Goal: Information Seeking & Learning: Learn about a topic

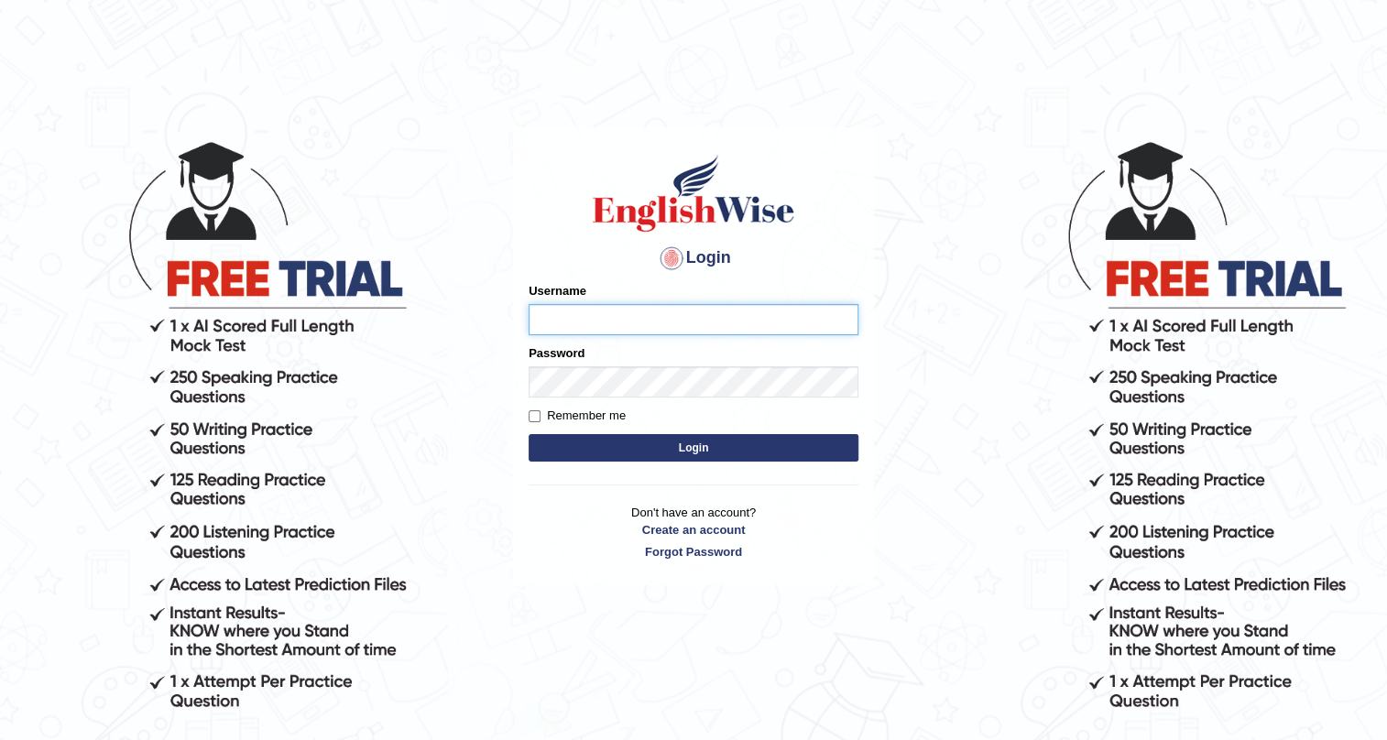
click at [597, 316] on input "Username" at bounding box center [694, 319] width 330 height 31
type input "Kelzang_Thinley"
click at [733, 443] on button "Login" at bounding box center [694, 447] width 330 height 27
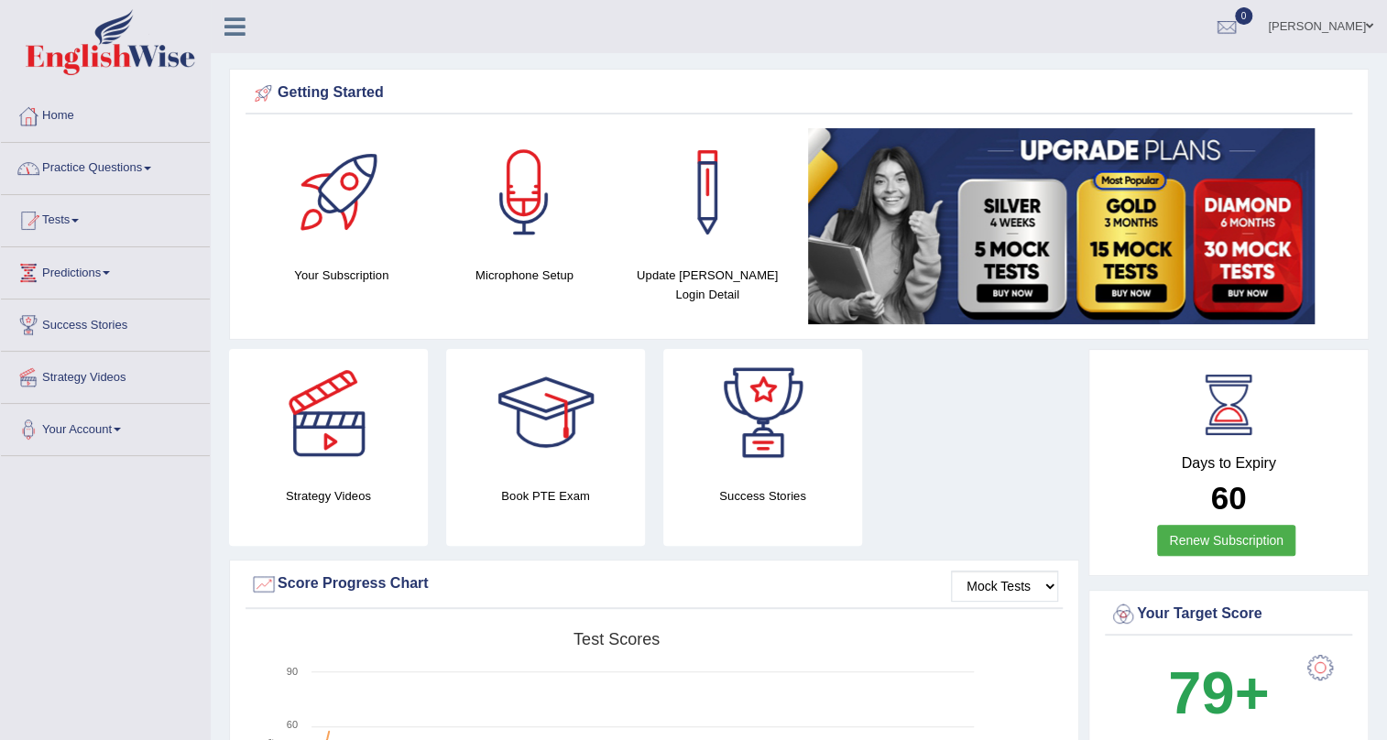
click at [148, 168] on link "Practice Questions" at bounding box center [105, 166] width 209 height 46
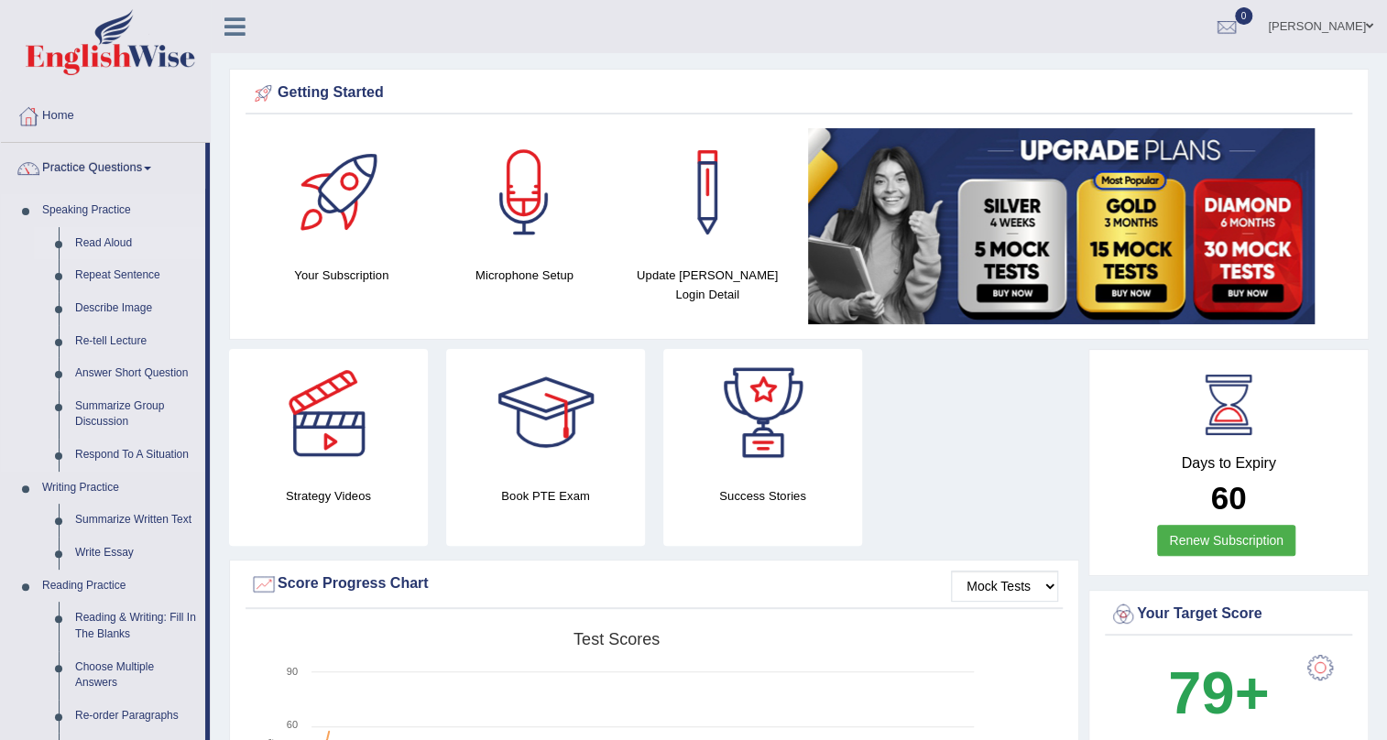
click at [109, 244] on link "Read Aloud" at bounding box center [136, 243] width 138 height 33
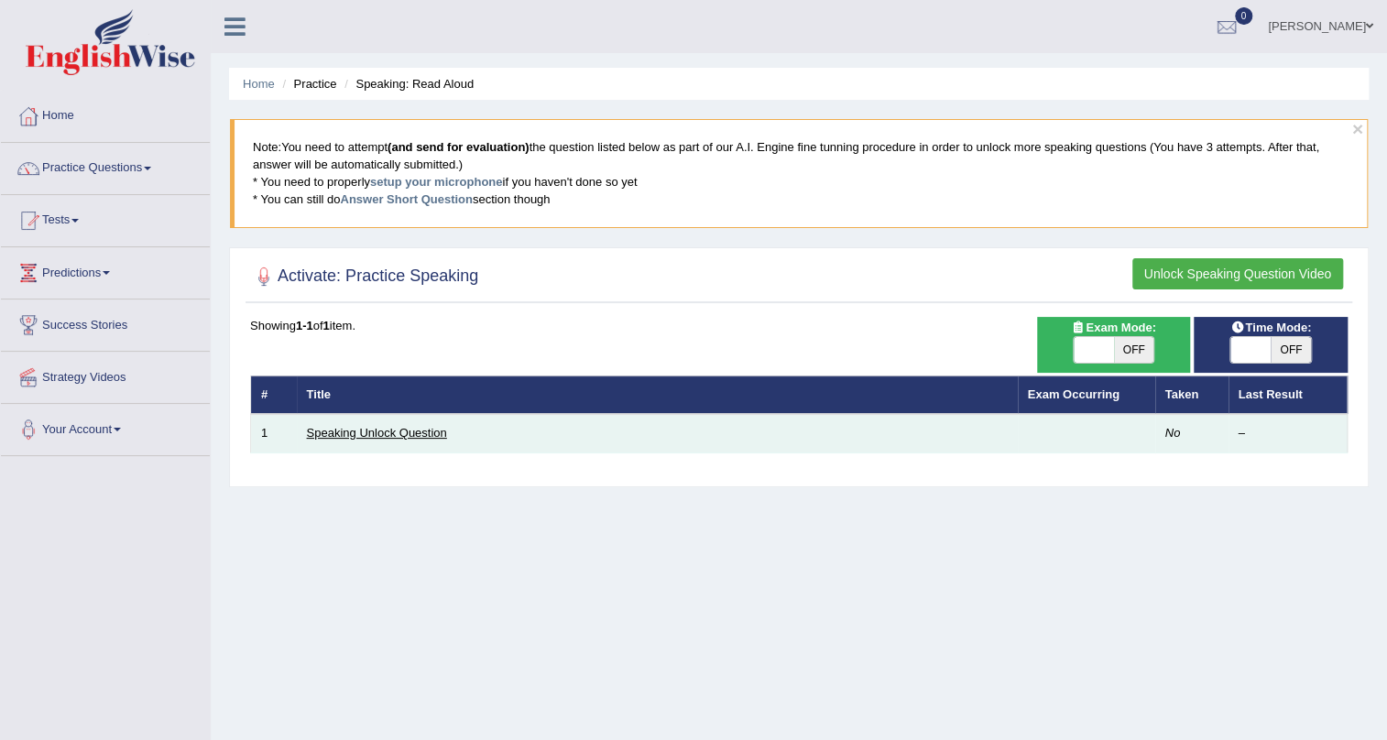
click at [372, 426] on link "Speaking Unlock Question" at bounding box center [377, 433] width 140 height 14
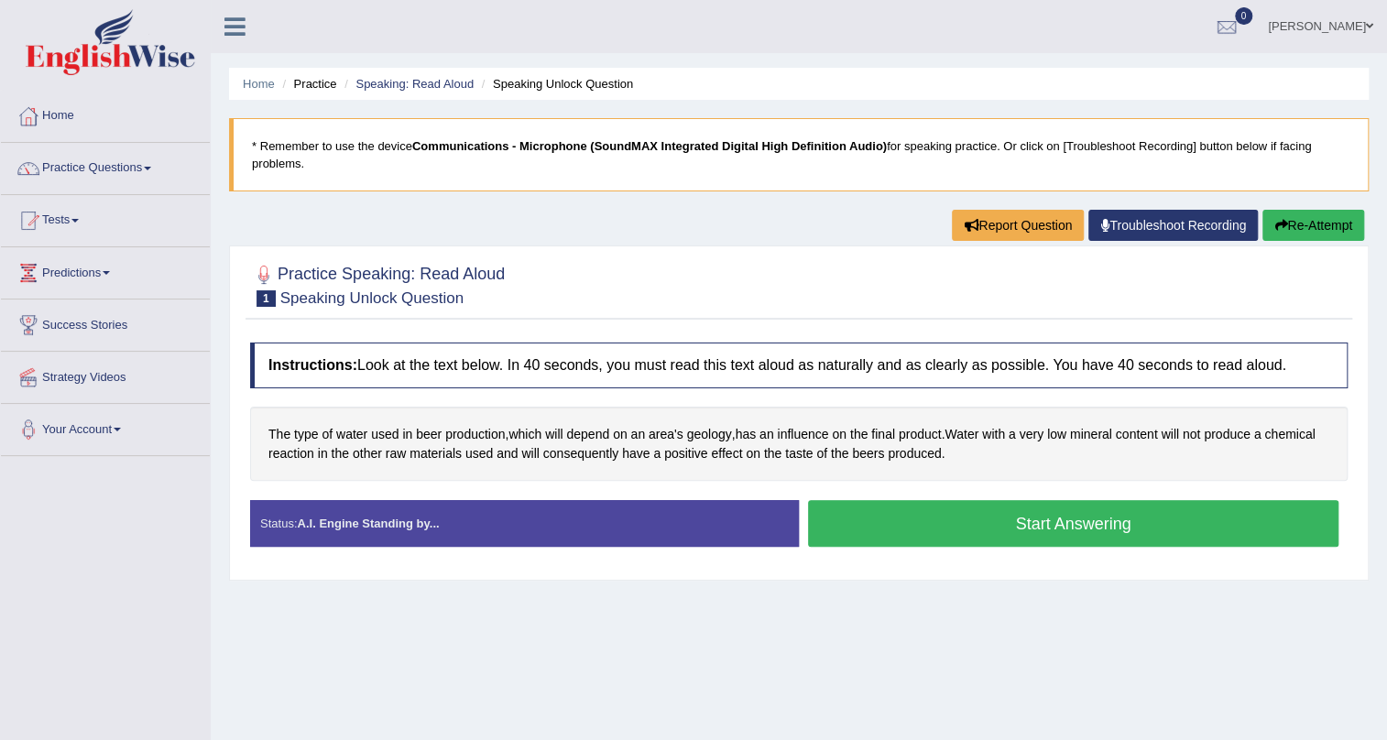
click at [916, 524] on button "Start Answering" at bounding box center [1073, 523] width 531 height 47
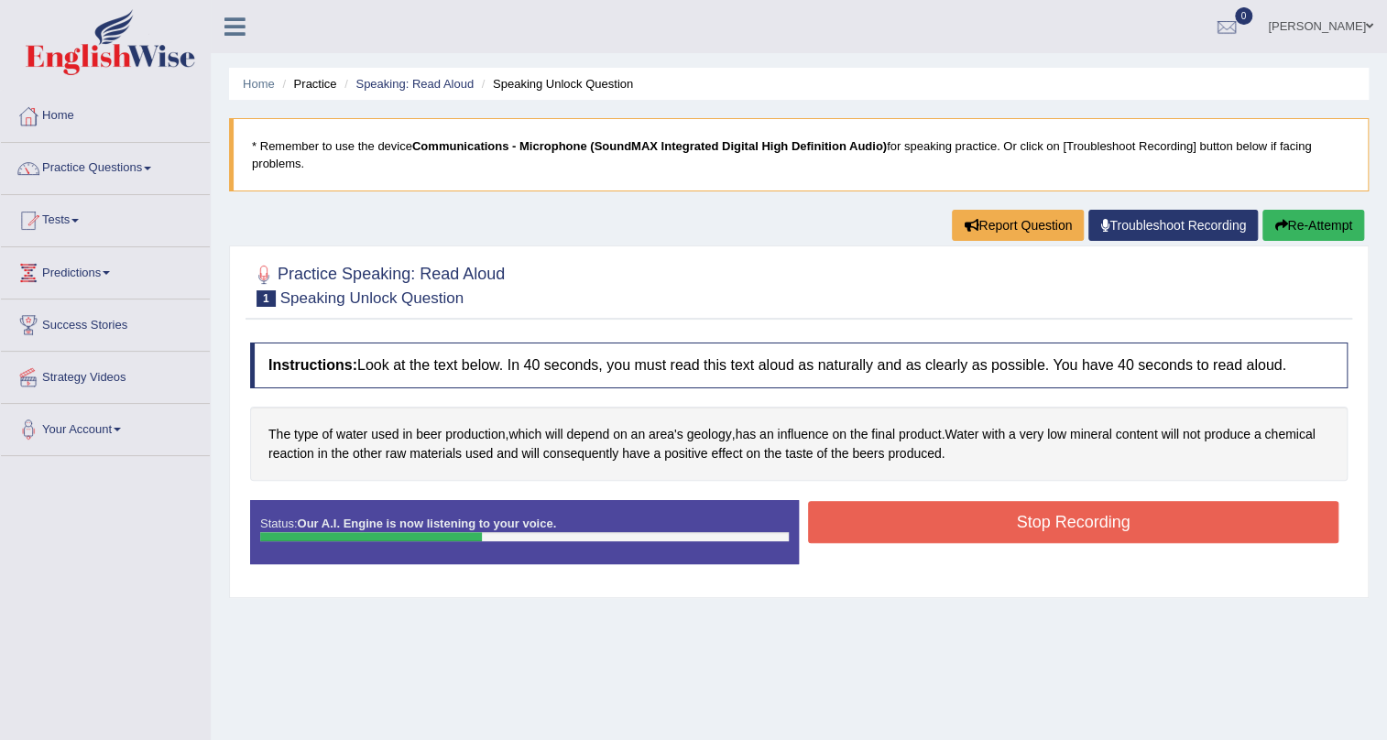
click at [926, 519] on button "Stop Recording" at bounding box center [1073, 522] width 531 height 42
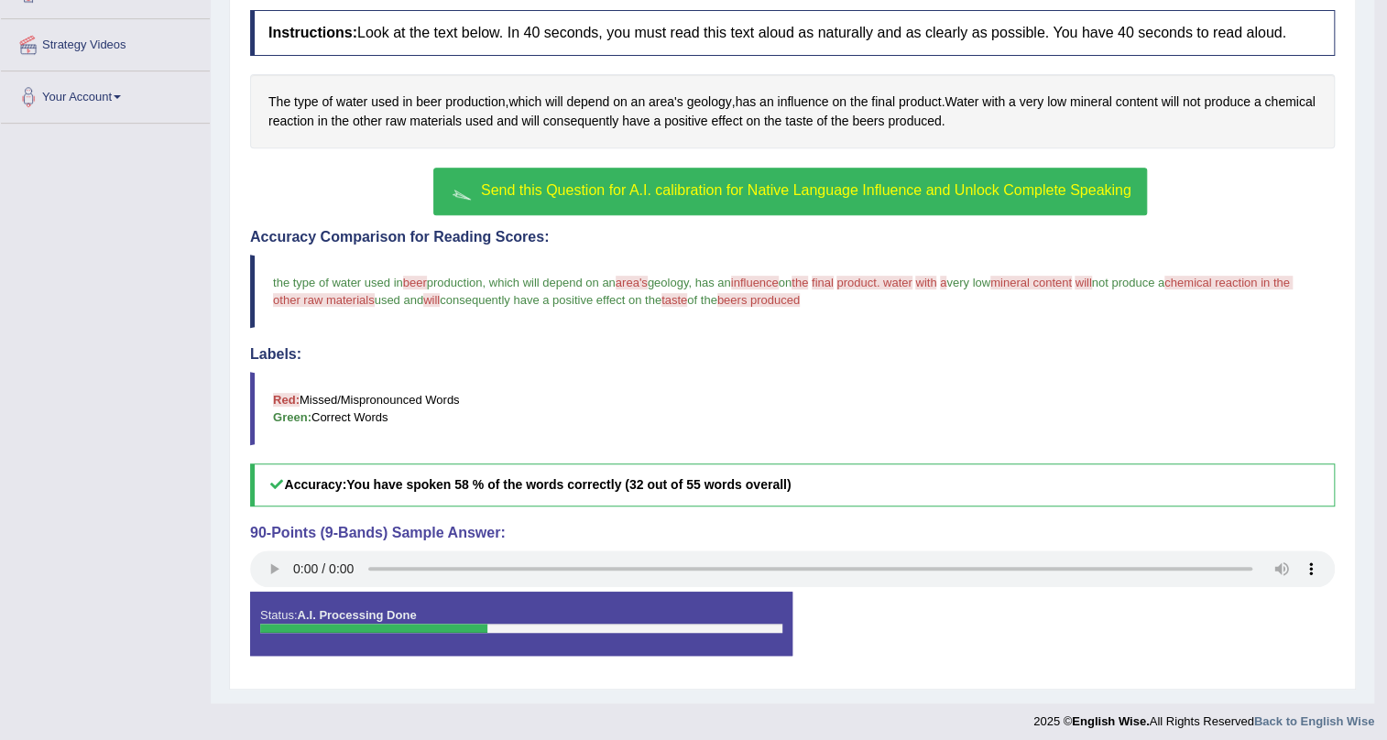
scroll to position [340, 0]
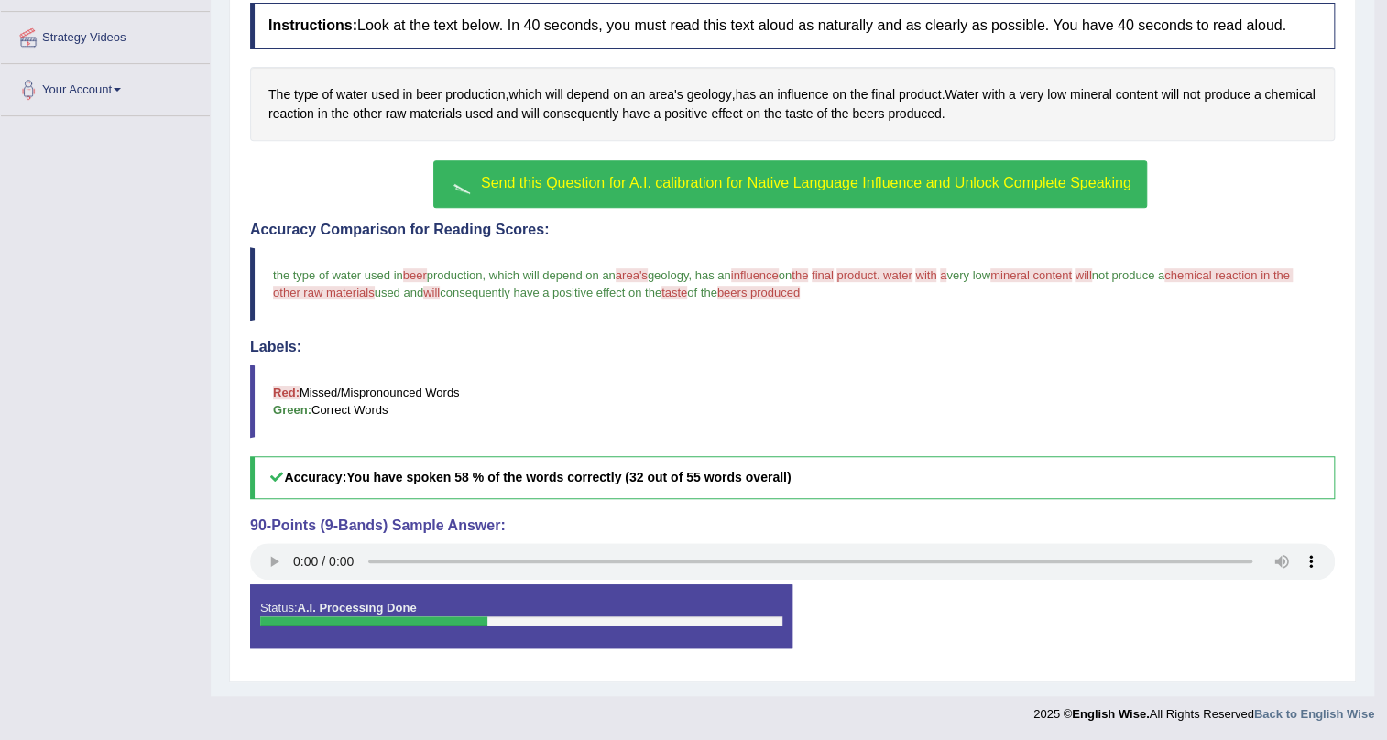
click at [789, 189] on span "Send this Question for A.I. calibration for Native Language Influence and Unloc…" at bounding box center [806, 183] width 651 height 16
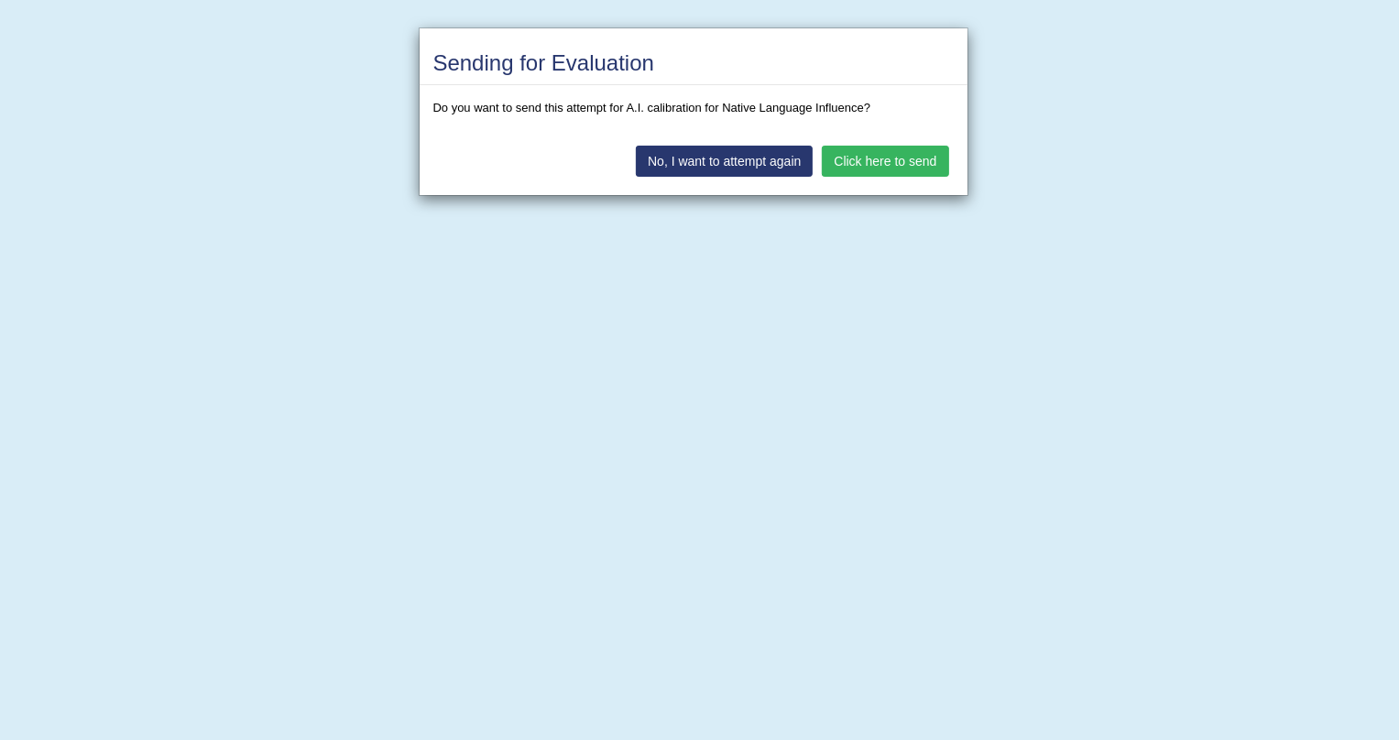
click at [846, 166] on button "Click here to send" at bounding box center [885, 161] width 126 height 31
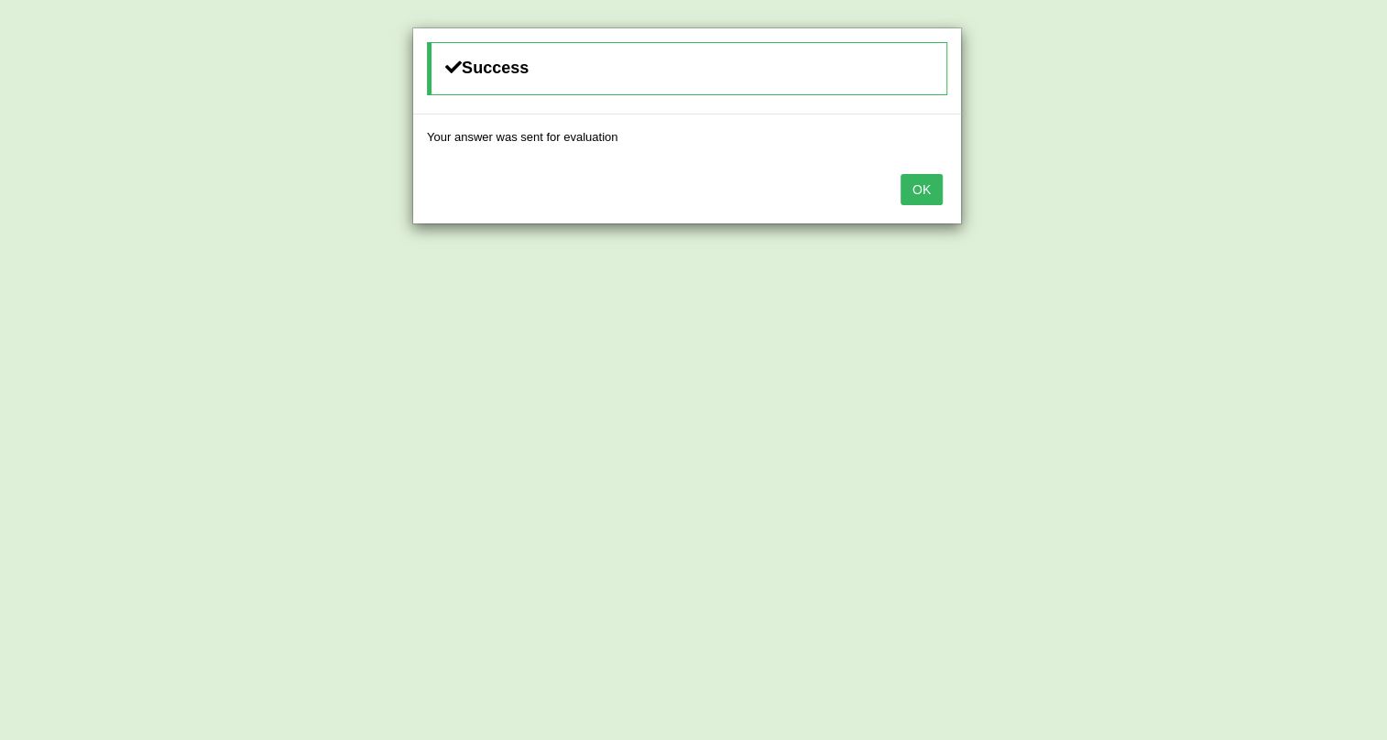
click at [915, 198] on button "OK" at bounding box center [922, 189] width 42 height 31
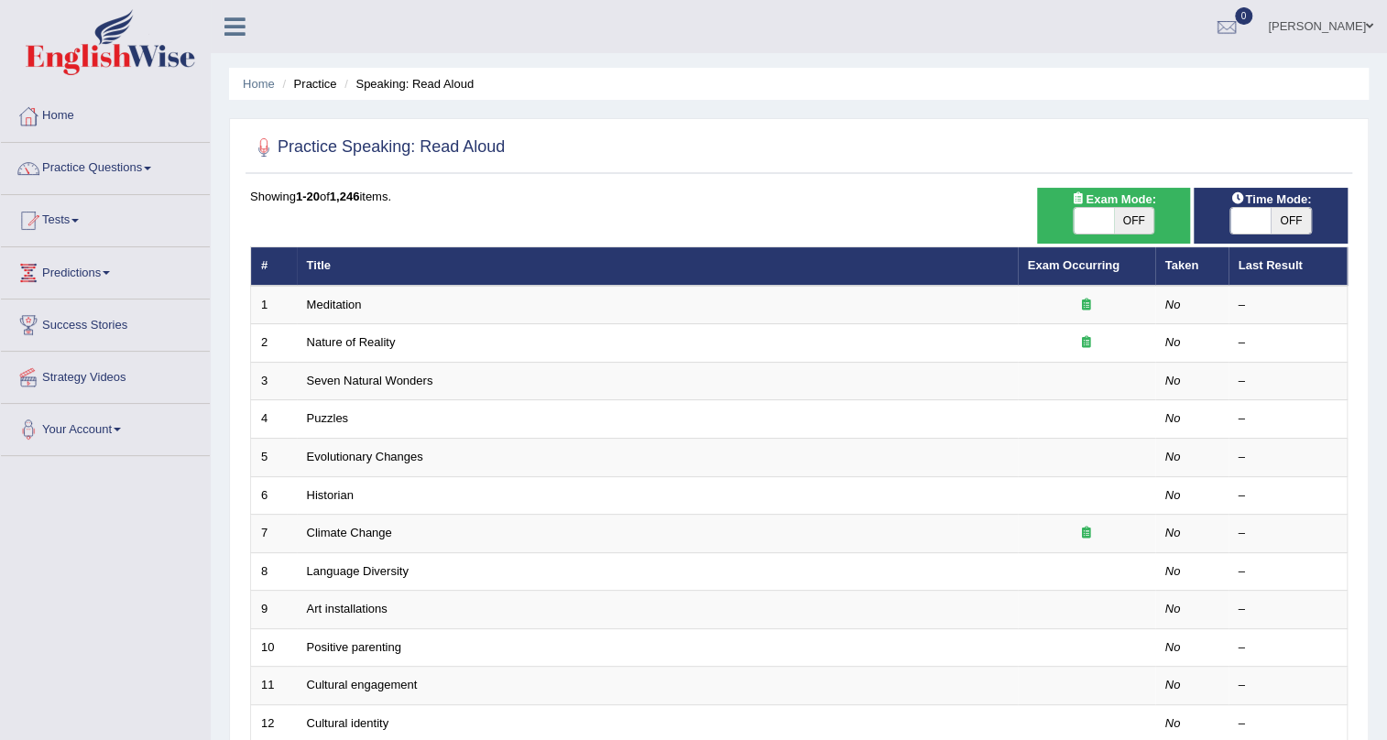
click at [1135, 218] on span "OFF" at bounding box center [1134, 221] width 40 height 26
checkbox input "true"
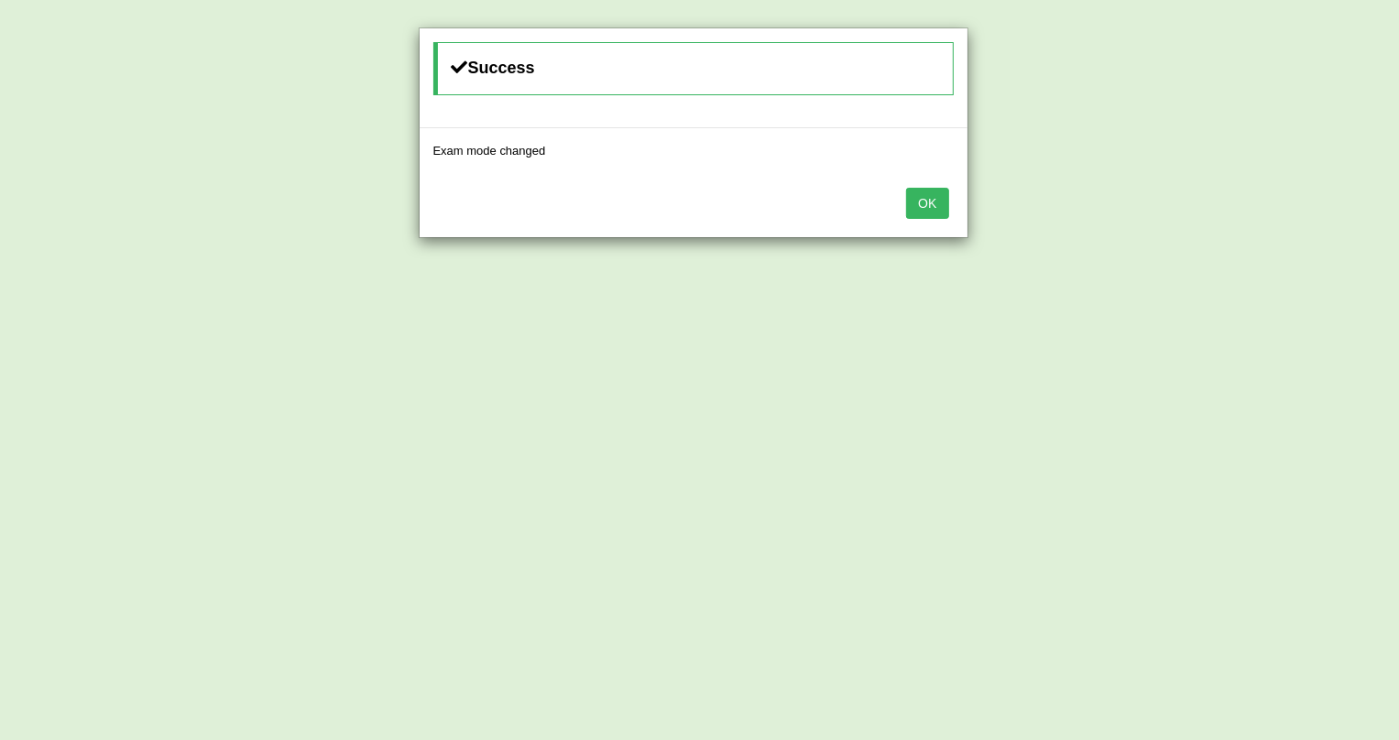
click at [944, 193] on button "OK" at bounding box center [927, 203] width 42 height 31
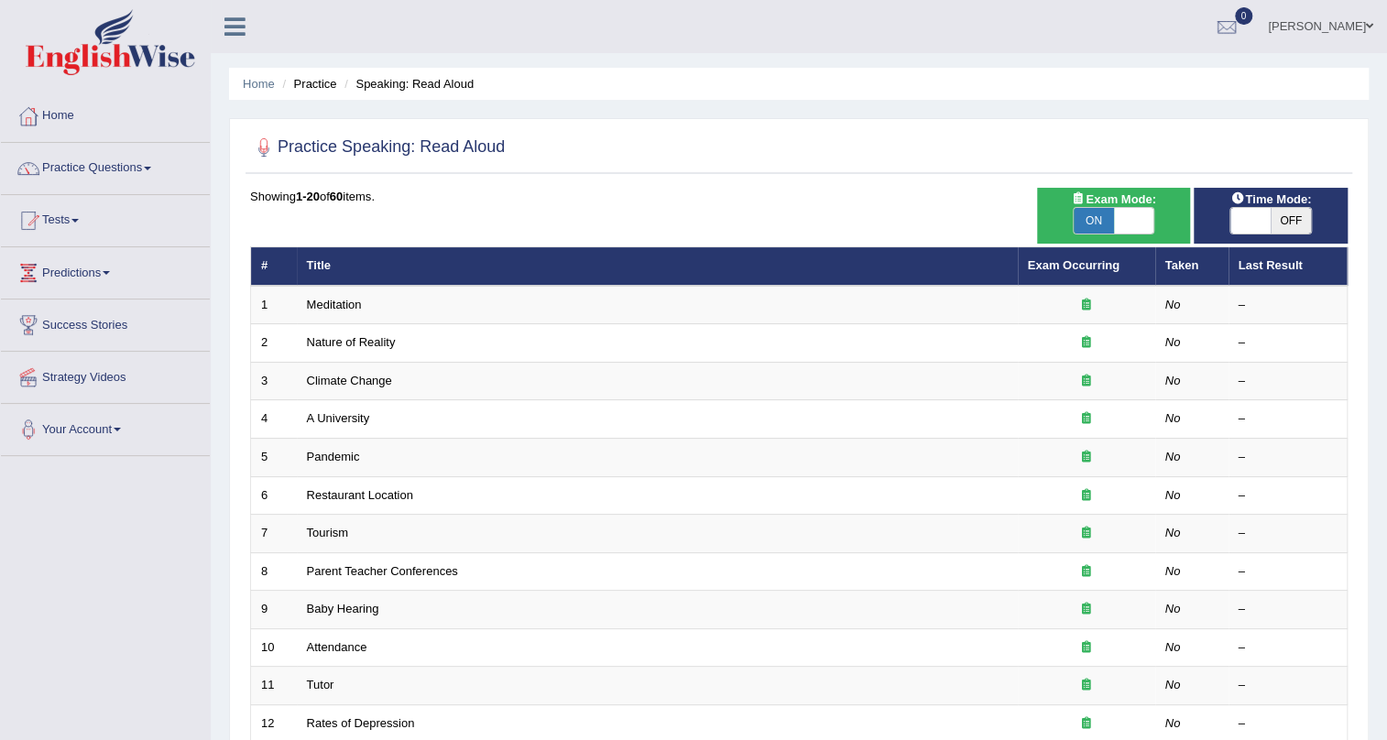
click at [1290, 228] on span "OFF" at bounding box center [1291, 221] width 40 height 26
checkbox input "true"
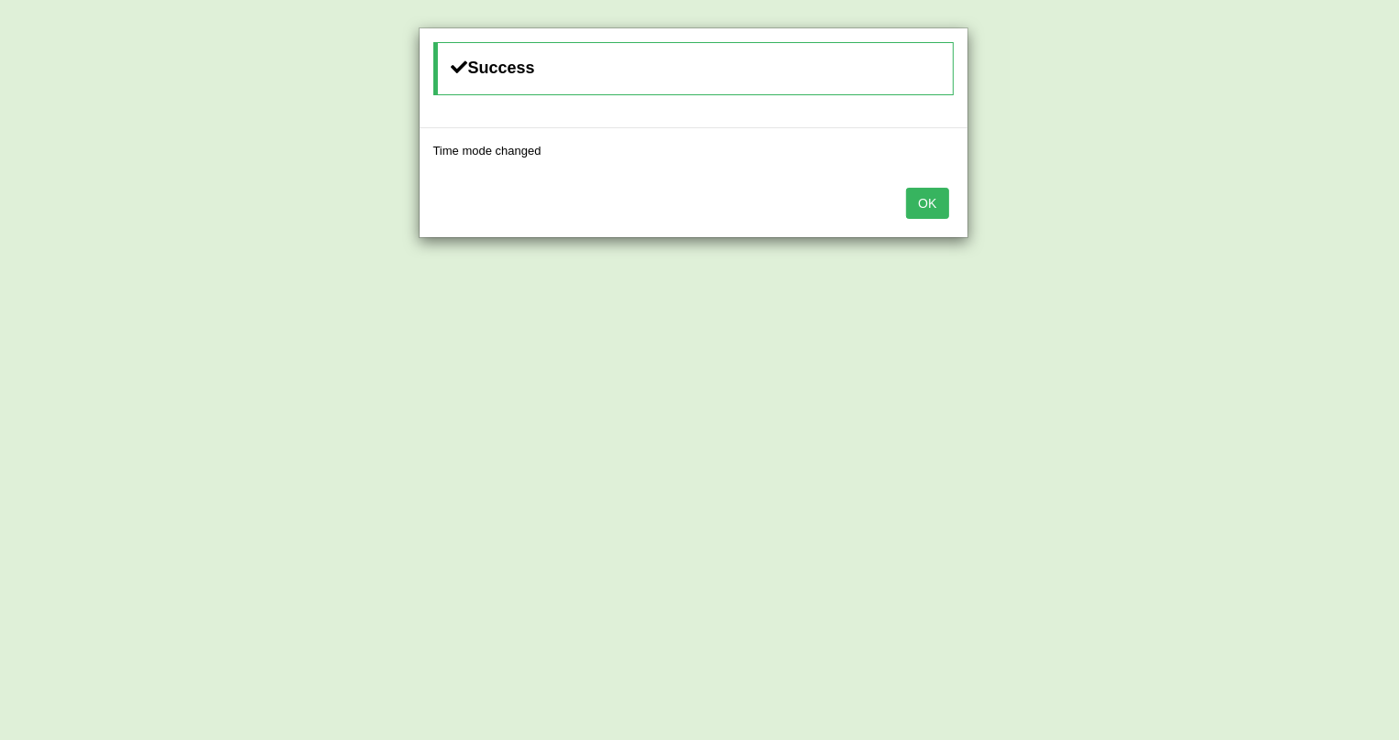
click at [933, 202] on button "OK" at bounding box center [927, 203] width 42 height 31
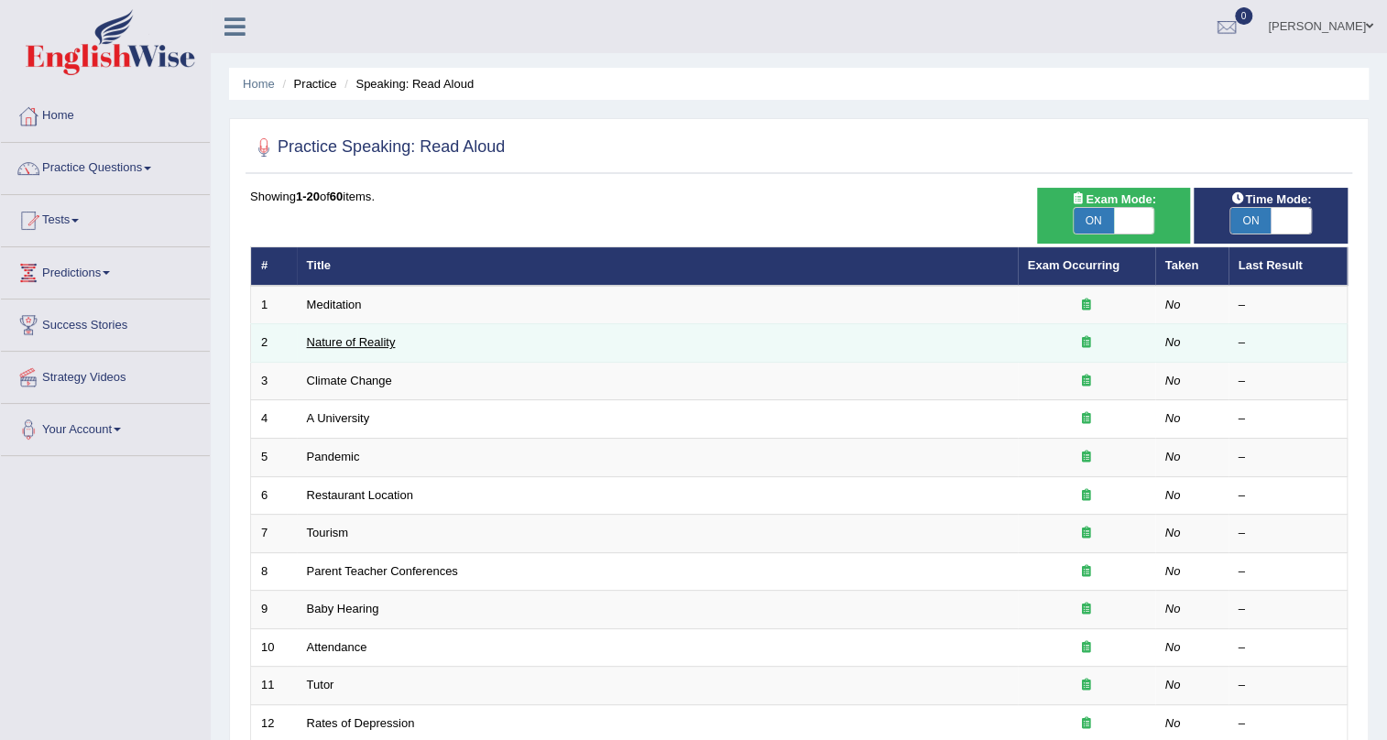
click at [364, 338] on link "Nature of Reality" at bounding box center [351, 342] width 89 height 14
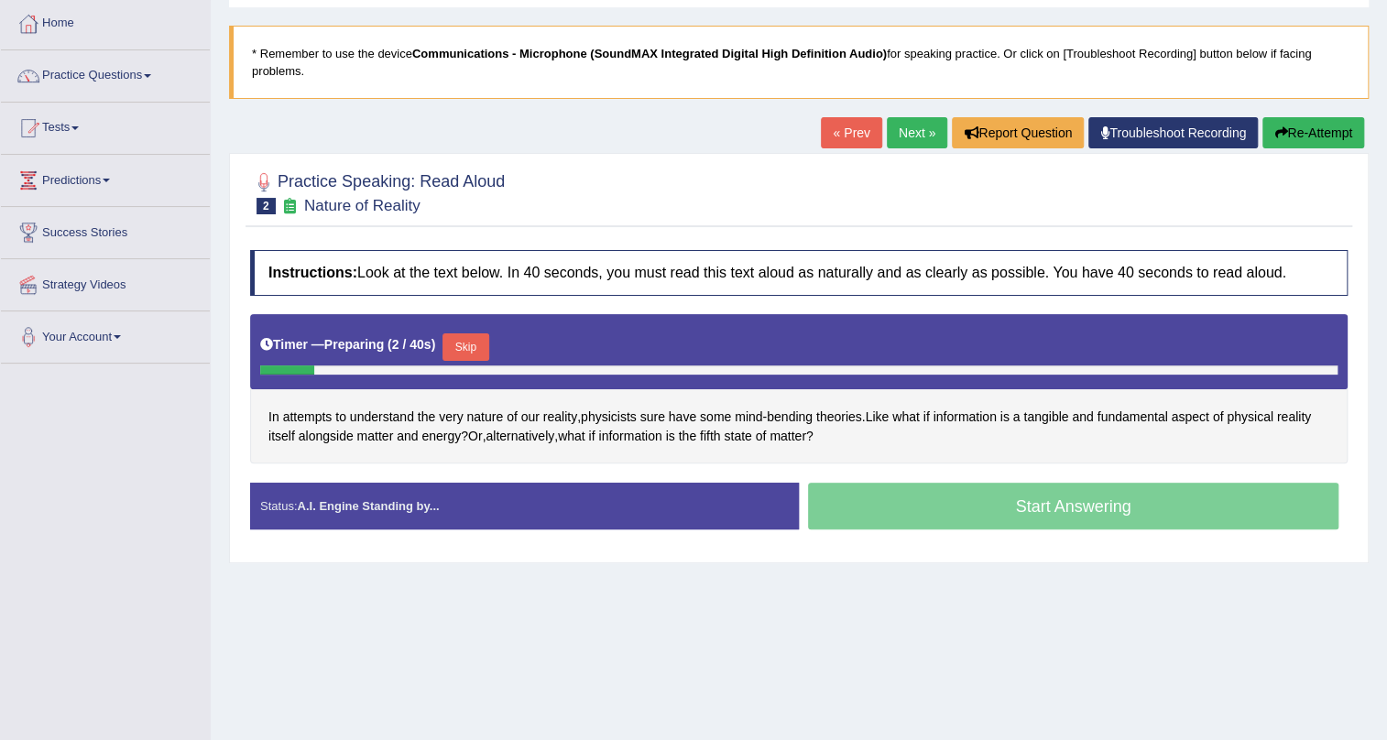
scroll to position [166, 0]
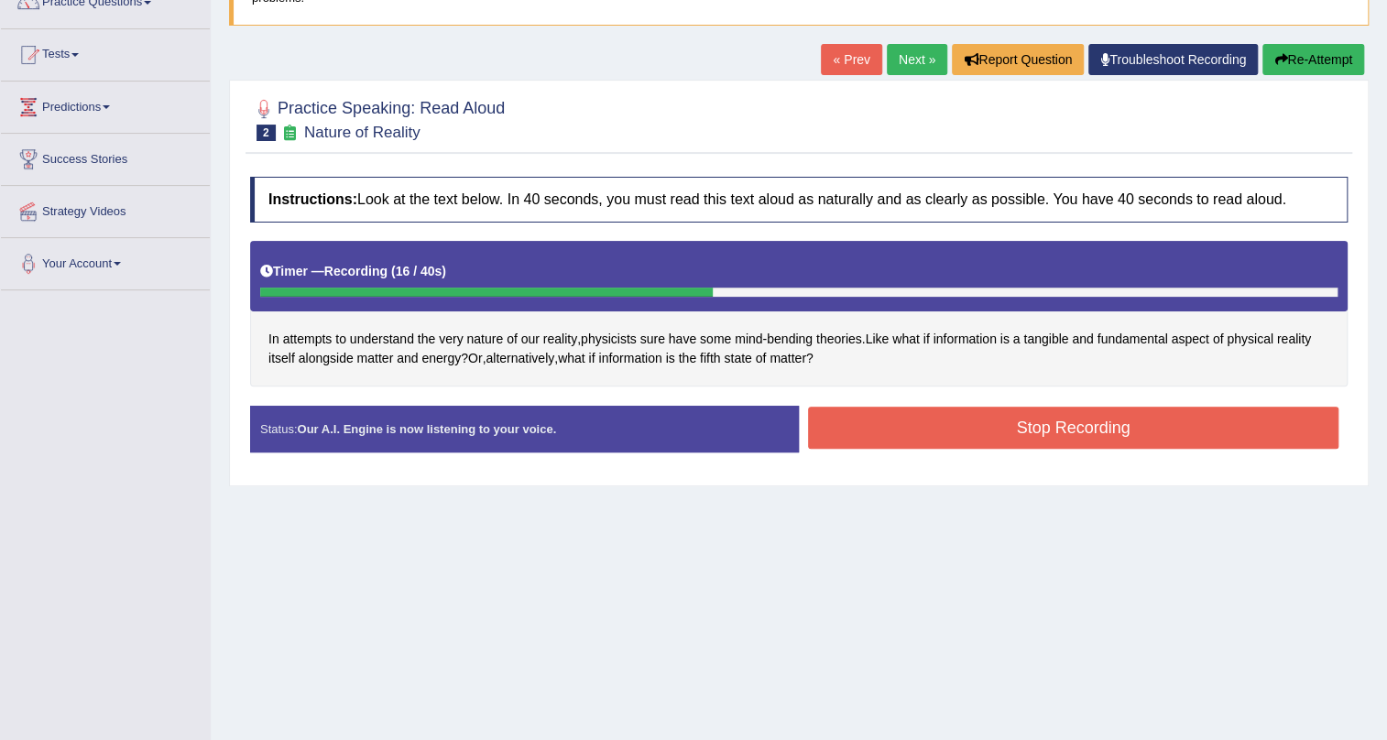
click at [930, 439] on button "Stop Recording" at bounding box center [1073, 428] width 531 height 42
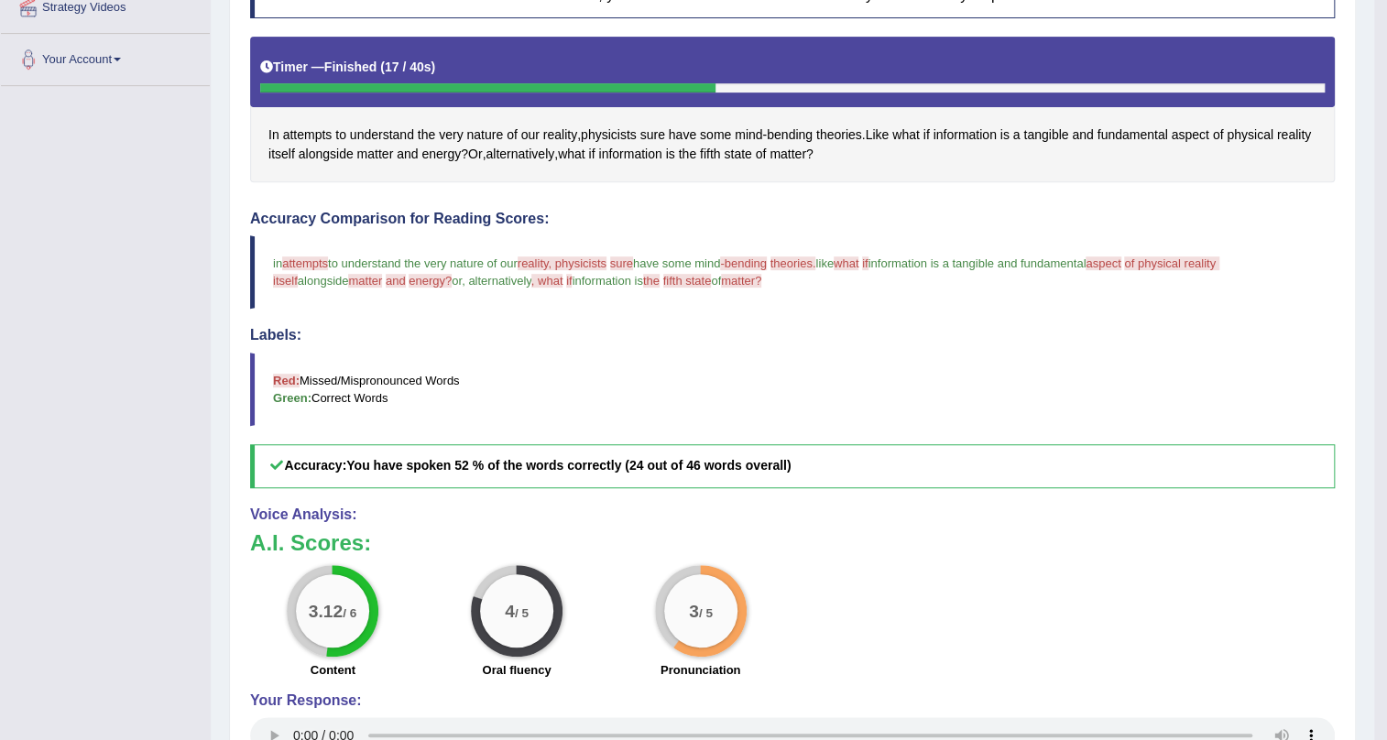
scroll to position [195, 0]
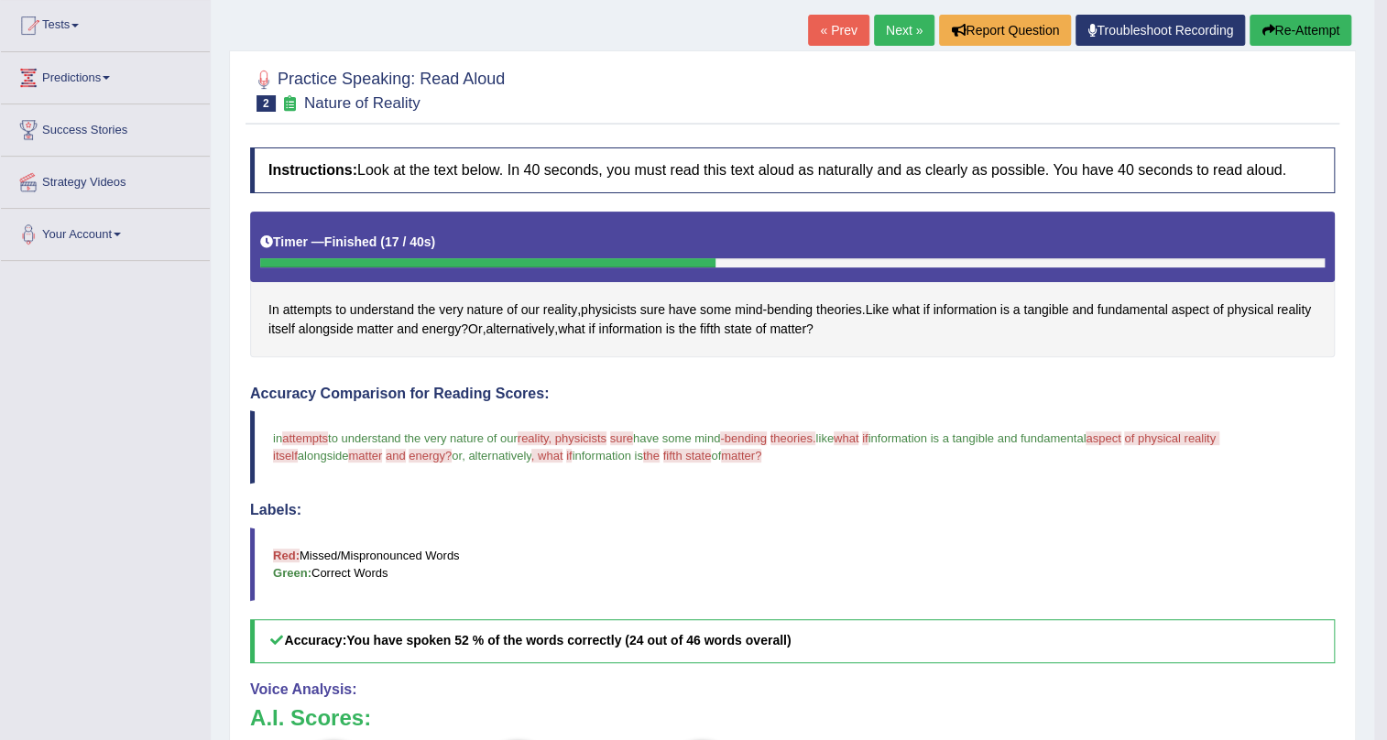
click at [895, 36] on link "Next »" at bounding box center [904, 30] width 60 height 31
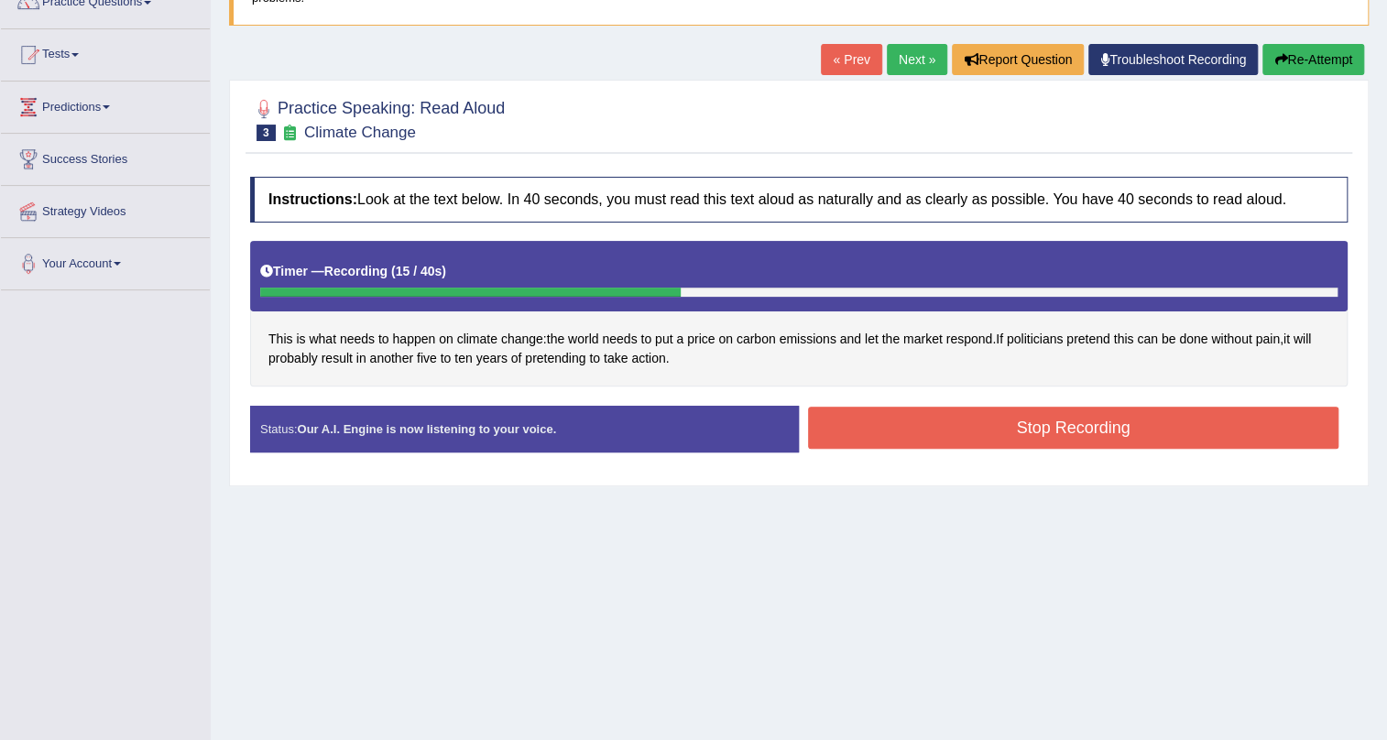
click at [1038, 417] on button "Stop Recording" at bounding box center [1073, 428] width 531 height 42
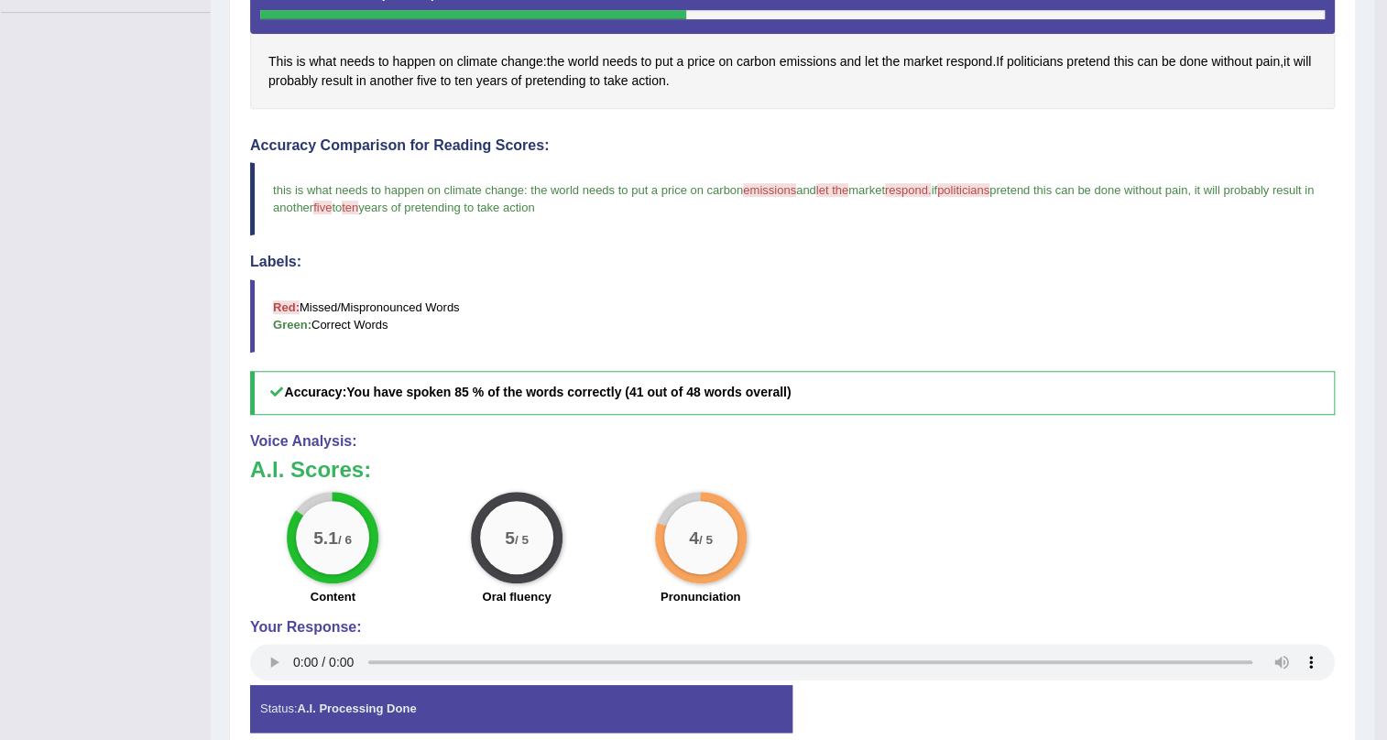
scroll to position [195, 0]
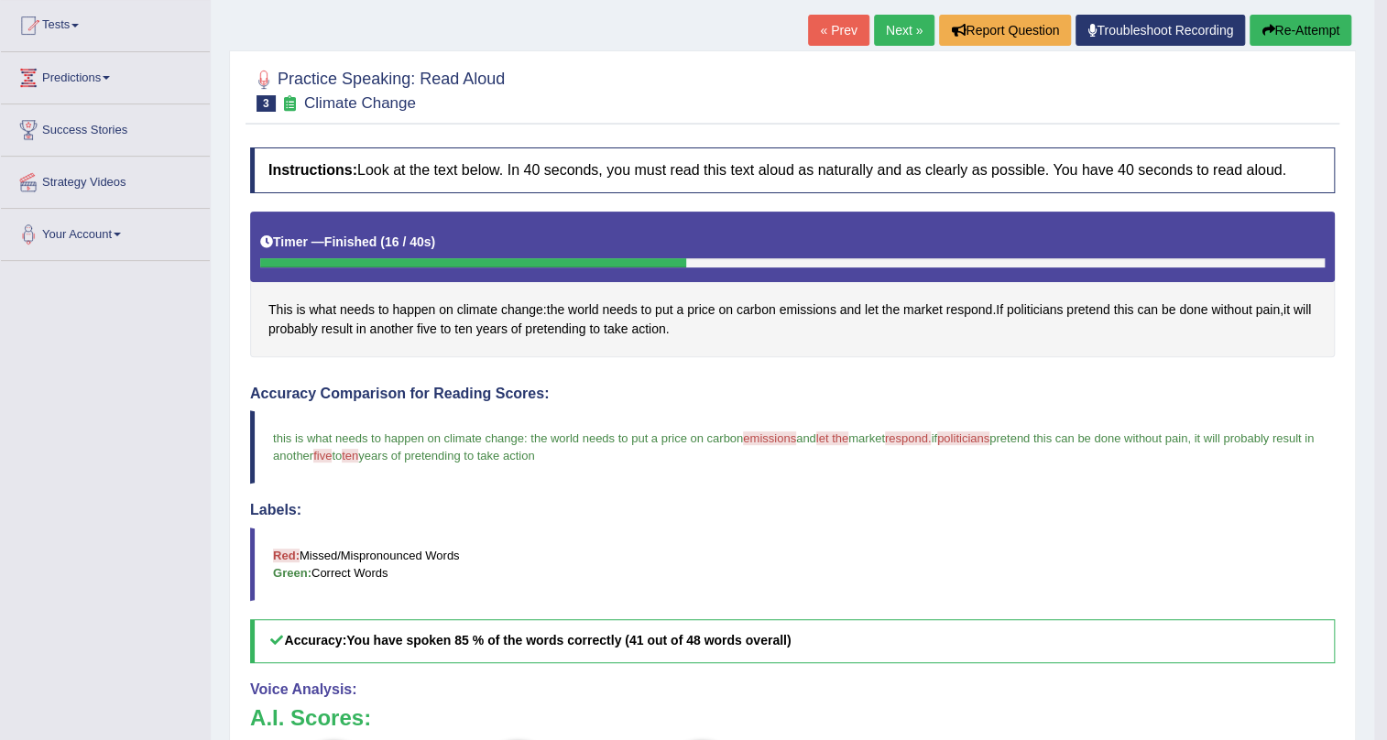
click at [899, 30] on link "Next »" at bounding box center [904, 30] width 60 height 31
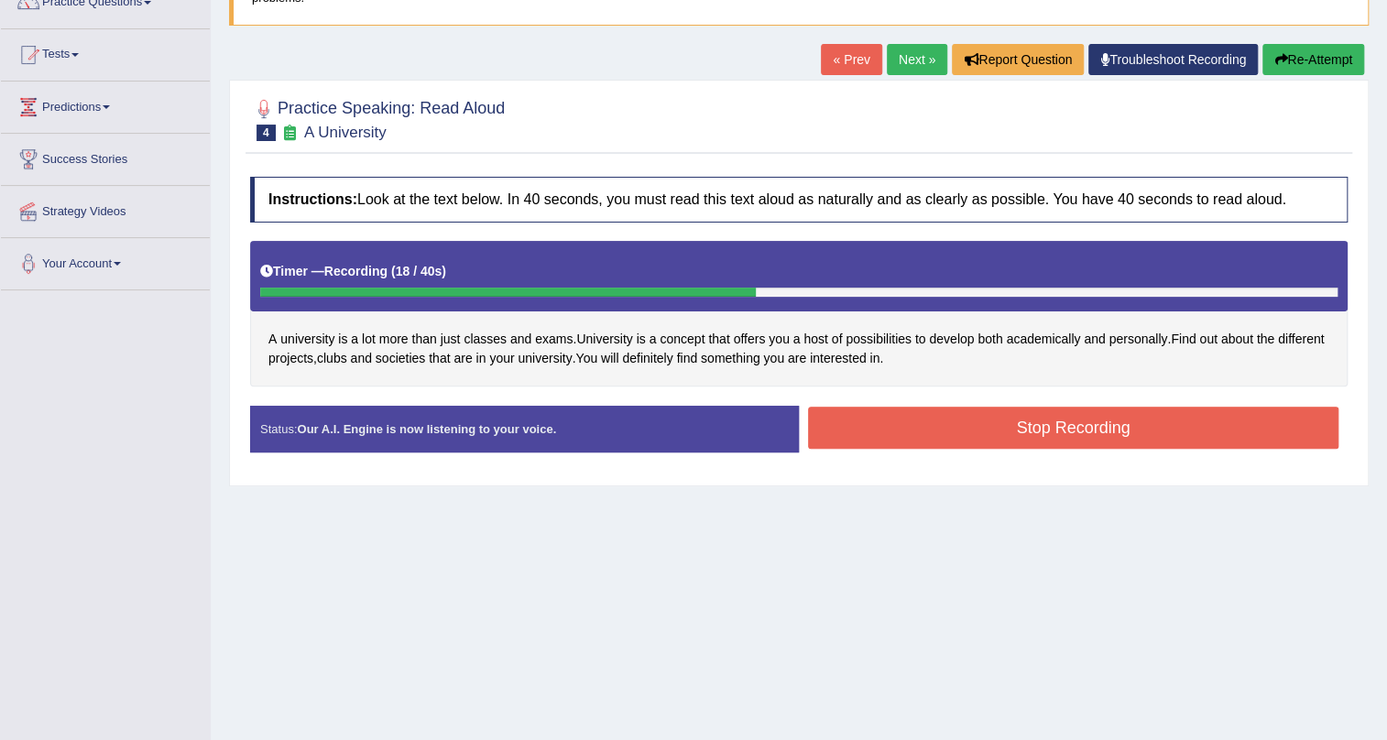
click at [1045, 429] on button "Stop Recording" at bounding box center [1073, 428] width 531 height 42
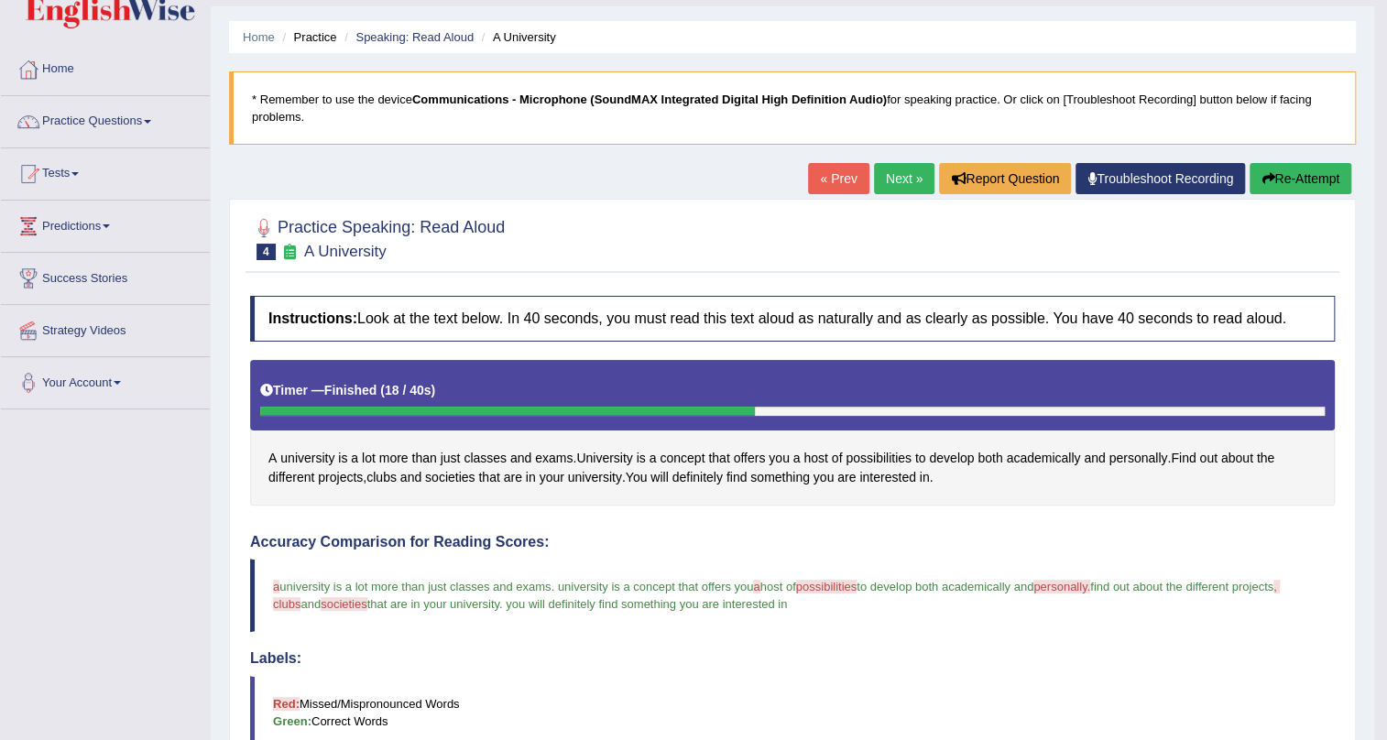
scroll to position [28, 0]
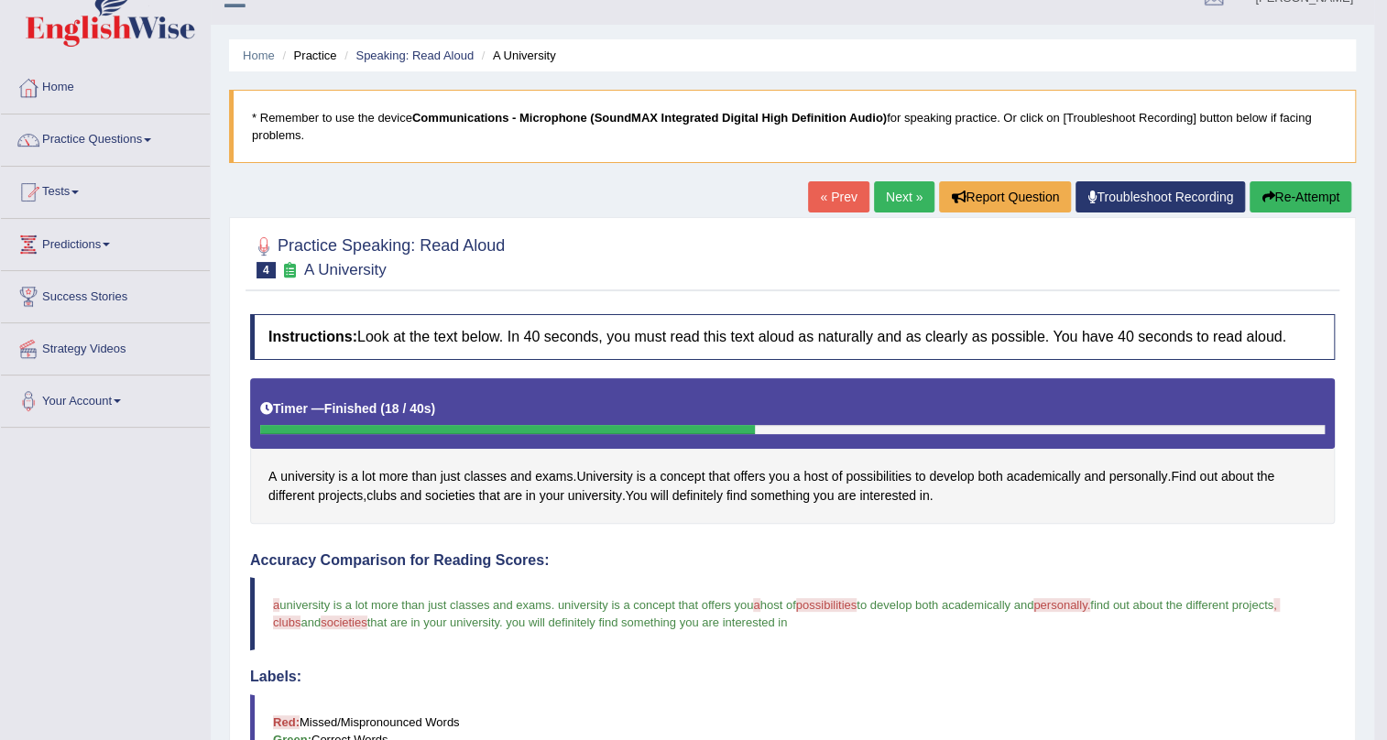
click at [894, 201] on link "Next »" at bounding box center [904, 196] width 60 height 31
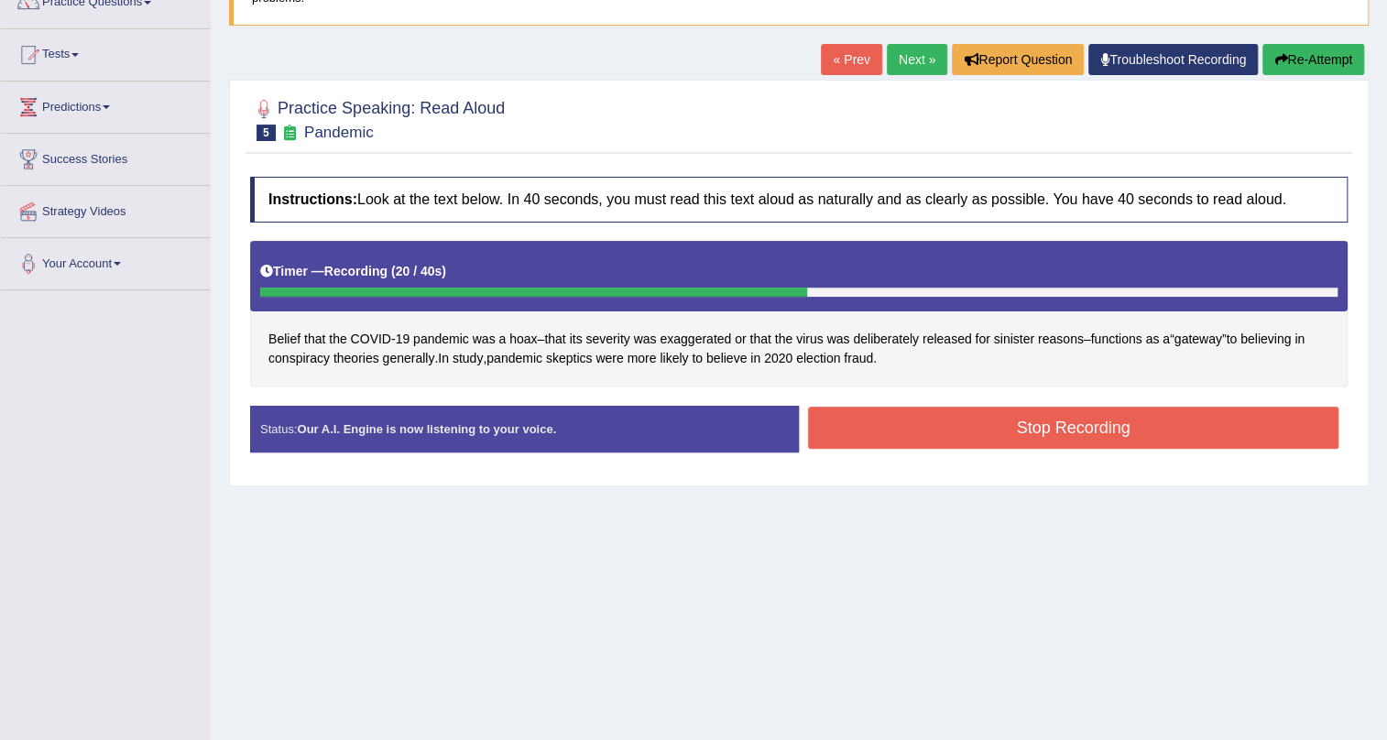
click at [905, 433] on button "Stop Recording" at bounding box center [1073, 428] width 531 height 42
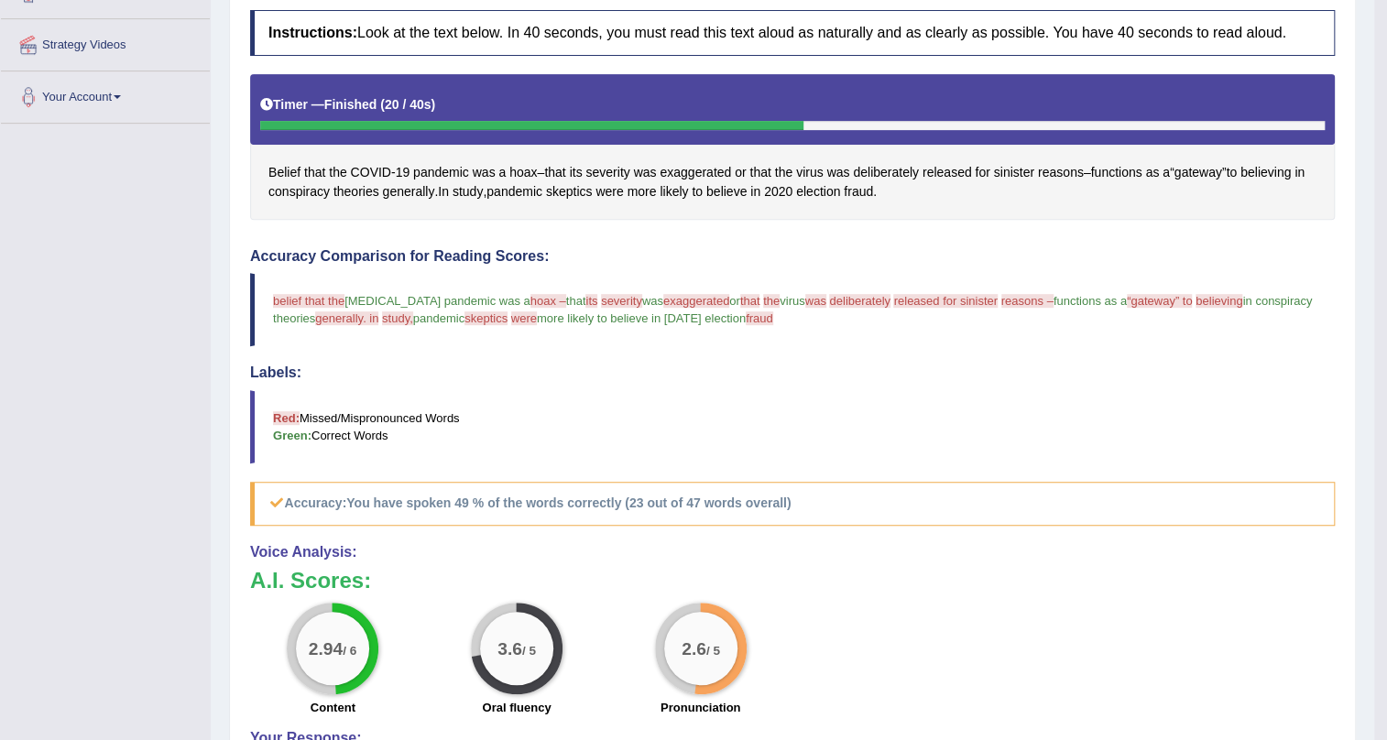
scroll to position [416, 0]
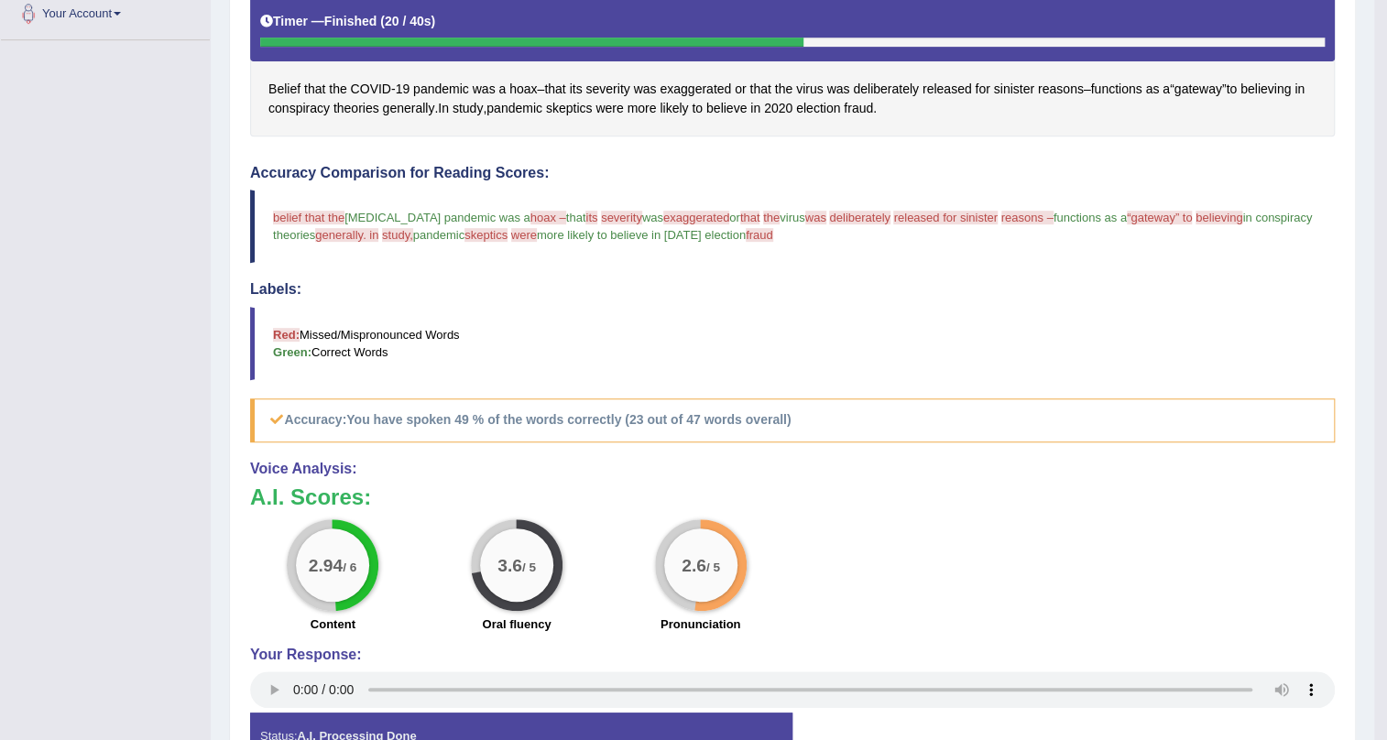
click at [291, 214] on span "belief that the" at bounding box center [308, 218] width 71 height 14
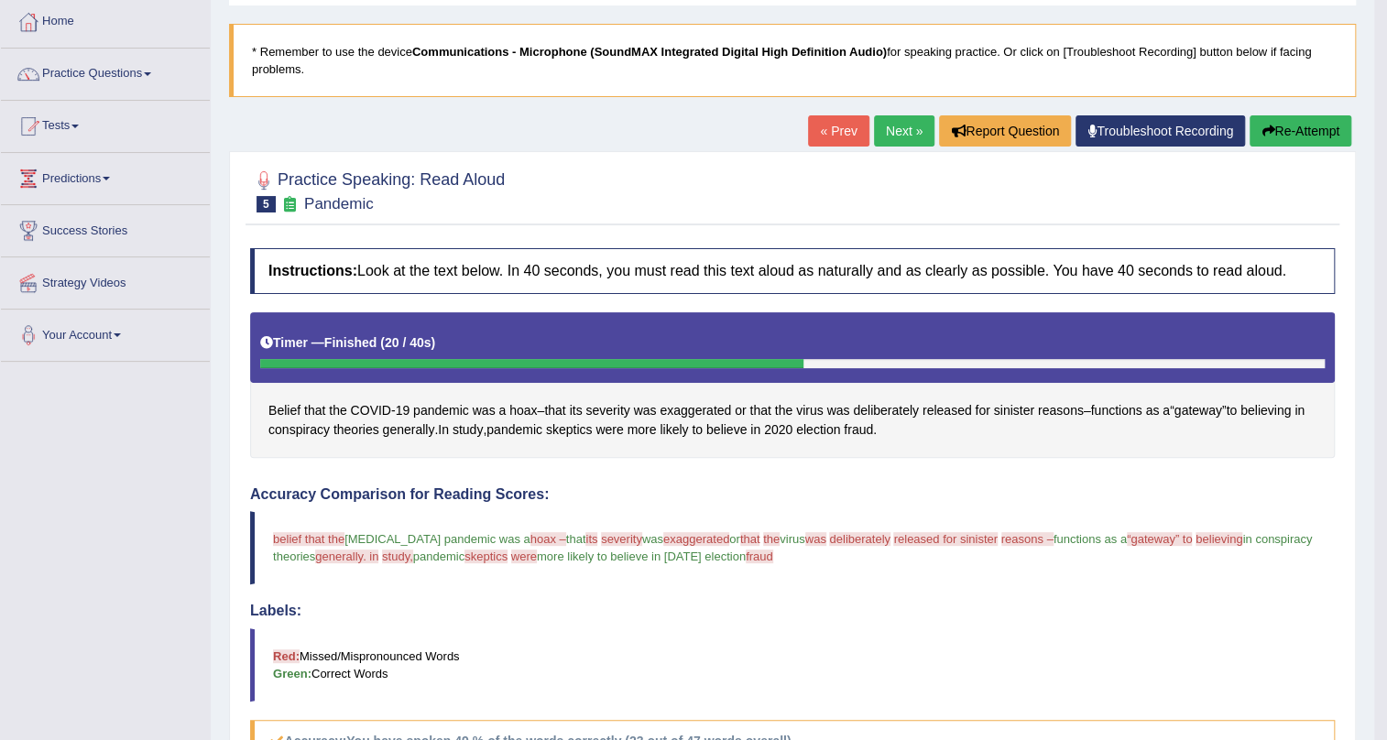
scroll to position [0, 0]
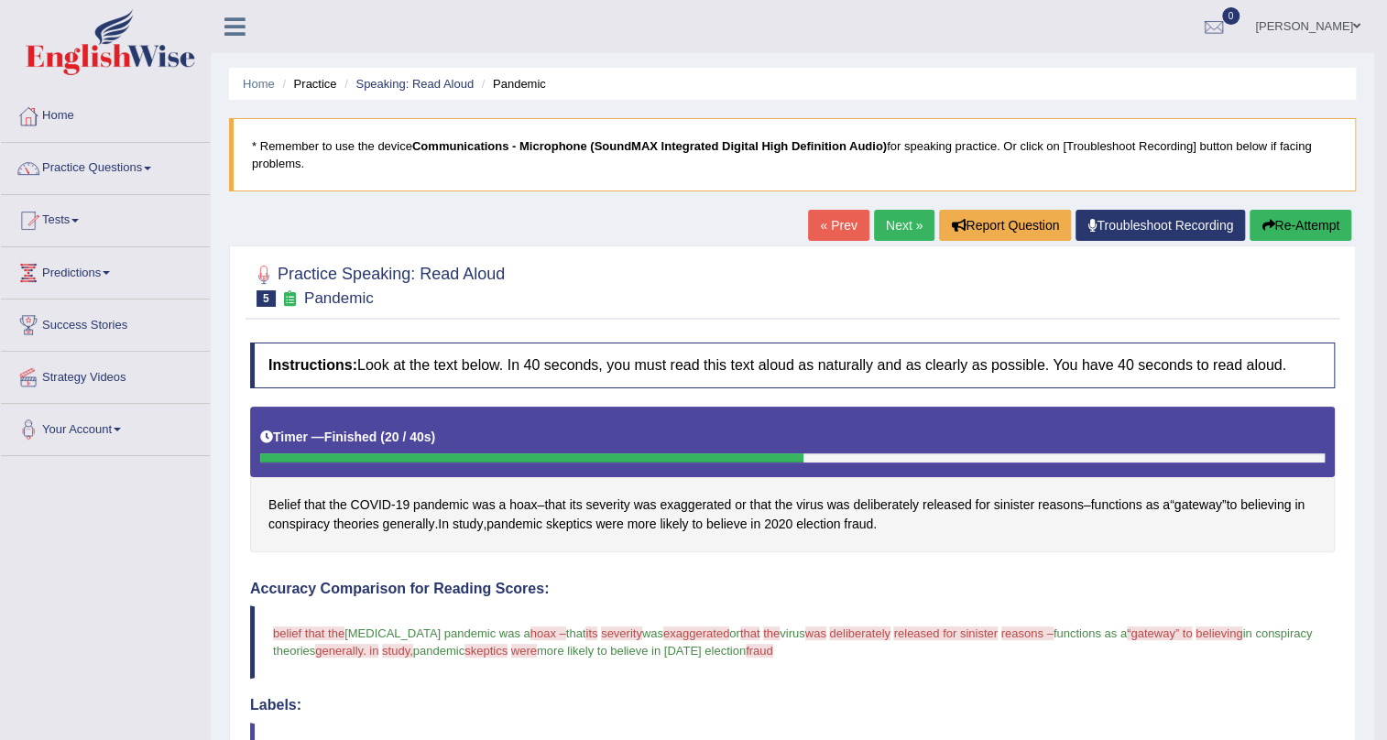
click at [888, 226] on link "Next »" at bounding box center [904, 225] width 60 height 31
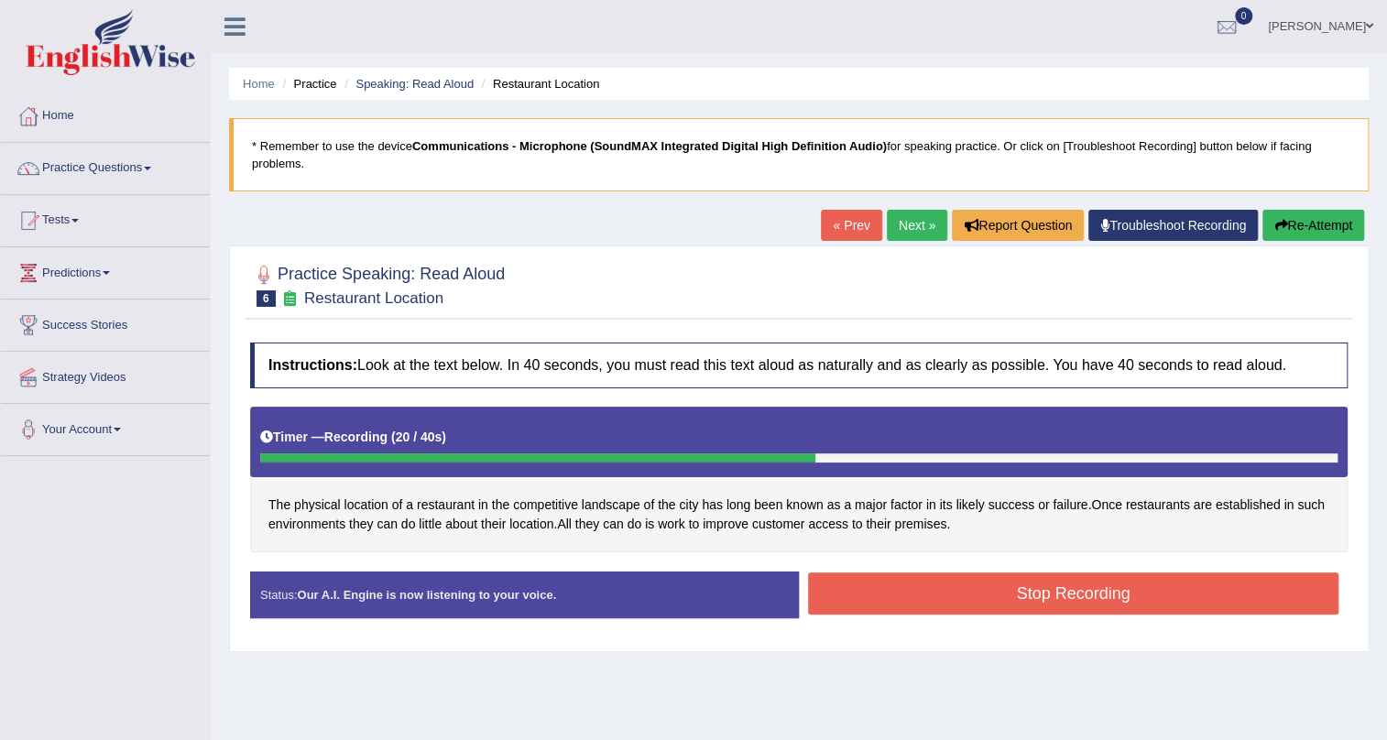
click at [1033, 605] on button "Stop Recording" at bounding box center [1073, 594] width 531 height 42
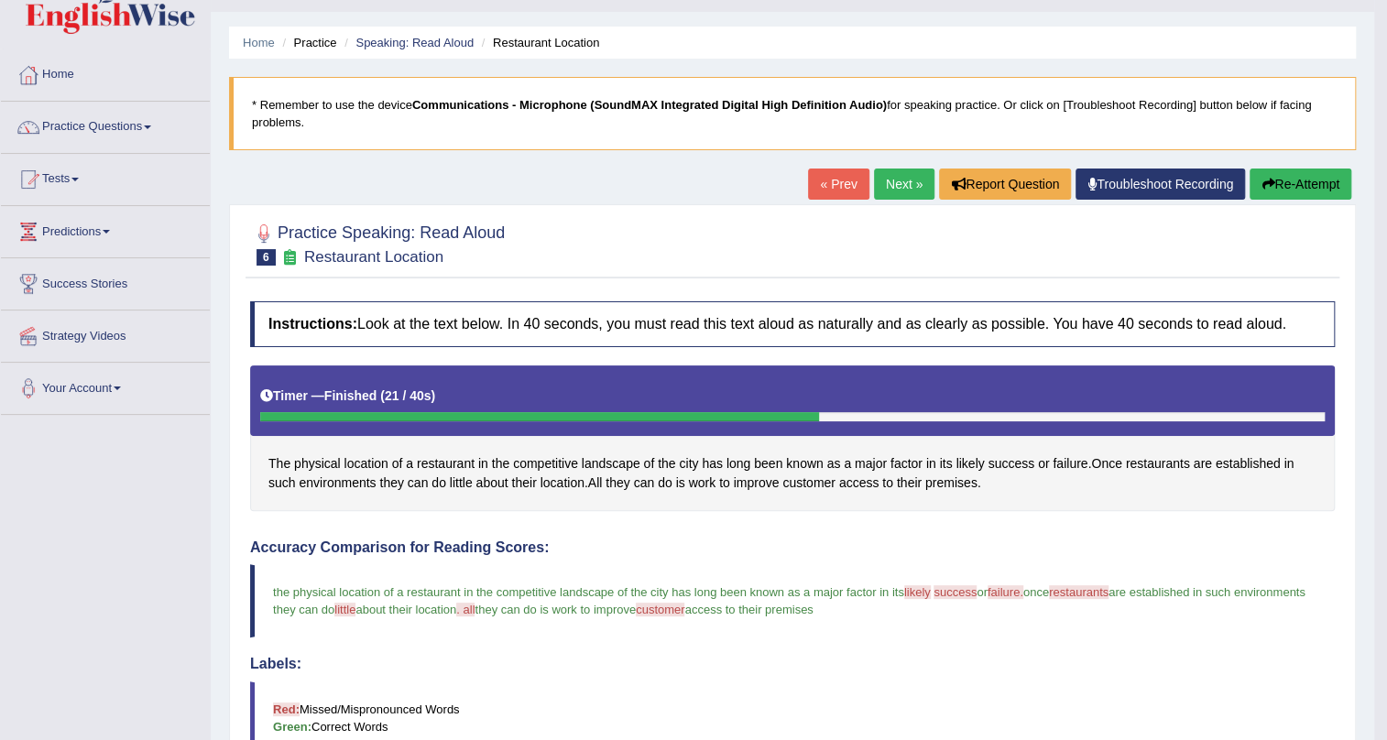
scroll to position [28, 0]
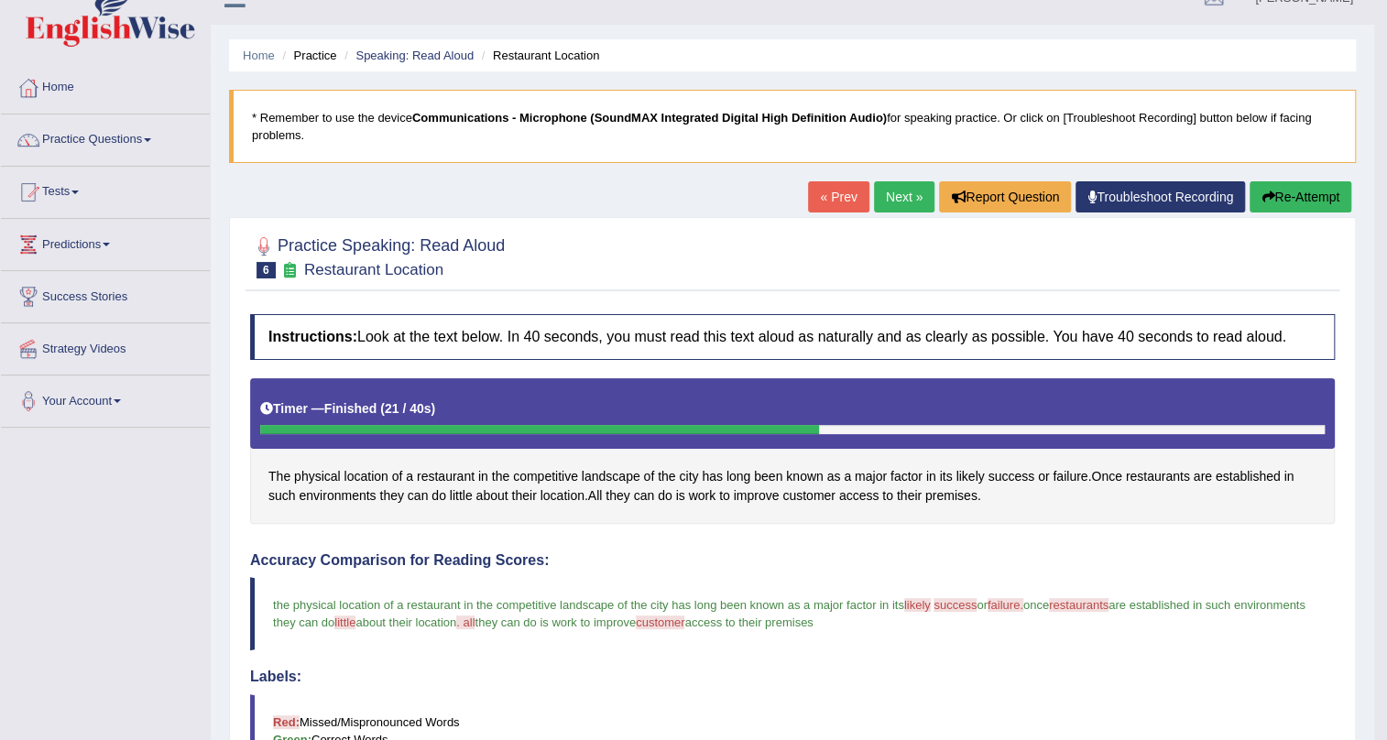
click at [902, 195] on link "Next »" at bounding box center [904, 196] width 60 height 31
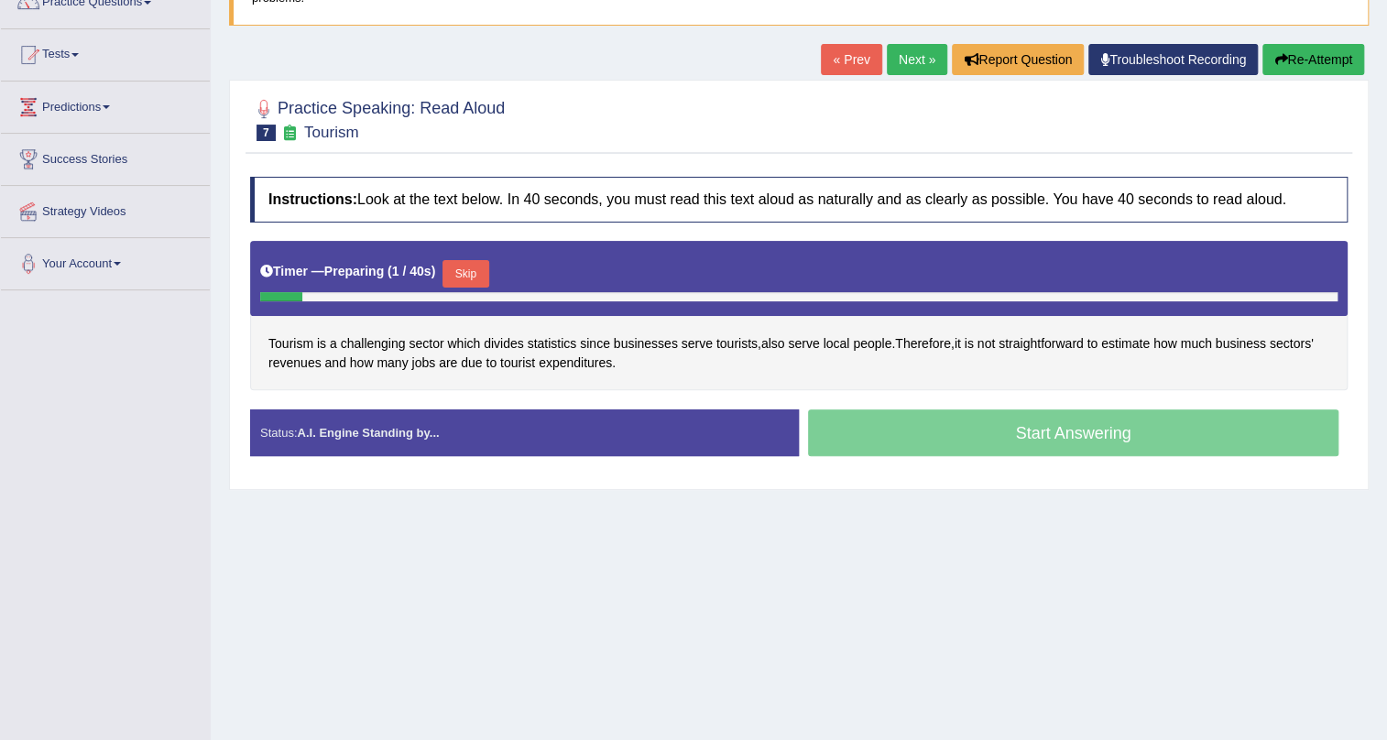
scroll to position [166, 0]
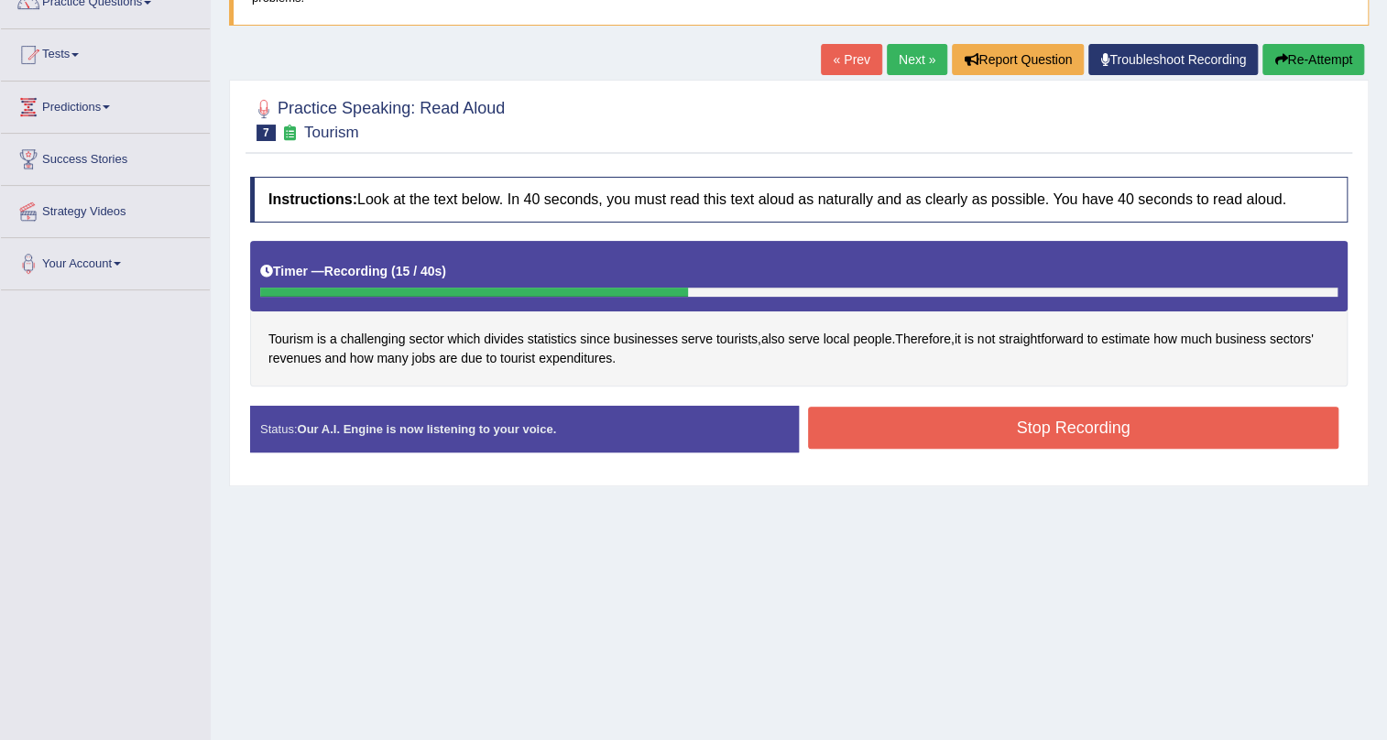
click at [945, 439] on button "Stop Recording" at bounding box center [1073, 428] width 531 height 42
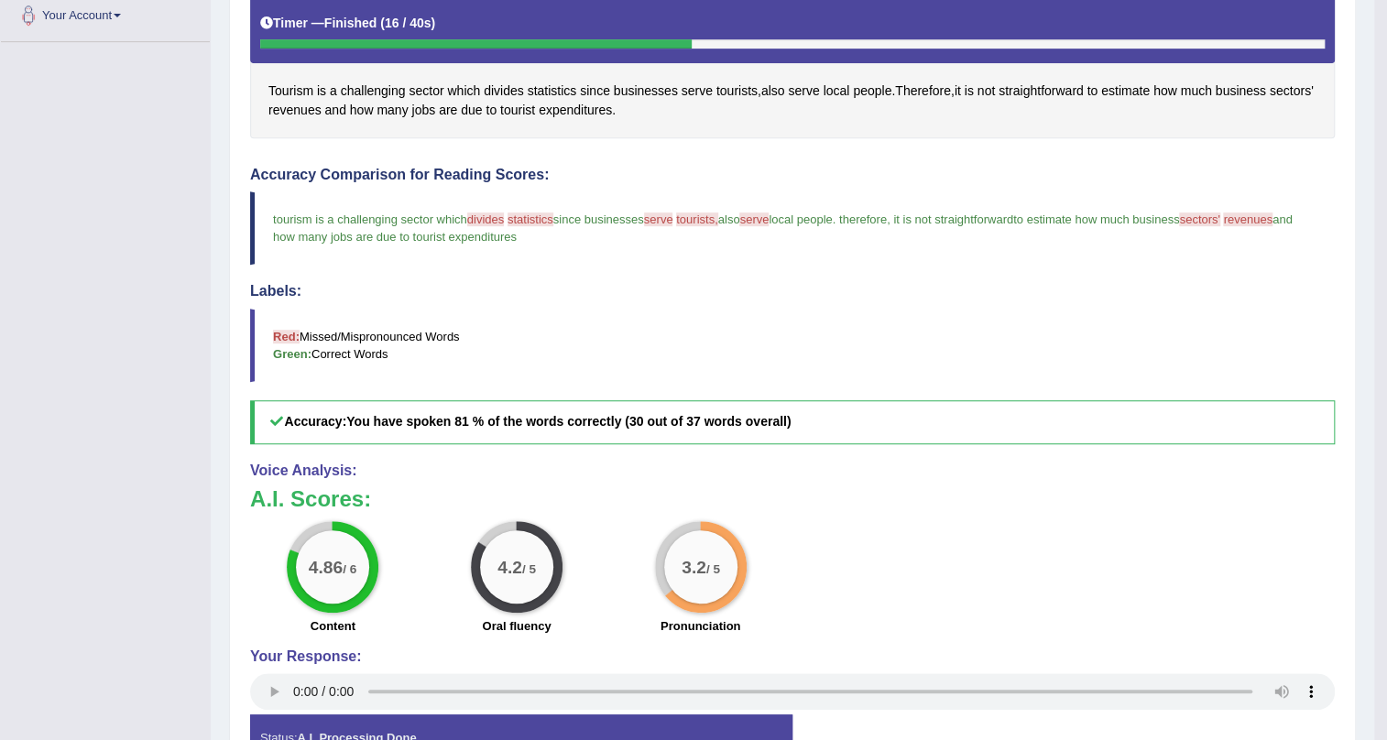
scroll to position [112, 0]
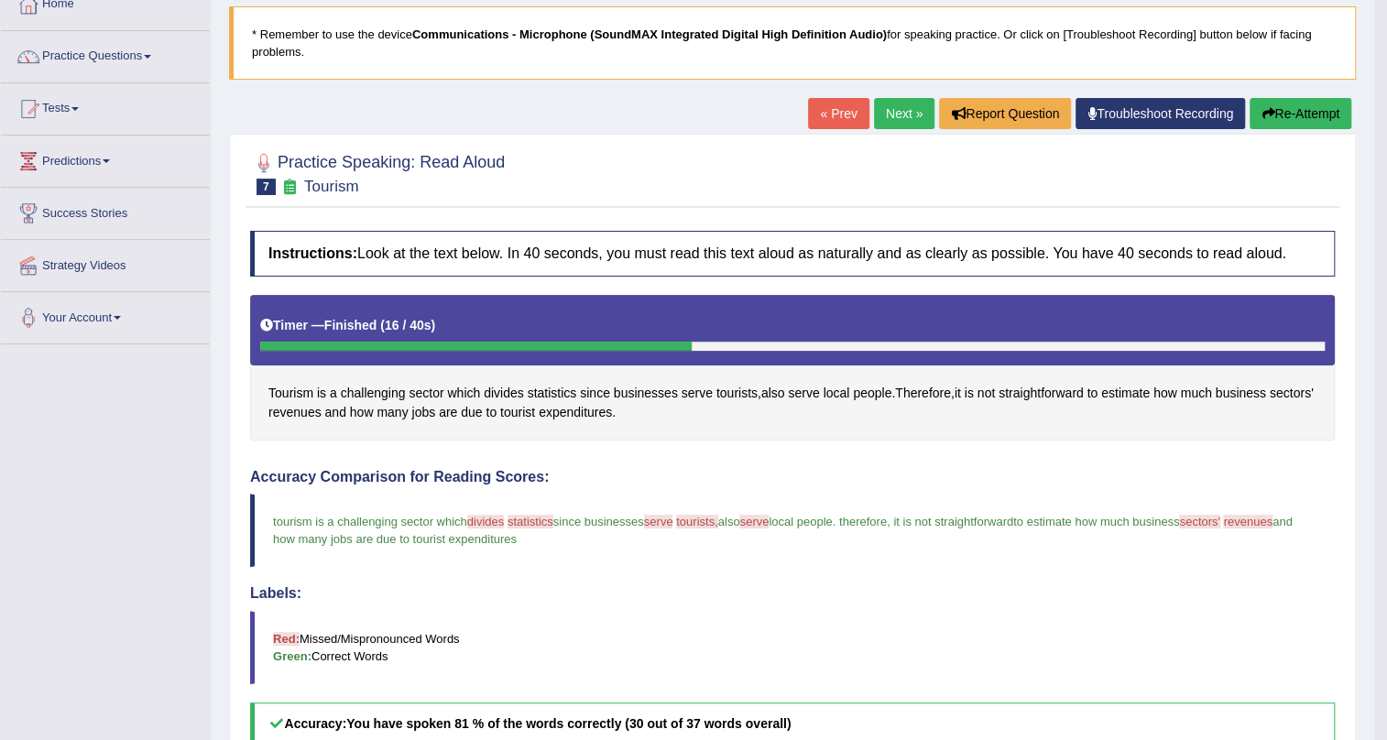
click at [896, 115] on link "Next »" at bounding box center [904, 113] width 60 height 31
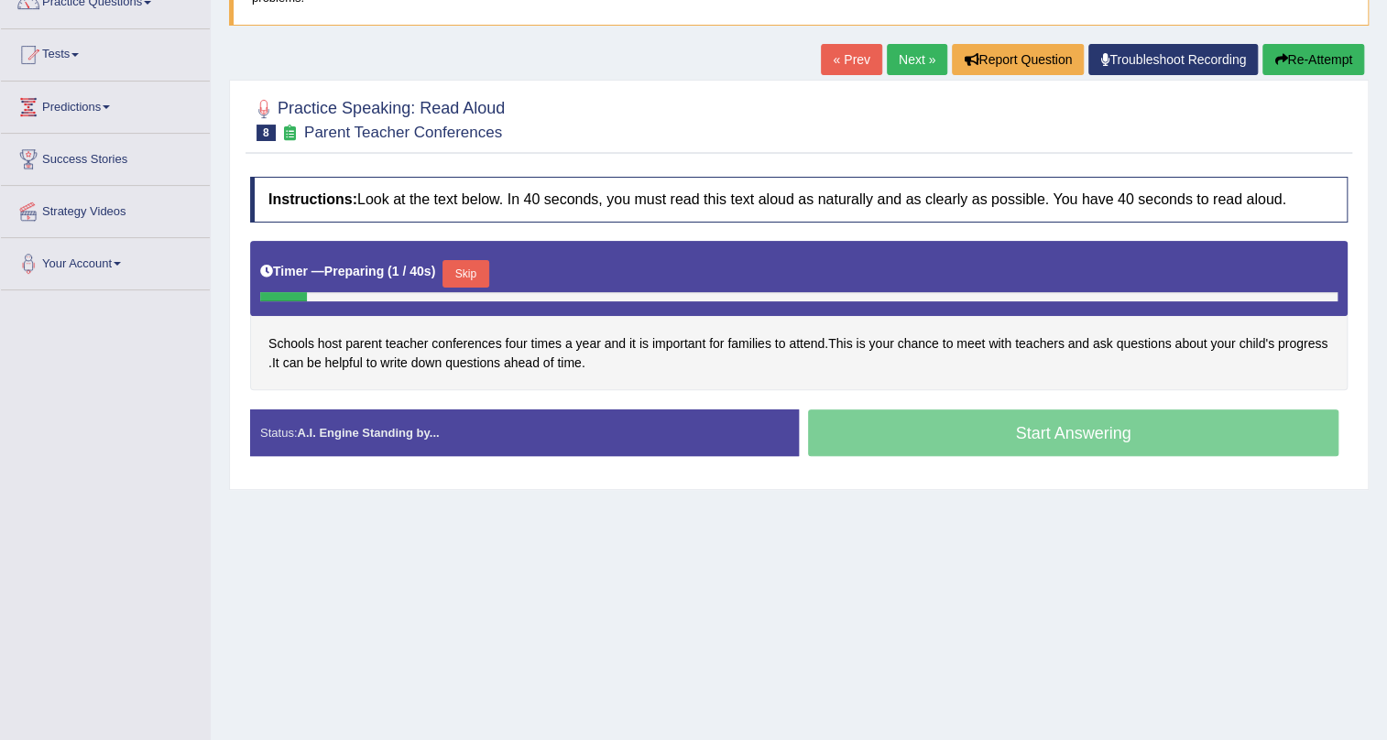
scroll to position [166, 0]
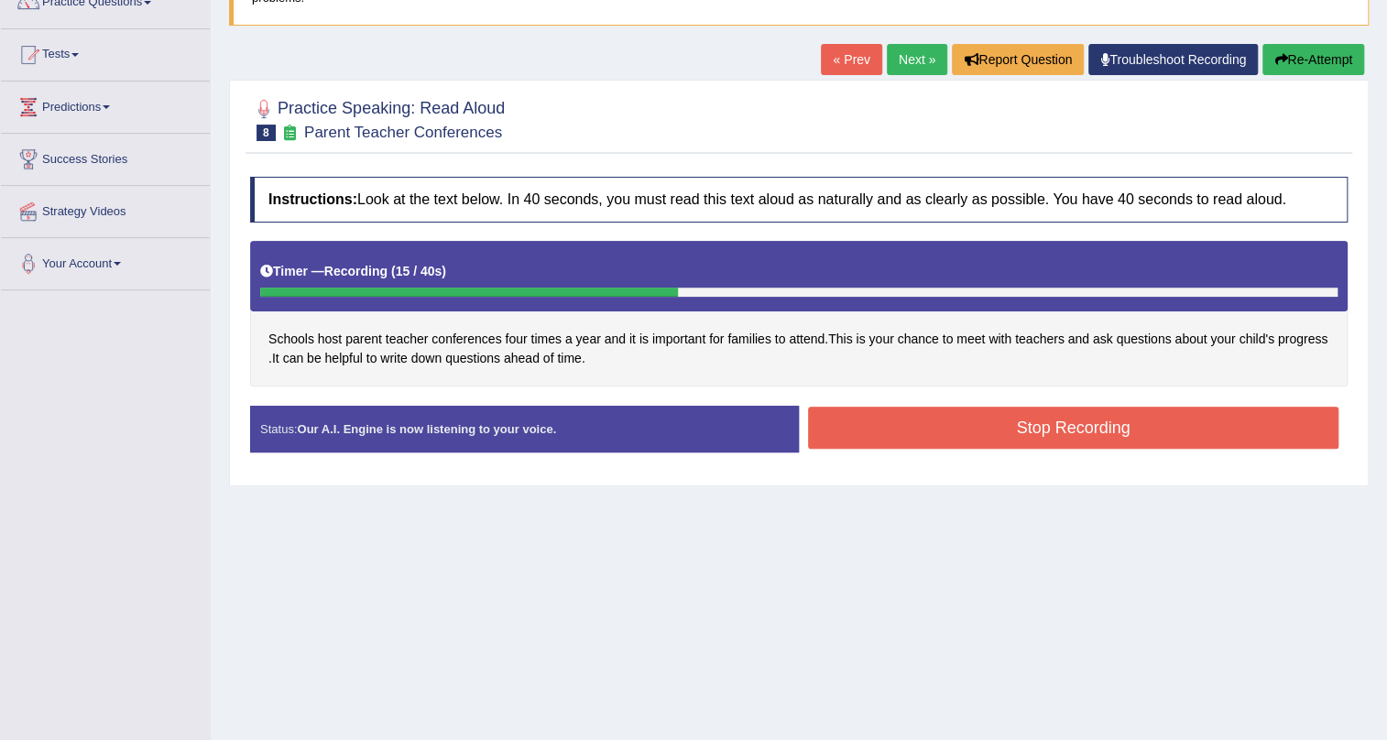
click at [951, 425] on button "Stop Recording" at bounding box center [1073, 428] width 531 height 42
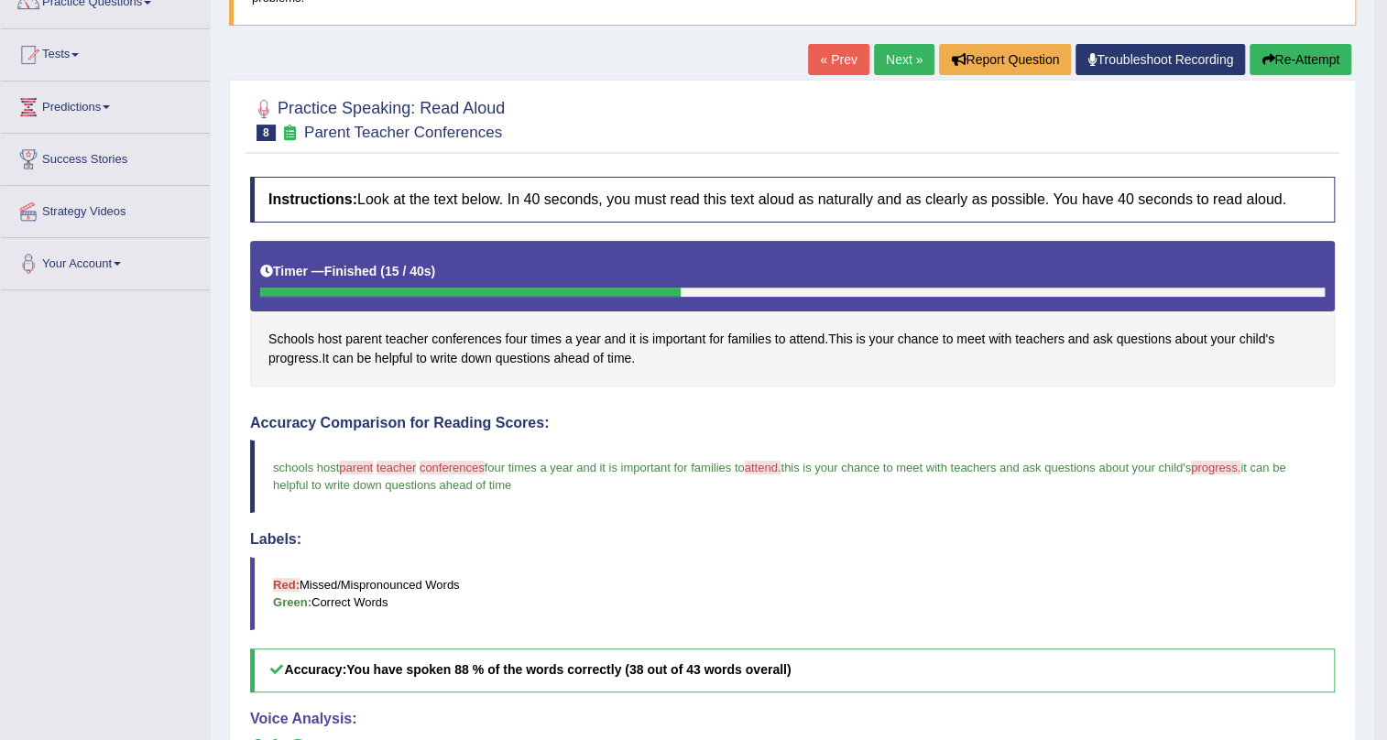
click at [902, 61] on link "Next »" at bounding box center [904, 59] width 60 height 31
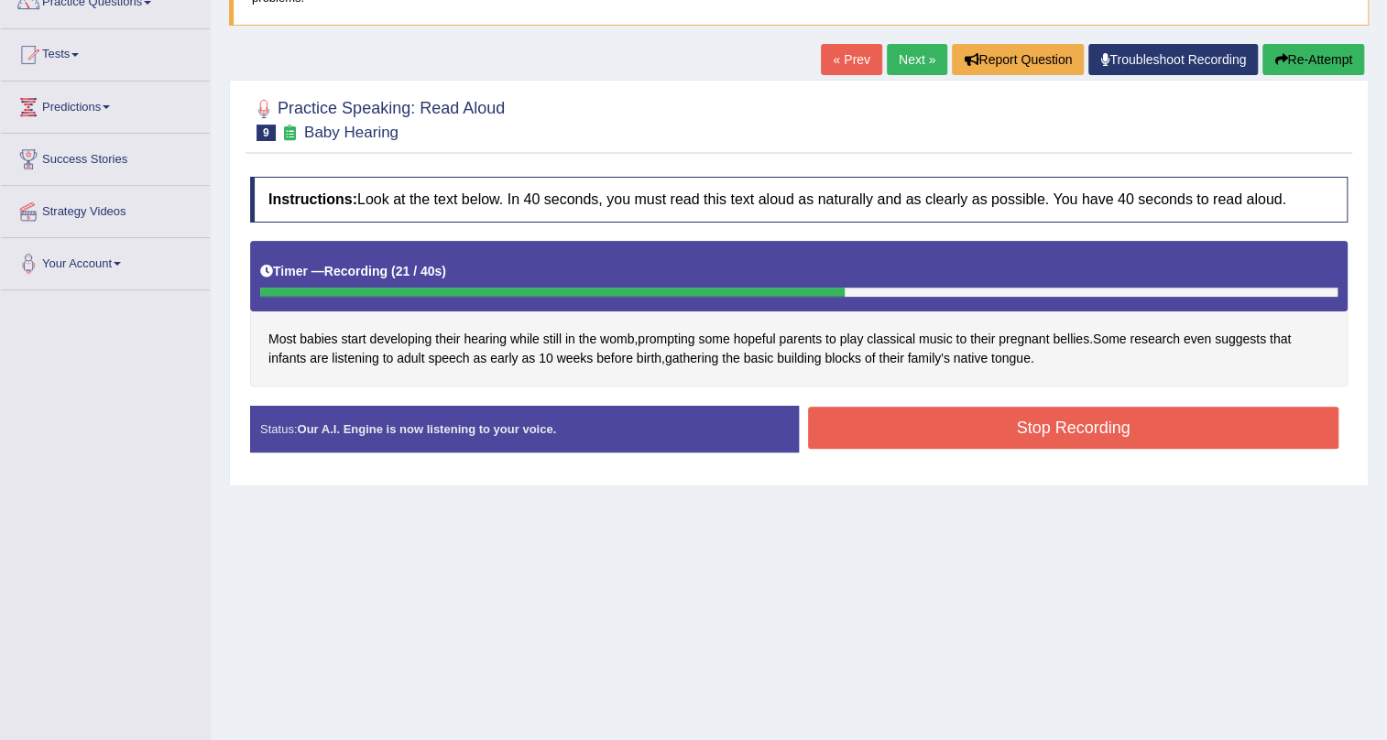
click at [992, 422] on button "Stop Recording" at bounding box center [1073, 428] width 531 height 42
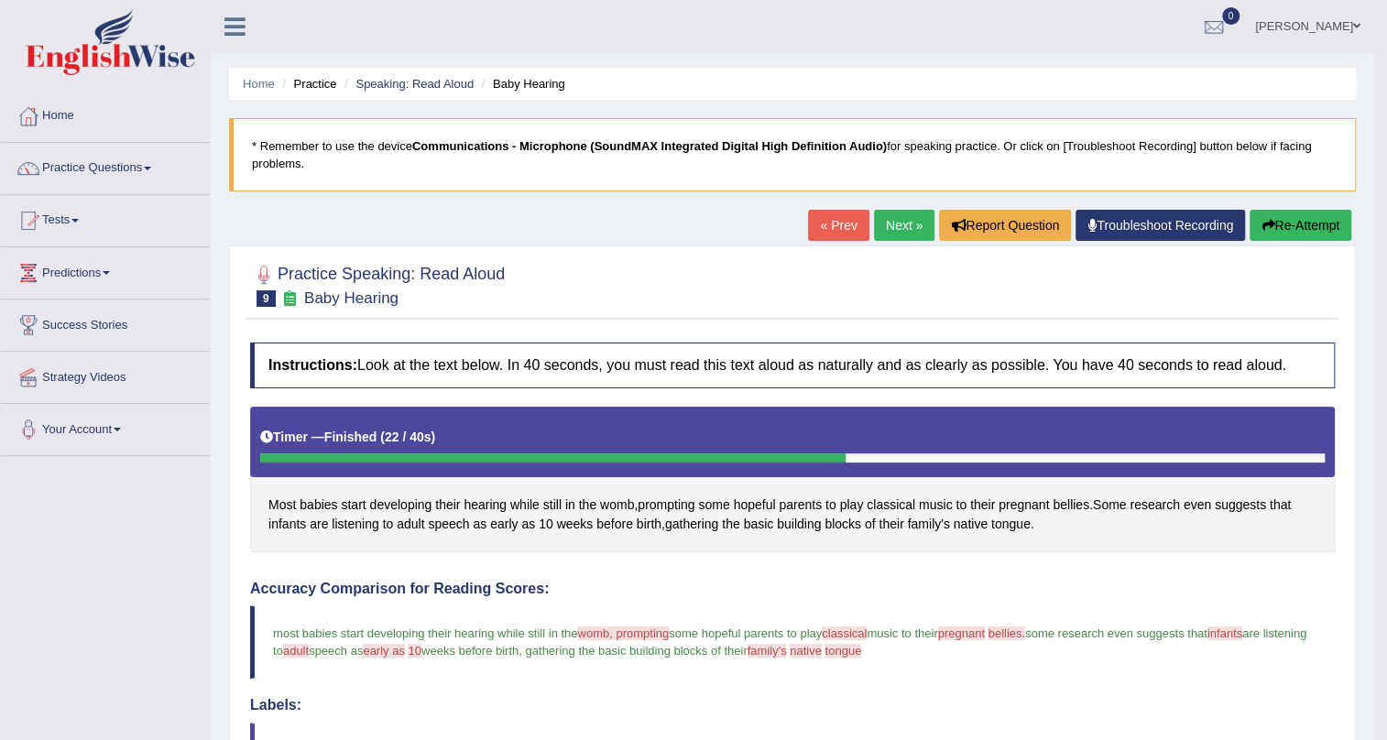
click at [888, 226] on link "Next »" at bounding box center [904, 225] width 60 height 31
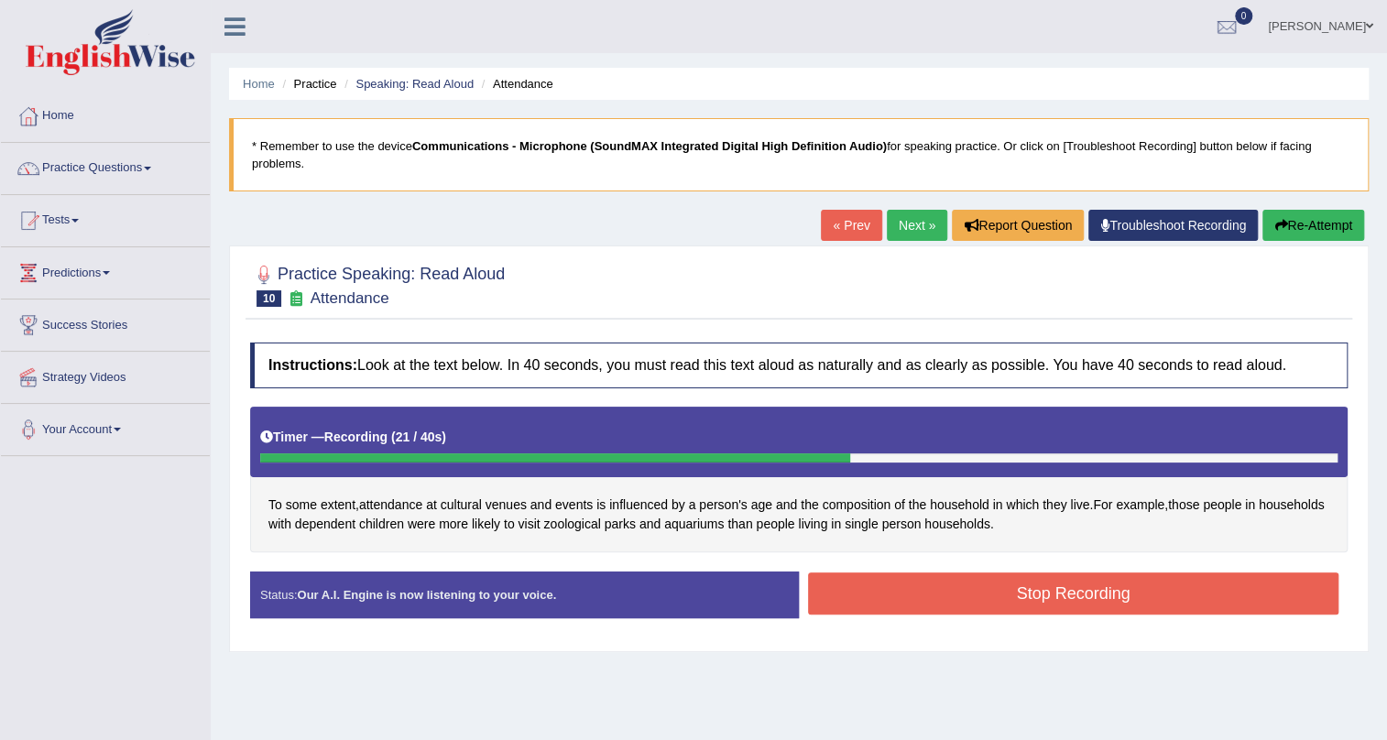
click at [1091, 577] on button "Stop Recording" at bounding box center [1073, 594] width 531 height 42
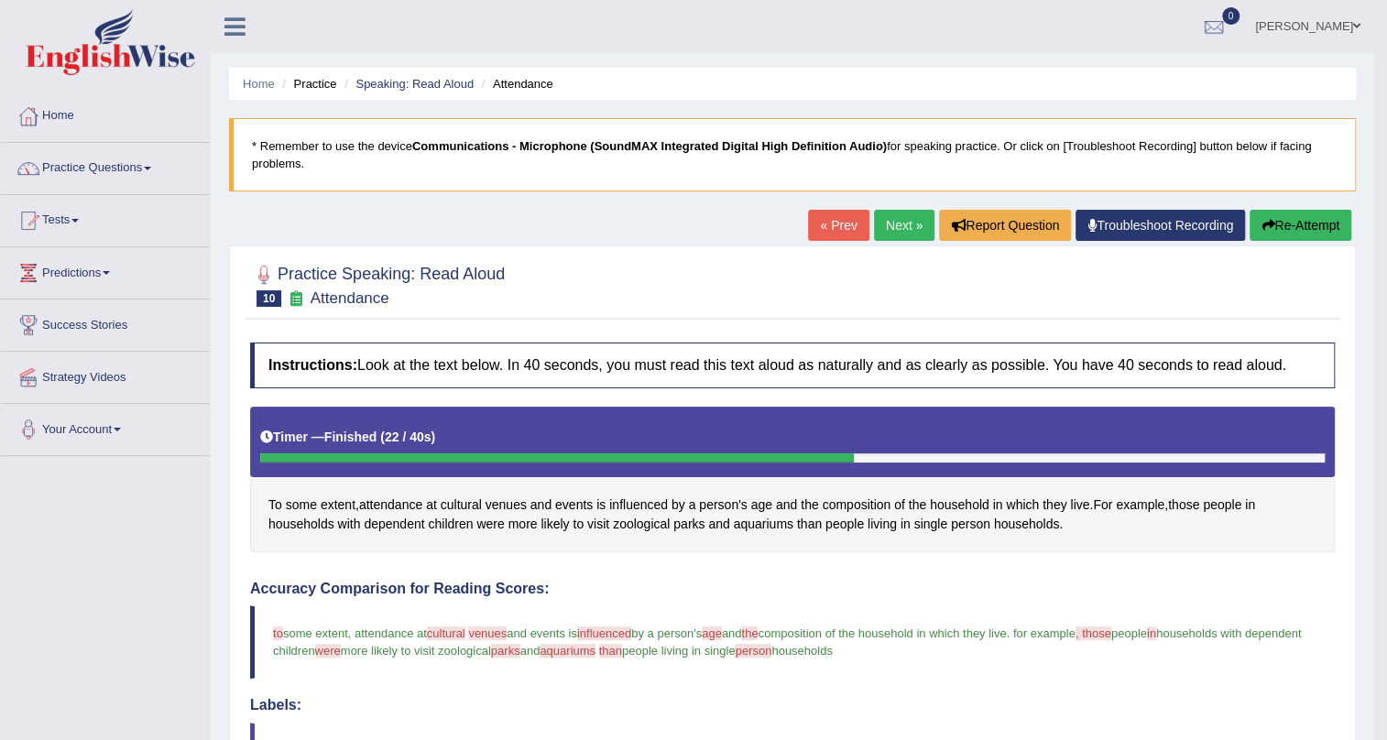
click at [899, 231] on link "Next »" at bounding box center [904, 225] width 60 height 31
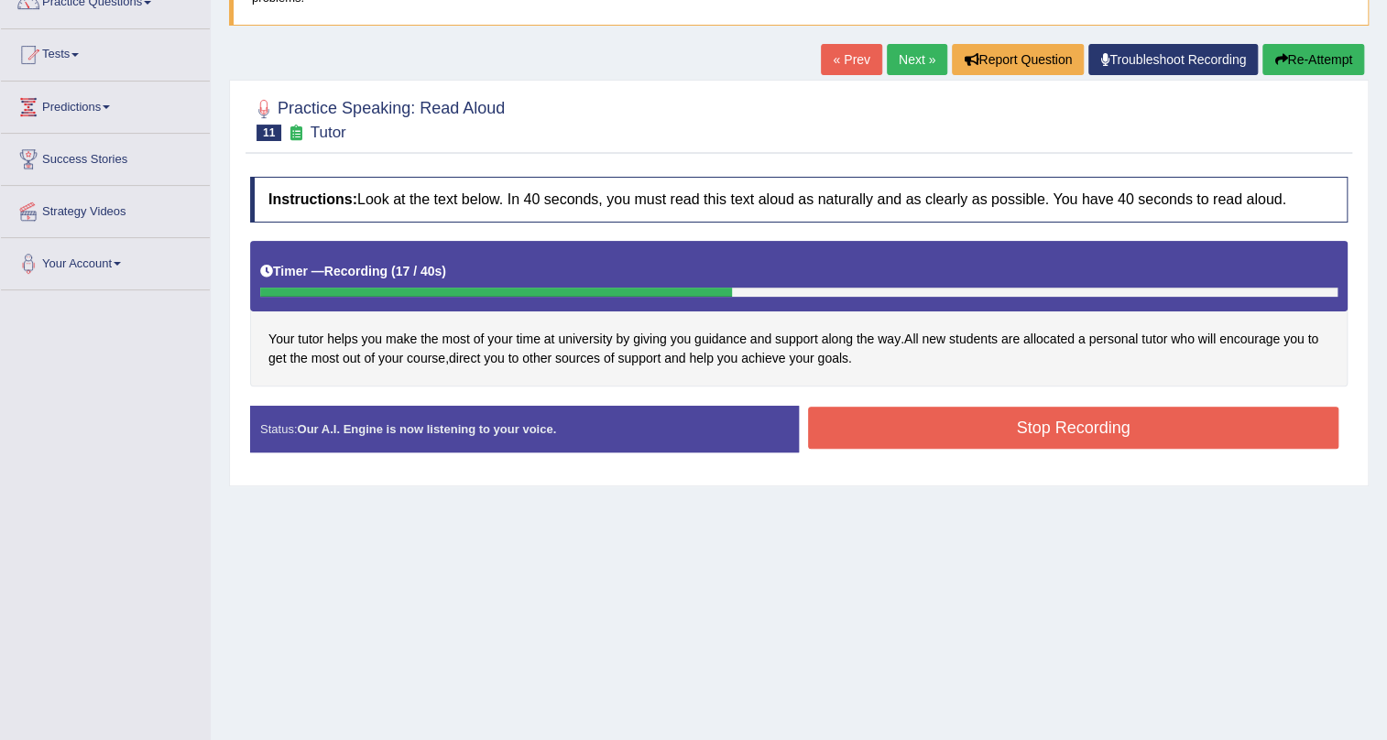
click at [1077, 425] on button "Stop Recording" at bounding box center [1073, 428] width 531 height 42
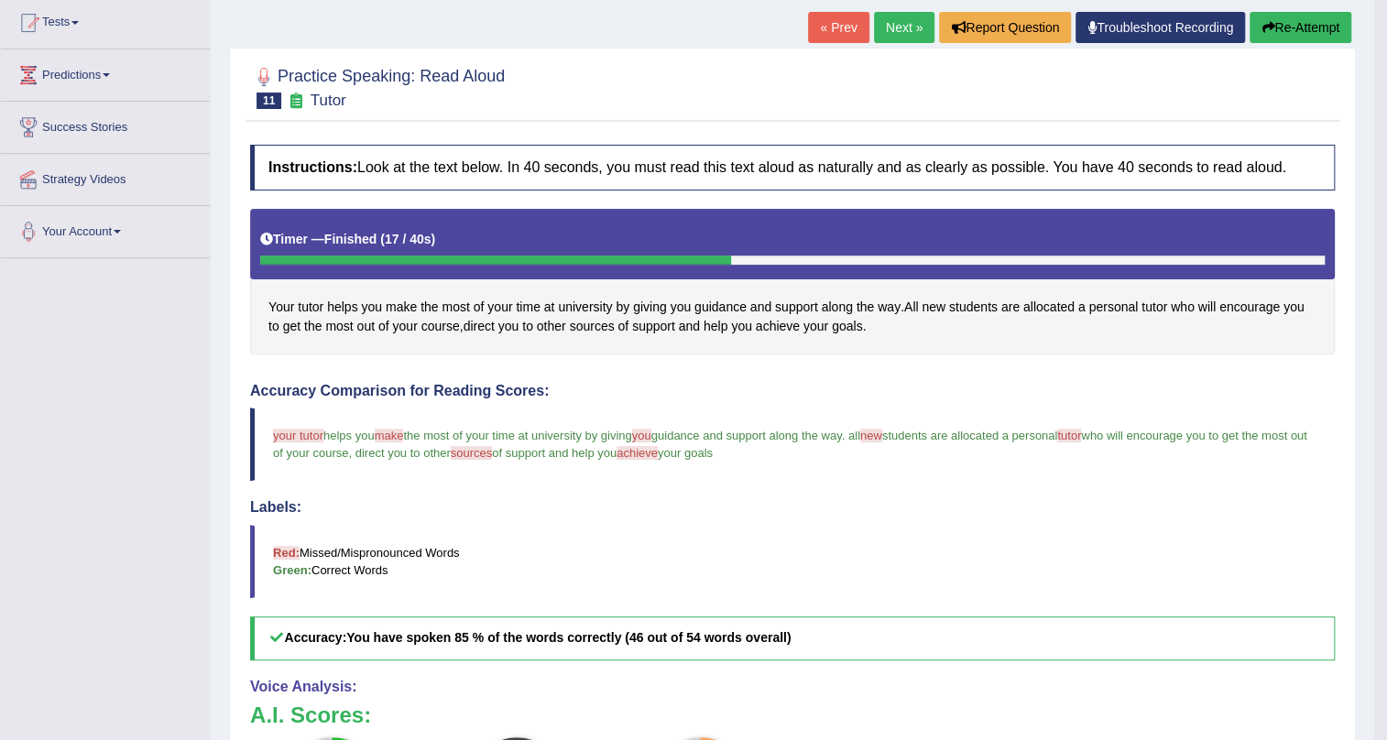
scroll to position [166, 0]
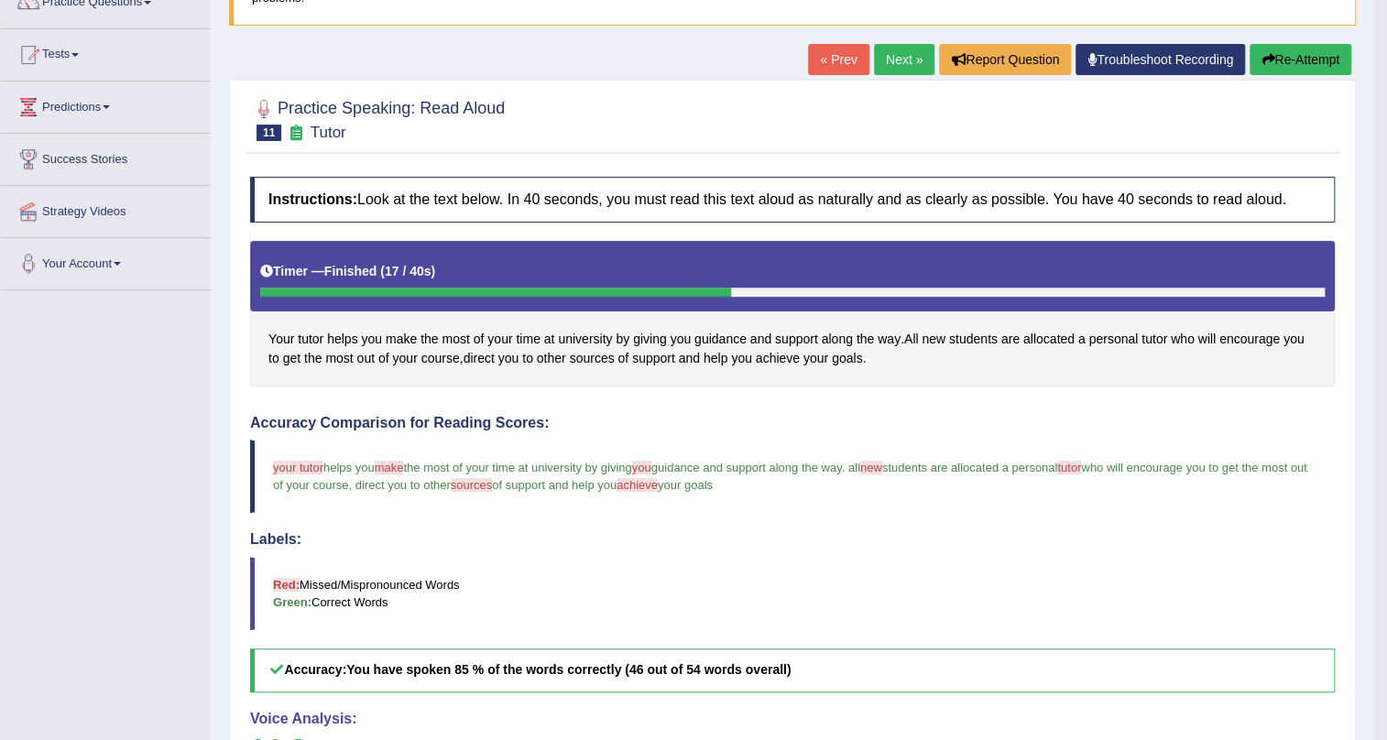
click at [897, 50] on link "Next »" at bounding box center [904, 59] width 60 height 31
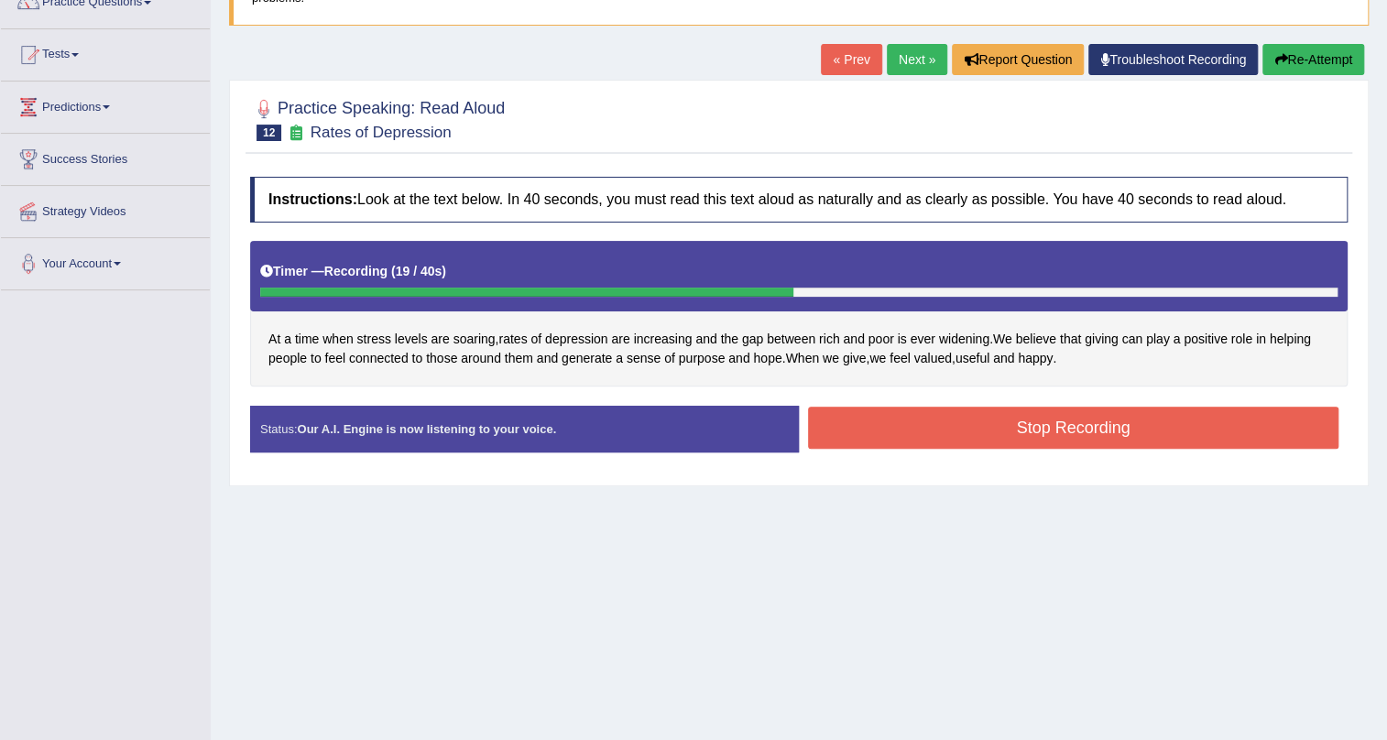
click at [978, 435] on button "Stop Recording" at bounding box center [1073, 428] width 531 height 42
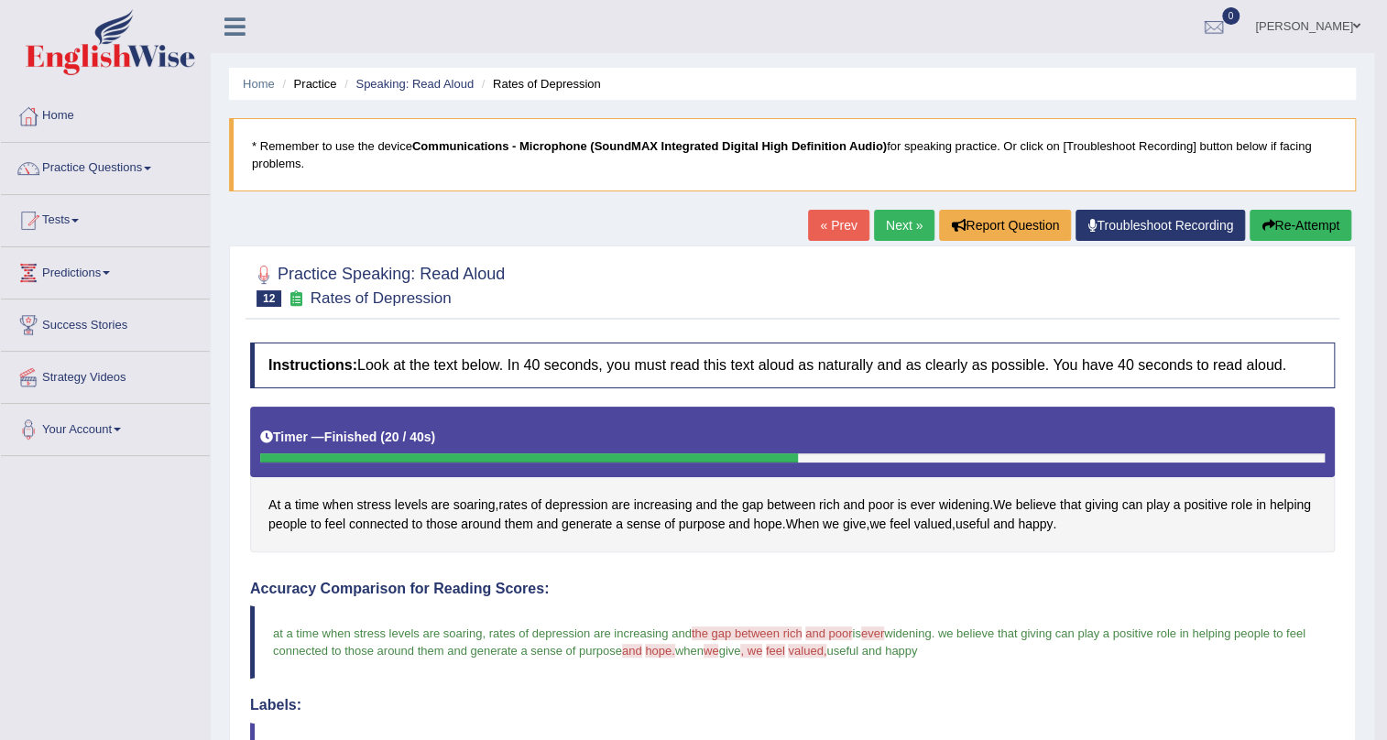
click at [889, 219] on link "Next »" at bounding box center [904, 225] width 60 height 31
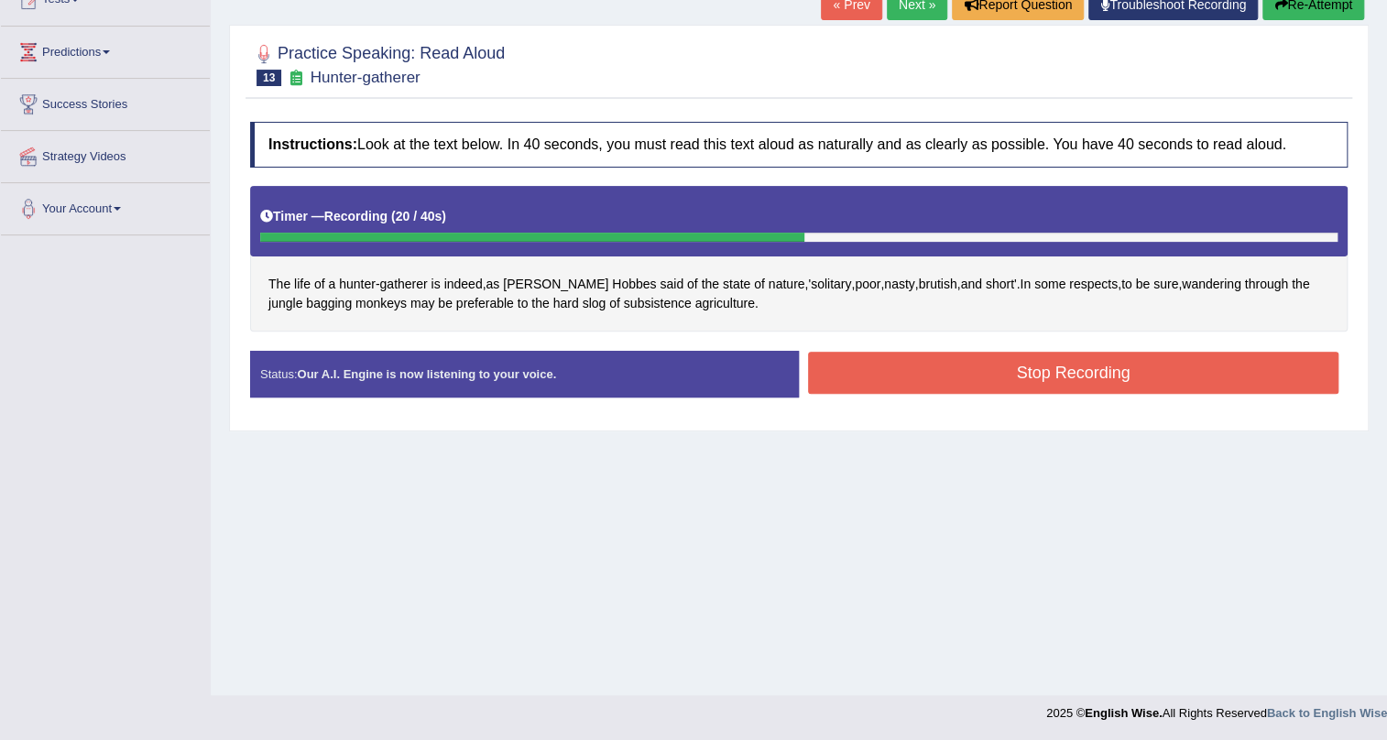
click at [995, 373] on button "Stop Recording" at bounding box center [1073, 373] width 531 height 42
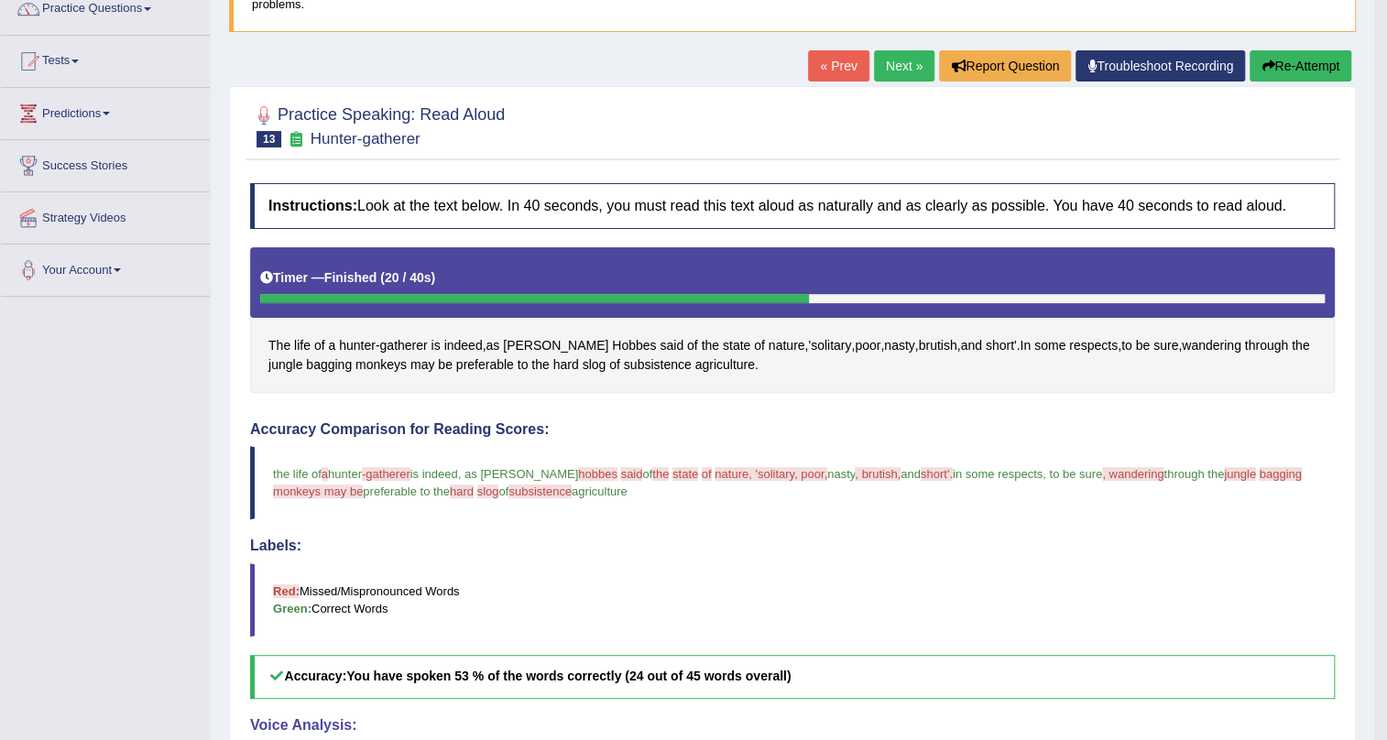
scroll to position [137, 0]
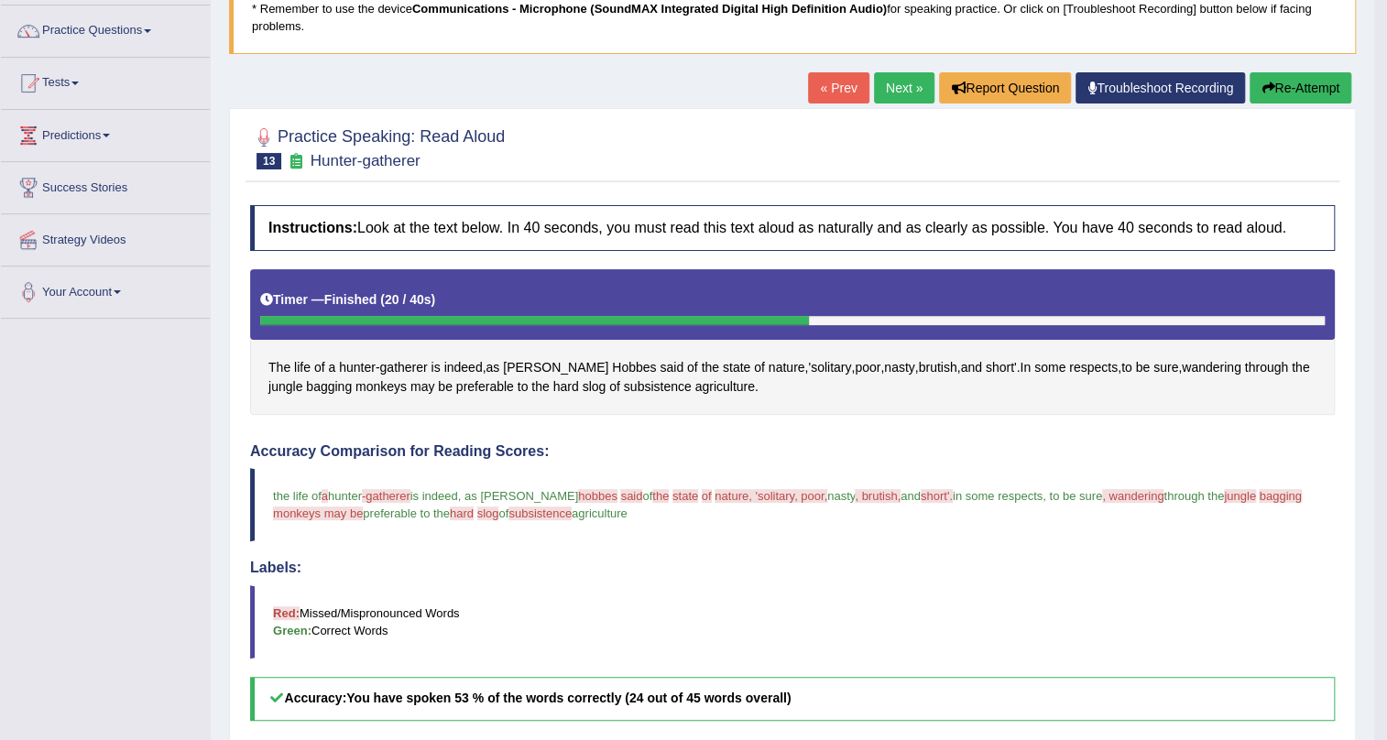
click at [895, 93] on link "Next »" at bounding box center [904, 87] width 60 height 31
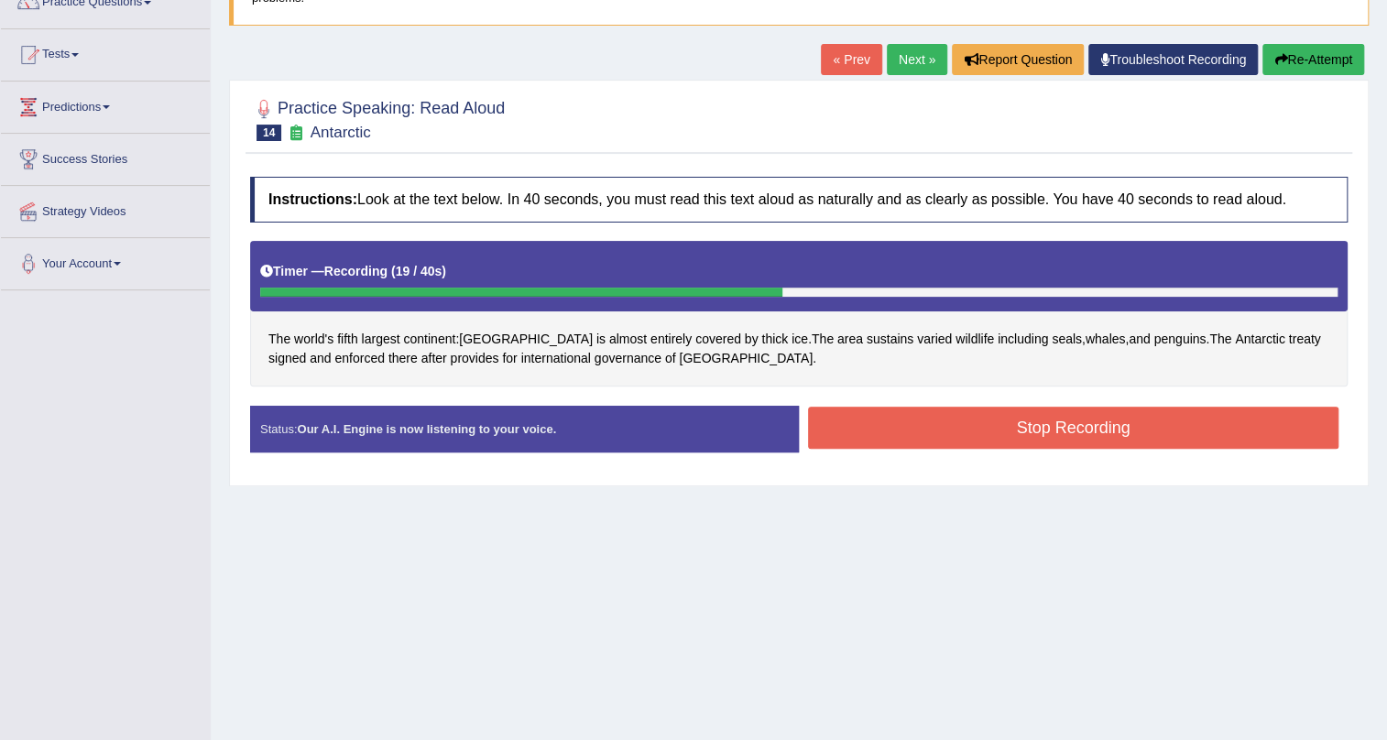
click at [1066, 430] on button "Stop Recording" at bounding box center [1073, 428] width 531 height 42
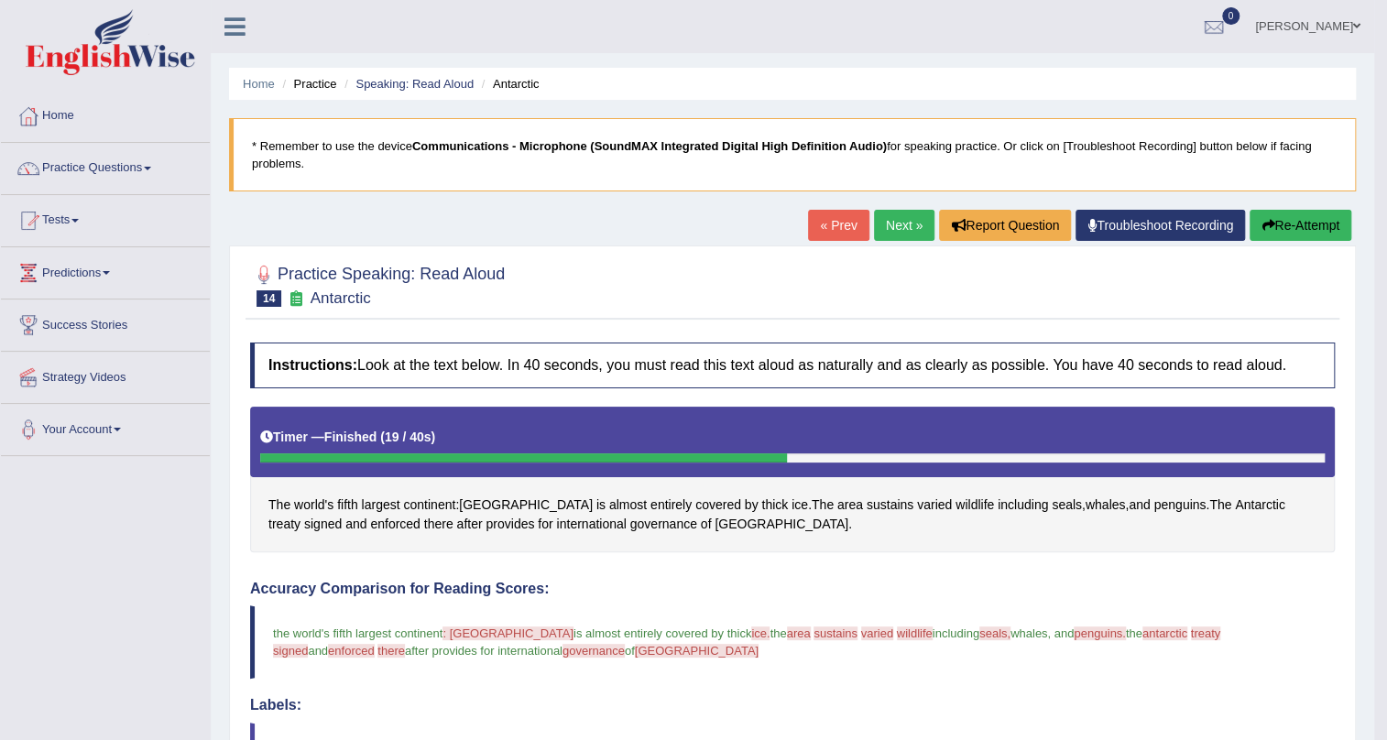
click at [907, 230] on link "Next »" at bounding box center [904, 225] width 60 height 31
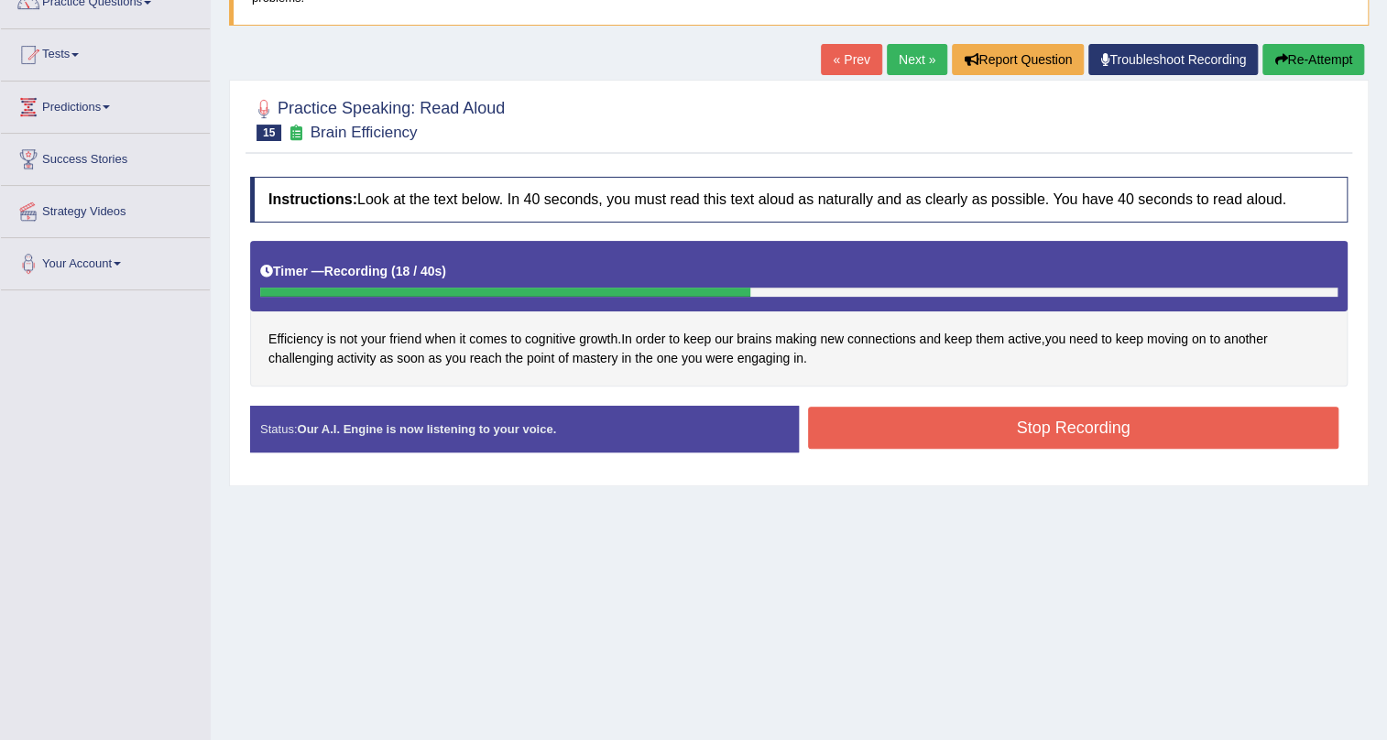
click at [994, 411] on button "Stop Recording" at bounding box center [1073, 428] width 531 height 42
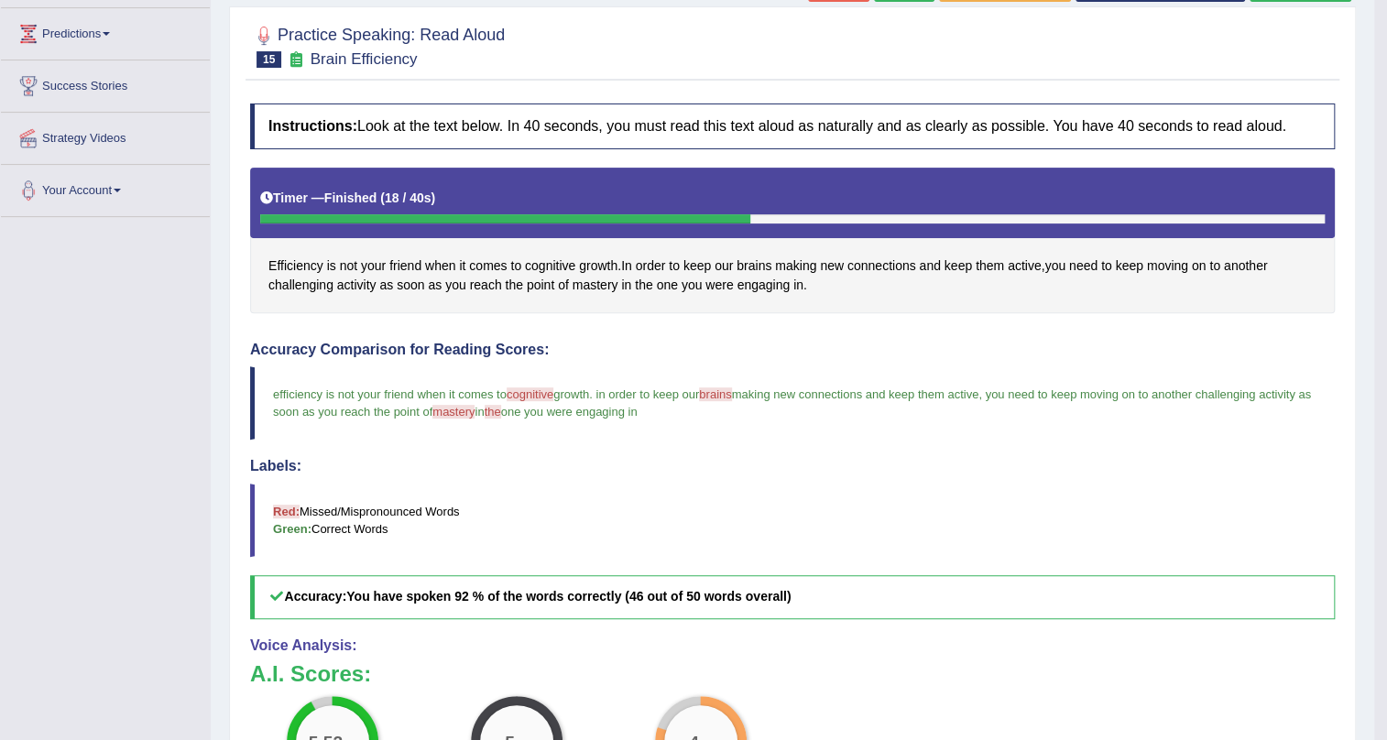
scroll to position [112, 0]
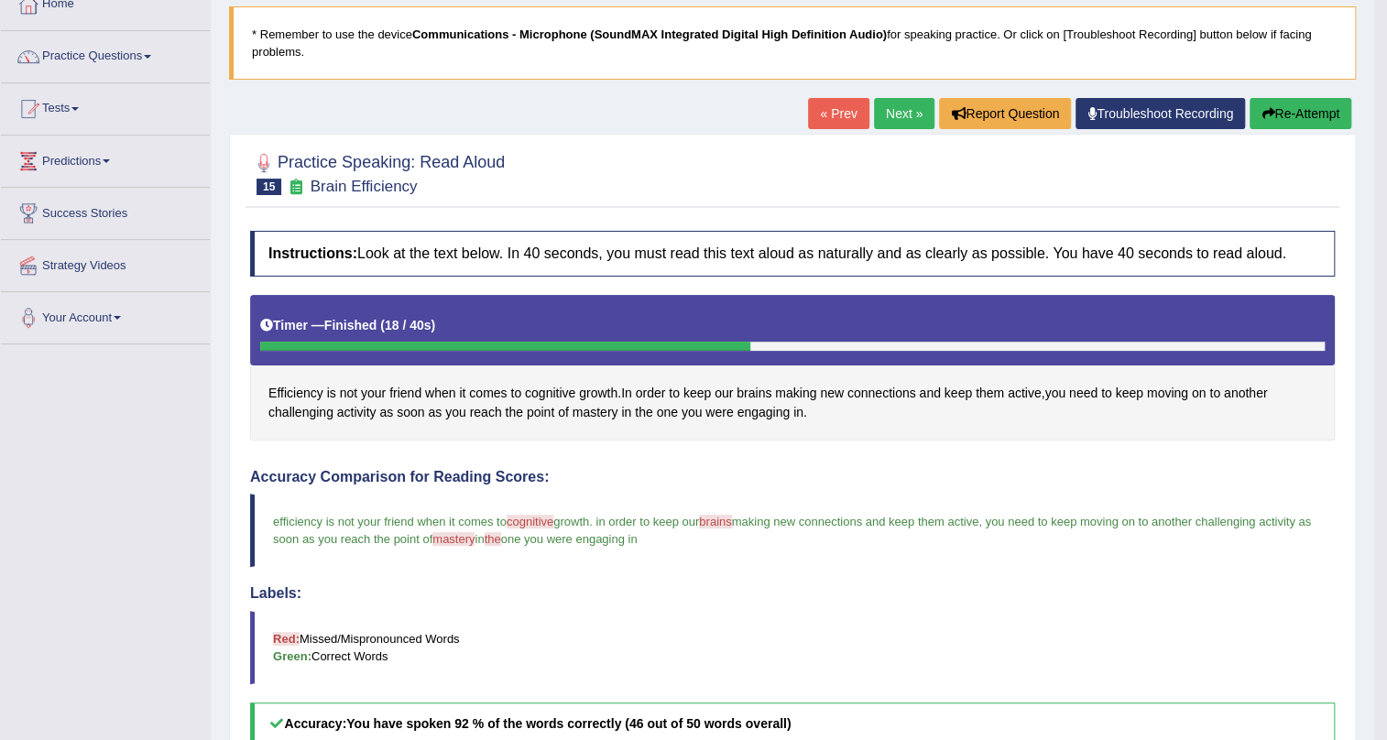
click at [897, 119] on link "Next »" at bounding box center [904, 113] width 60 height 31
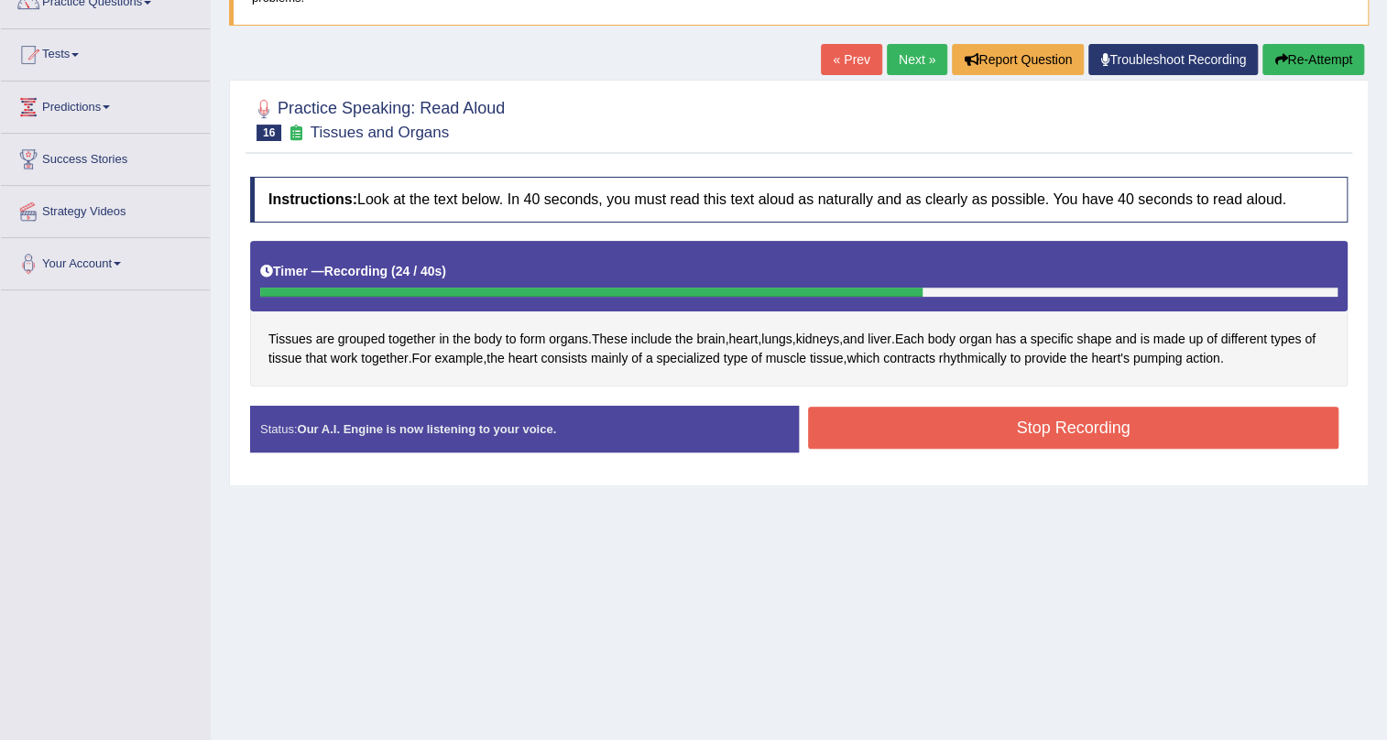
click at [1056, 423] on button "Stop Recording" at bounding box center [1073, 428] width 531 height 42
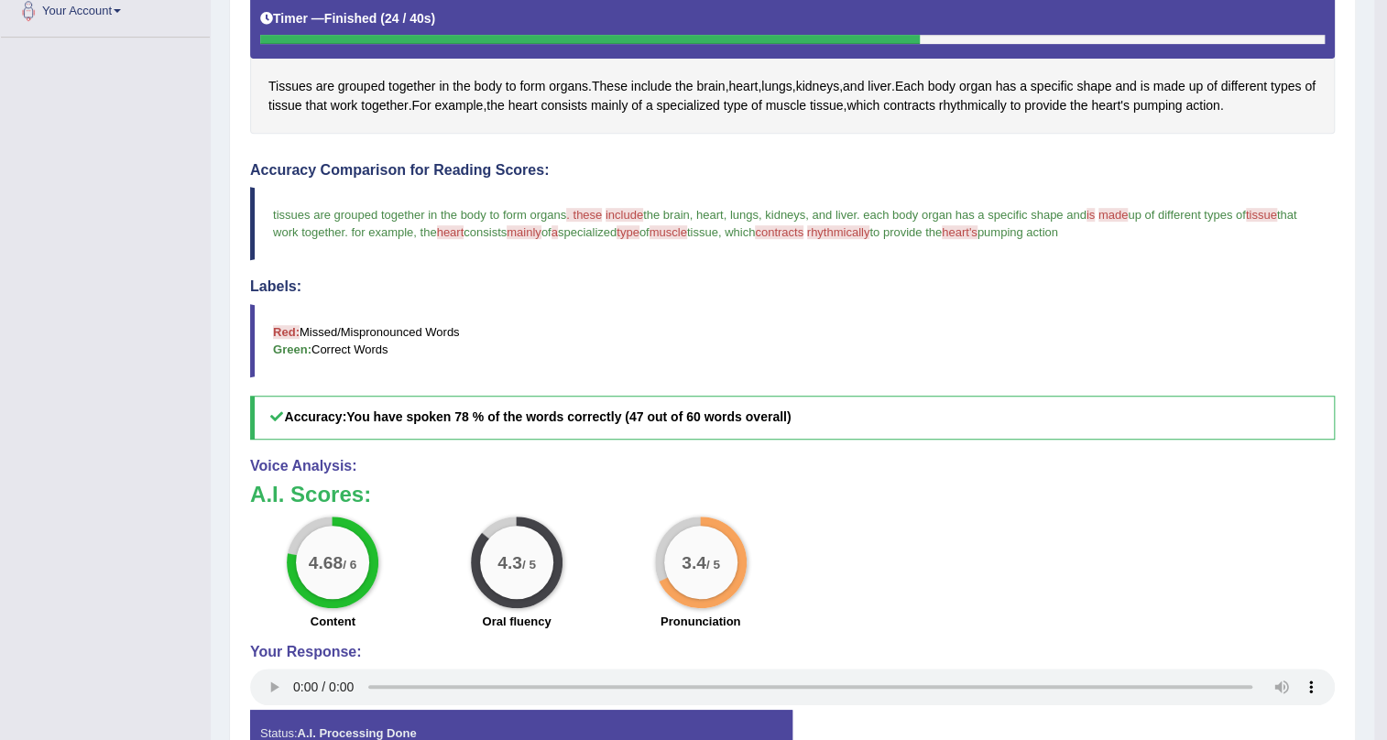
scroll to position [112, 0]
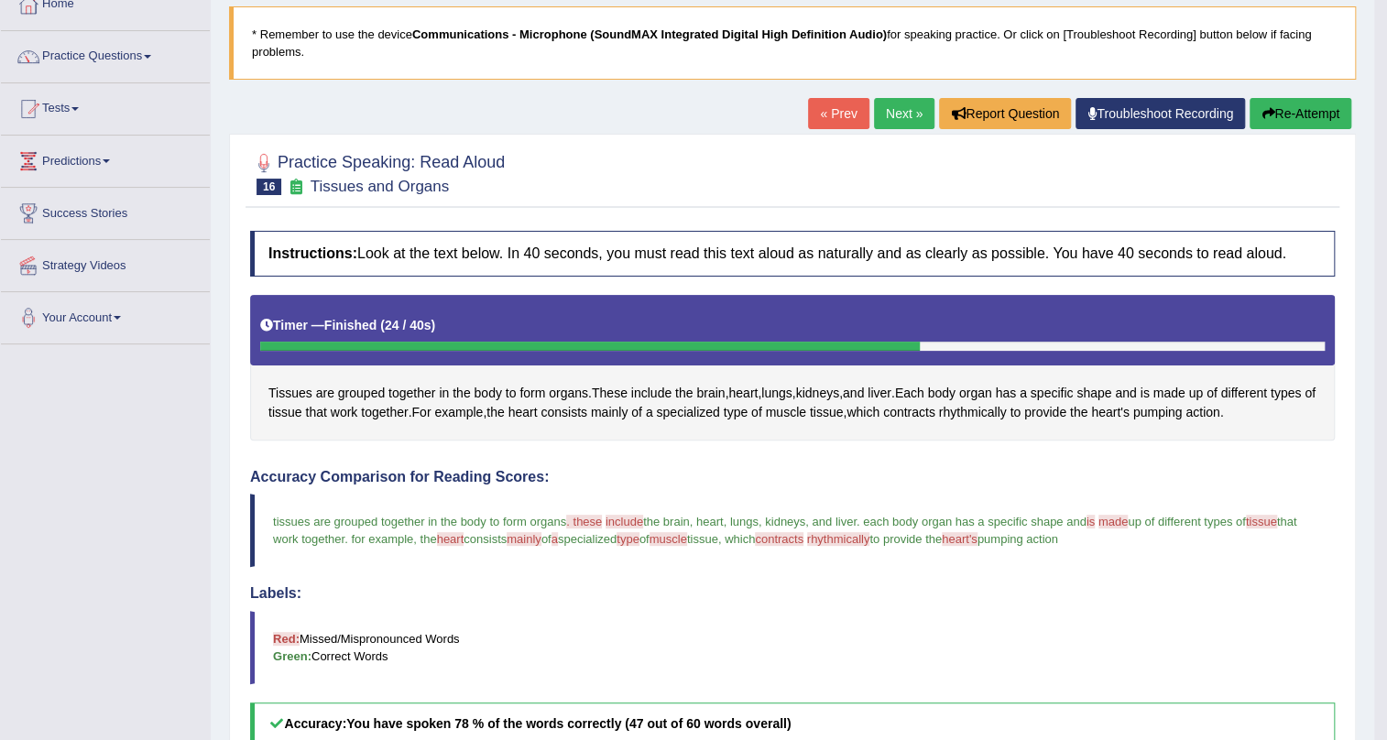
click at [893, 116] on link "Next »" at bounding box center [904, 113] width 60 height 31
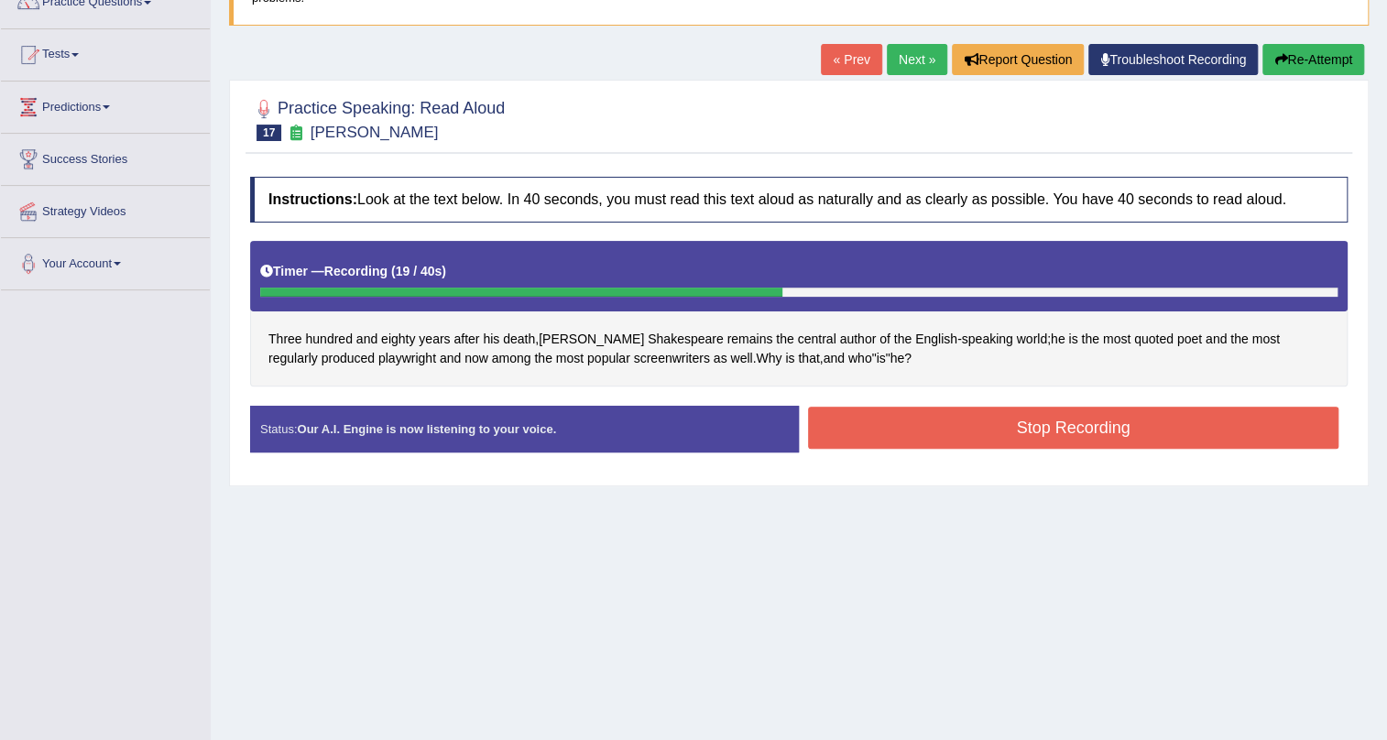
click at [1112, 416] on button "Stop Recording" at bounding box center [1073, 428] width 531 height 42
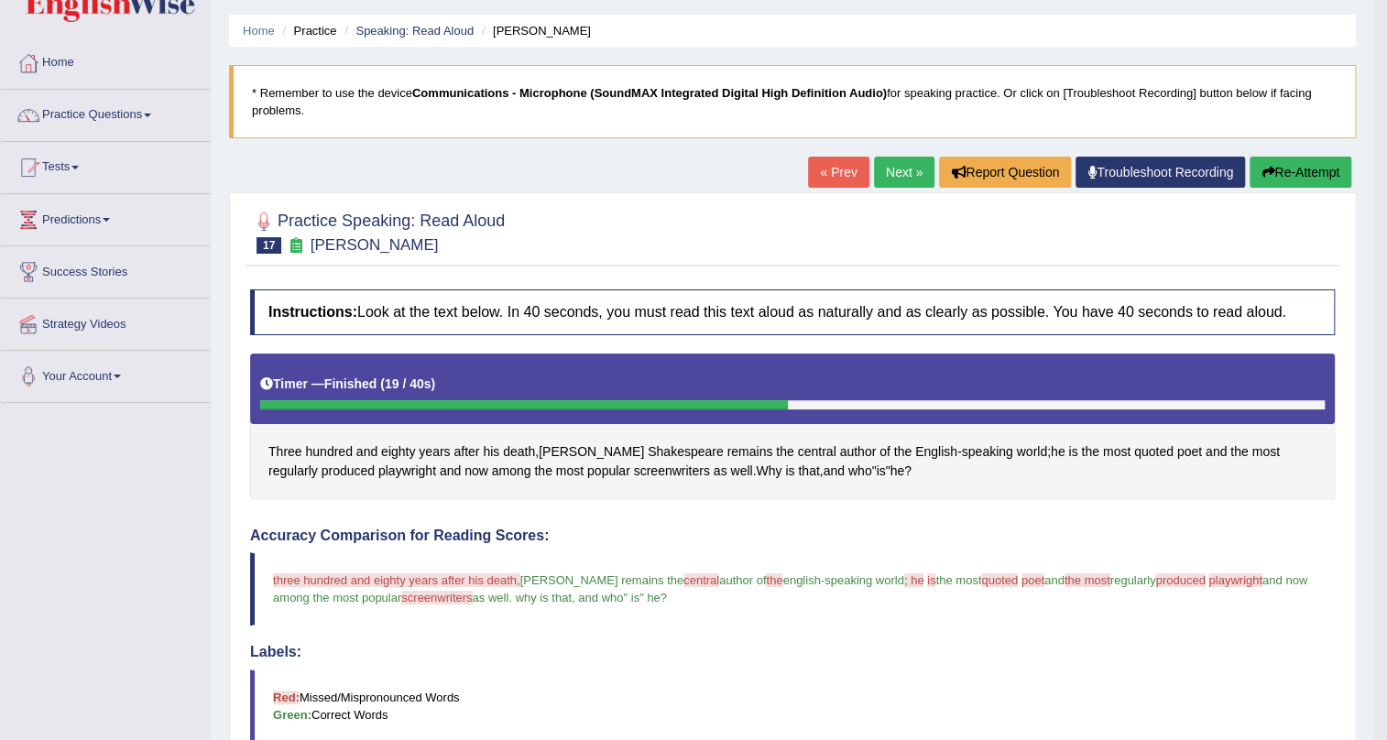
scroll to position [28, 0]
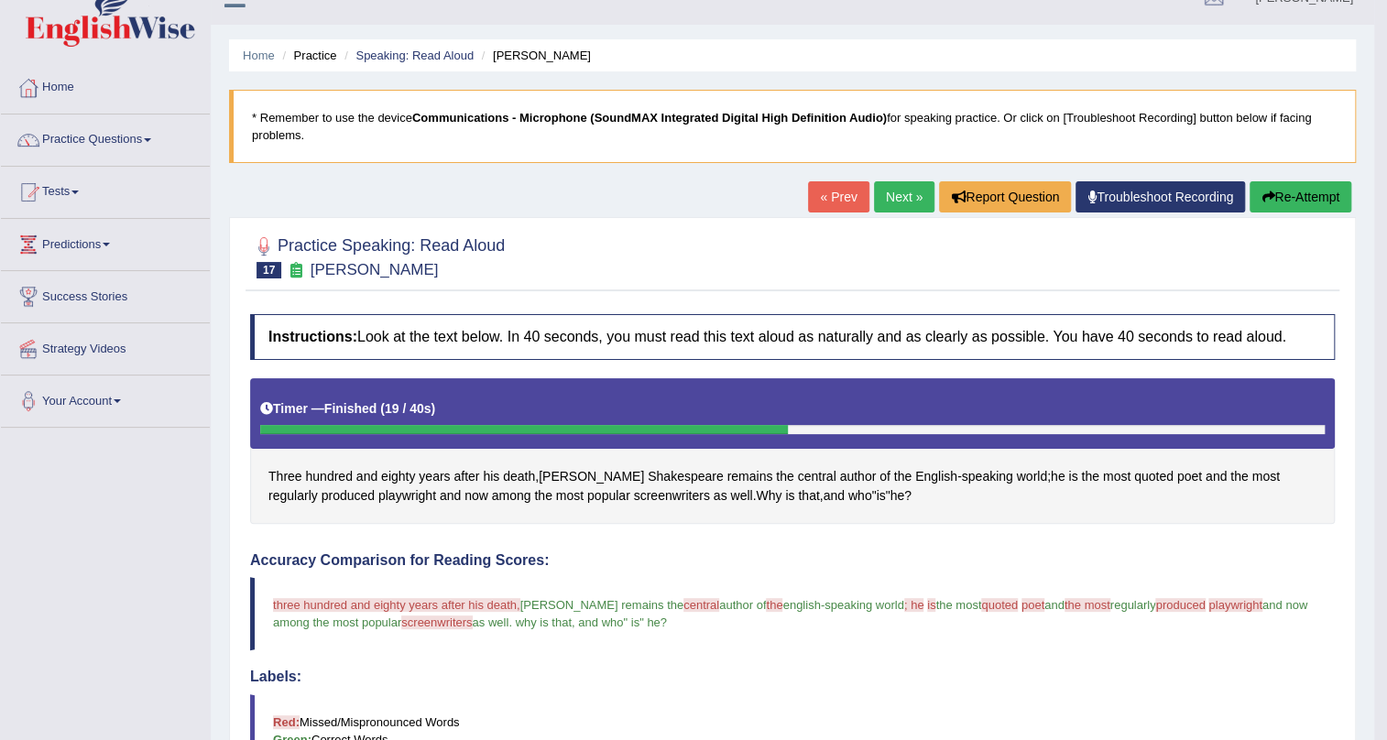
click at [892, 192] on link "Next »" at bounding box center [904, 196] width 60 height 31
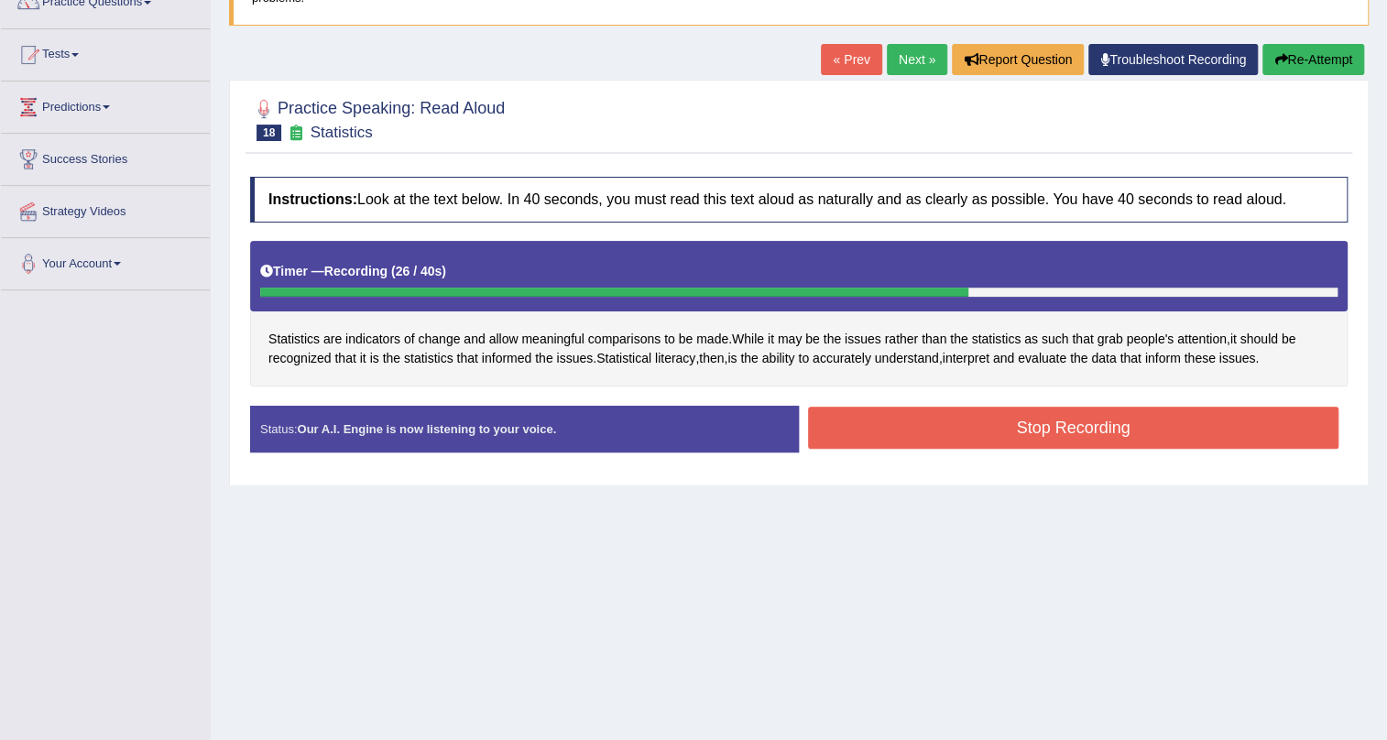
click at [1056, 431] on button "Stop Recording" at bounding box center [1073, 428] width 531 height 42
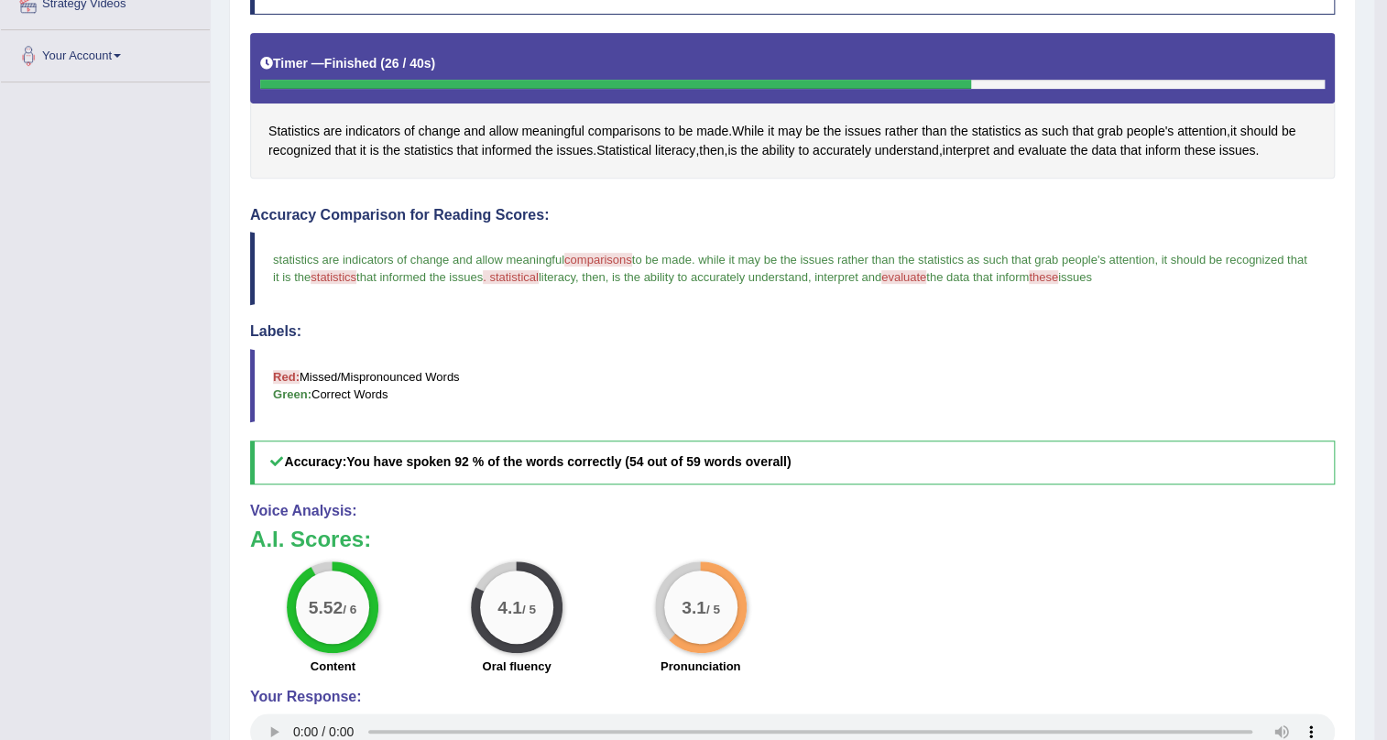
scroll to position [195, 0]
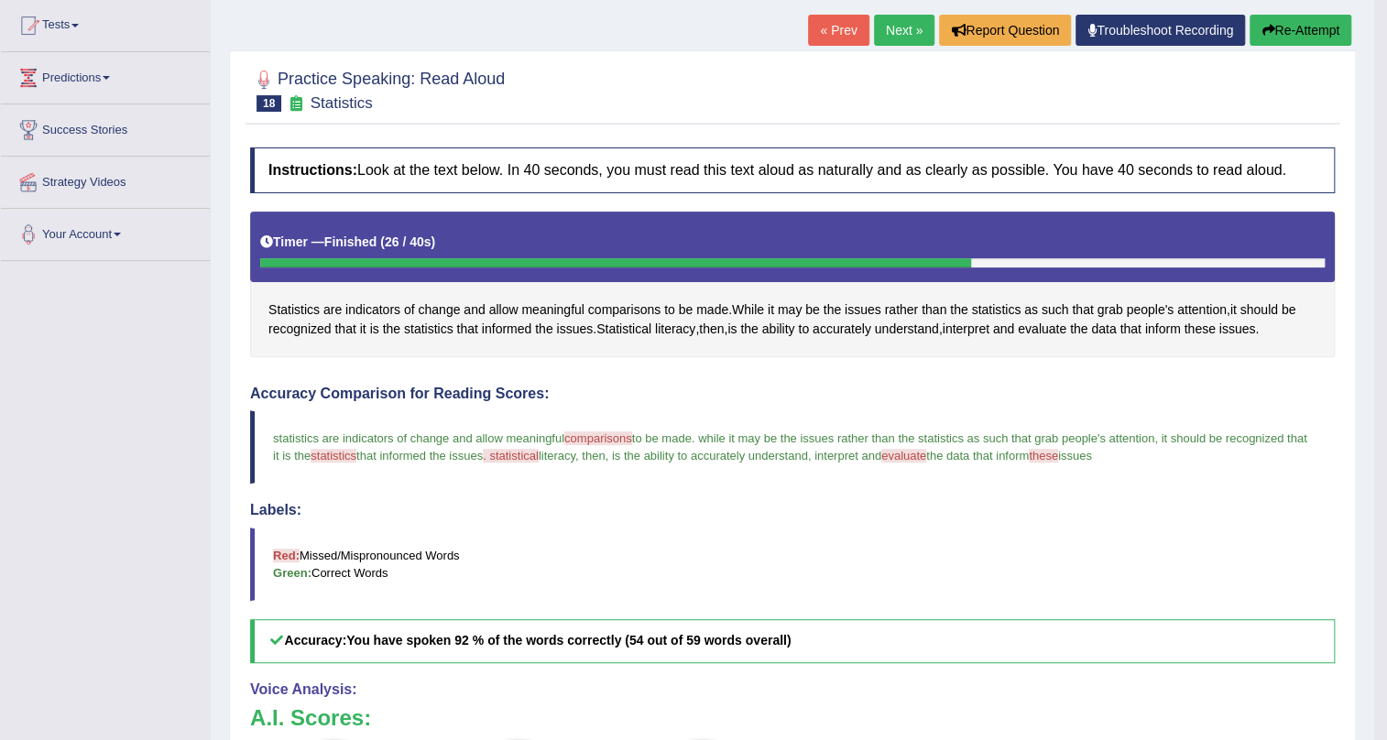
click at [900, 28] on link "Next »" at bounding box center [904, 30] width 60 height 31
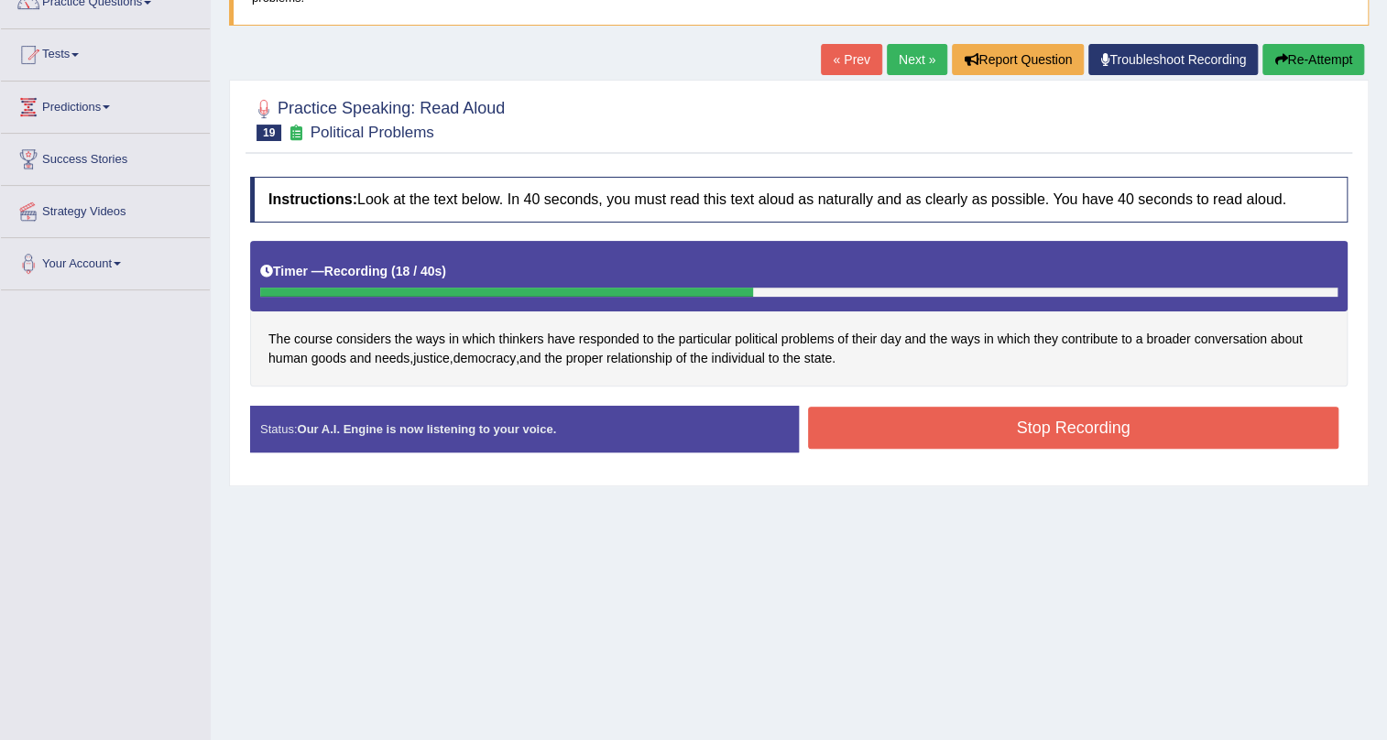
click at [1066, 422] on button "Stop Recording" at bounding box center [1073, 428] width 531 height 42
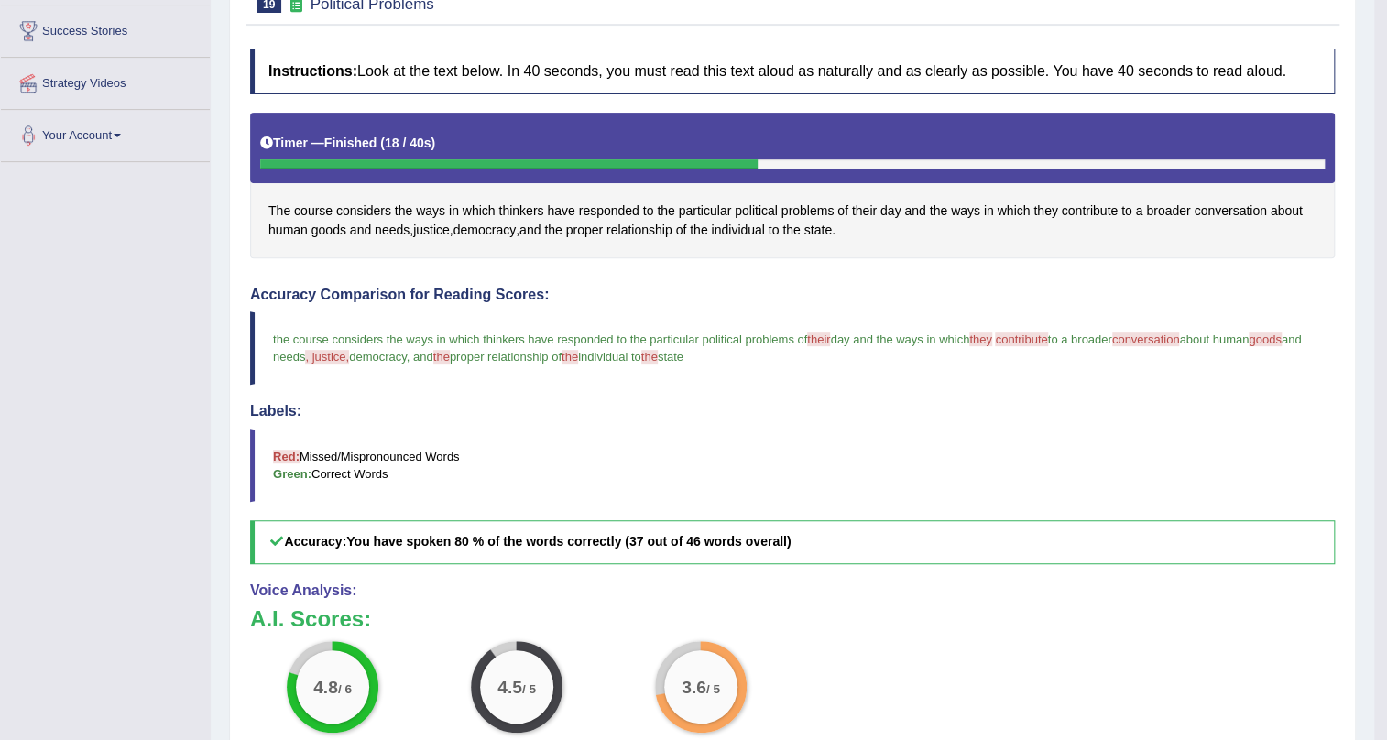
scroll to position [82, 0]
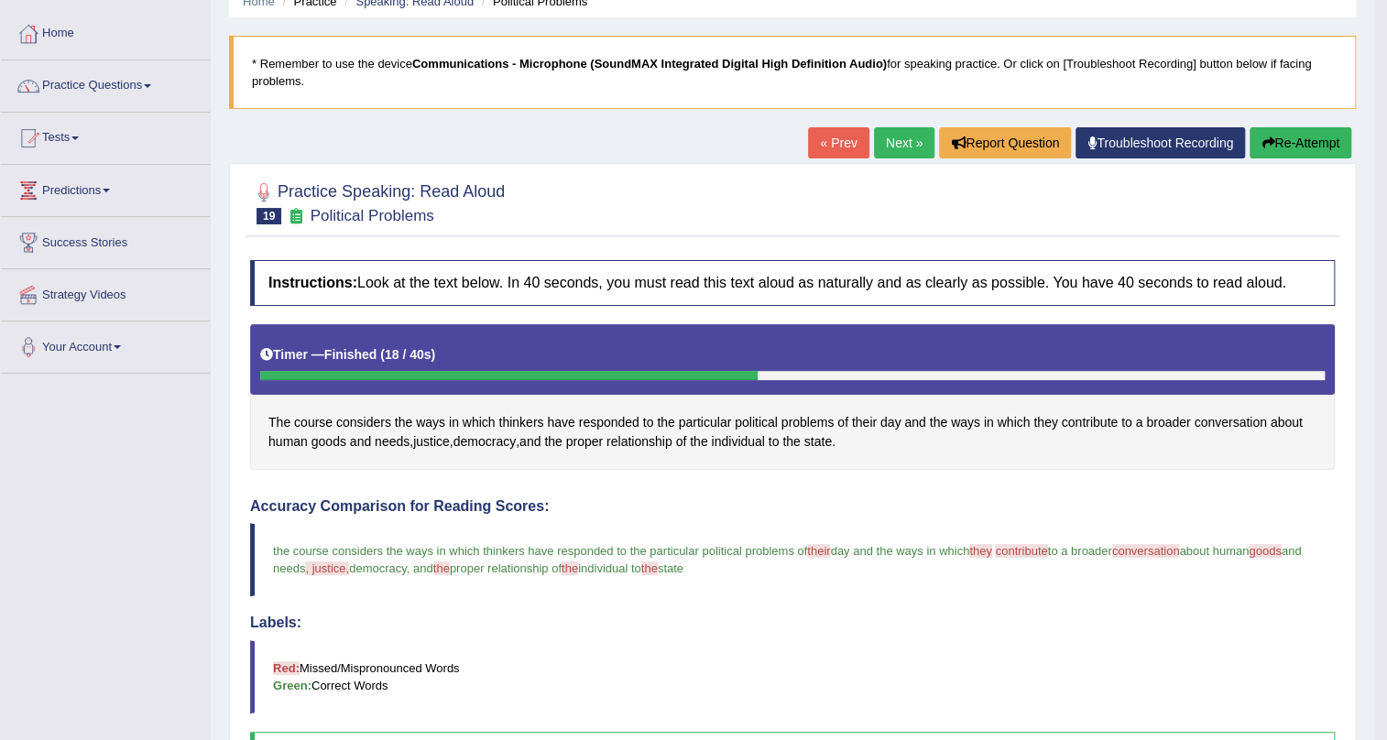
click at [891, 143] on link "Next »" at bounding box center [904, 142] width 60 height 31
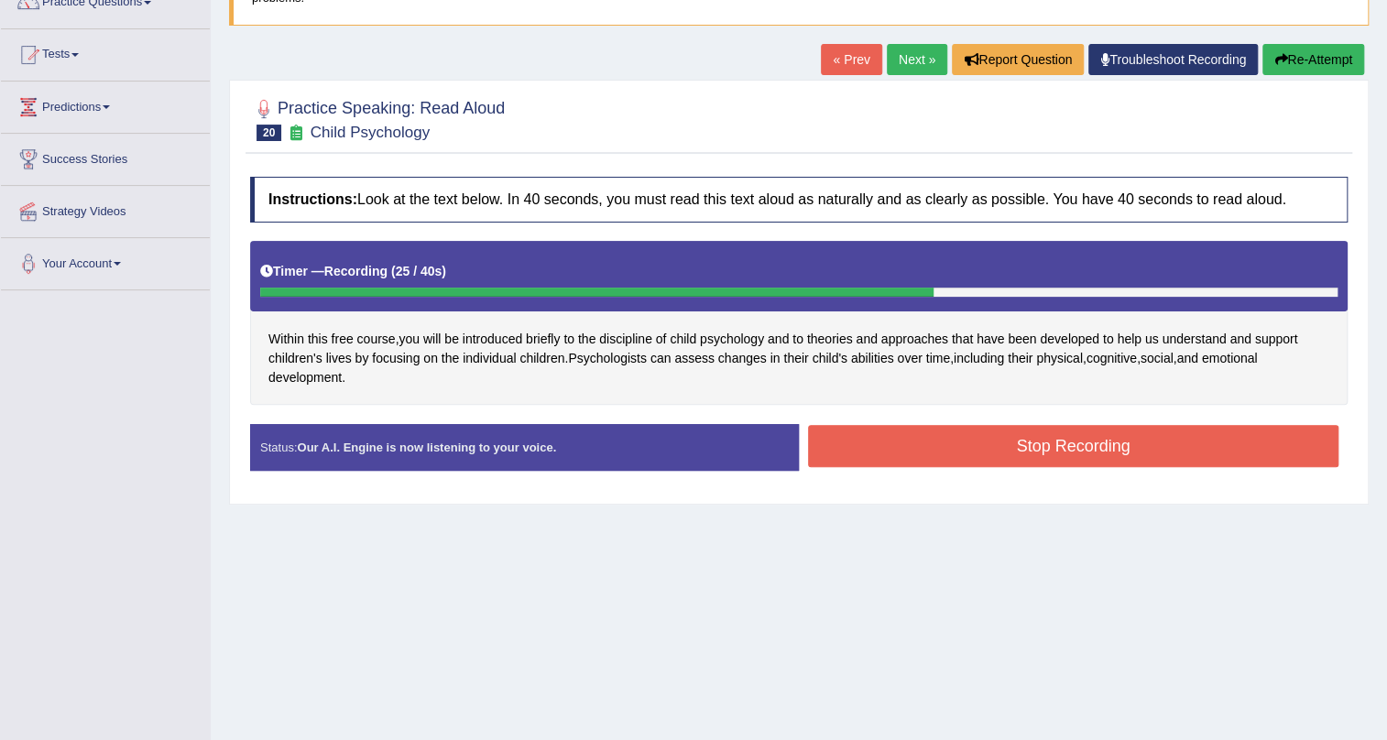
click at [987, 436] on button "Stop Recording" at bounding box center [1073, 446] width 531 height 42
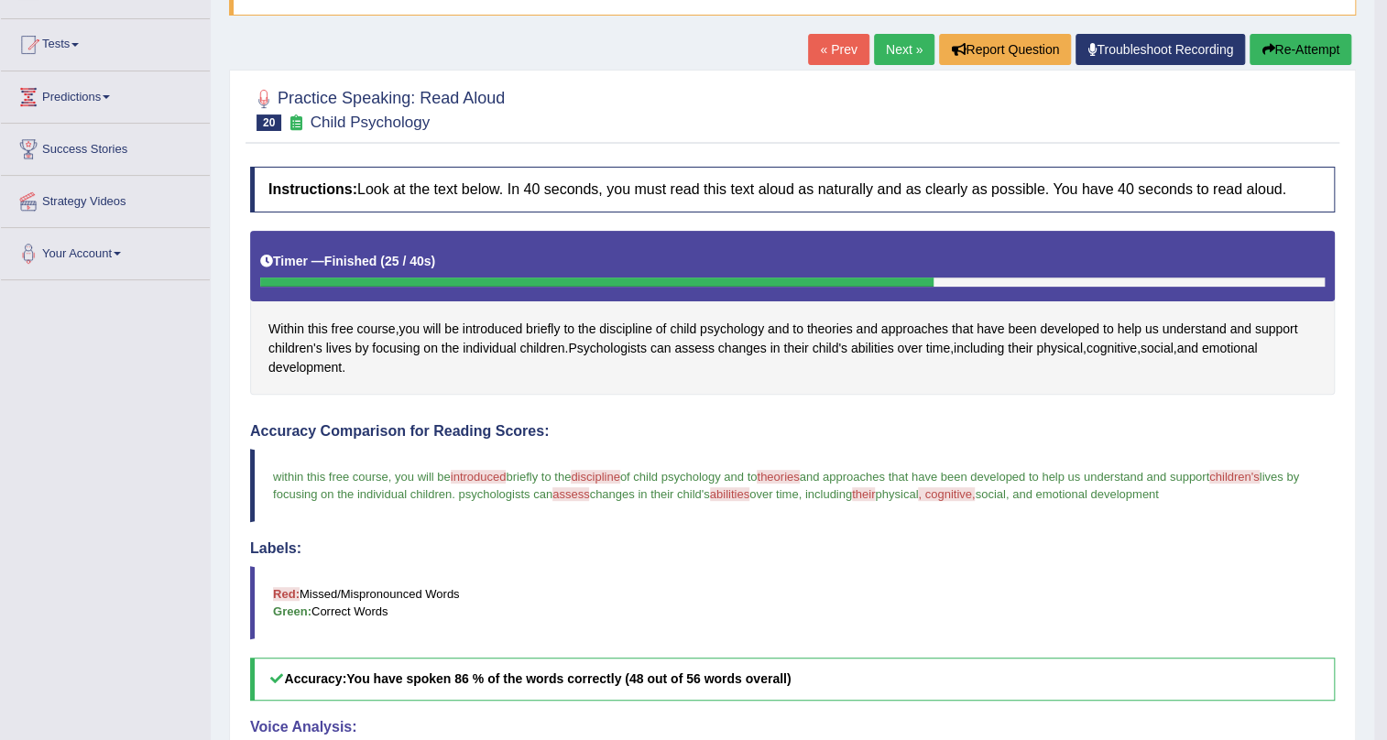
scroll to position [130, 0]
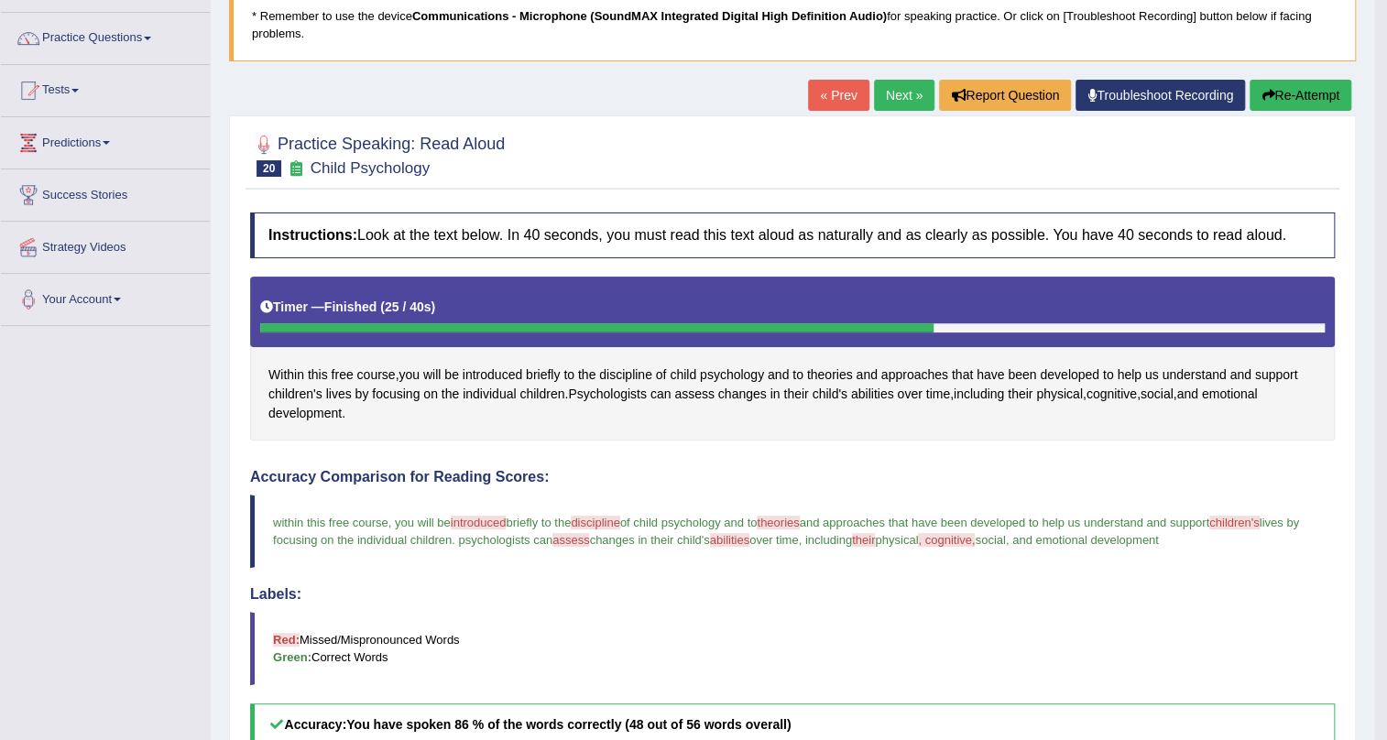
click at [902, 96] on link "Next »" at bounding box center [904, 95] width 60 height 31
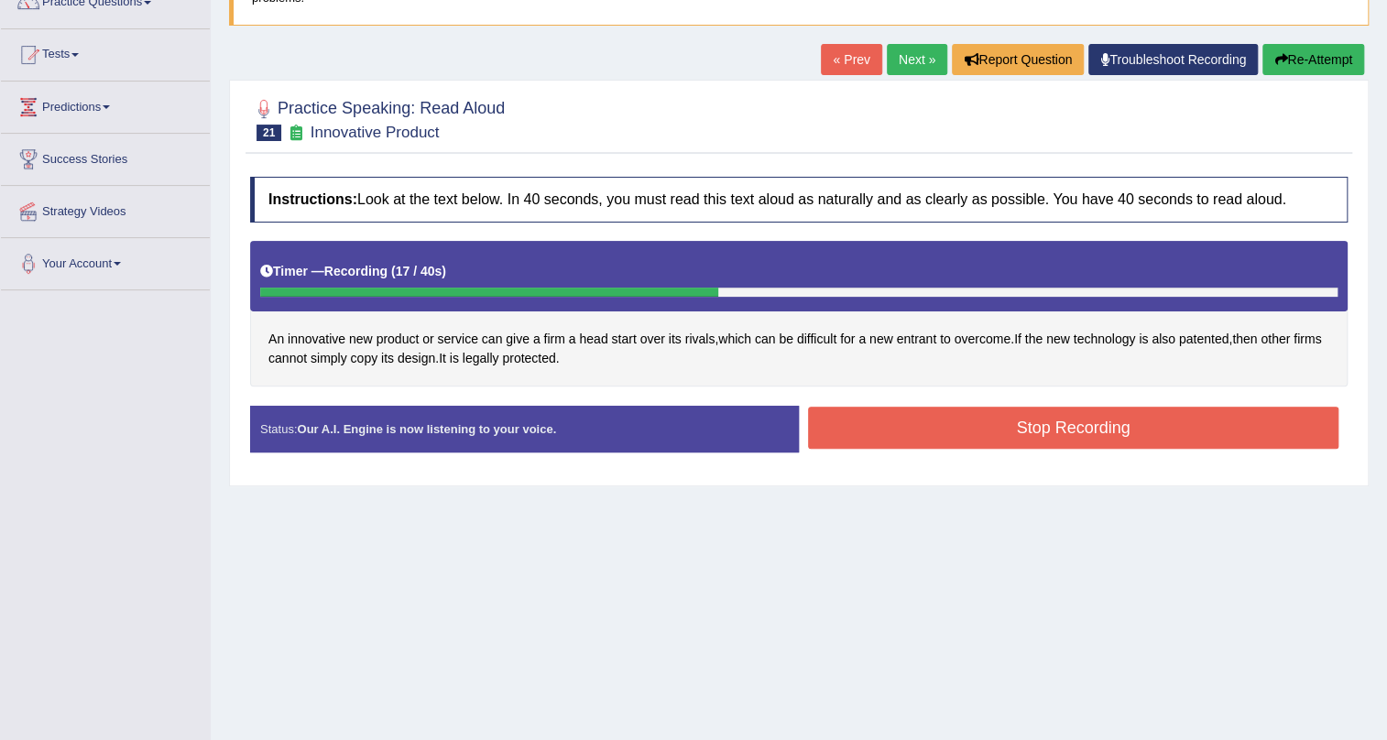
click at [964, 417] on button "Stop Recording" at bounding box center [1073, 428] width 531 height 42
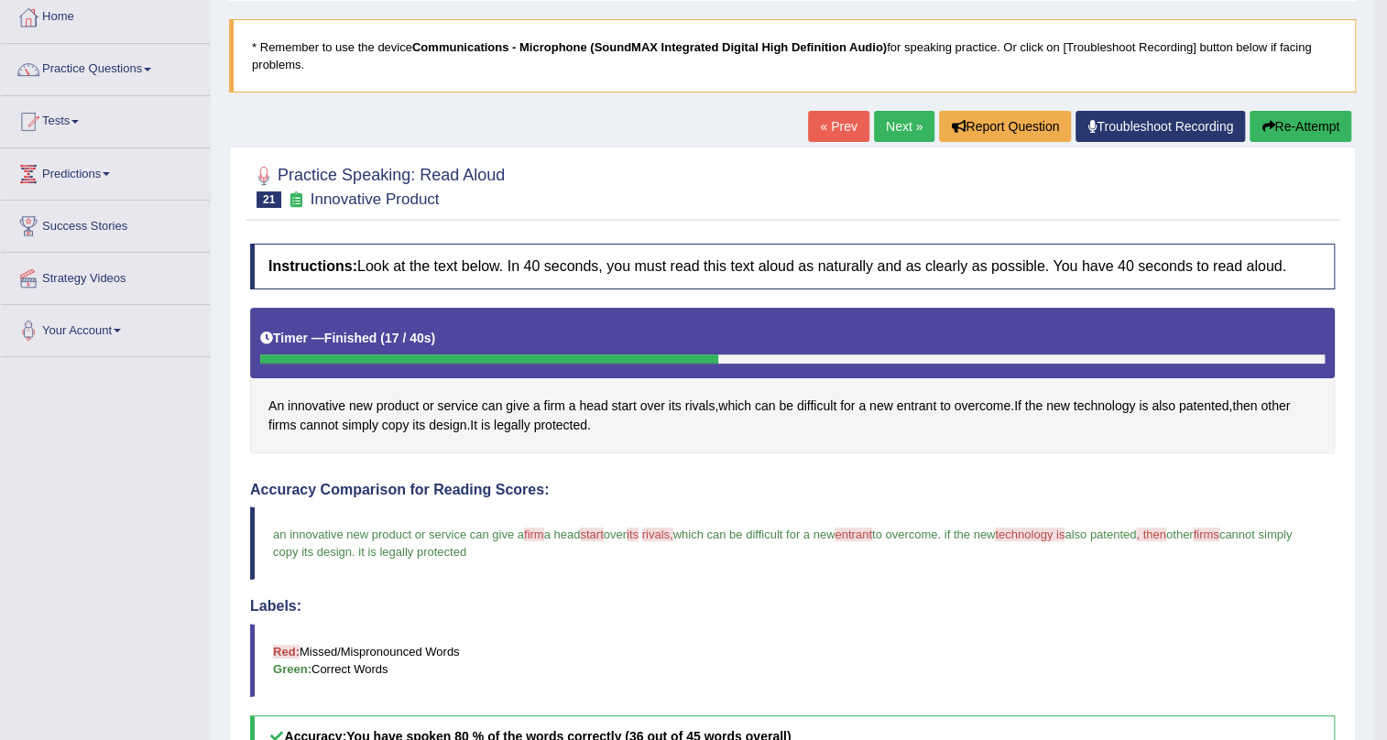
scroll to position [28, 0]
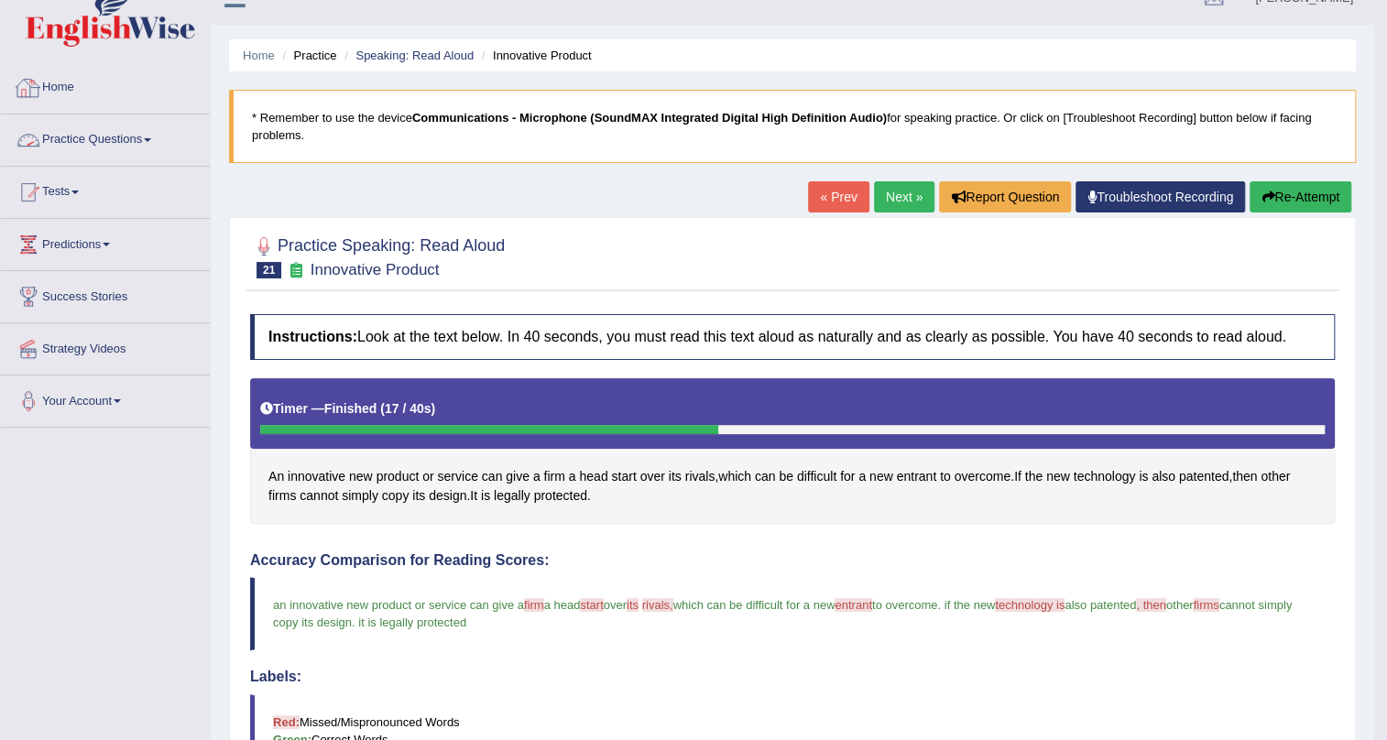
click at [148, 140] on link "Practice Questions" at bounding box center [105, 138] width 209 height 46
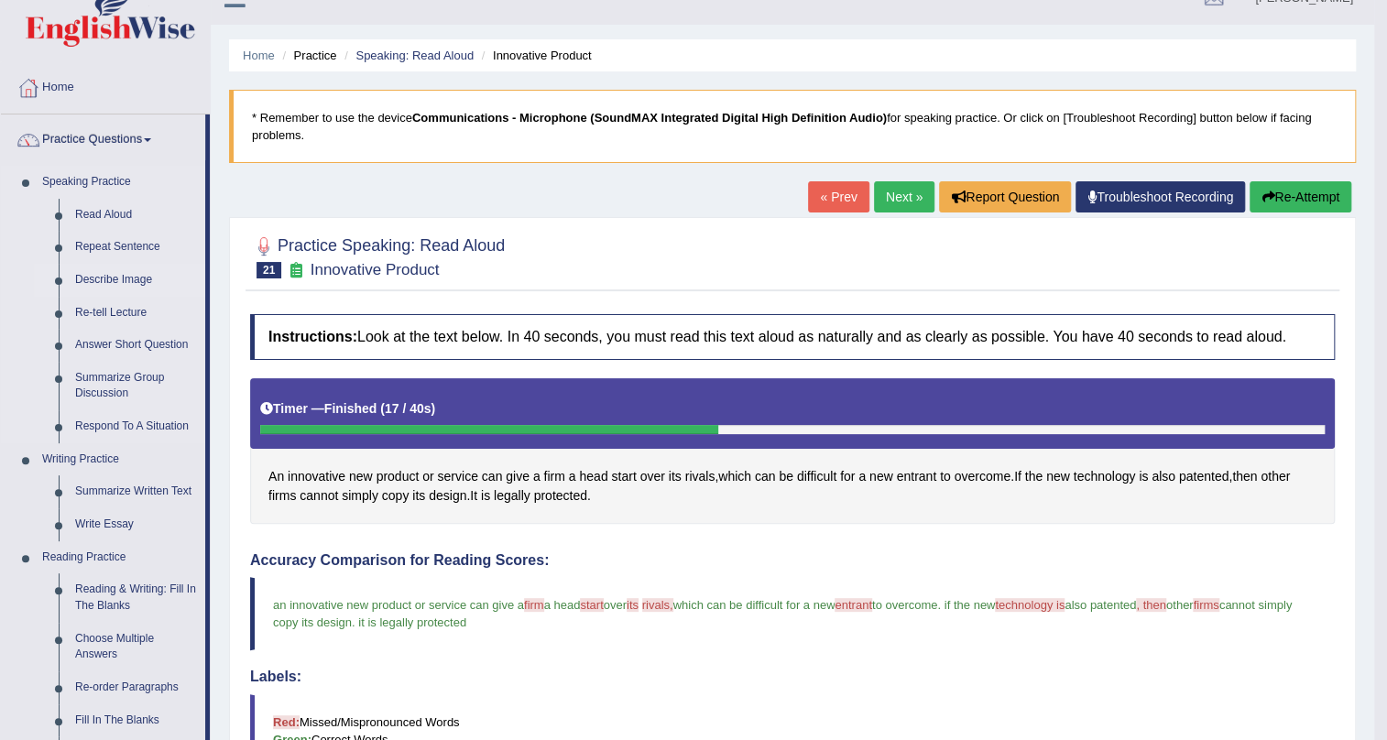
click at [137, 276] on link "Describe Image" at bounding box center [136, 280] width 138 height 33
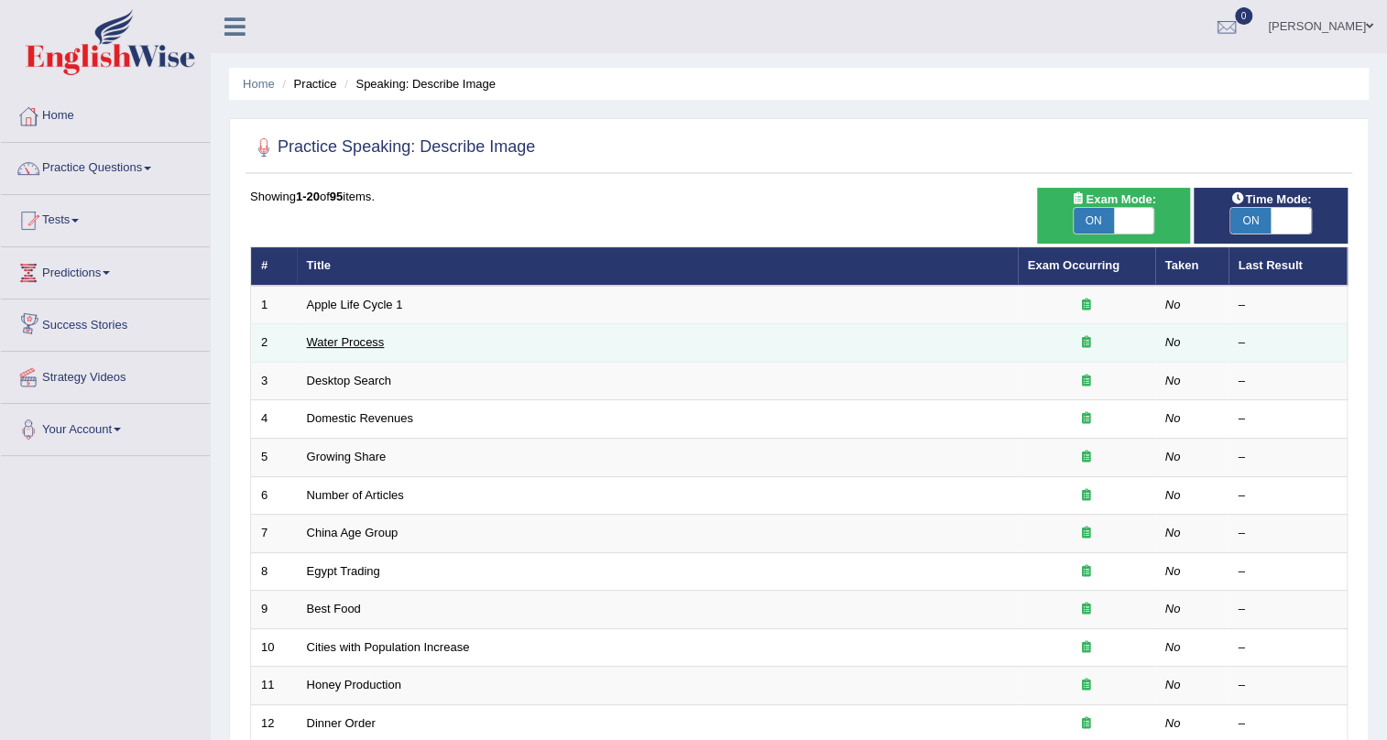
click at [357, 341] on link "Water Process" at bounding box center [346, 342] width 78 height 14
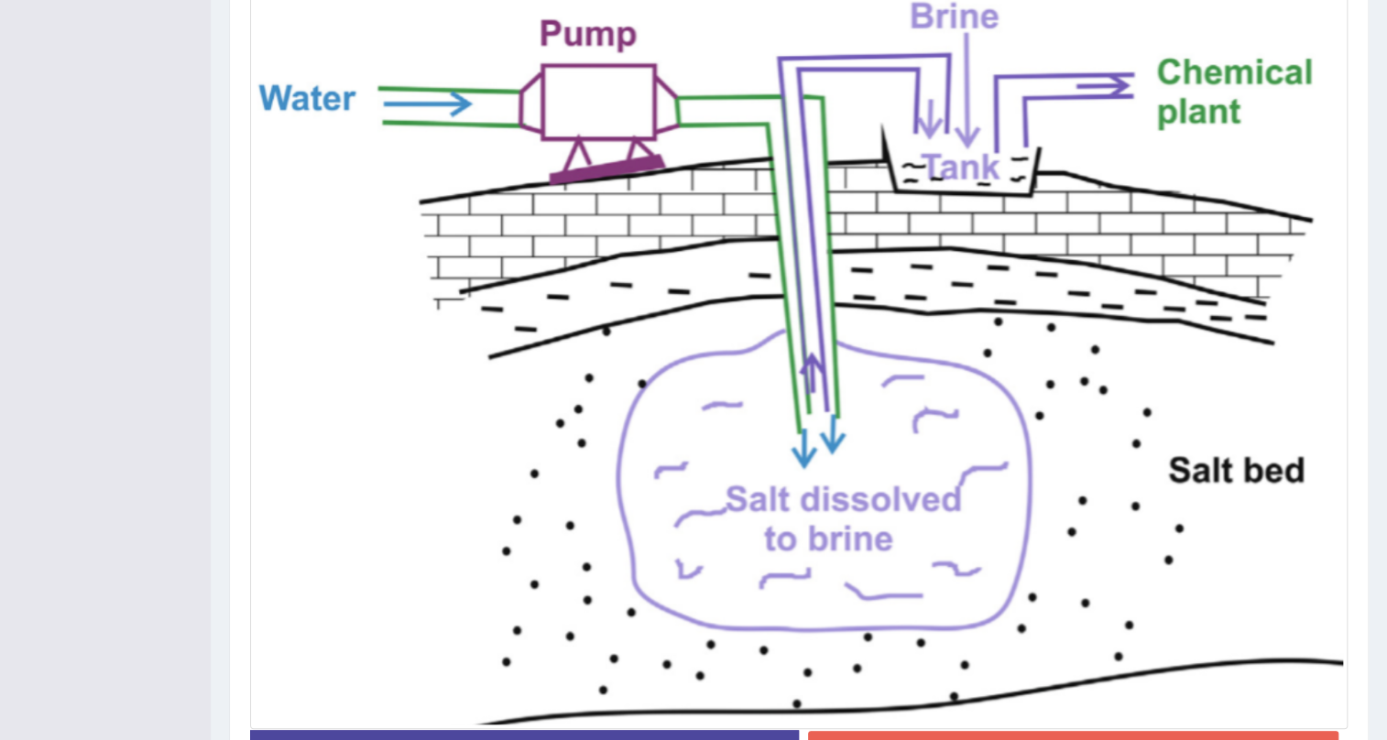
scroll to position [576, 0]
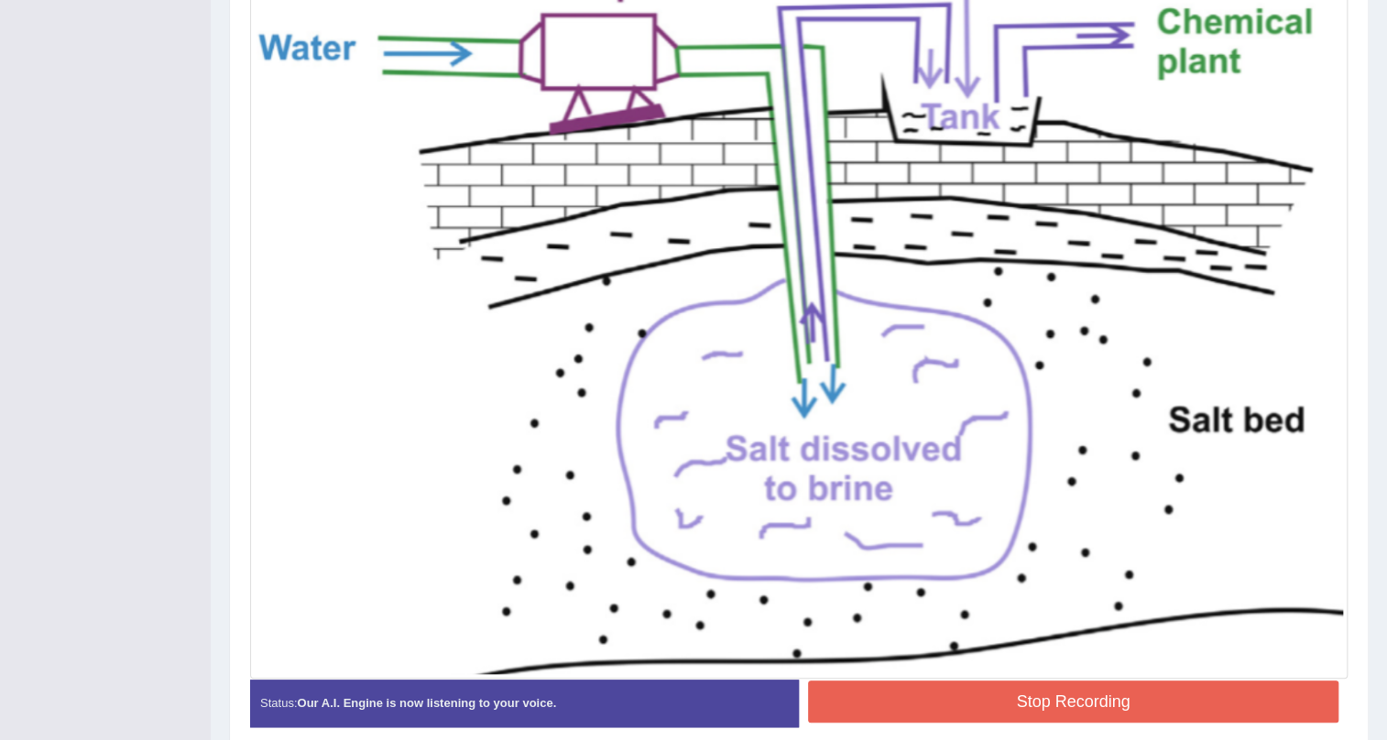
click at [1063, 691] on button "Stop Recording" at bounding box center [1073, 702] width 531 height 42
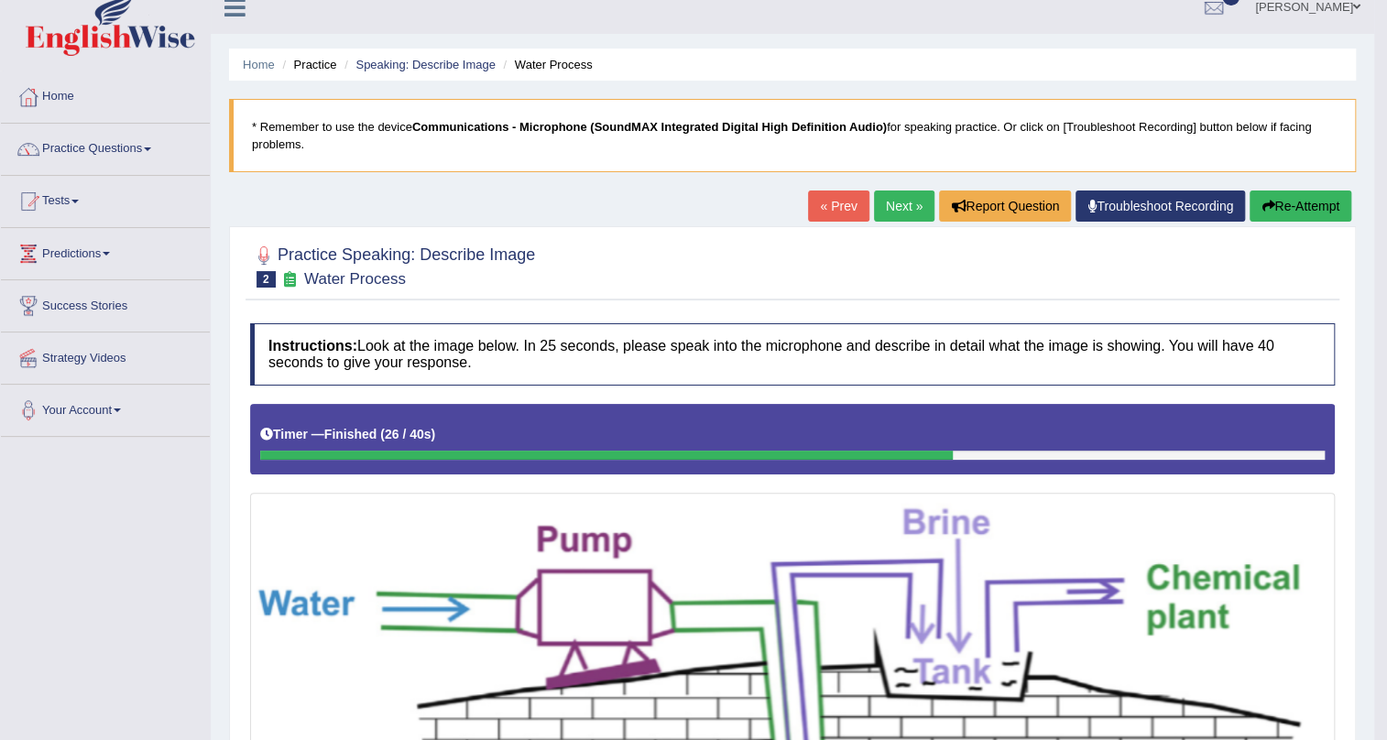
scroll to position [18, 0]
click at [903, 204] on link "Next »" at bounding box center [904, 207] width 60 height 31
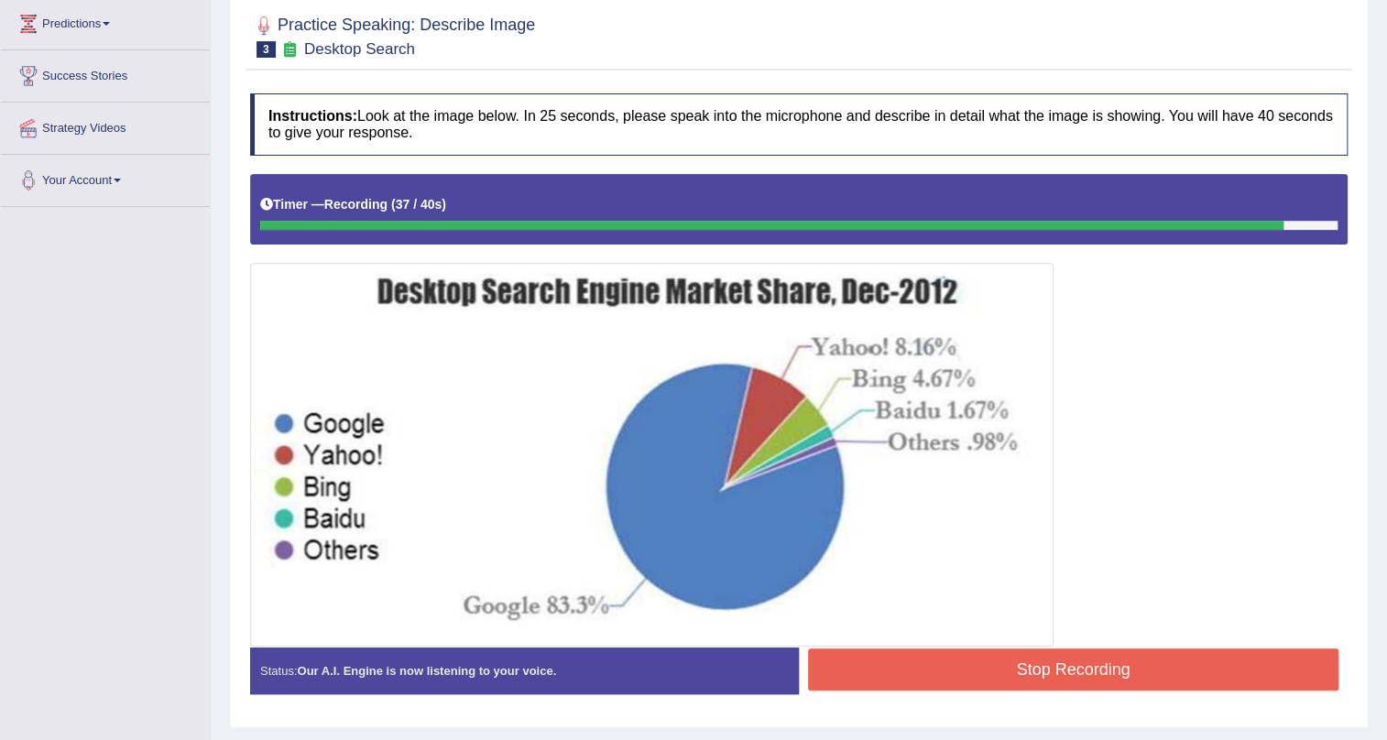
click at [1098, 668] on button "Stop Recording" at bounding box center [1073, 670] width 531 height 42
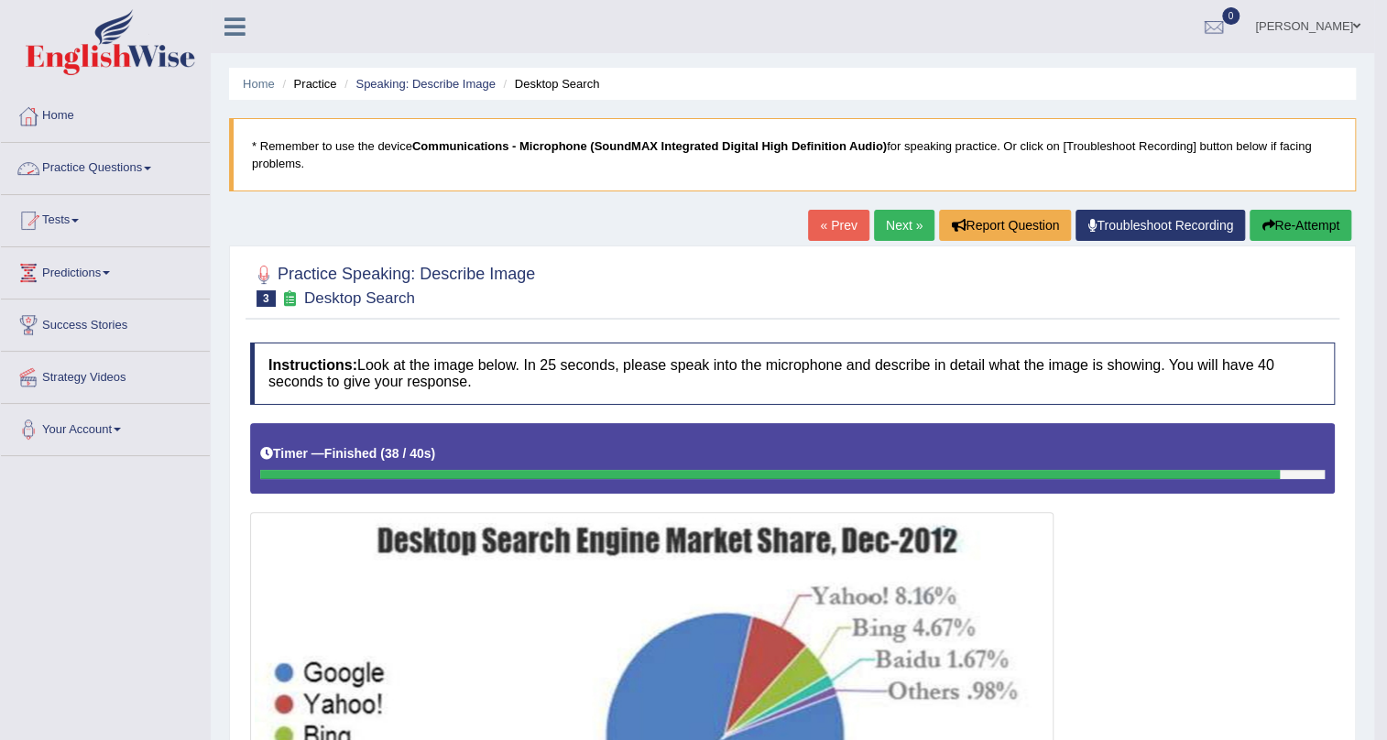
click at [153, 164] on link "Practice Questions" at bounding box center [105, 166] width 209 height 46
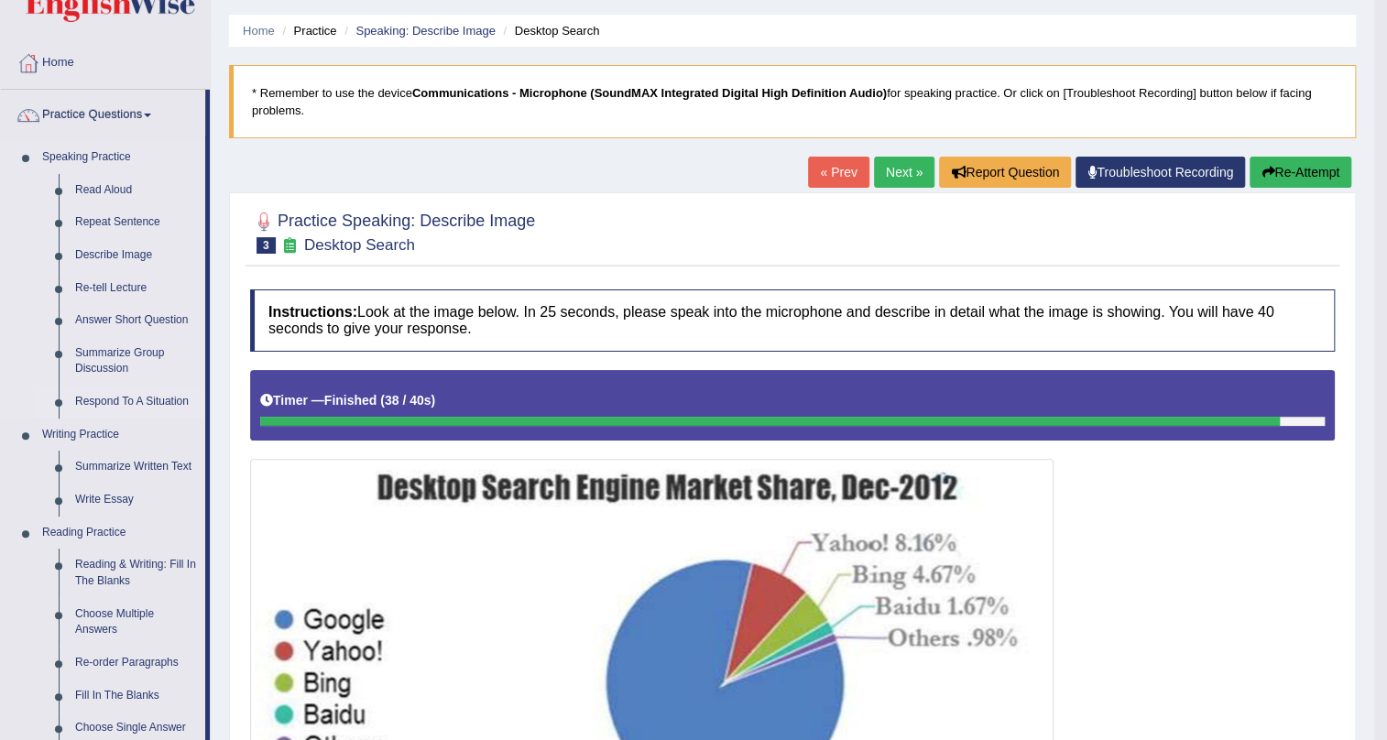
scroll to position [82, 0]
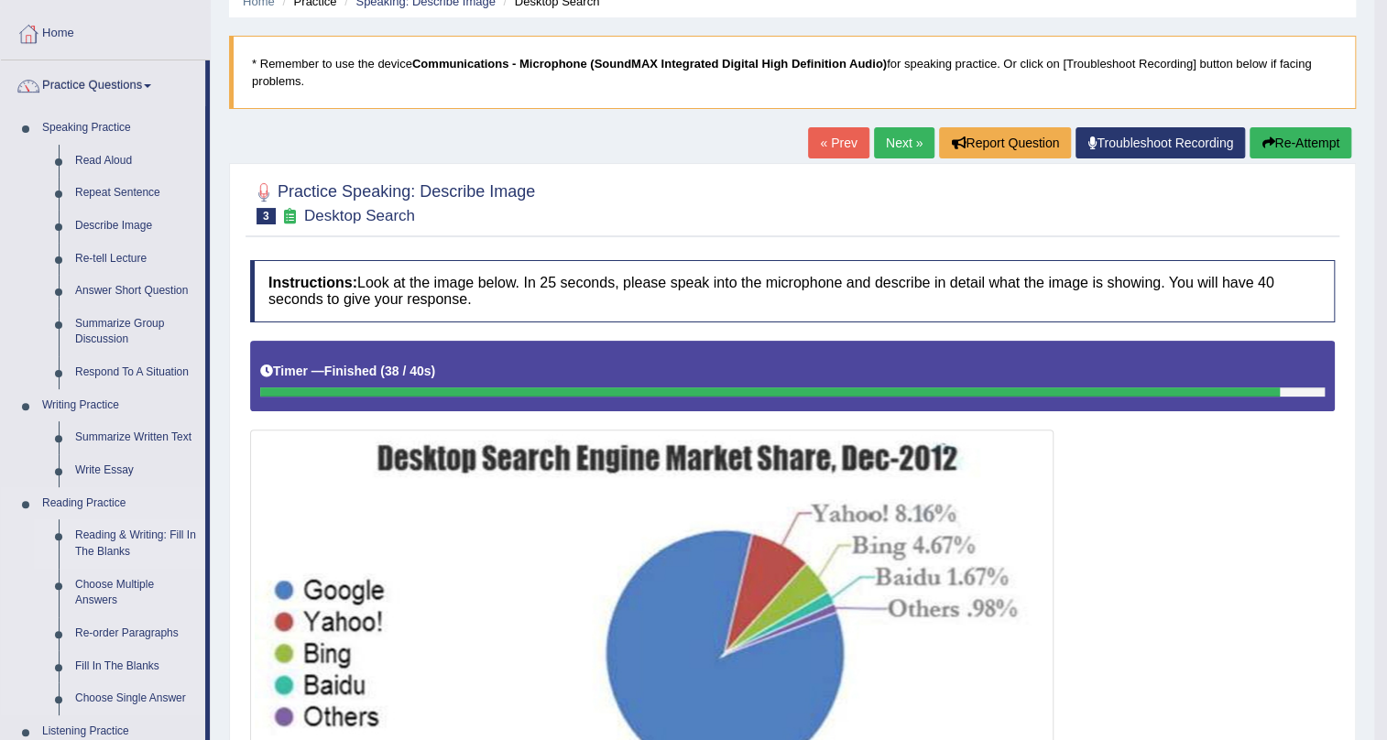
click at [158, 536] on link "Reading & Writing: Fill In The Blanks" at bounding box center [136, 544] width 138 height 49
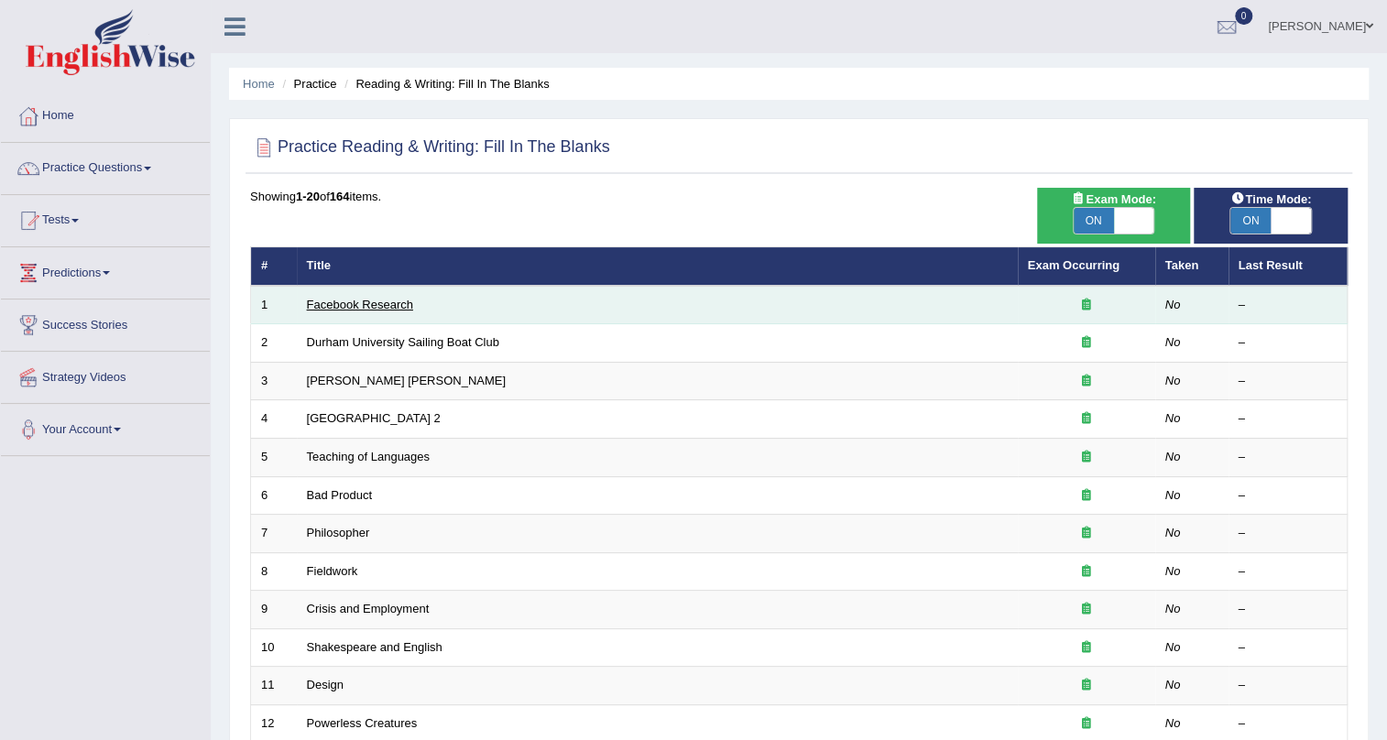
click at [386, 300] on link "Facebook Research" at bounding box center [360, 305] width 106 height 14
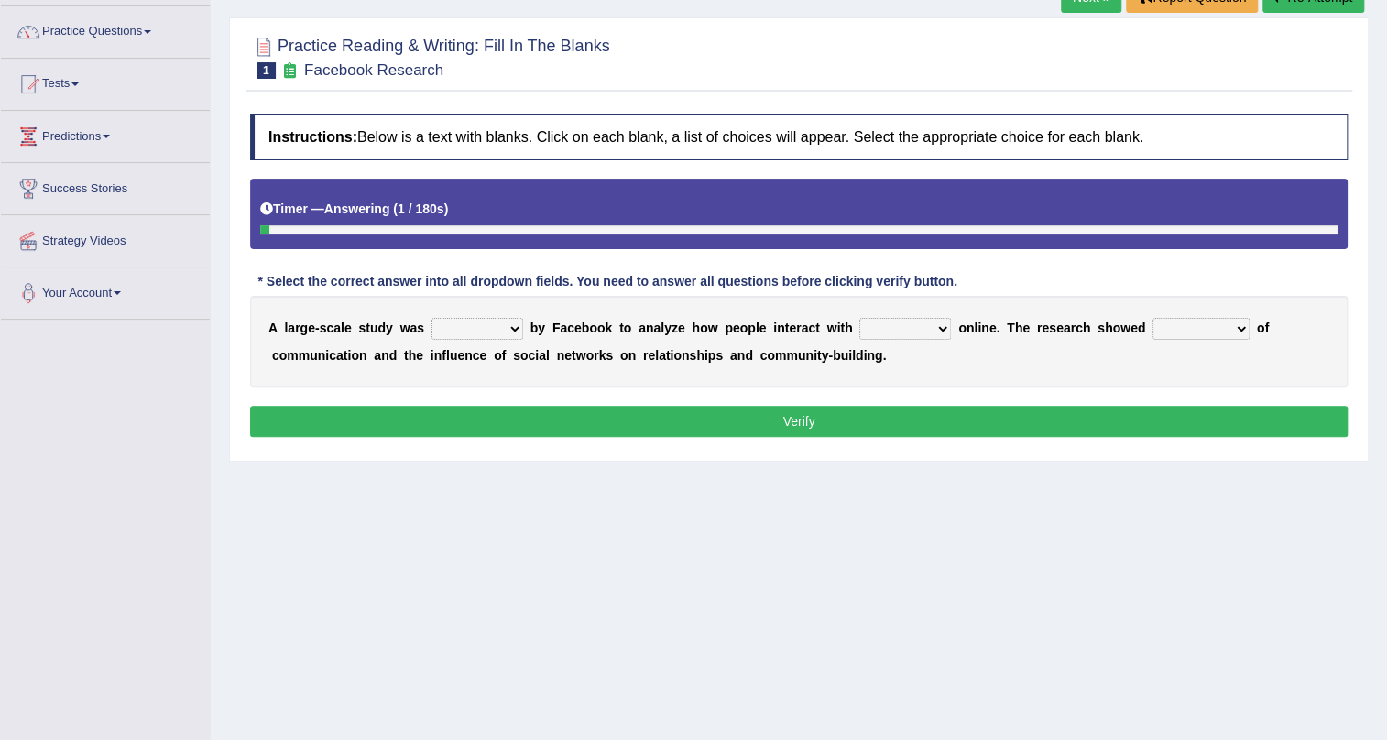
scroll to position [166, 0]
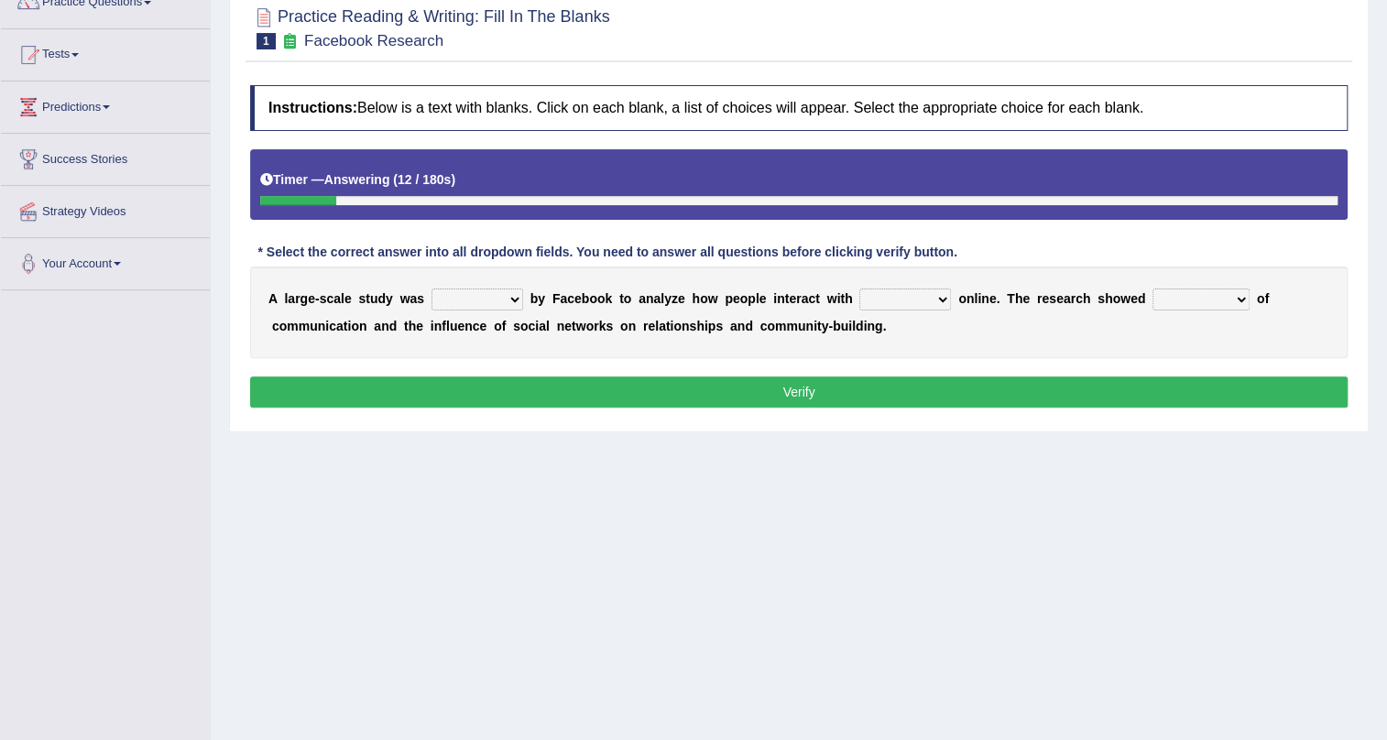
click at [512, 301] on select "surveyed had asked made" at bounding box center [478, 300] width 92 height 22
select select "surveyed"
click at [432, 289] on select "surveyed had asked made" at bounding box center [478, 300] width 92 height 22
click at [939, 301] on select "together all each other another" at bounding box center [906, 300] width 92 height 22
select select "each other"
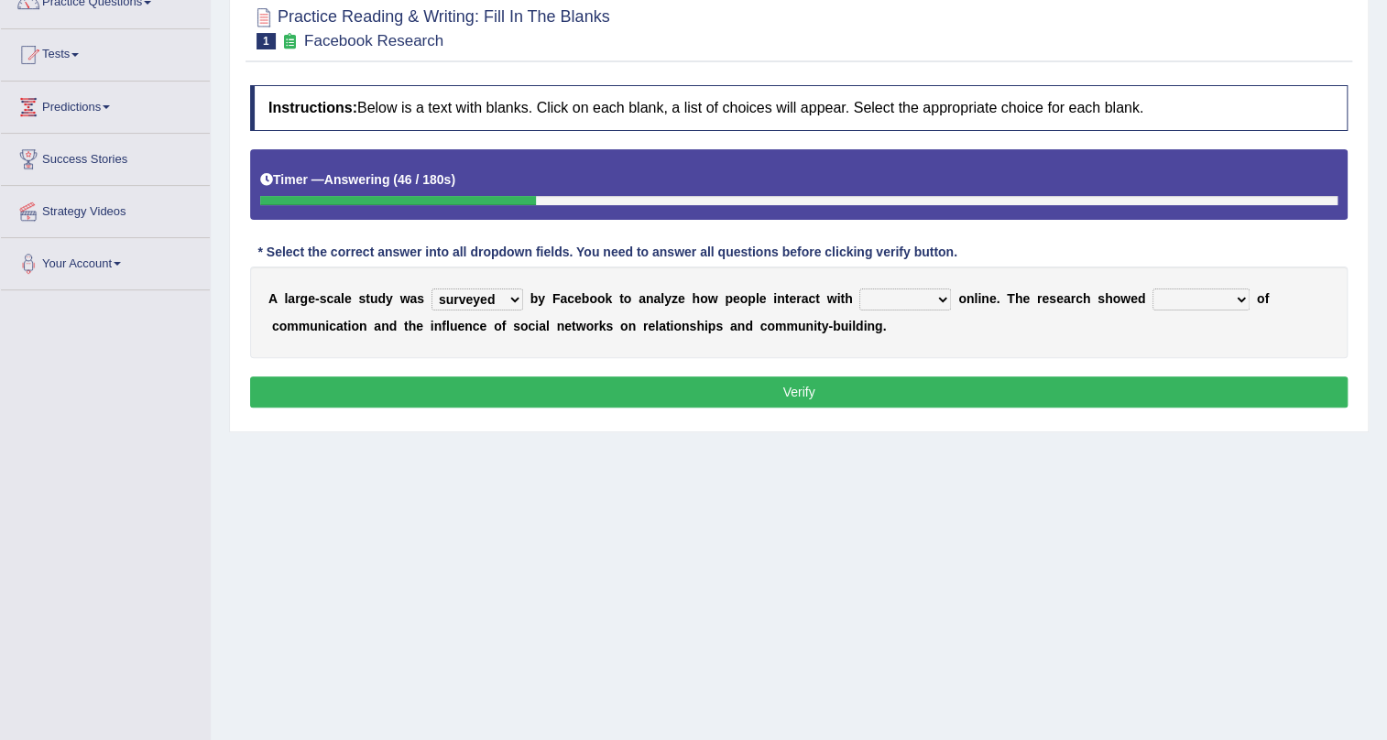
click at [860, 289] on select "together all each other another" at bounding box center [906, 300] width 92 height 22
click at [1240, 301] on select "advantages standards fellowships patterns" at bounding box center [1201, 300] width 97 height 22
select select "advantages"
click at [1153, 289] on select "advantages standards fellowships patterns" at bounding box center [1201, 300] width 97 height 22
click at [814, 387] on button "Verify" at bounding box center [799, 392] width 1098 height 31
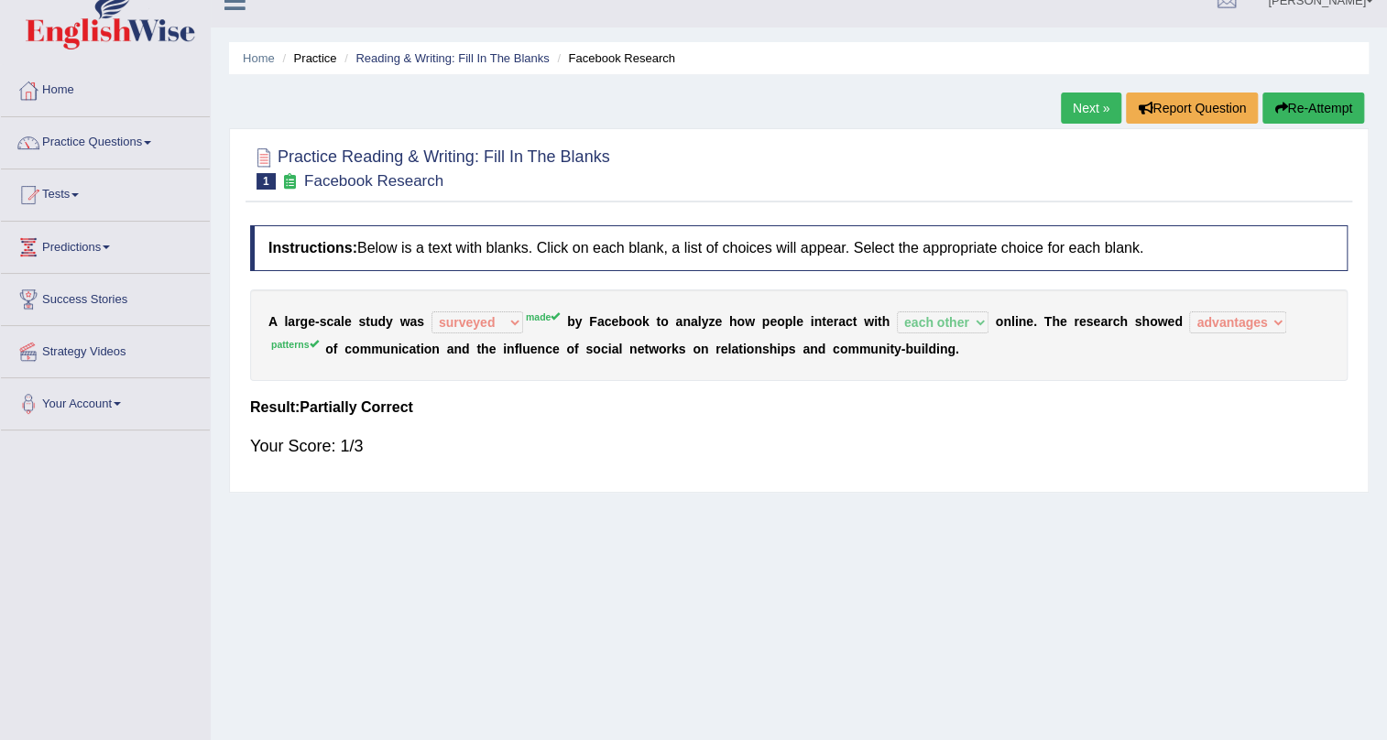
scroll to position [0, 0]
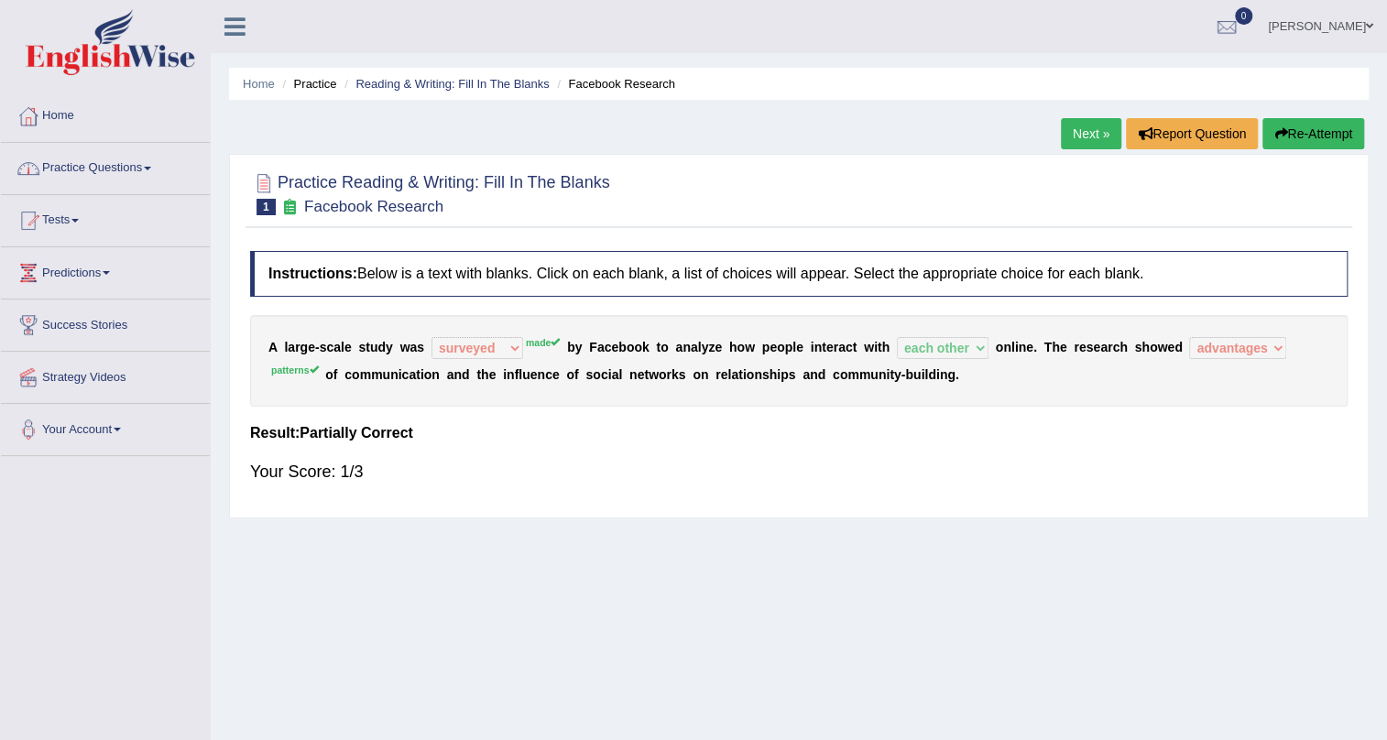
click at [1077, 144] on link "Next »" at bounding box center [1091, 133] width 60 height 31
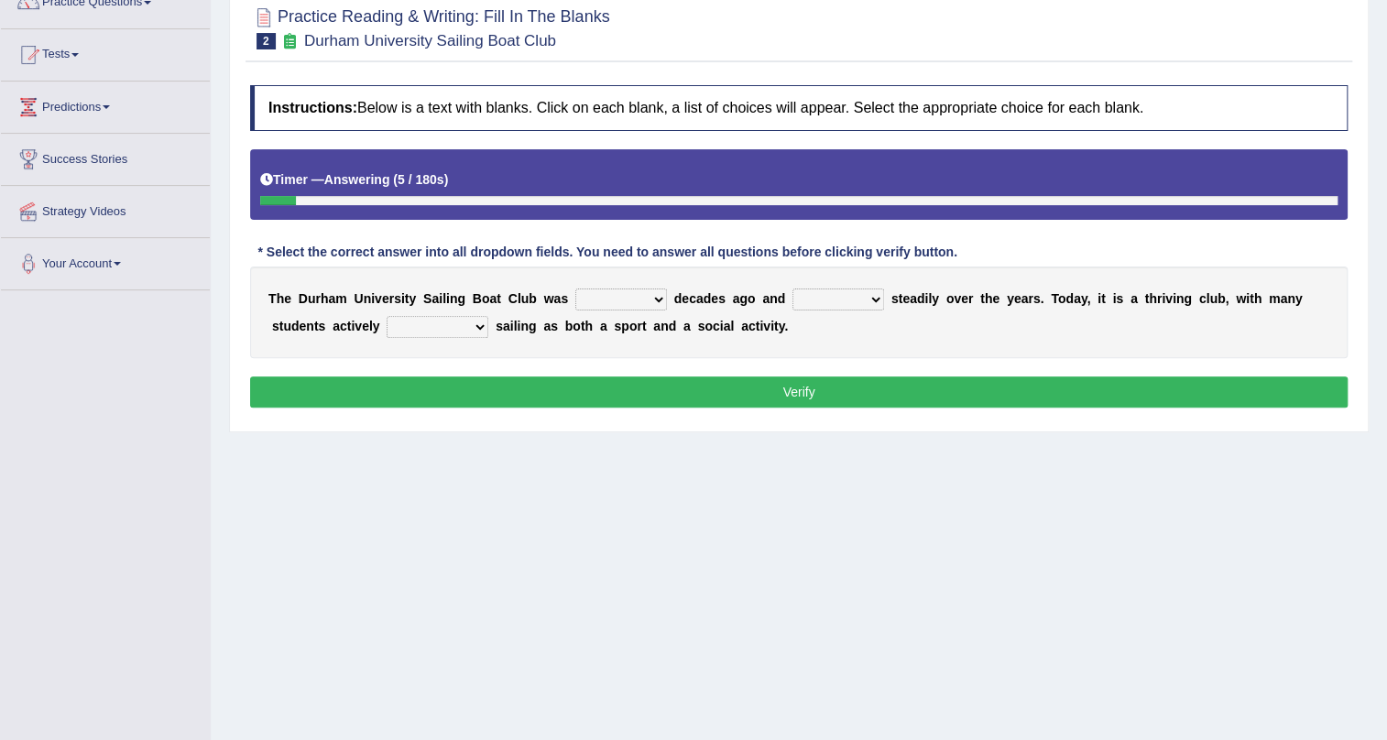
click at [659, 301] on select "found fund founded find" at bounding box center [622, 300] width 92 height 22
select select "founded"
click at [576, 289] on select "found fund founded find" at bounding box center [622, 300] width 92 height 22
click at [874, 300] on select "grow growing has grown grown" at bounding box center [839, 300] width 92 height 22
click at [793, 289] on select "grow growing has grown grown" at bounding box center [839, 300] width 92 height 22
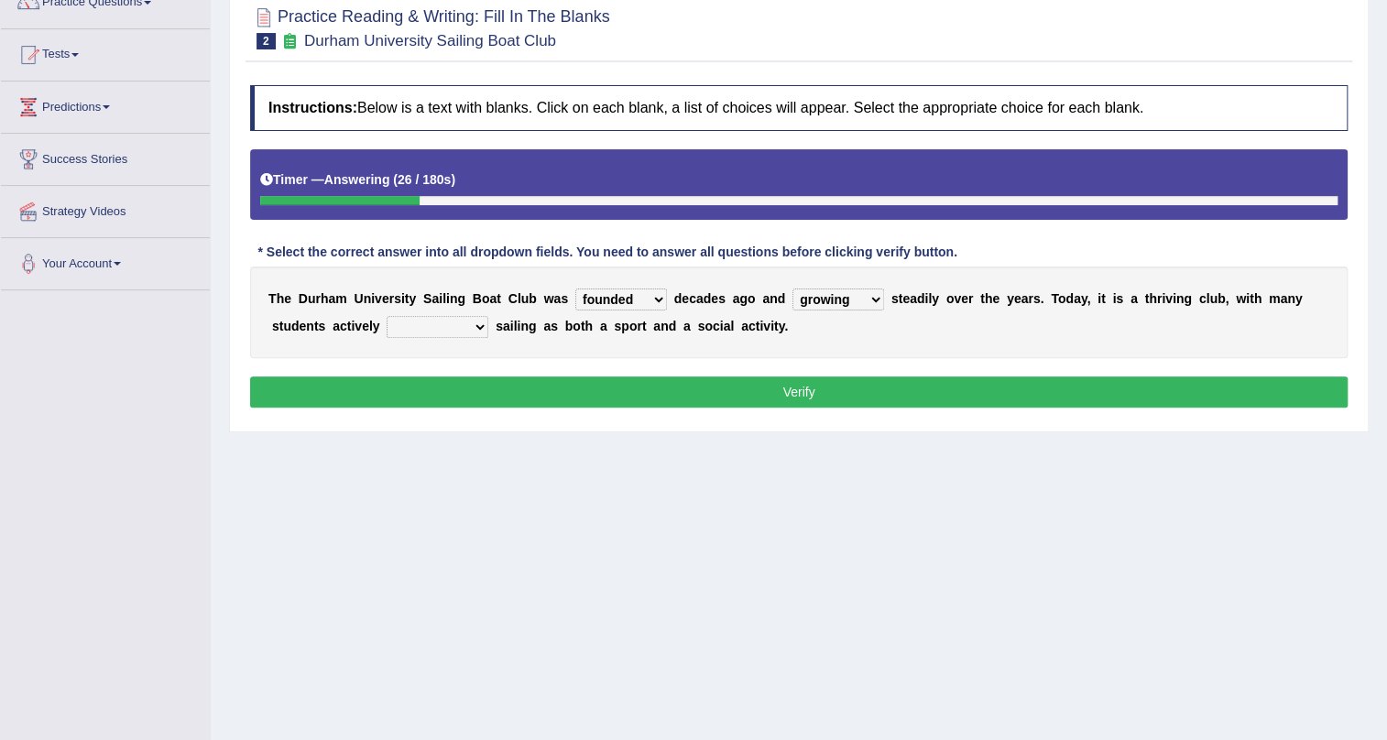
click at [871, 301] on select "grow growing has grown grown" at bounding box center [839, 300] width 92 height 22
select select "has grown"
click at [793, 289] on select "grow growing has grown grown" at bounding box center [839, 300] width 92 height 22
click at [477, 330] on select "enjoy enjoyed are enjoying enjoying" at bounding box center [438, 327] width 102 height 22
select select "are enjoying"
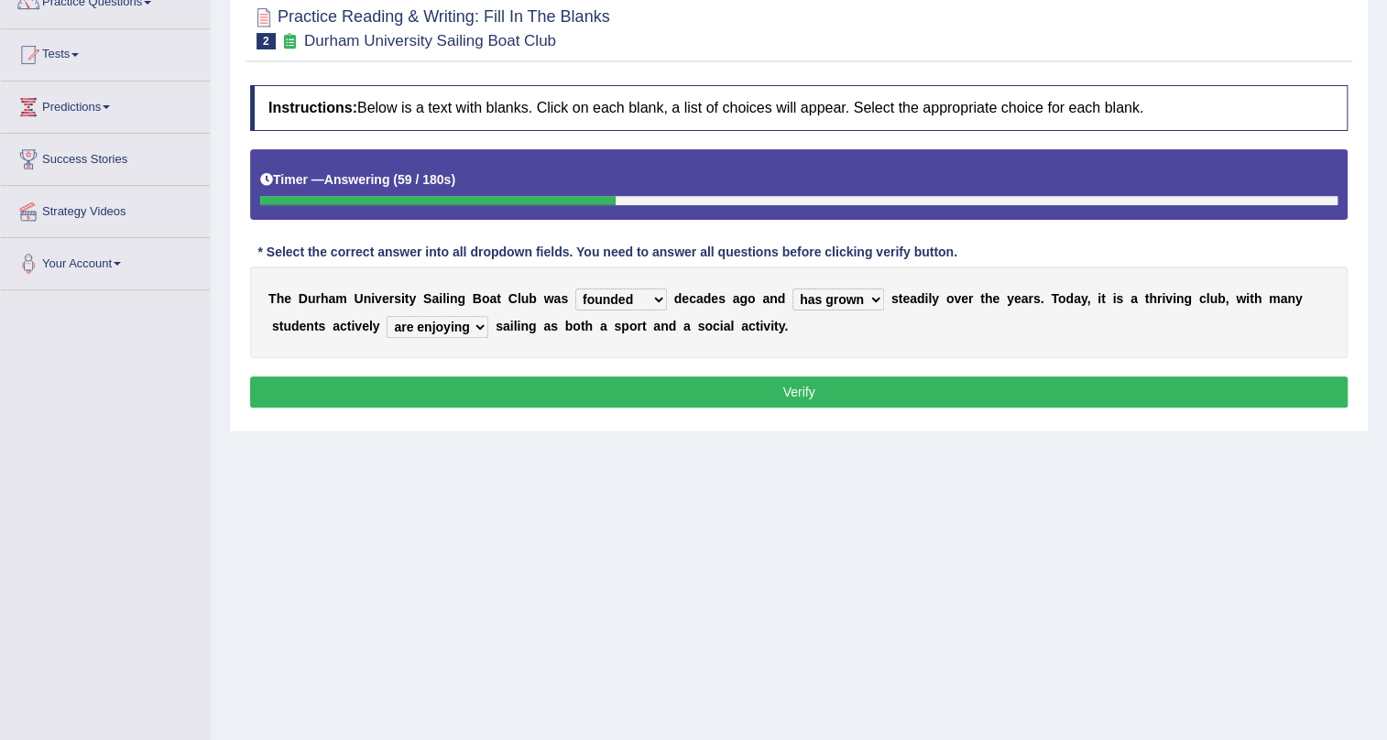
click at [387, 316] on select "enjoy enjoyed are enjoying enjoying" at bounding box center [438, 327] width 102 height 22
click at [803, 399] on button "Verify" at bounding box center [799, 392] width 1098 height 31
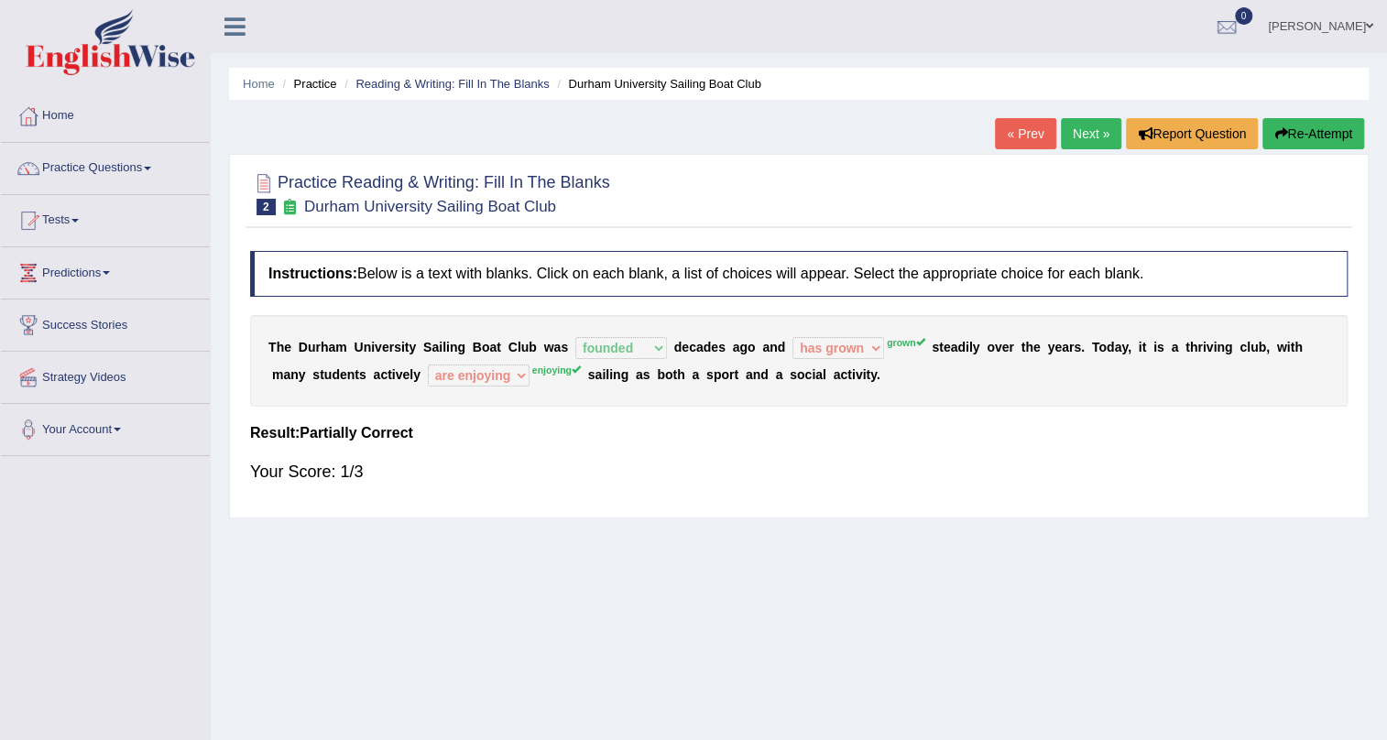
click at [1080, 138] on link "Next »" at bounding box center [1091, 133] width 60 height 31
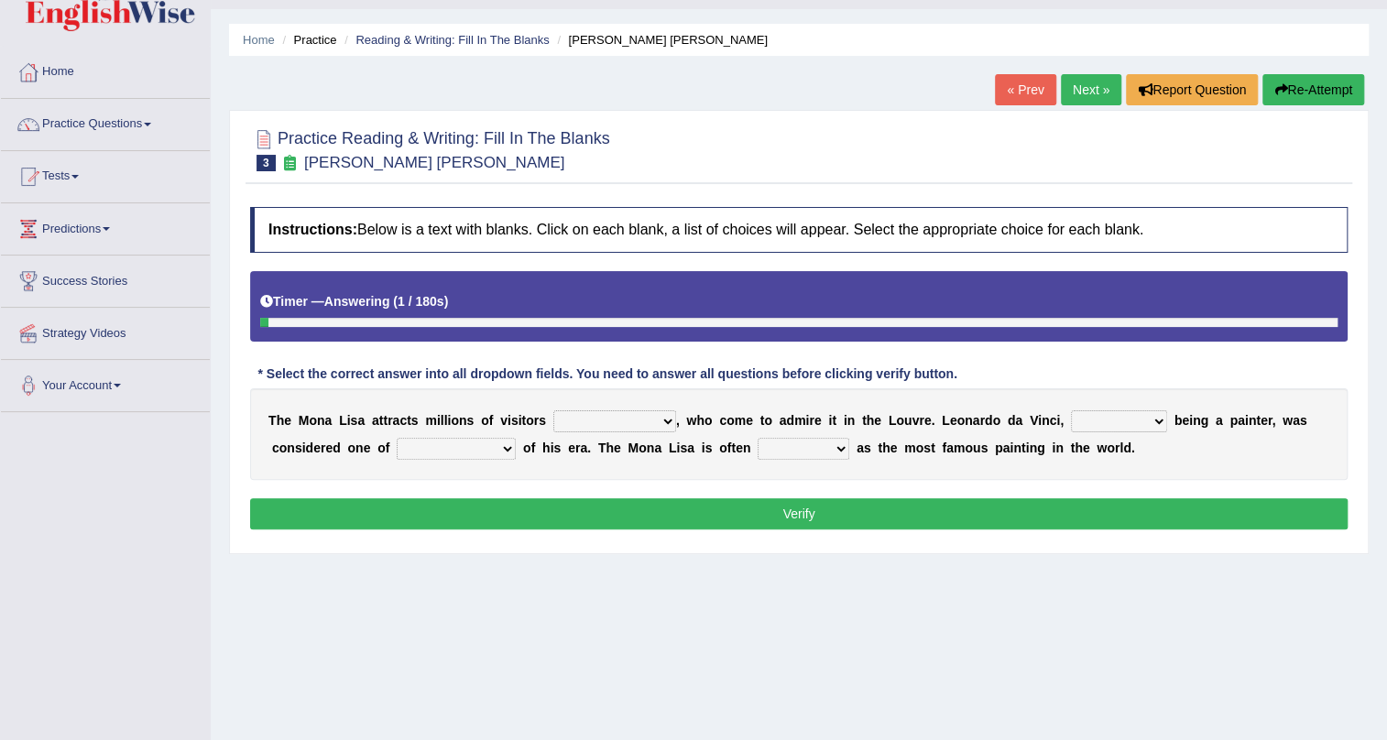
scroll to position [82, 0]
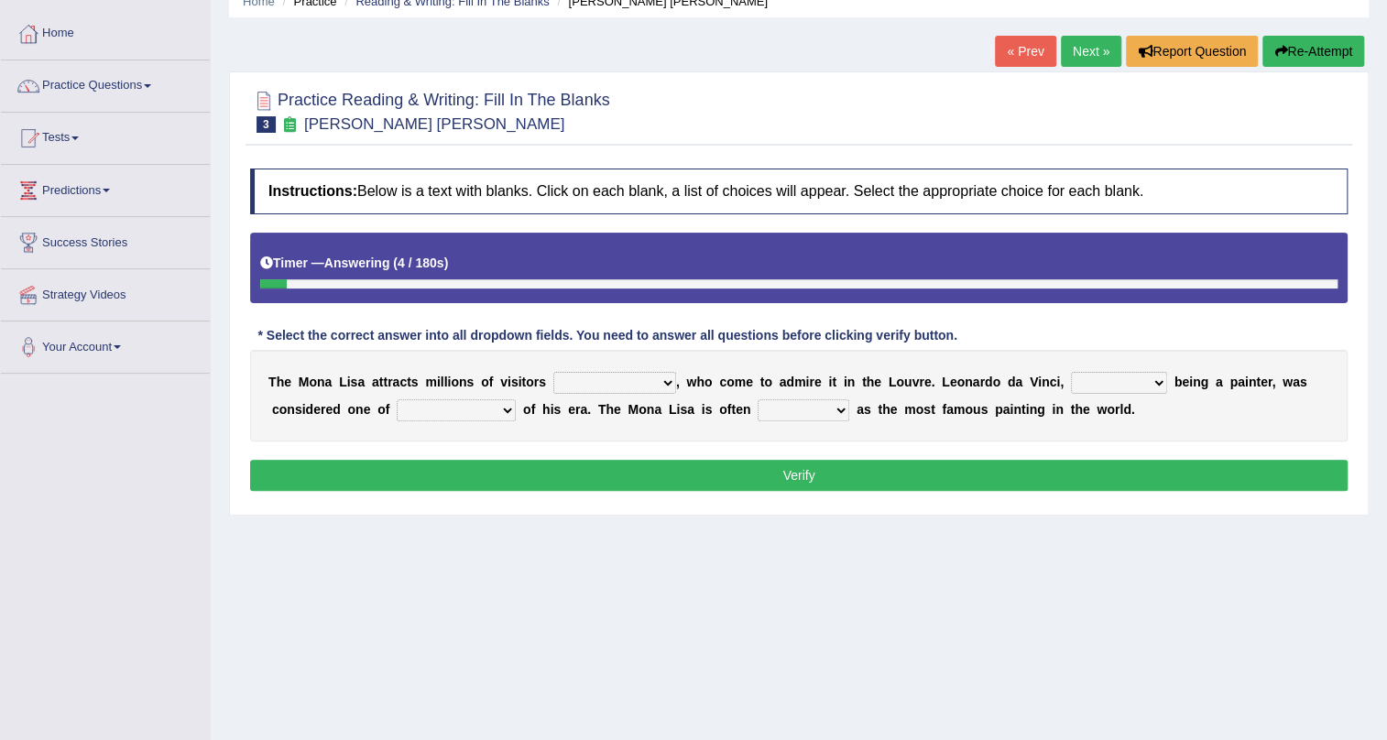
click at [664, 382] on select "around the year the all year all year round per year" at bounding box center [615, 383] width 123 height 22
select select "per year"
click at [554, 372] on select "around the year the all year all year round per year" at bounding box center [615, 383] width 123 height 22
click at [1155, 386] on select "rather than as much as as well as as long as" at bounding box center [1119, 383] width 96 height 22
select select "rather than"
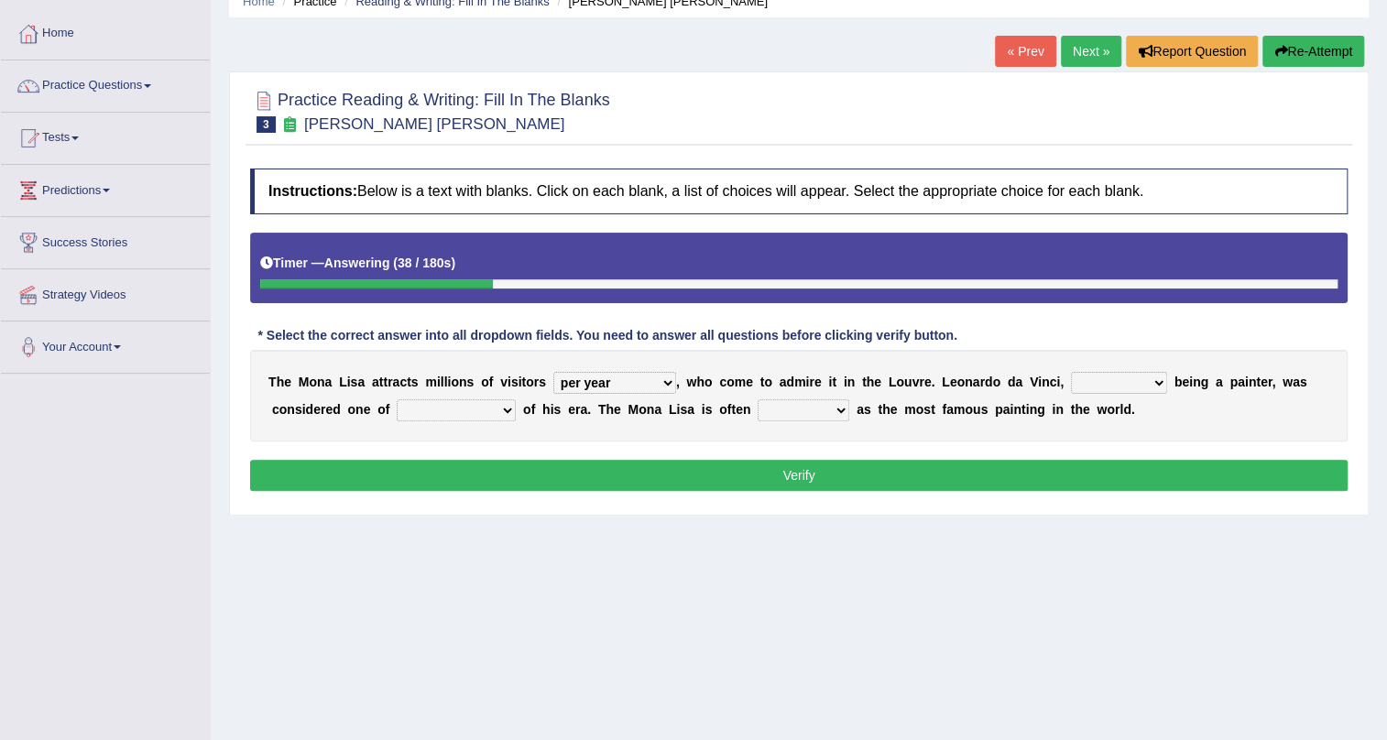
click at [1071, 372] on select "rather than as much as as well as as long as" at bounding box center [1119, 383] width 96 height 22
click at [502, 411] on select "better artists artist the better artist the best artists" at bounding box center [456, 411] width 119 height 22
select select "the best artists"
click at [397, 400] on select "better artists artist the better artist the best artists" at bounding box center [456, 411] width 119 height 22
click at [840, 411] on select "classified suggested predicted described" at bounding box center [804, 411] width 92 height 22
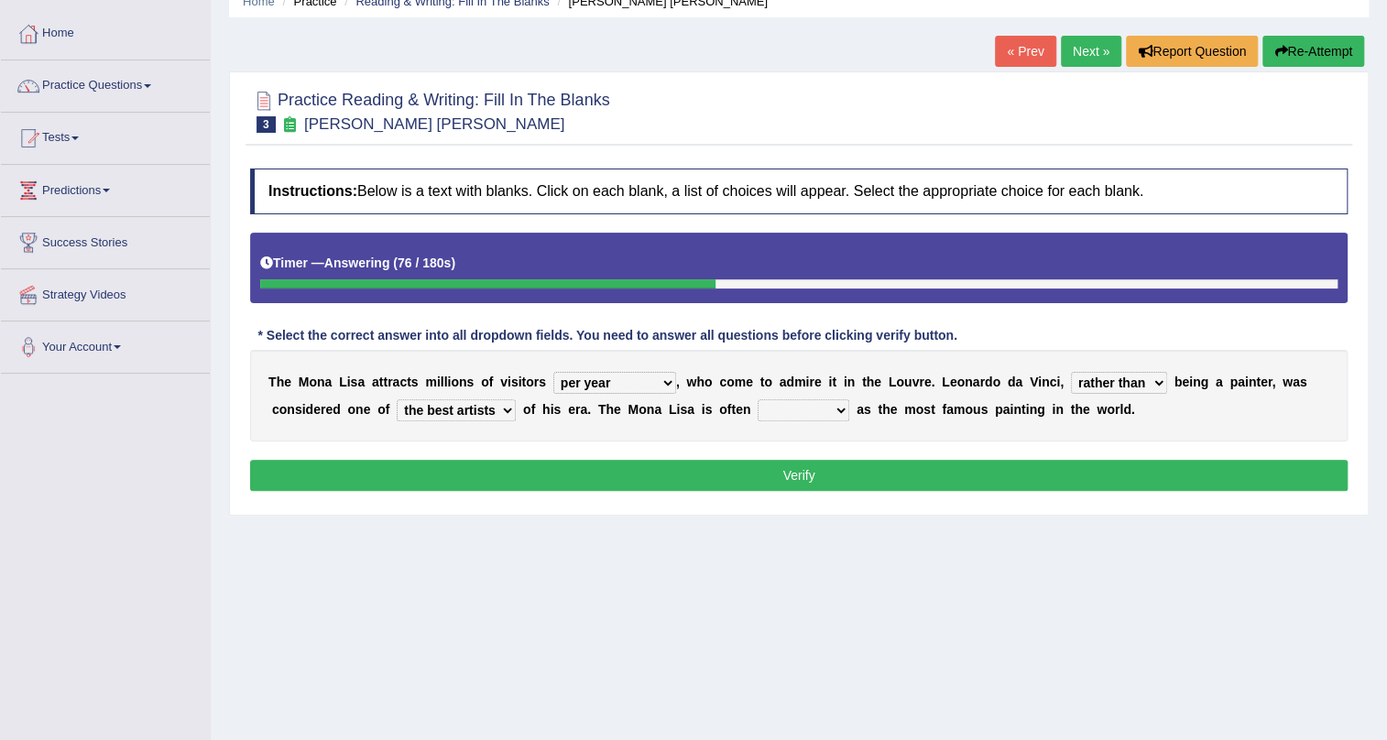
select select "described"
click at [758, 400] on select "classified suggested predicted described" at bounding box center [804, 411] width 92 height 22
click at [818, 480] on button "Verify" at bounding box center [799, 475] width 1098 height 31
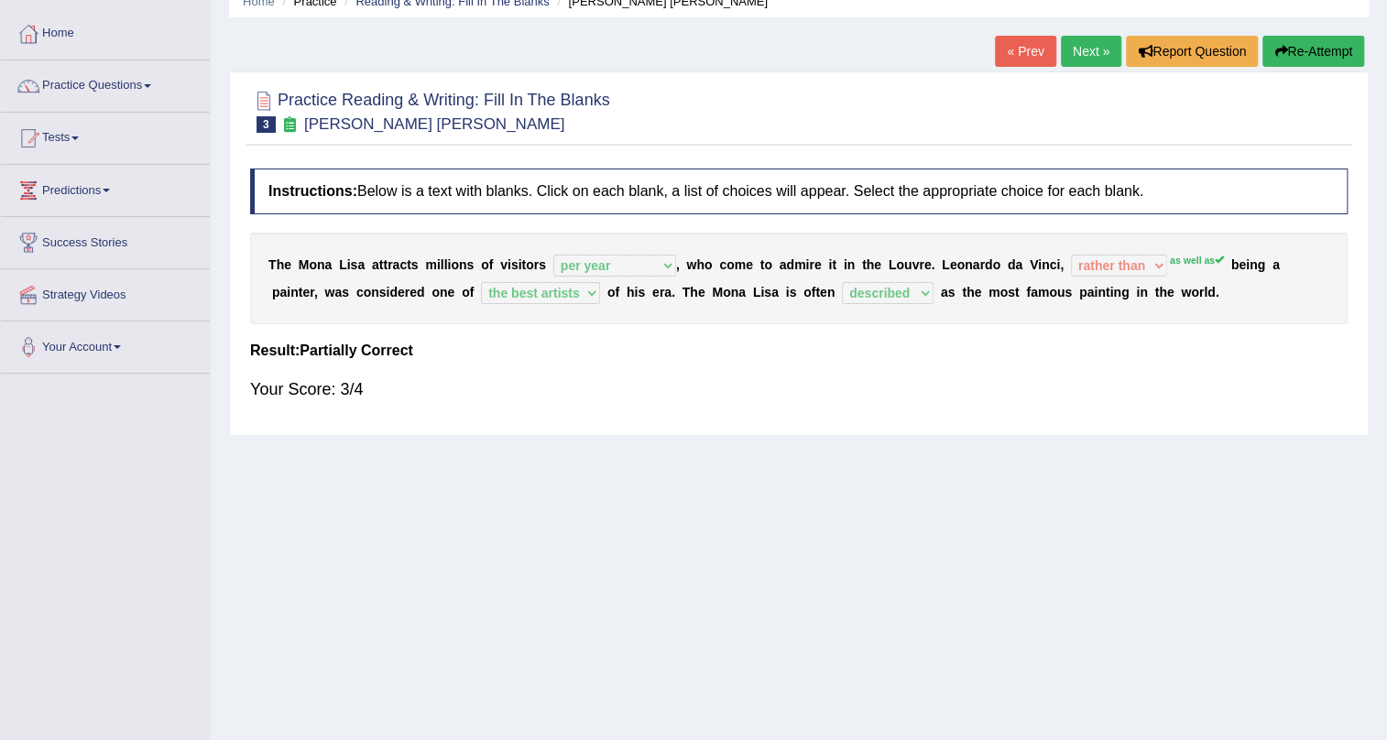
click at [1083, 54] on link "Next »" at bounding box center [1091, 51] width 60 height 31
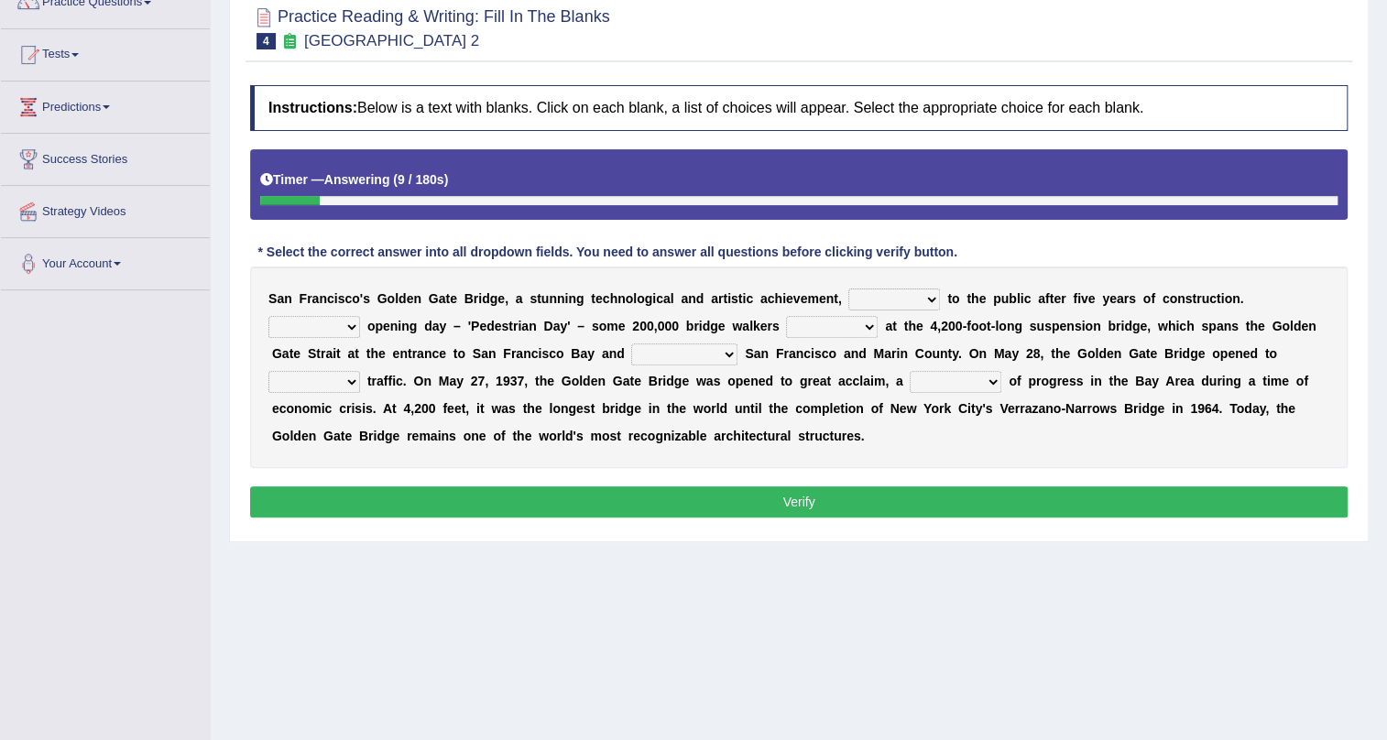
click at [932, 301] on select "opens closes appears equals" at bounding box center [895, 300] width 92 height 22
select select "opens"
click at [849, 289] on select "opens closes appears equals" at bounding box center [895, 300] width 92 height 22
click at [346, 327] on select "On During Since When" at bounding box center [315, 327] width 92 height 22
select select "On"
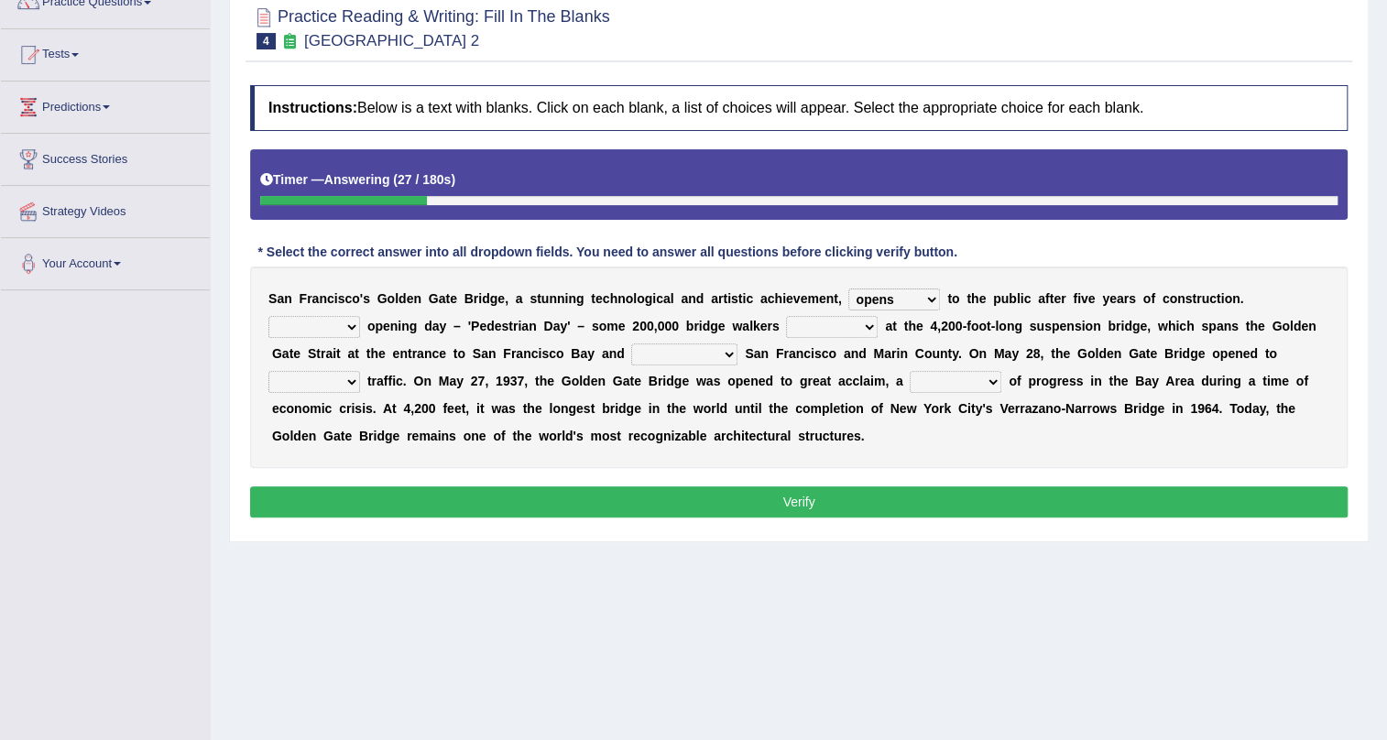
click at [269, 316] on select "On During Since When" at bounding box center [315, 327] width 92 height 22
click at [869, 330] on select "stationed looked marveled laughed" at bounding box center [832, 327] width 92 height 22
select select "stationed"
click at [786, 316] on select "stationed looked marveled laughed" at bounding box center [832, 327] width 92 height 22
click at [723, 356] on select "separates connects channels differentiates" at bounding box center [684, 355] width 106 height 22
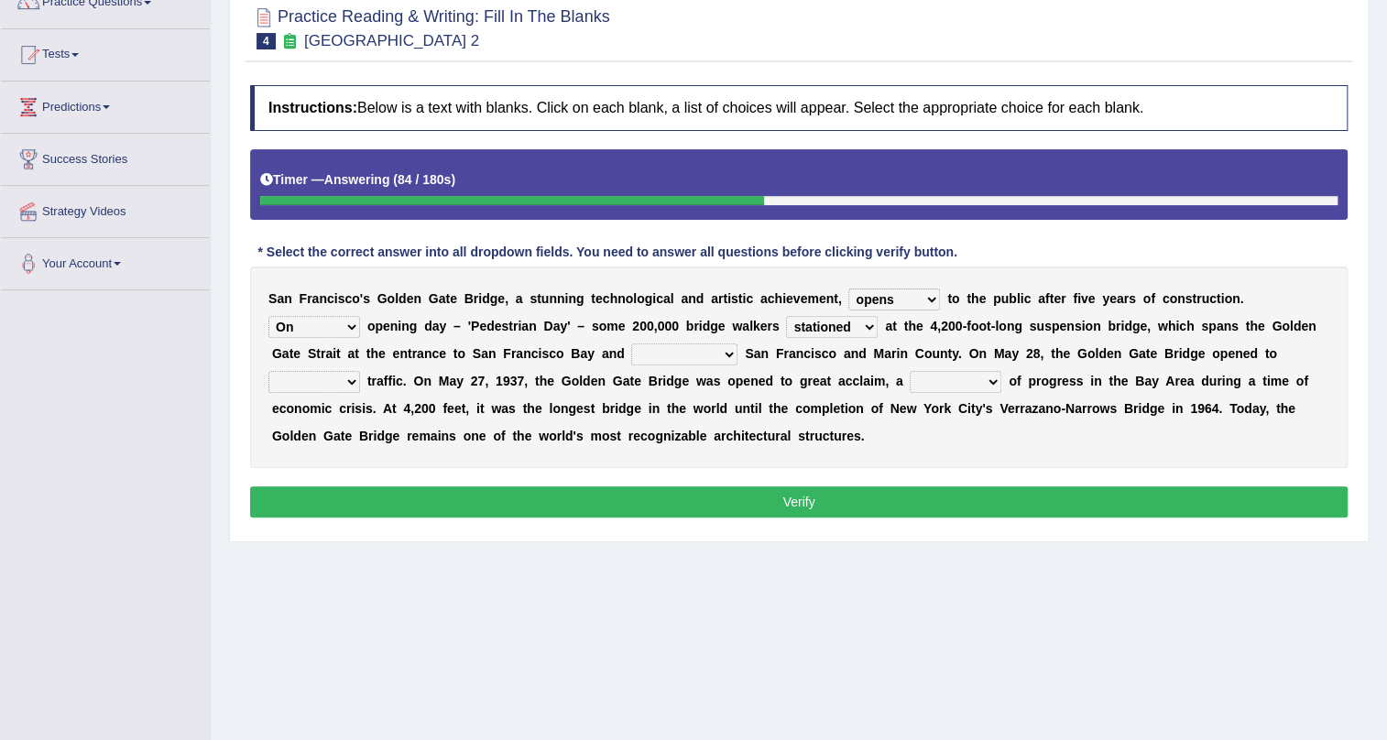
select select "connects"
click at [631, 344] on select "separates connects channels differentiates" at bounding box center [684, 355] width 106 height 22
click at [351, 381] on select "aquatic vehicular airborne watertight" at bounding box center [315, 382] width 92 height 22
select select "watertight"
click at [269, 371] on select "aquatic vehicular airborne watertight" at bounding box center [315, 382] width 92 height 22
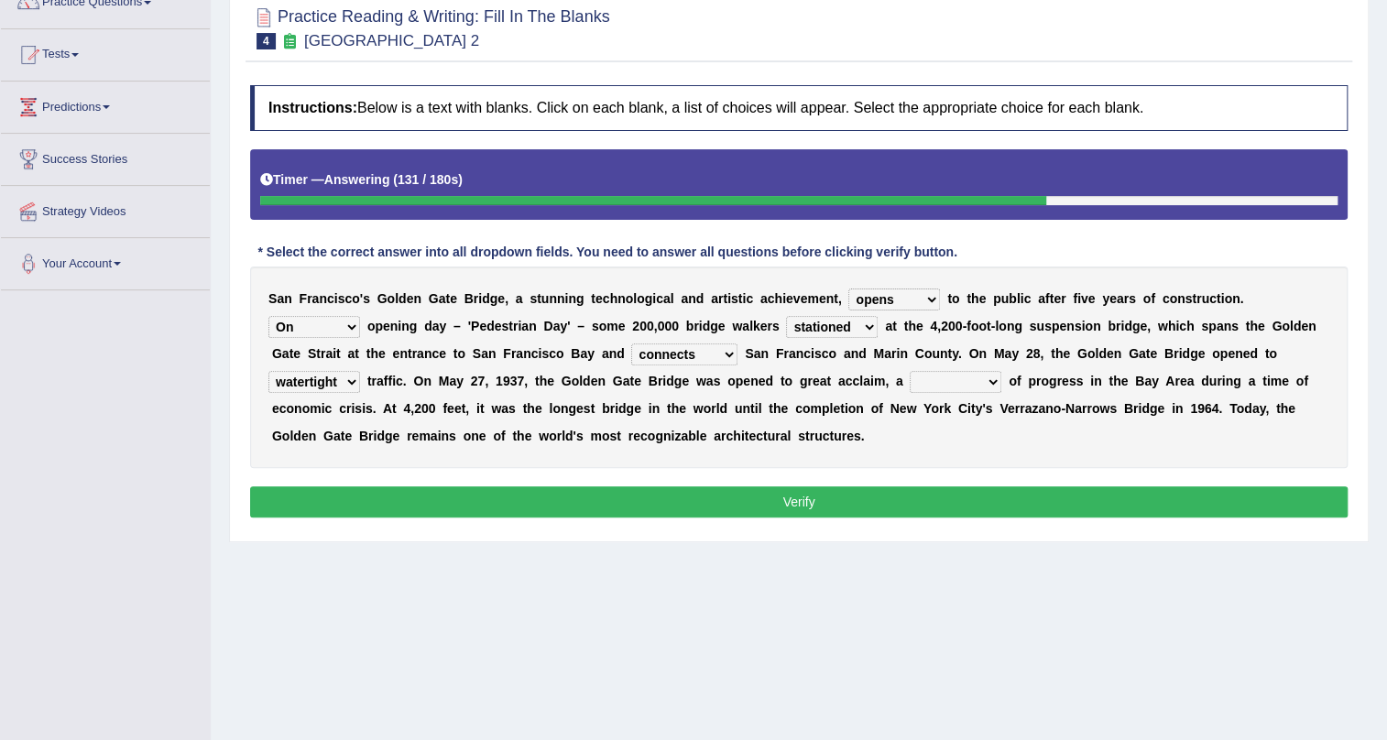
click at [991, 383] on select "denial symbol technique yield" at bounding box center [956, 382] width 92 height 22
select select "symbol"
click at [910, 371] on select "denial symbol technique yield" at bounding box center [956, 382] width 92 height 22
click at [770, 502] on button "Verify" at bounding box center [799, 502] width 1098 height 31
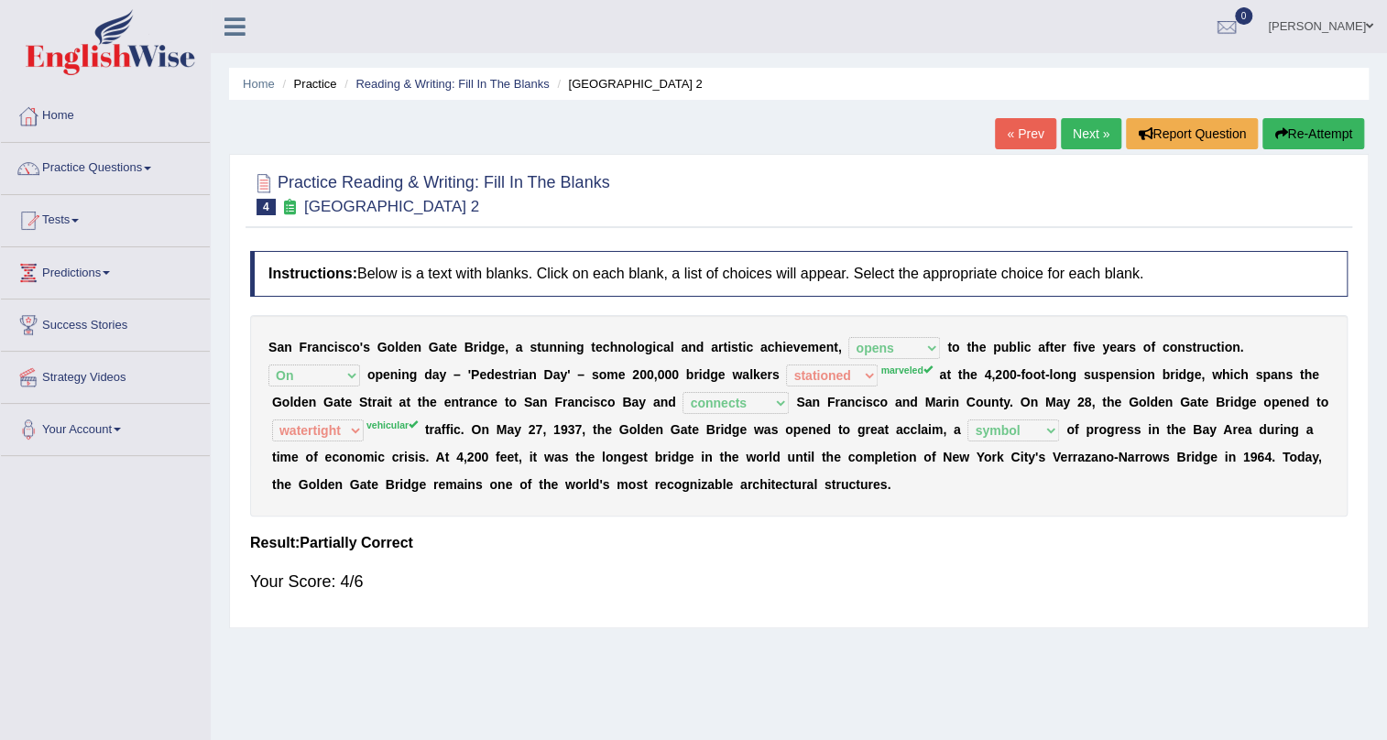
click at [1090, 133] on link "Next »" at bounding box center [1091, 133] width 60 height 31
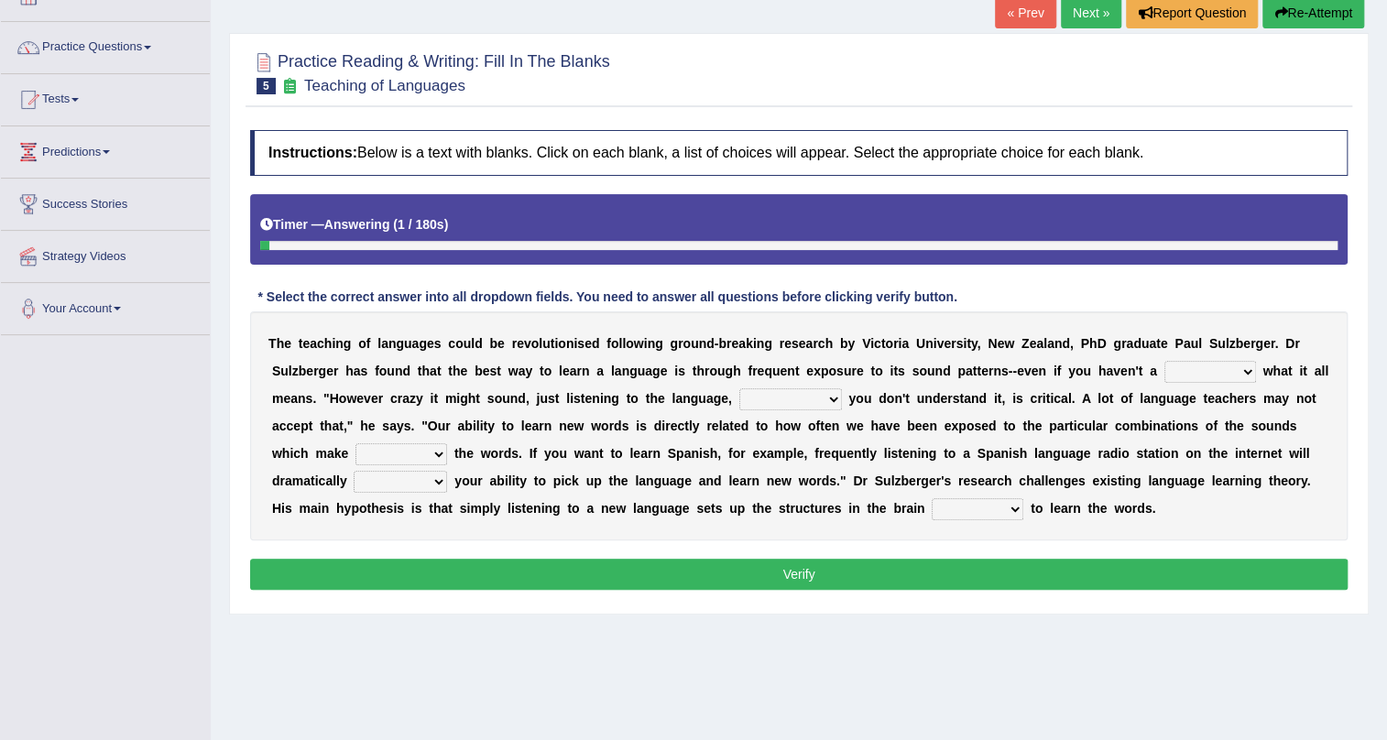
scroll to position [166, 0]
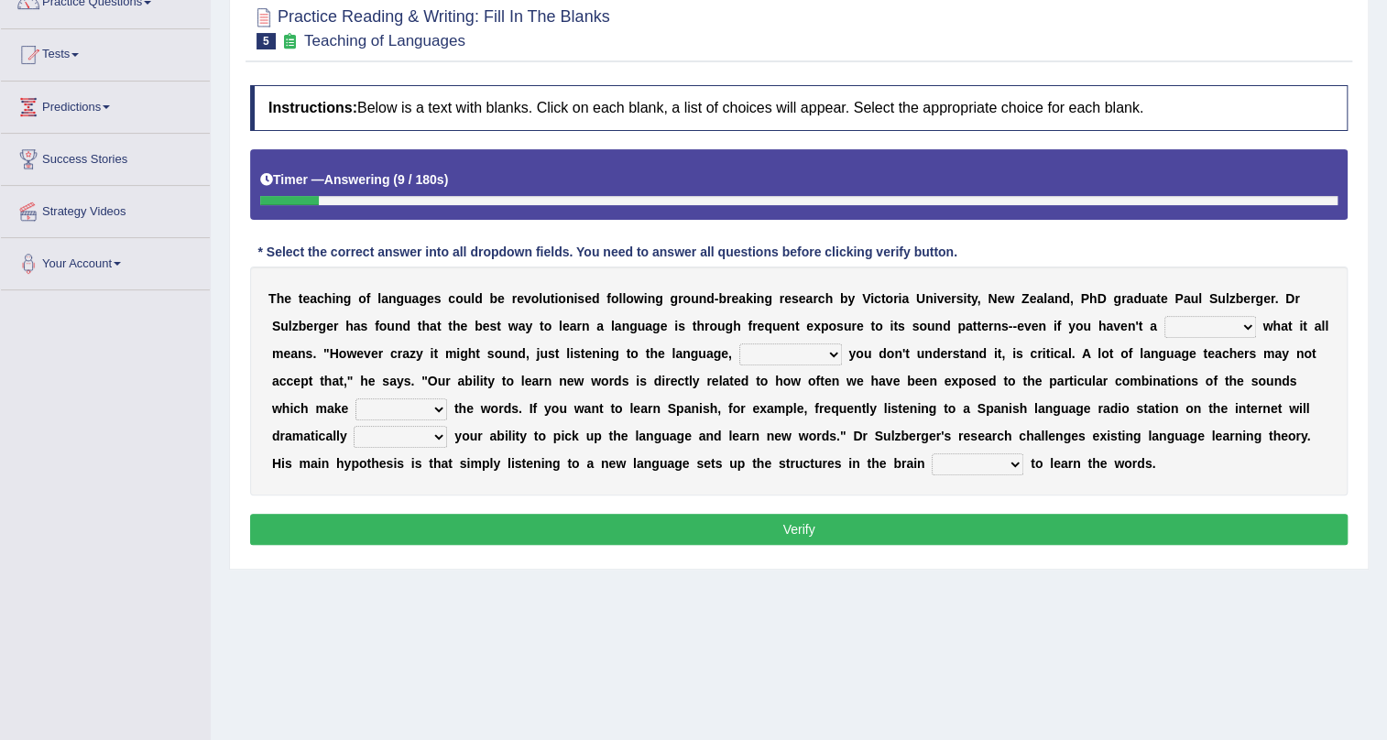
click at [1245, 327] on select "dew claw clue due" at bounding box center [1211, 327] width 92 height 22
select select "clue"
click at [1165, 316] on select "dew claw clue due" at bounding box center [1211, 327] width 92 height 22
click at [834, 355] on select "but also all together even though if so" at bounding box center [791, 355] width 103 height 22
select select "even though"
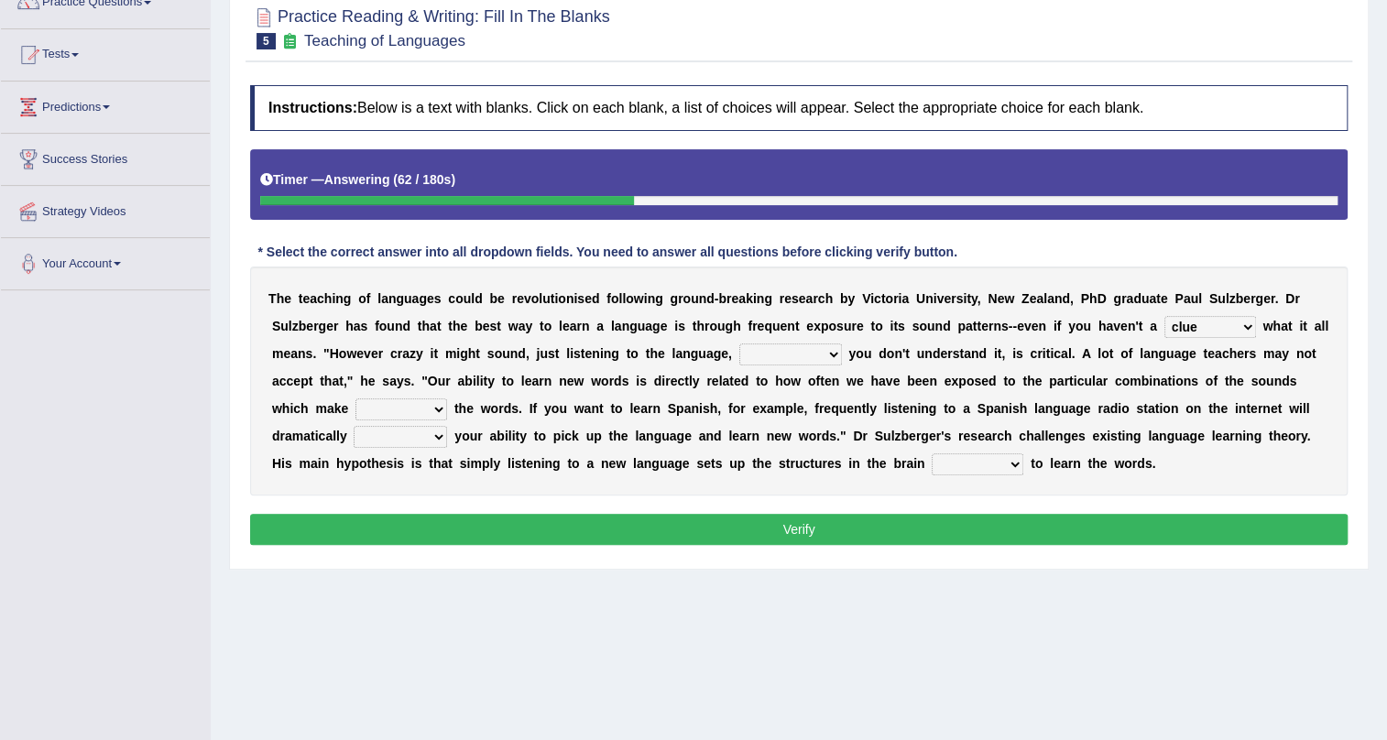
click at [740, 344] on select "but also all together even though if so" at bounding box center [791, 355] width 103 height 22
click at [435, 409] on select "down up of on" at bounding box center [402, 410] width 92 height 22
select select "of"
click at [356, 399] on select "down up of on" at bounding box center [402, 410] width 92 height 22
click at [436, 437] on select "evaluate exaggerate describe boost" at bounding box center [400, 437] width 93 height 22
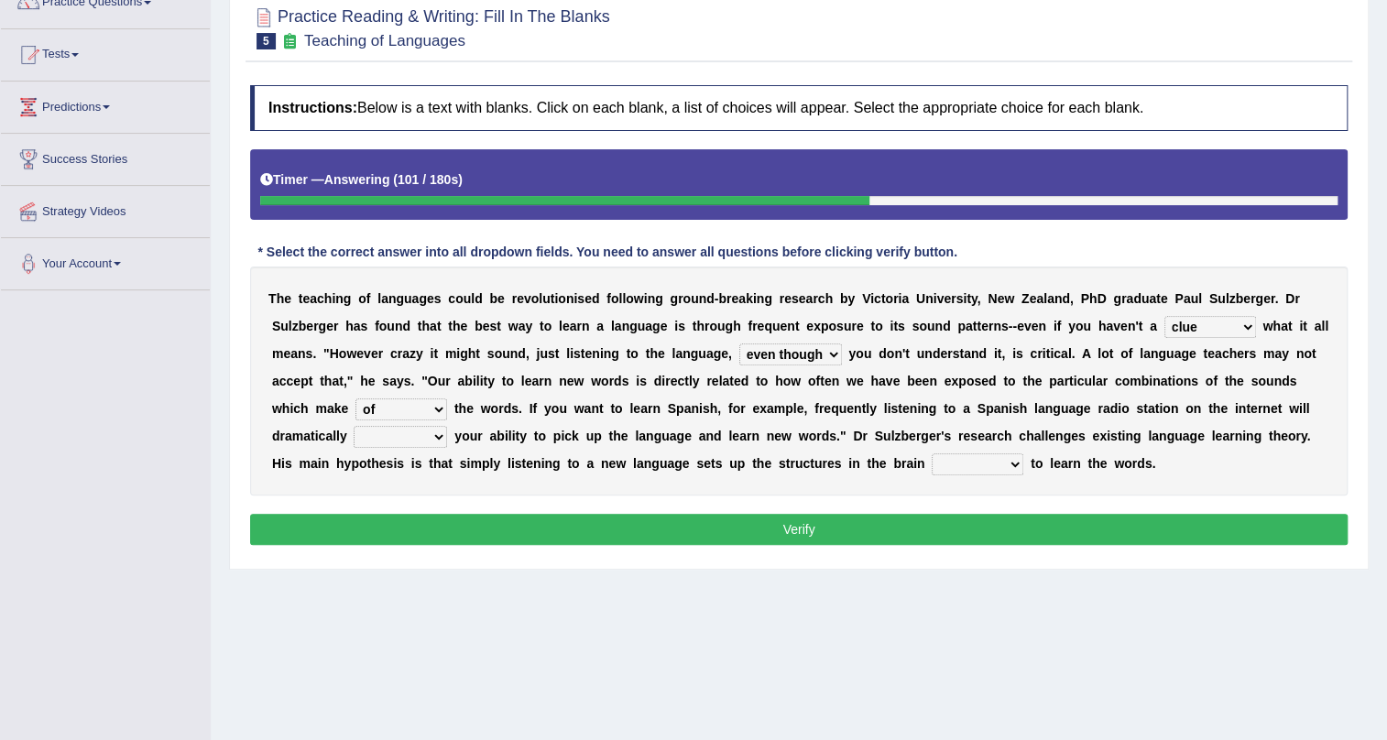
select select "boost"
click at [354, 426] on select "evaluate exaggerate describe boost" at bounding box center [400, 437] width 93 height 22
click at [1014, 466] on select "requiring required directed to require" at bounding box center [978, 465] width 92 height 22
select select "to require"
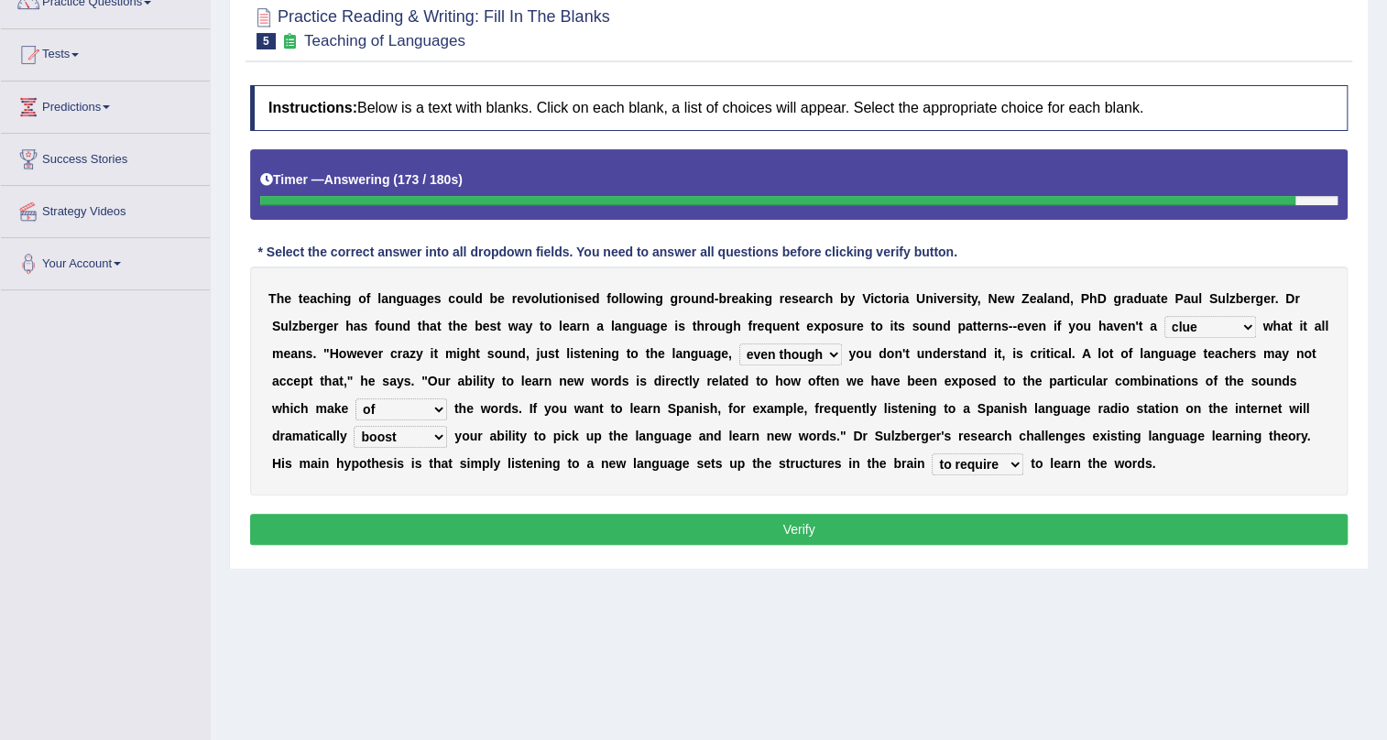
click at [932, 454] on select "requiring required directed to require" at bounding box center [978, 465] width 92 height 22
click at [888, 531] on button "Verify" at bounding box center [799, 529] width 1098 height 31
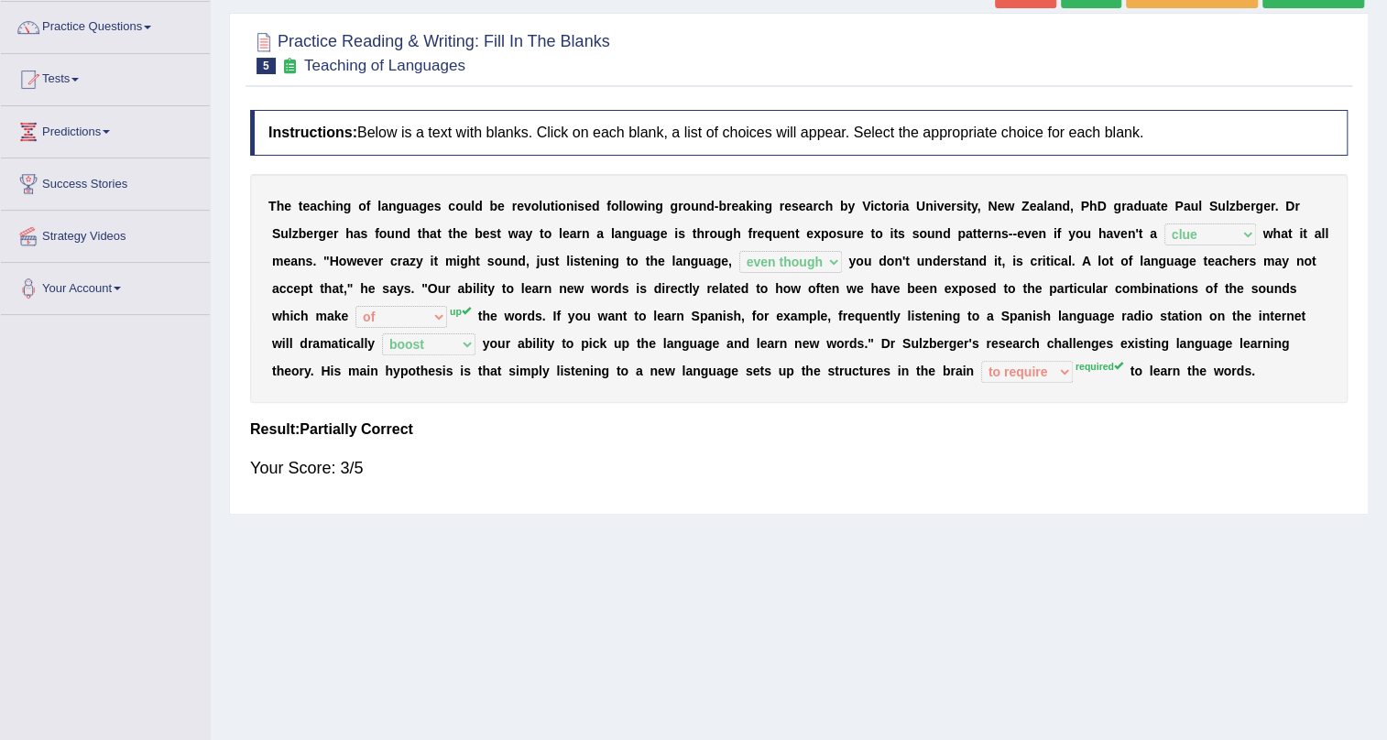
scroll to position [0, 0]
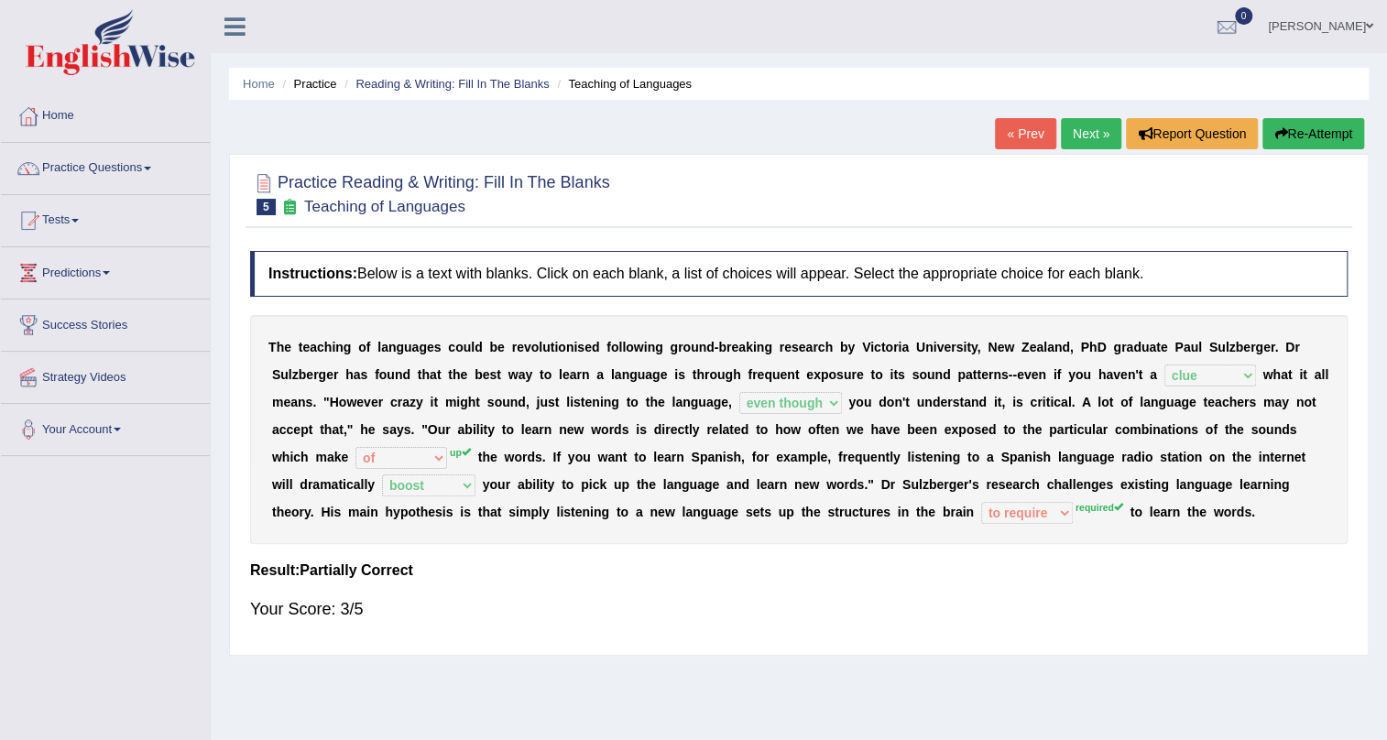
click at [1091, 132] on link "Next »" at bounding box center [1091, 133] width 60 height 31
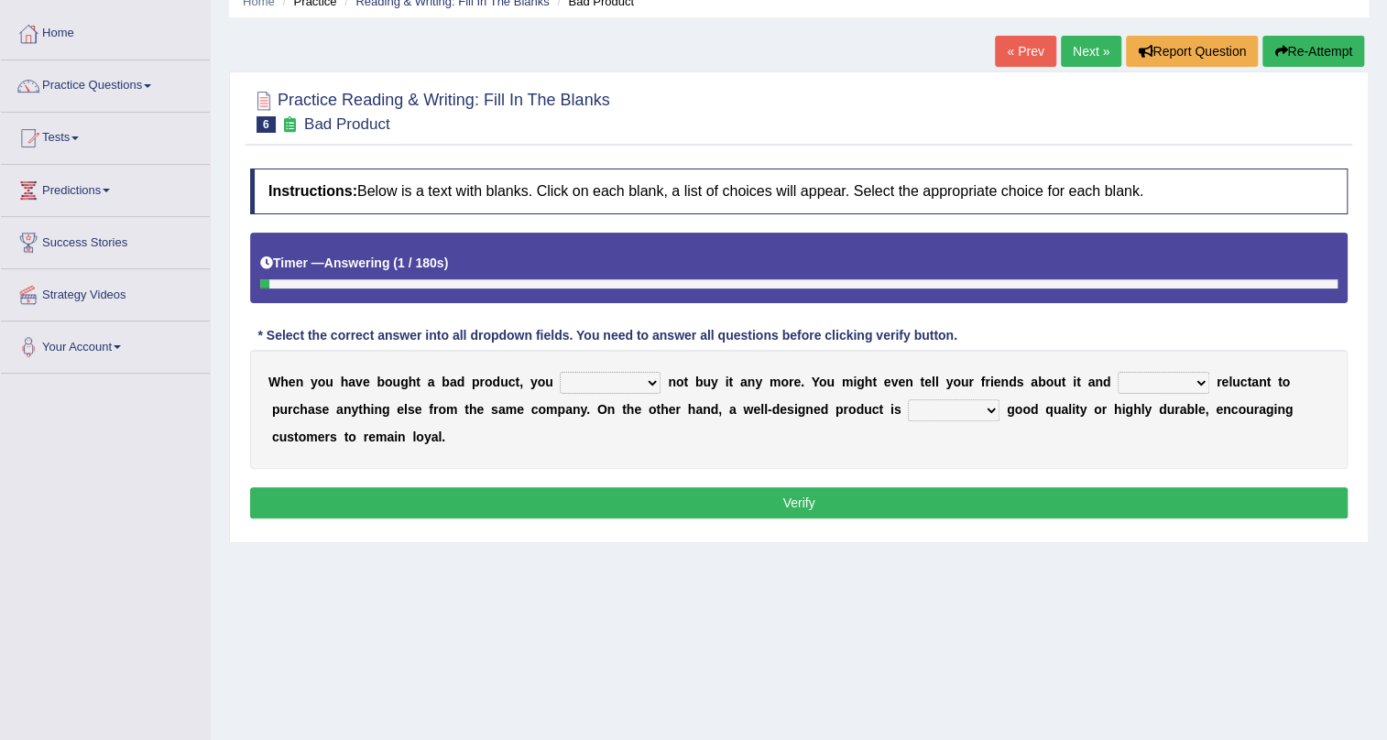
scroll to position [82, 0]
click at [651, 382] on select "would have should have should" at bounding box center [610, 383] width 101 height 22
click at [560, 372] on select "would have should have should" at bounding box center [610, 383] width 101 height 22
click at [649, 382] on select "would have should have should" at bounding box center [610, 383] width 101 height 22
click at [560, 372] on select "would have should have should" at bounding box center [610, 383] width 101 height 22
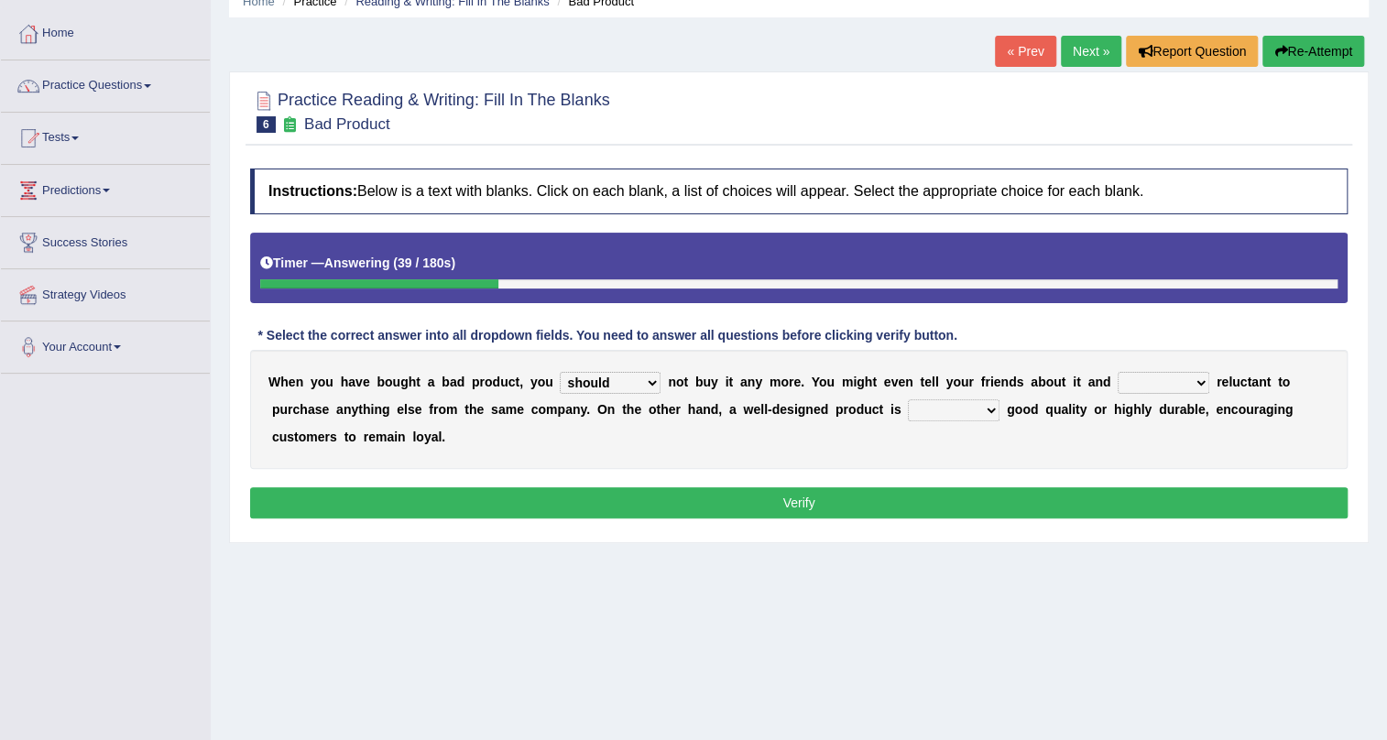
click at [652, 377] on select "would have should have should" at bounding box center [610, 383] width 101 height 22
select select "should have"
click at [560, 372] on select "would have should have should" at bounding box center [610, 383] width 101 height 22
click at [1196, 385] on select "is are be being" at bounding box center [1164, 383] width 92 height 22
select select "is"
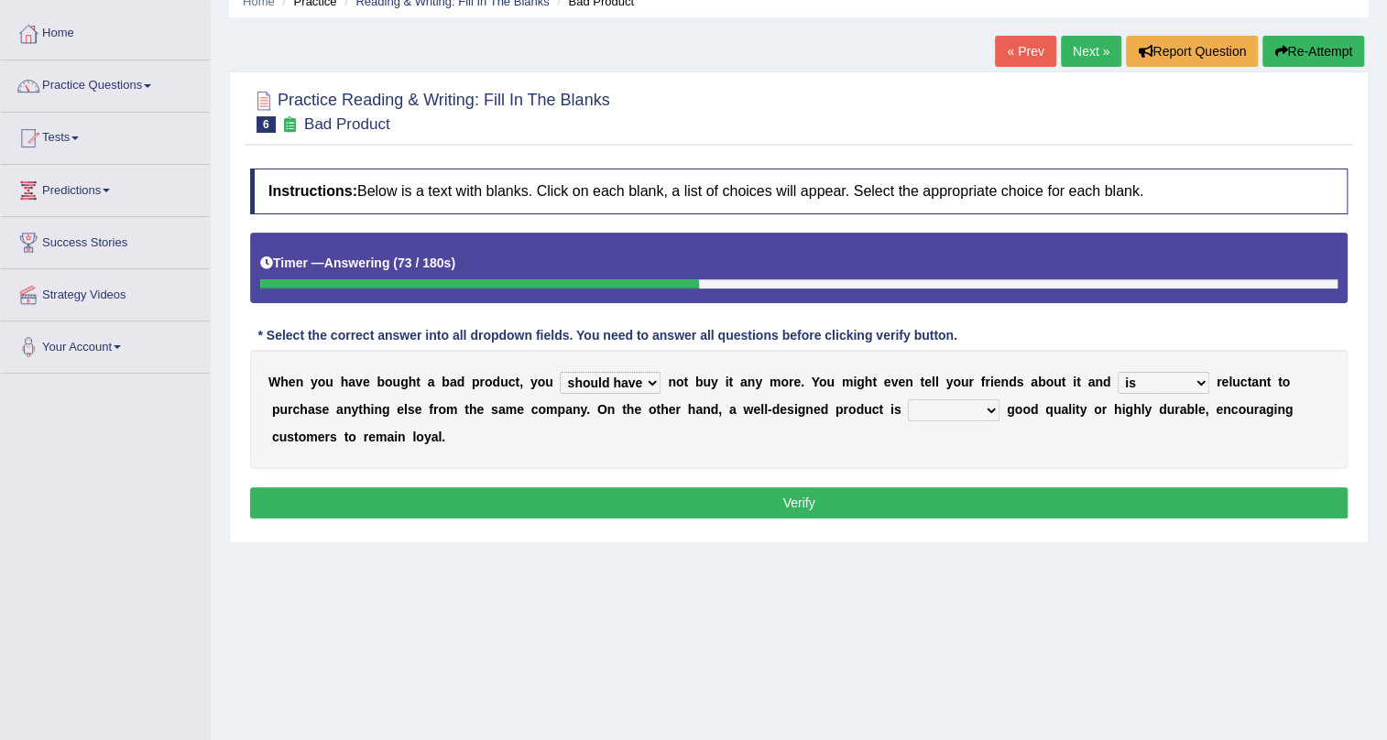
click at [1118, 372] on select "is are be being" at bounding box center [1164, 383] width 92 height 22
click at [985, 411] on select "both also neither either" at bounding box center [954, 411] width 92 height 22
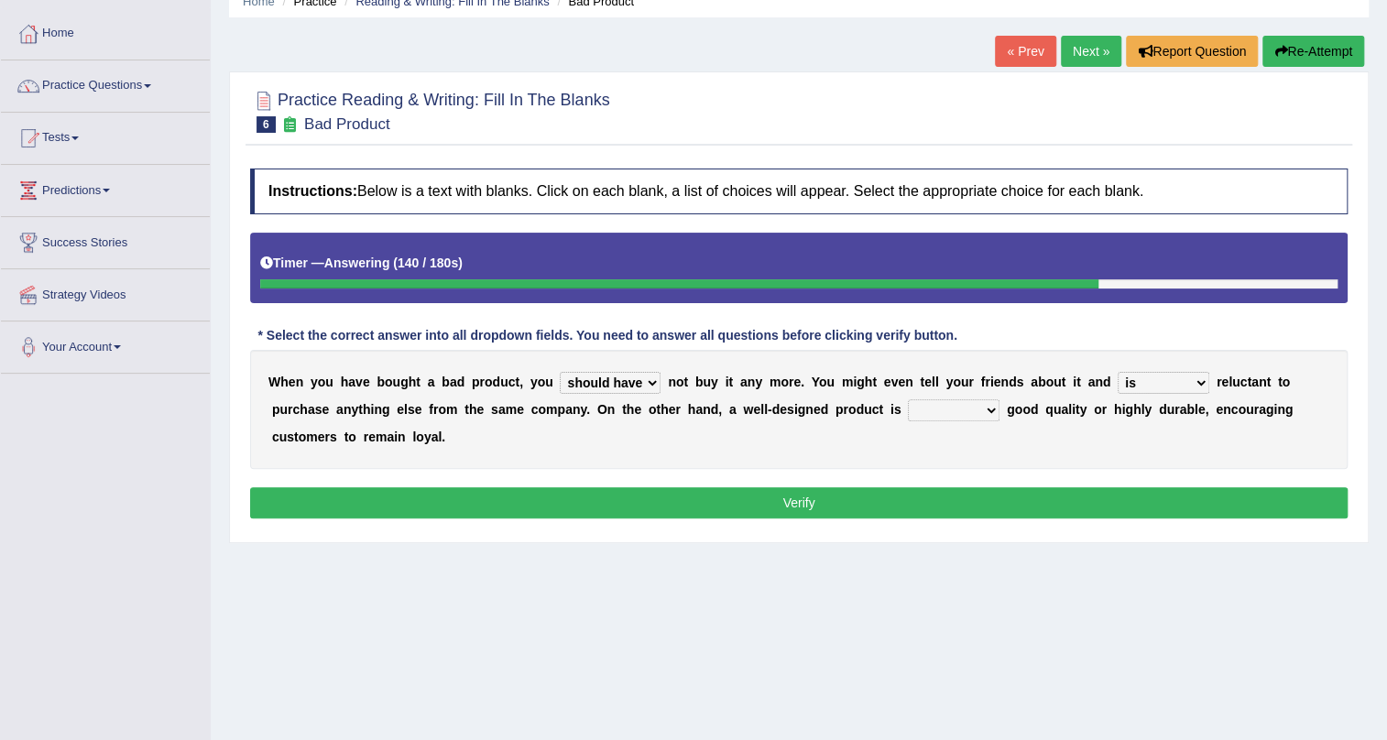
select select "either"
click at [908, 400] on select "both also neither either" at bounding box center [954, 411] width 92 height 22
click at [991, 404] on select "both also neither either" at bounding box center [954, 411] width 92 height 22
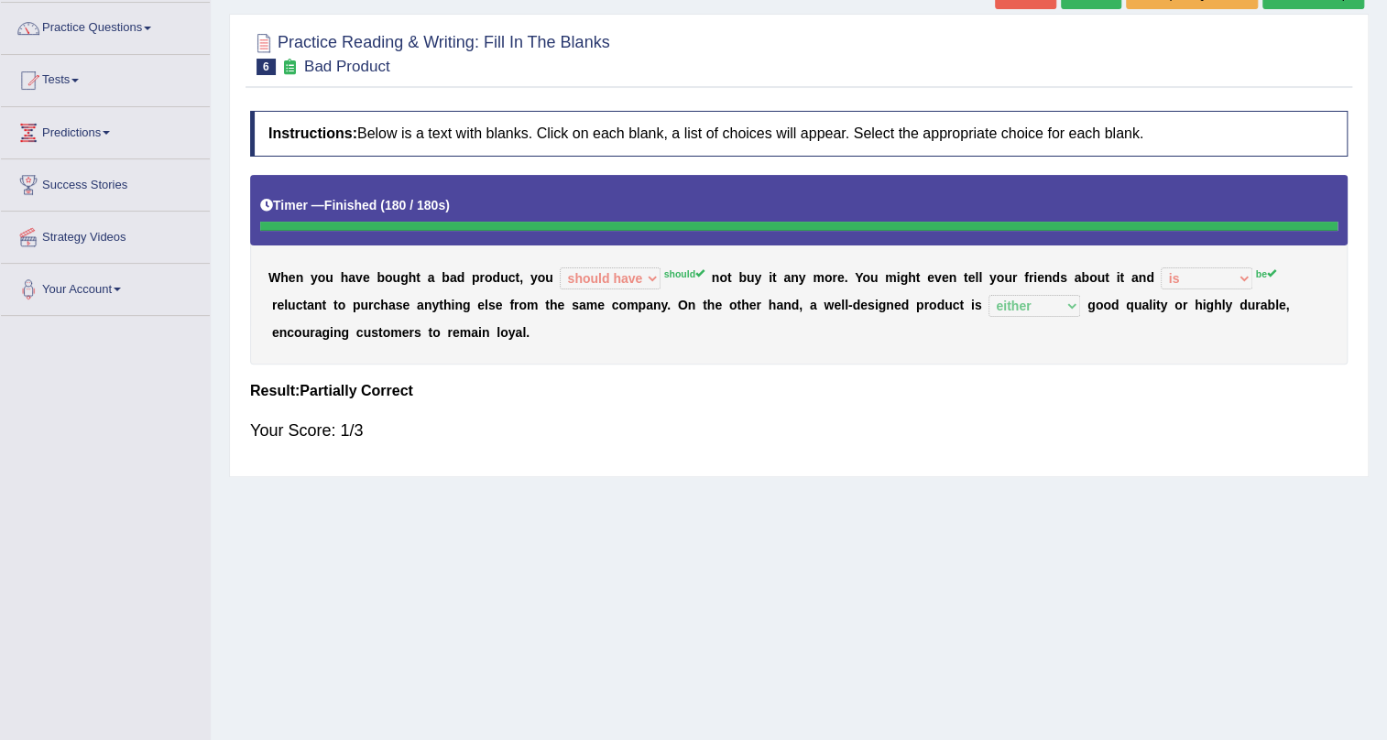
scroll to position [0, 0]
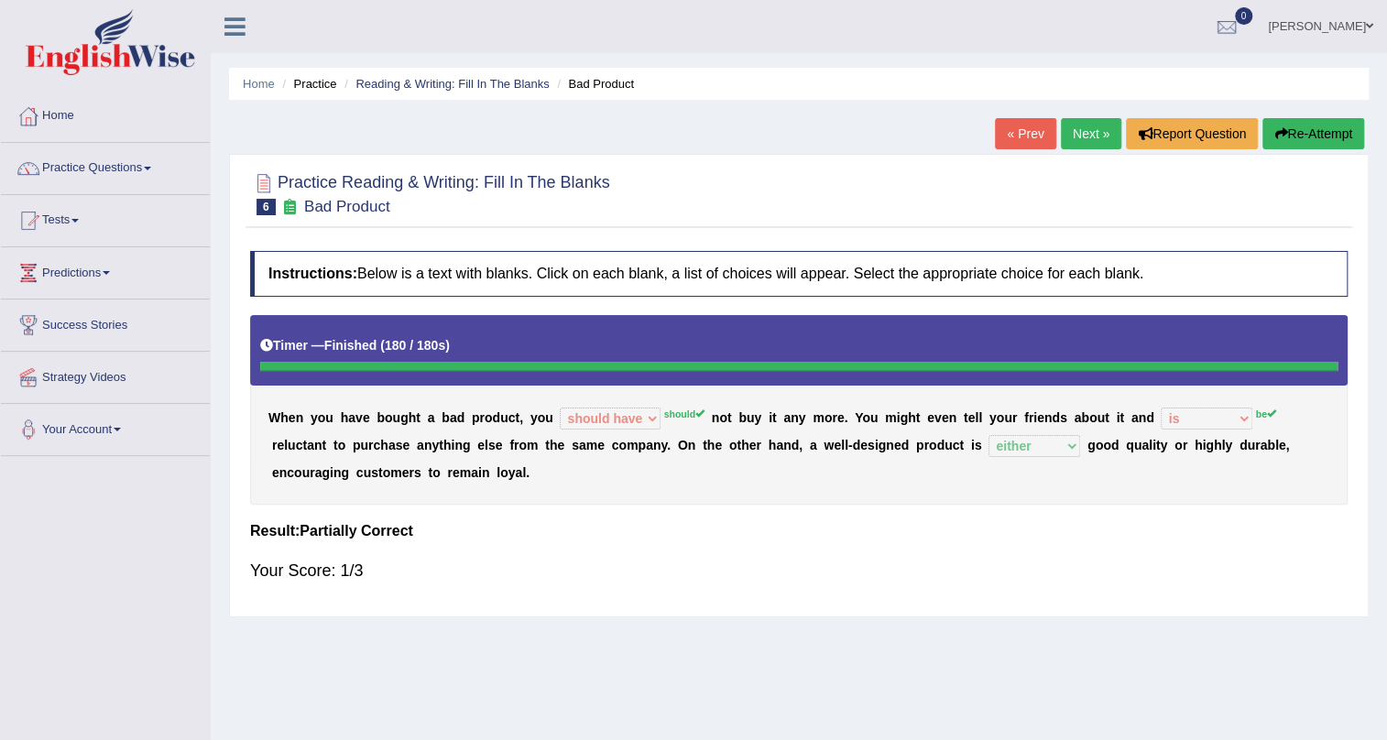
click at [1084, 137] on link "Next »" at bounding box center [1091, 133] width 60 height 31
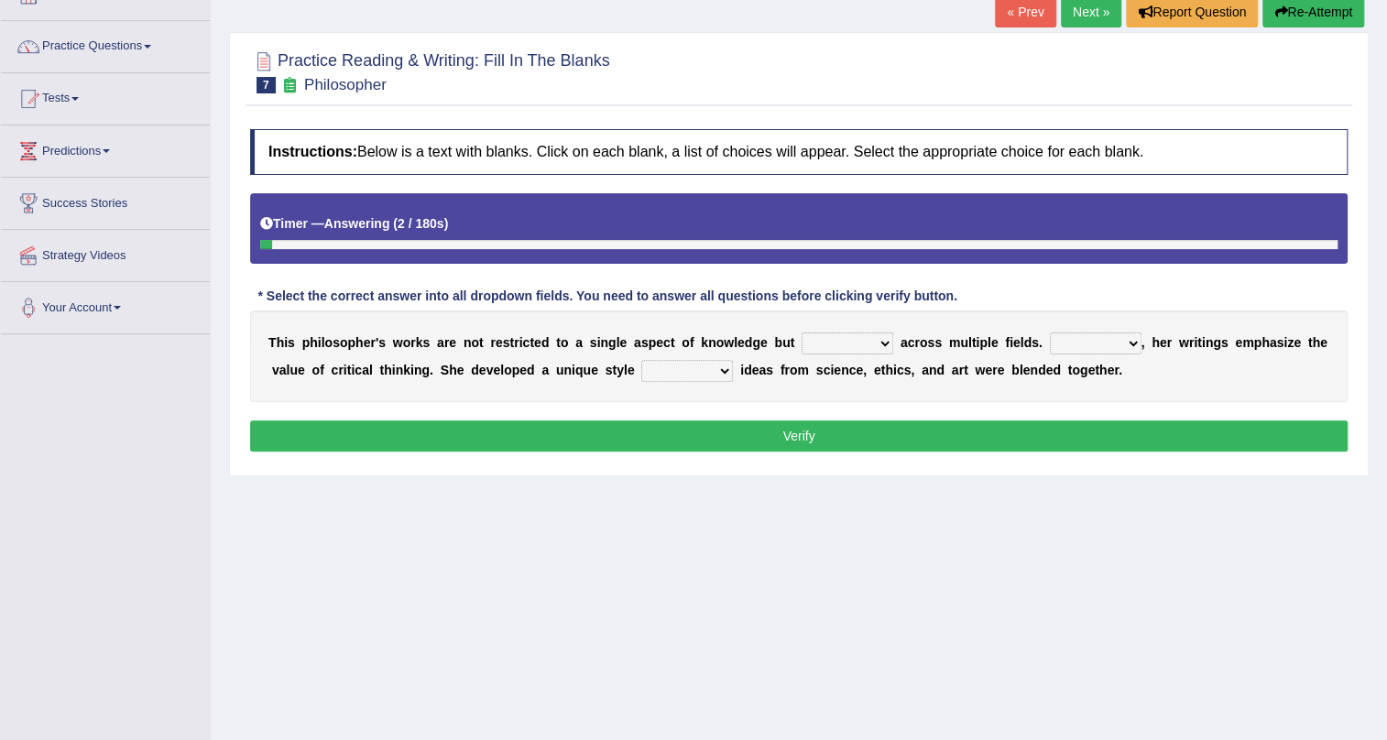
scroll to position [166, 0]
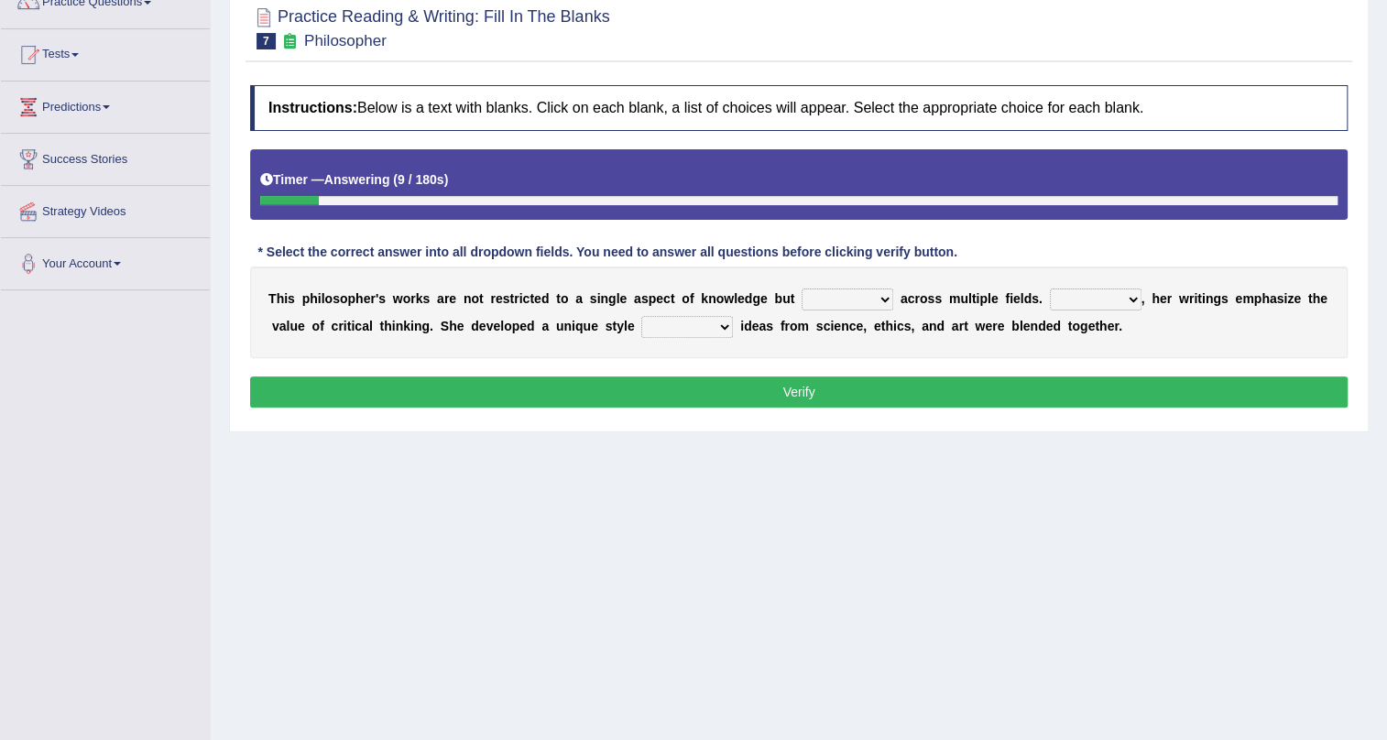
click at [880, 299] on select "constrain contain assemble extend" at bounding box center [848, 300] width 92 height 22
click at [1044, 463] on div "Home Practice Reading & Writing: Fill In The Blanks Philosopher « Prev Next » R…" at bounding box center [799, 292] width 1177 height 916
click at [884, 300] on select "constrain contain assemble extend" at bounding box center [848, 300] width 92 height 22
select select "extend"
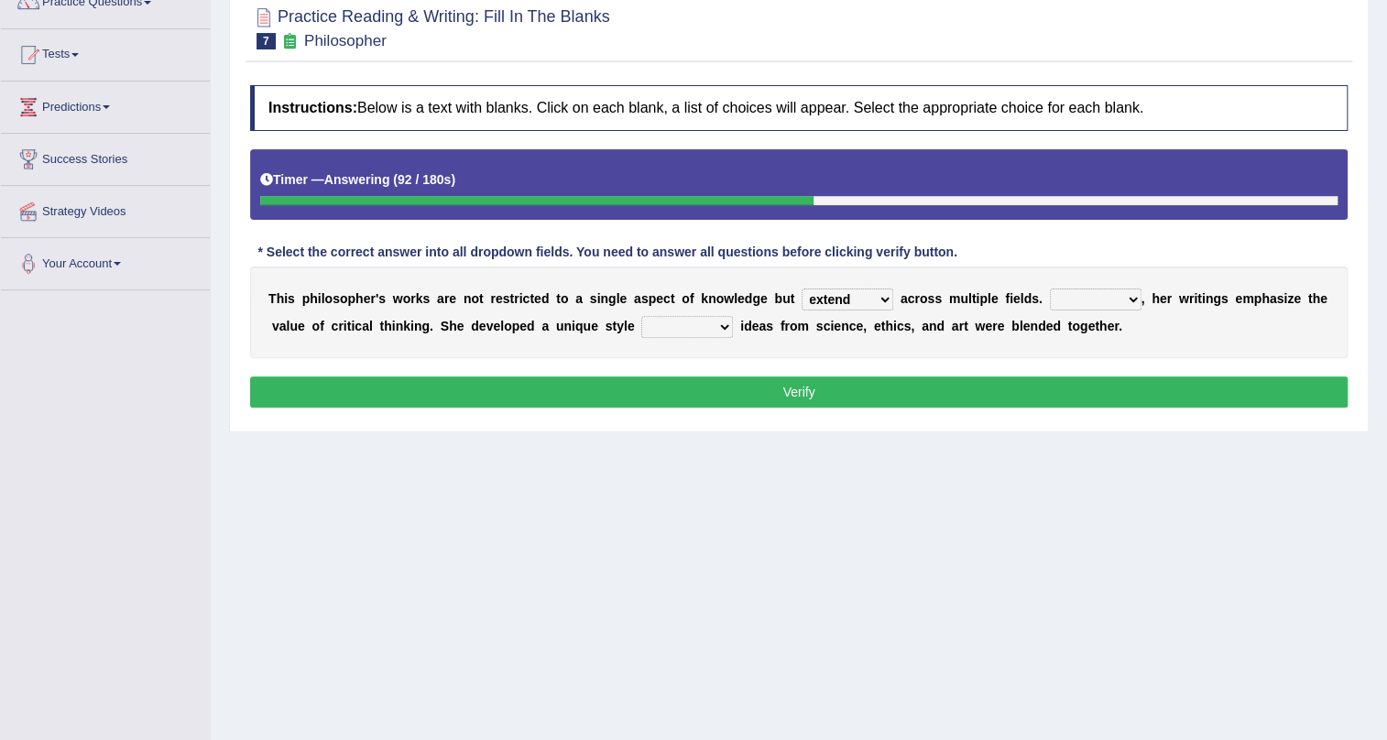
click at [802, 289] on select "constrain contain assemble extend" at bounding box center [848, 300] width 92 height 22
click at [1129, 300] on select "Rather So Moreover Likely" at bounding box center [1096, 300] width 92 height 22
select select "Moreover"
click at [1050, 289] on select "Rather So Moreover Likely" at bounding box center [1096, 300] width 92 height 22
click at [717, 330] on select "in that that which in which" at bounding box center [687, 327] width 92 height 22
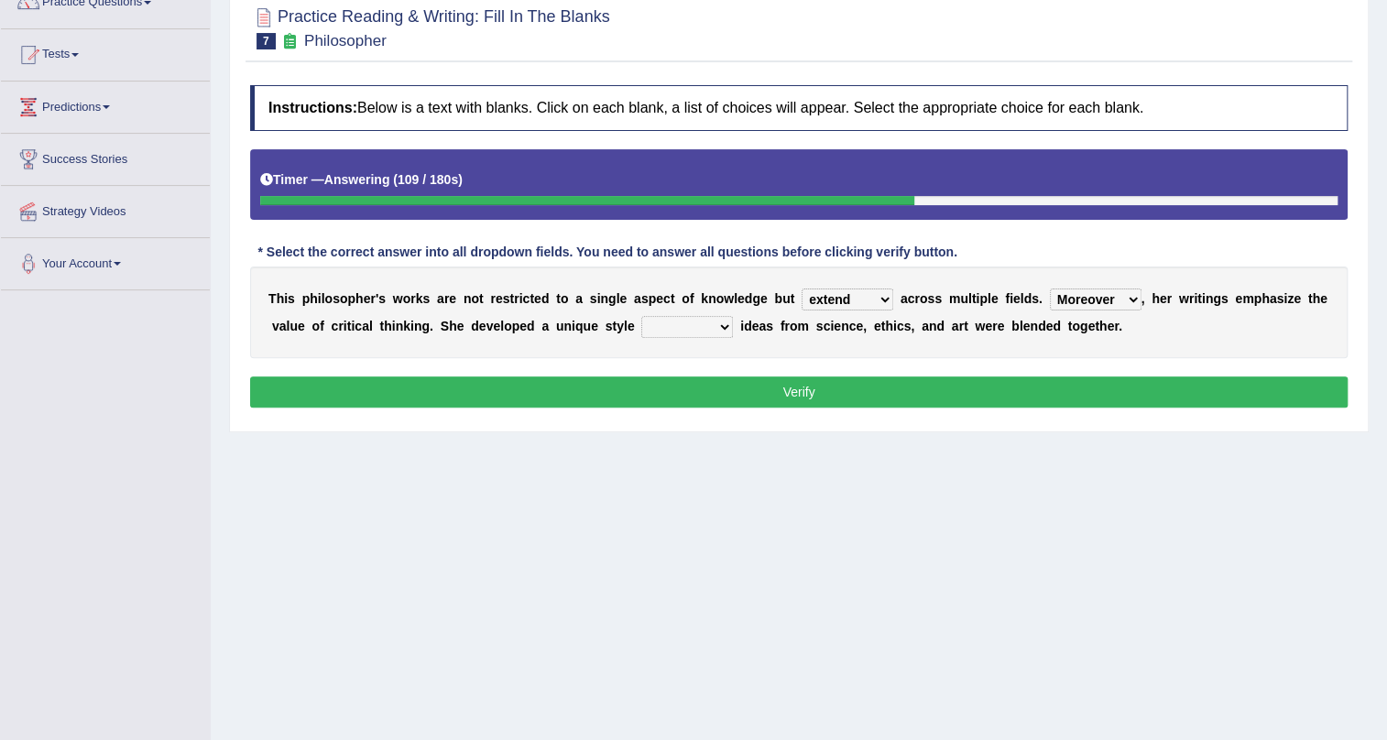
select select "in that"
click at [641, 316] on select "in that that which in which" at bounding box center [687, 327] width 92 height 22
click at [731, 392] on button "Verify" at bounding box center [799, 392] width 1098 height 31
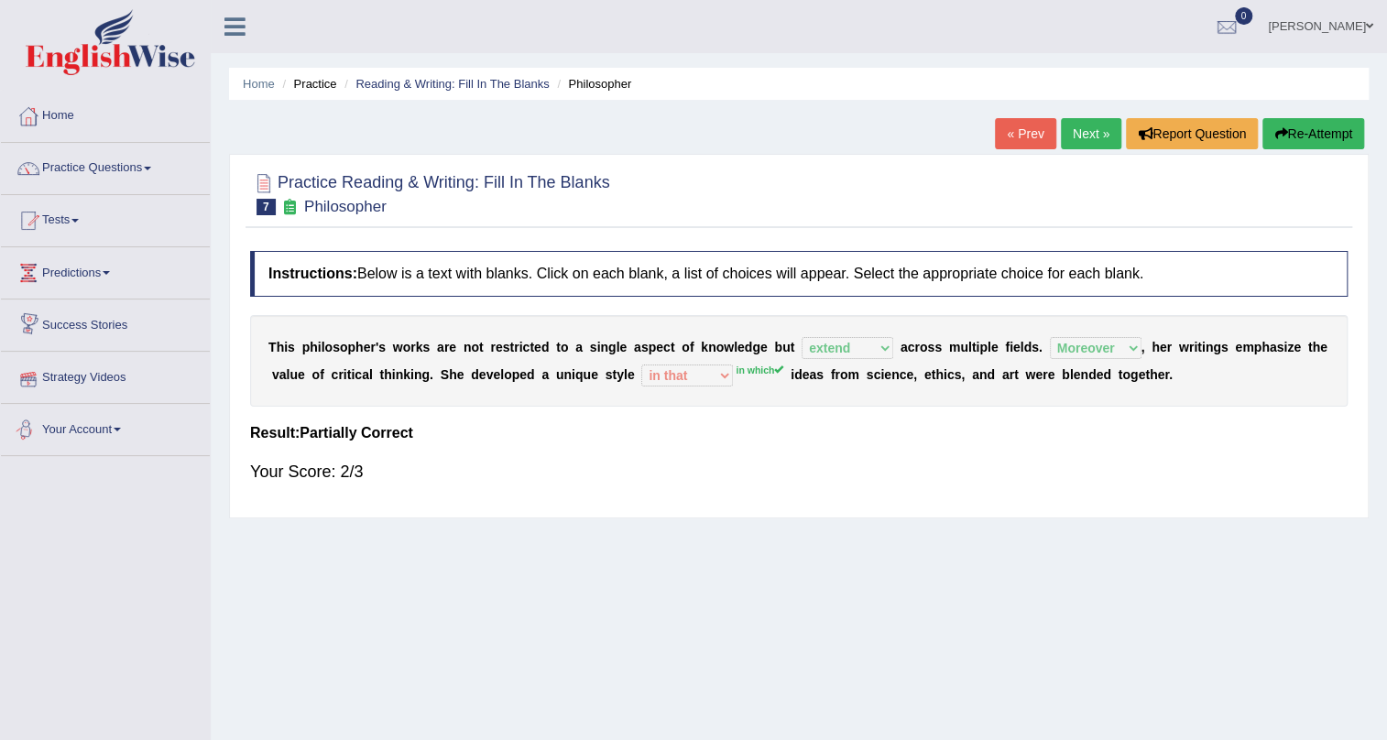
scroll to position [0, 0]
click at [129, 170] on link "Practice Questions" at bounding box center [105, 166] width 209 height 46
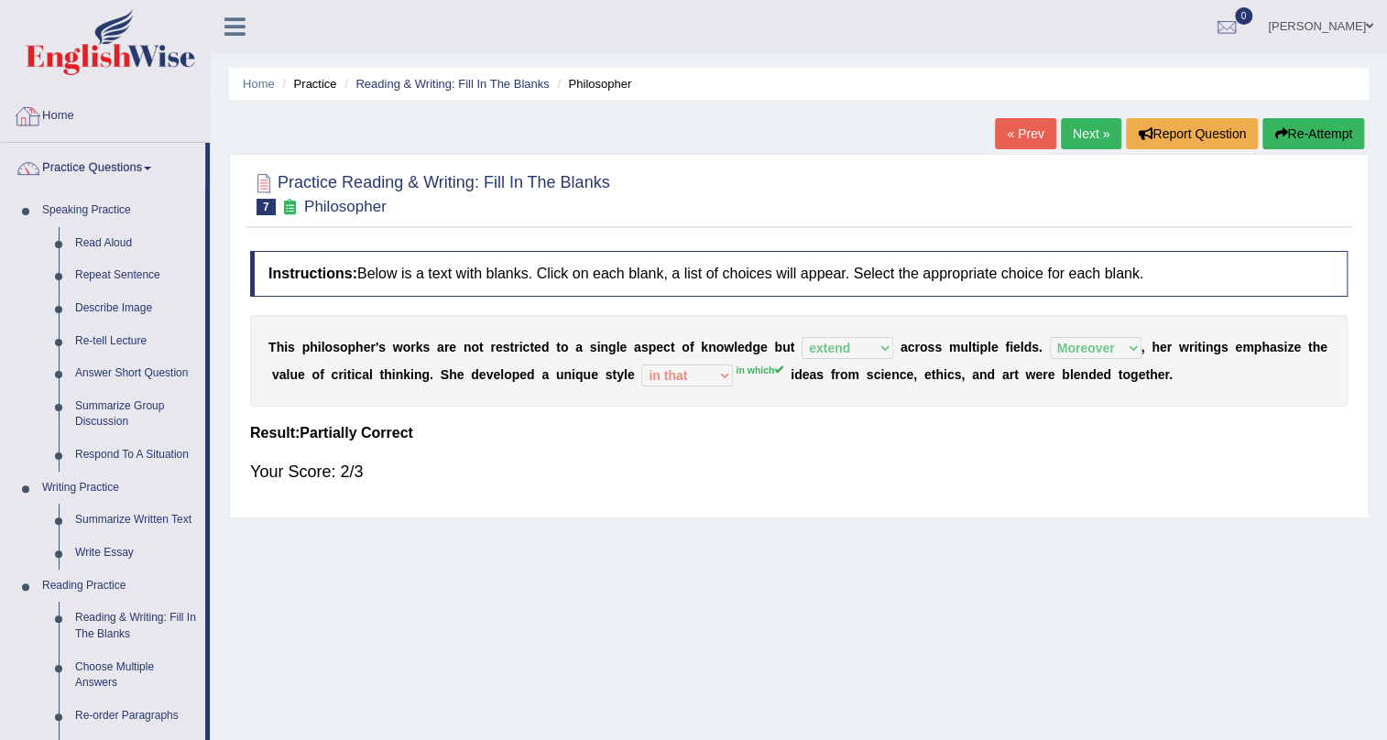
click at [71, 113] on link "Home" at bounding box center [105, 114] width 209 height 46
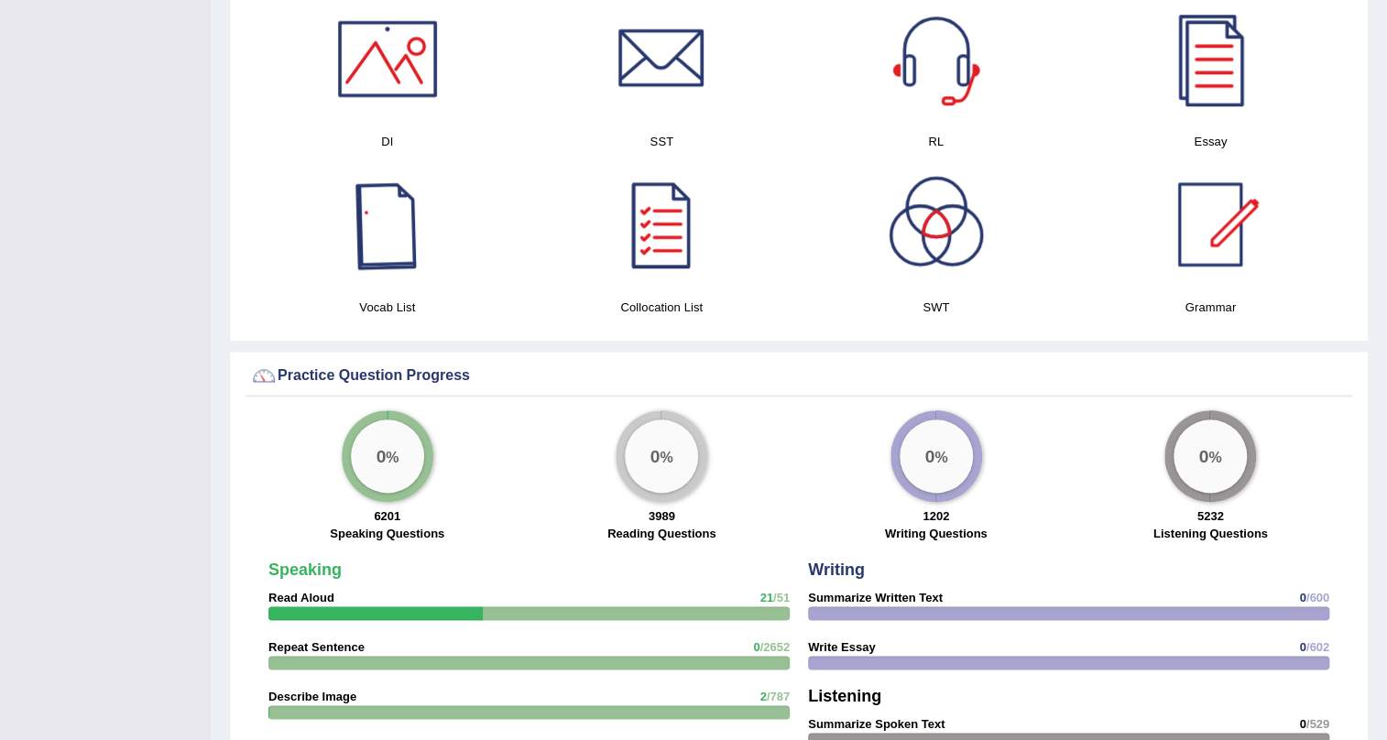
click at [398, 256] on div at bounding box center [387, 224] width 128 height 128
click at [669, 237] on div at bounding box center [661, 224] width 128 height 128
click at [1210, 208] on div at bounding box center [1210, 224] width 128 height 128
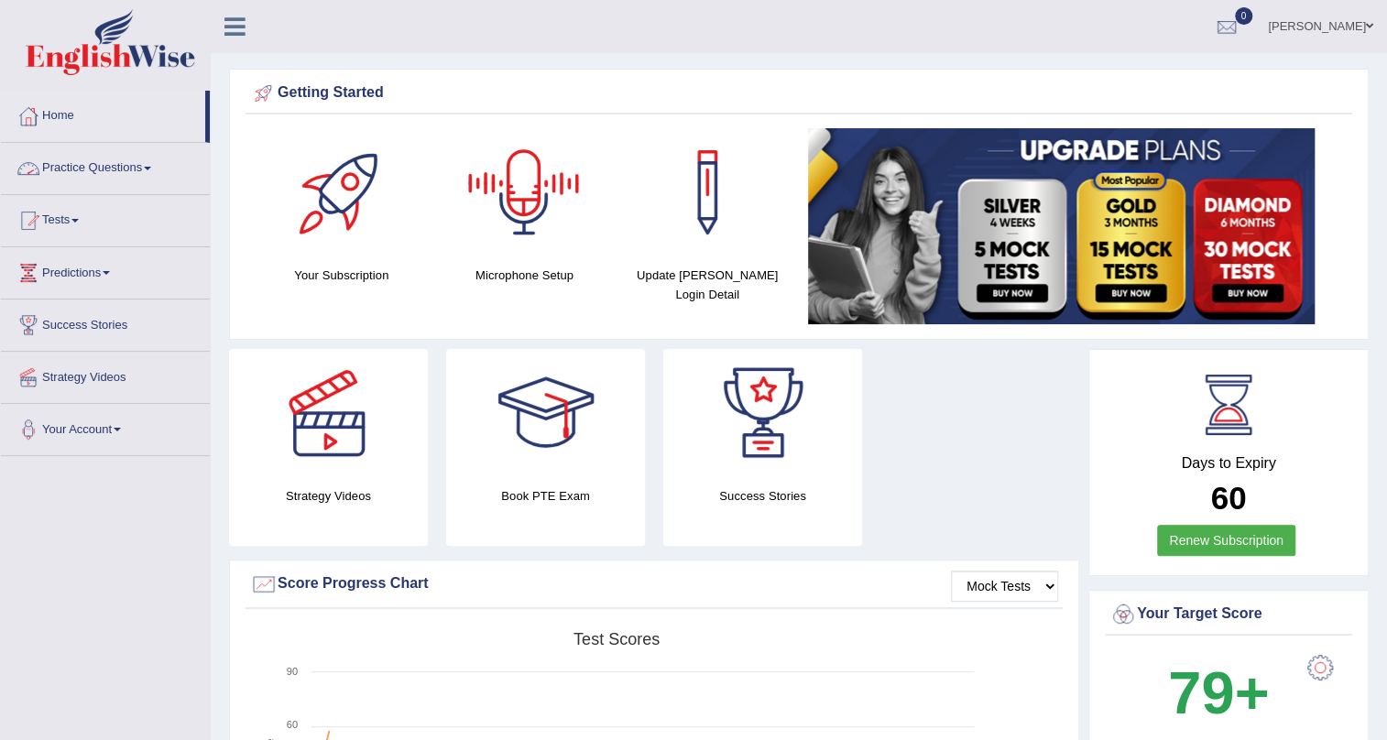
click at [151, 167] on span at bounding box center [147, 169] width 7 height 4
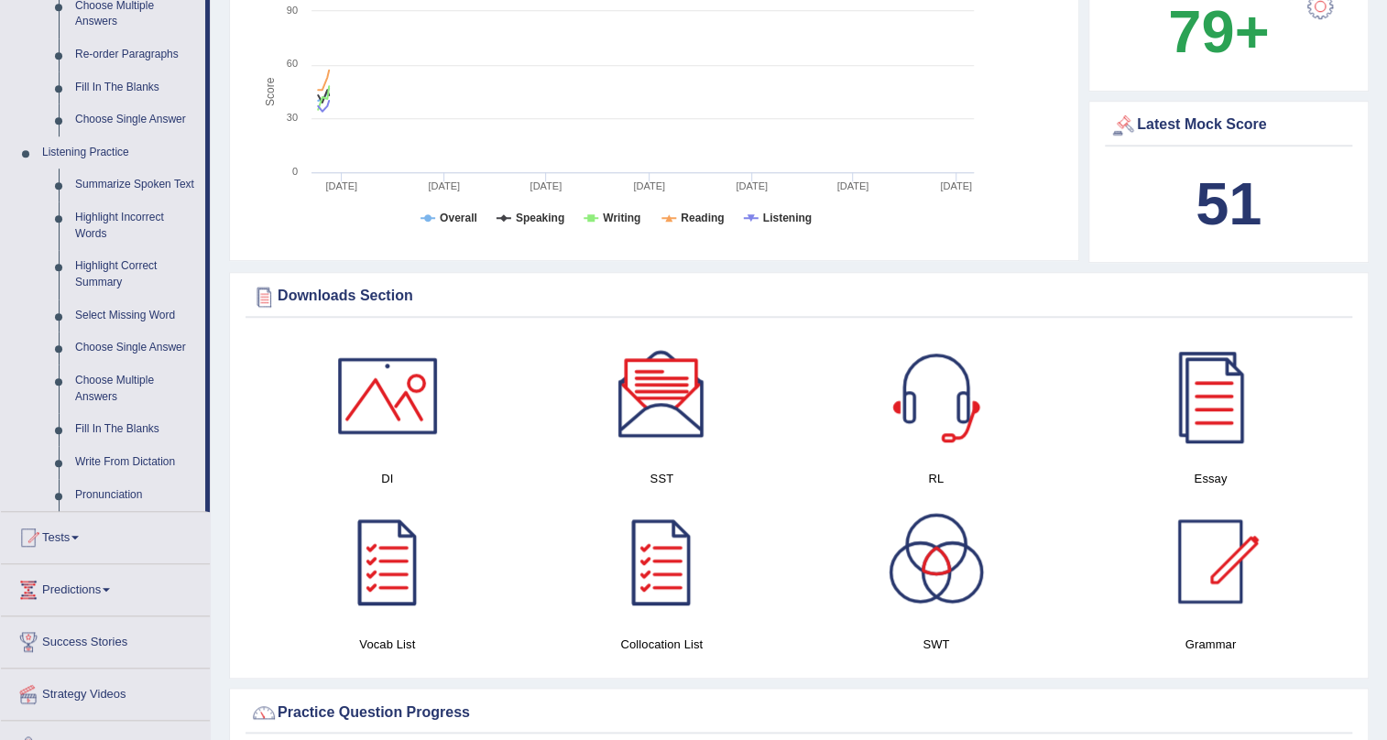
scroll to position [666, 0]
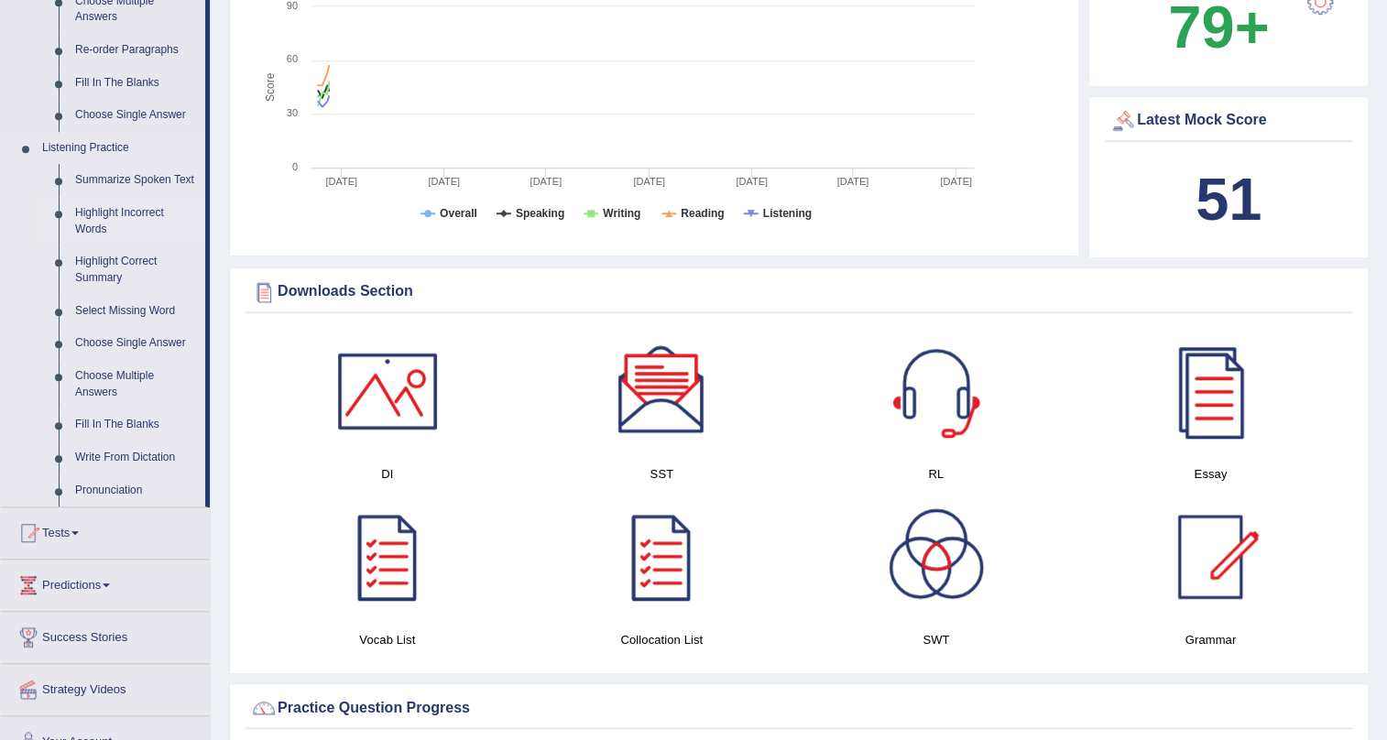
click at [110, 217] on link "Highlight Incorrect Words" at bounding box center [136, 221] width 138 height 49
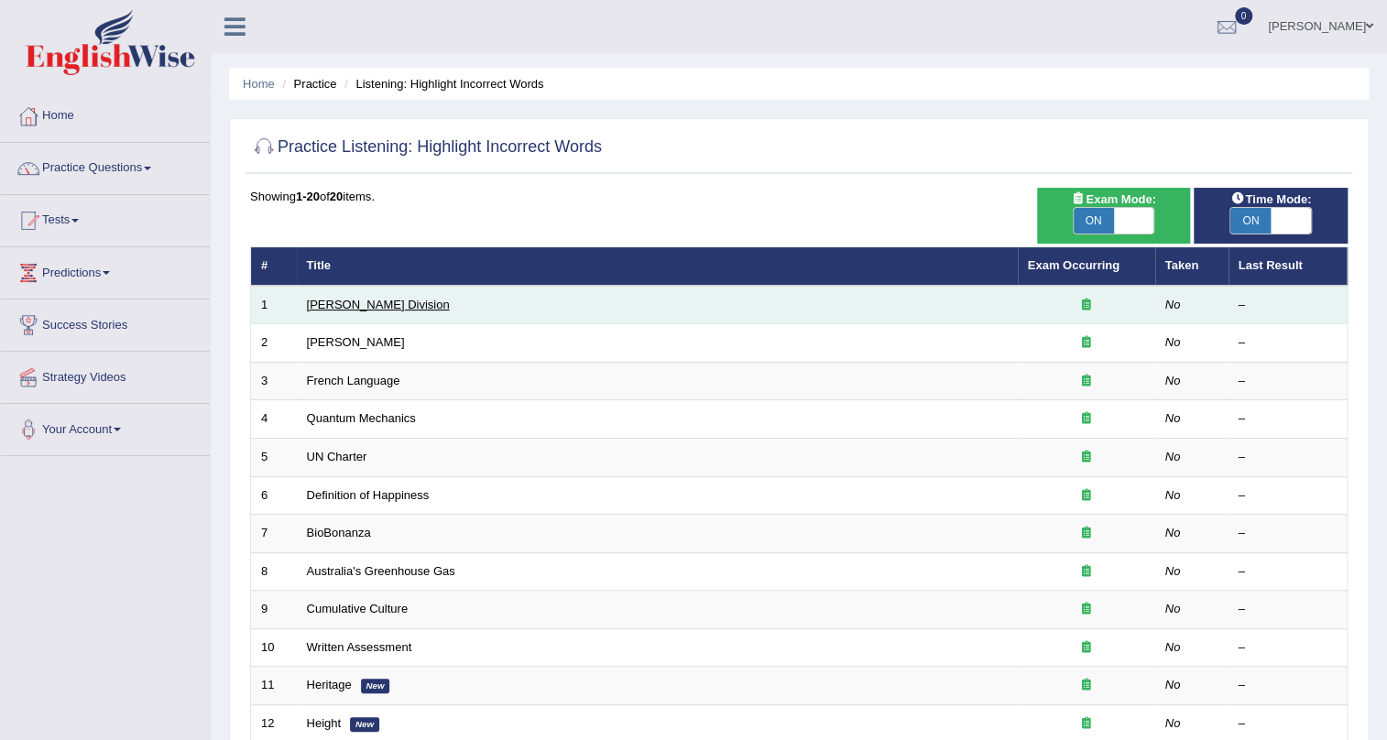
click at [373, 304] on link "[PERSON_NAME] Division" at bounding box center [378, 305] width 143 height 14
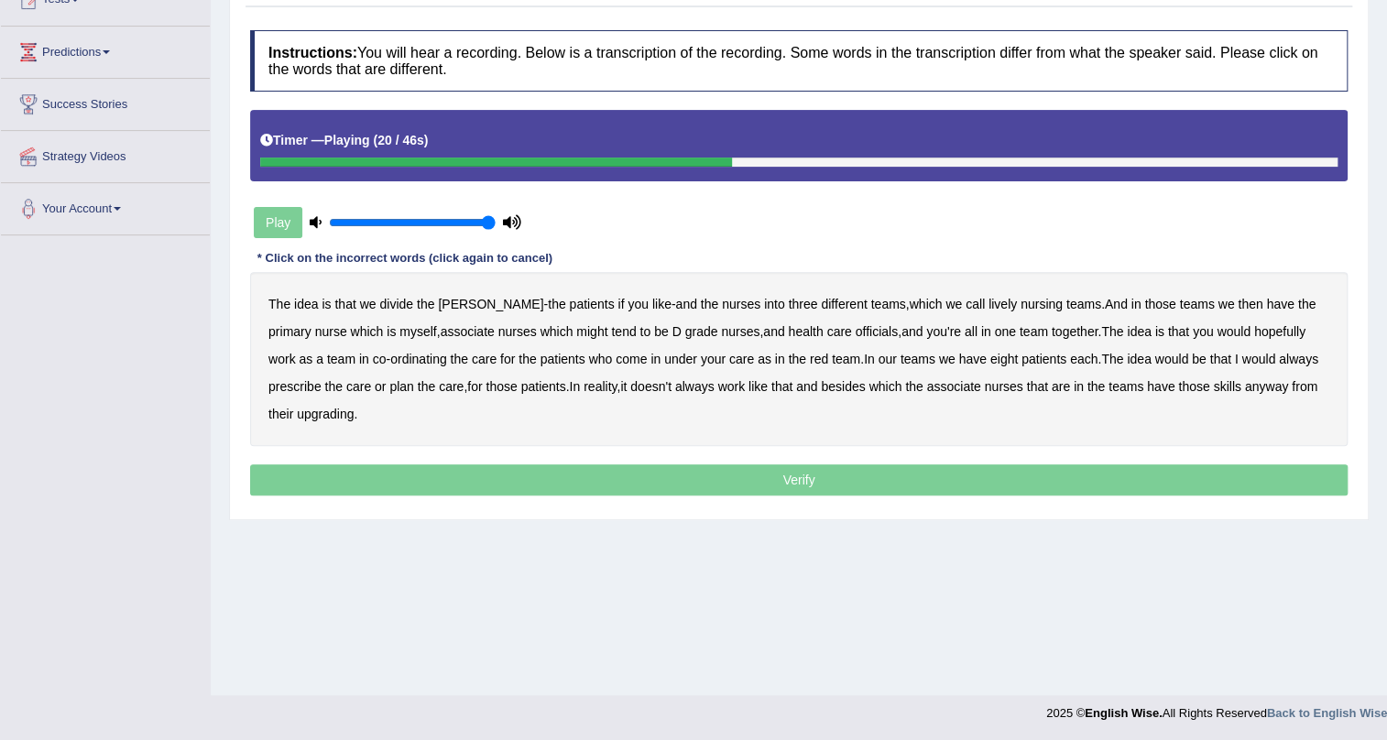
click at [291, 219] on div "Play" at bounding box center [387, 223] width 275 height 46
click at [315, 221] on icon at bounding box center [316, 222] width 12 height 12
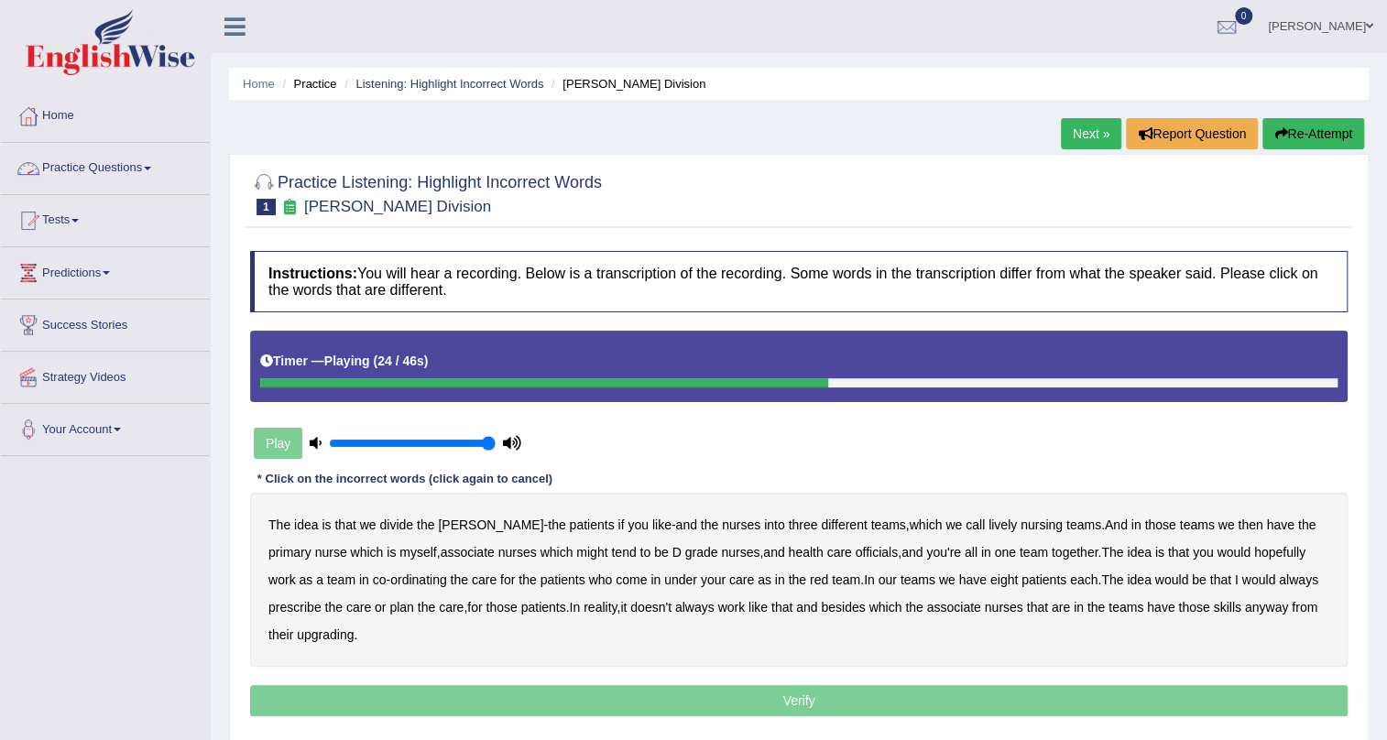
click at [139, 172] on link "Practice Questions" at bounding box center [105, 166] width 209 height 46
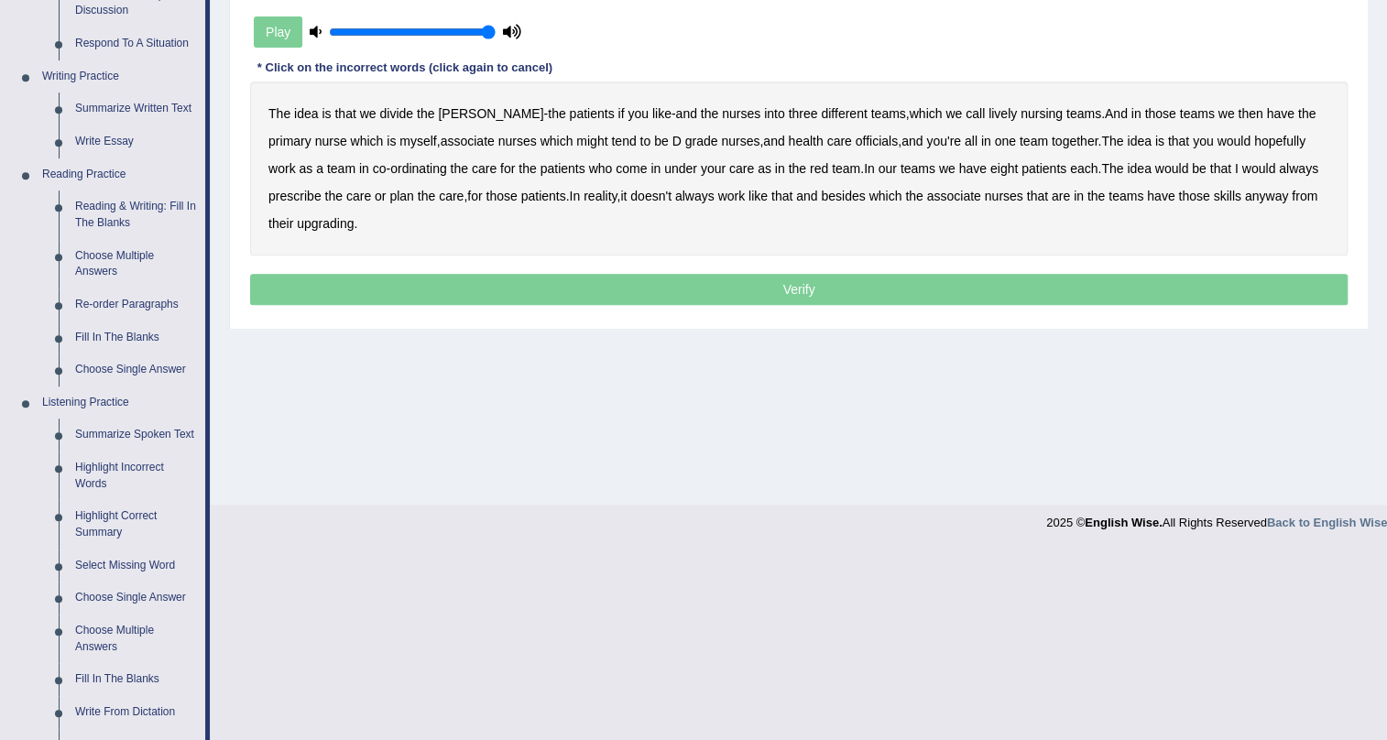
scroll to position [416, 0]
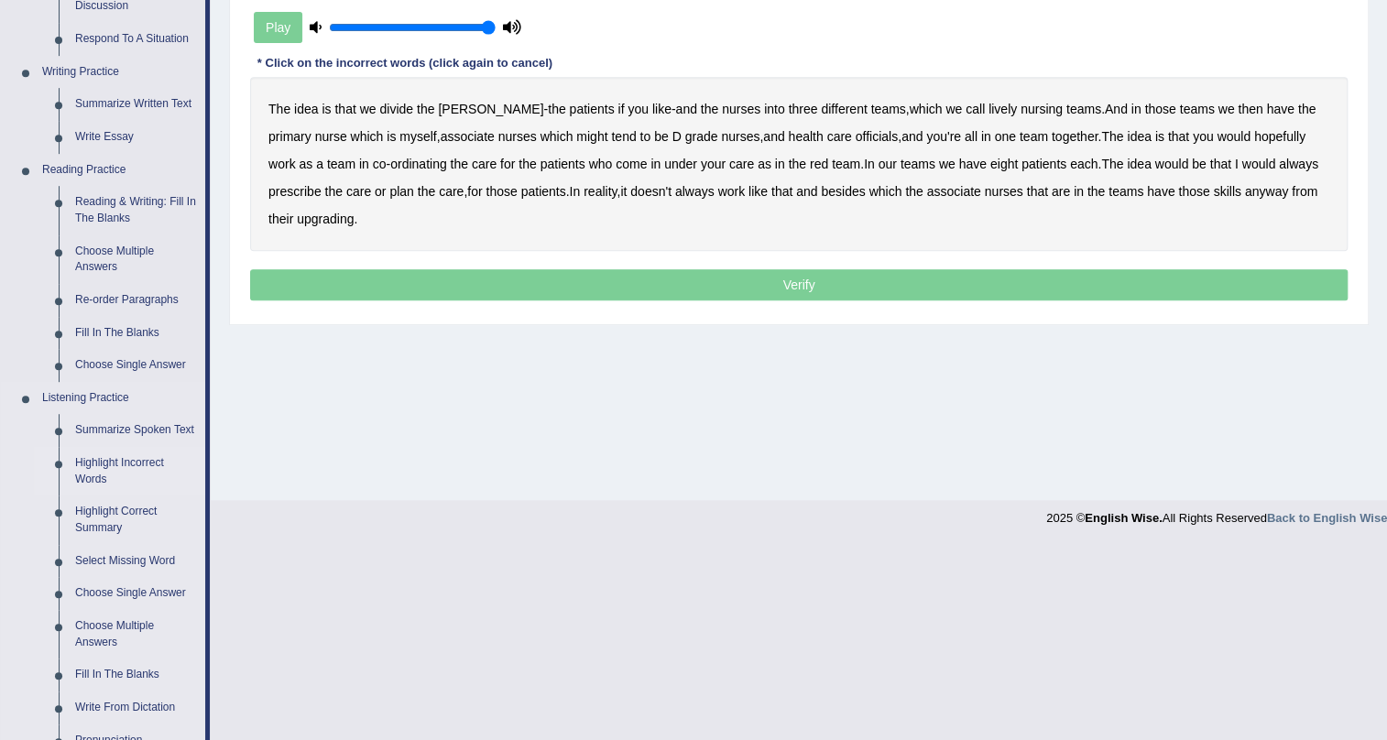
click at [138, 466] on link "Highlight Incorrect Words" at bounding box center [136, 471] width 138 height 49
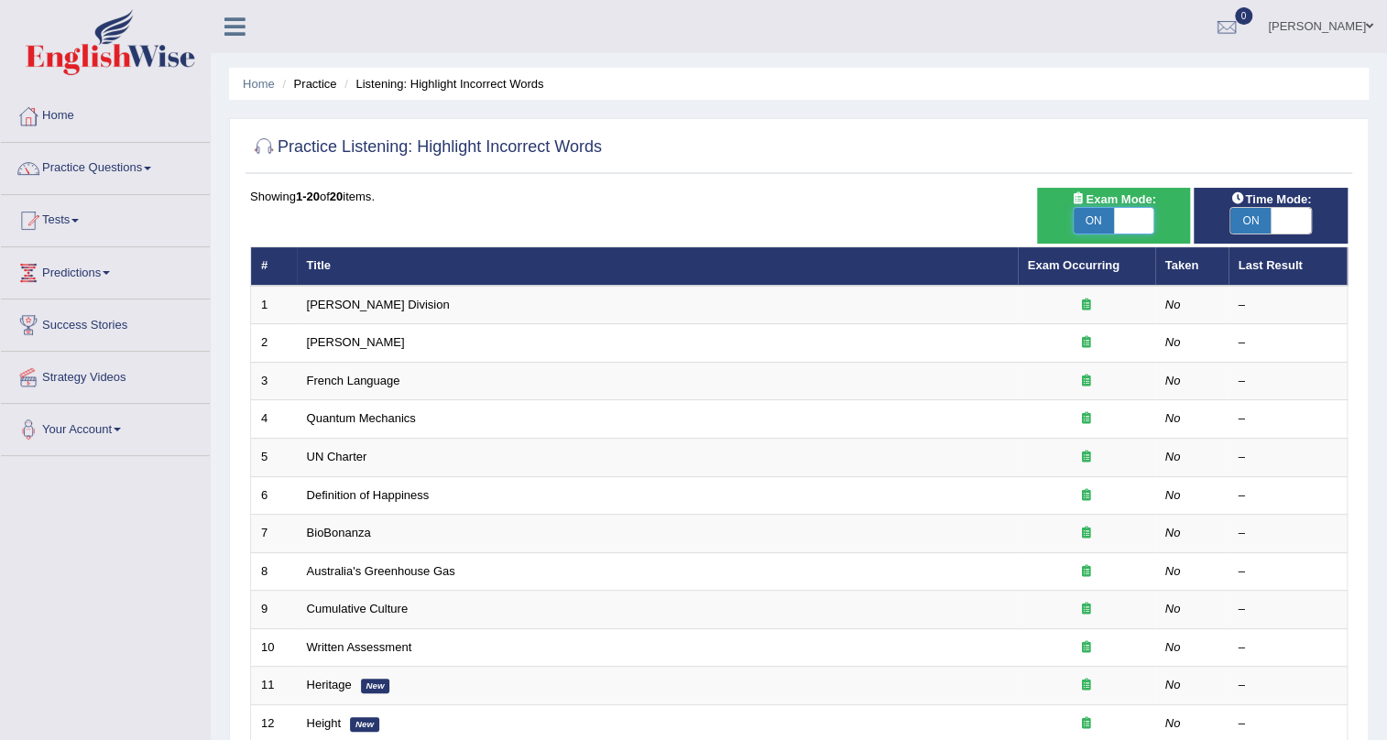
click at [1130, 227] on span at bounding box center [1134, 221] width 40 height 26
checkbox input "false"
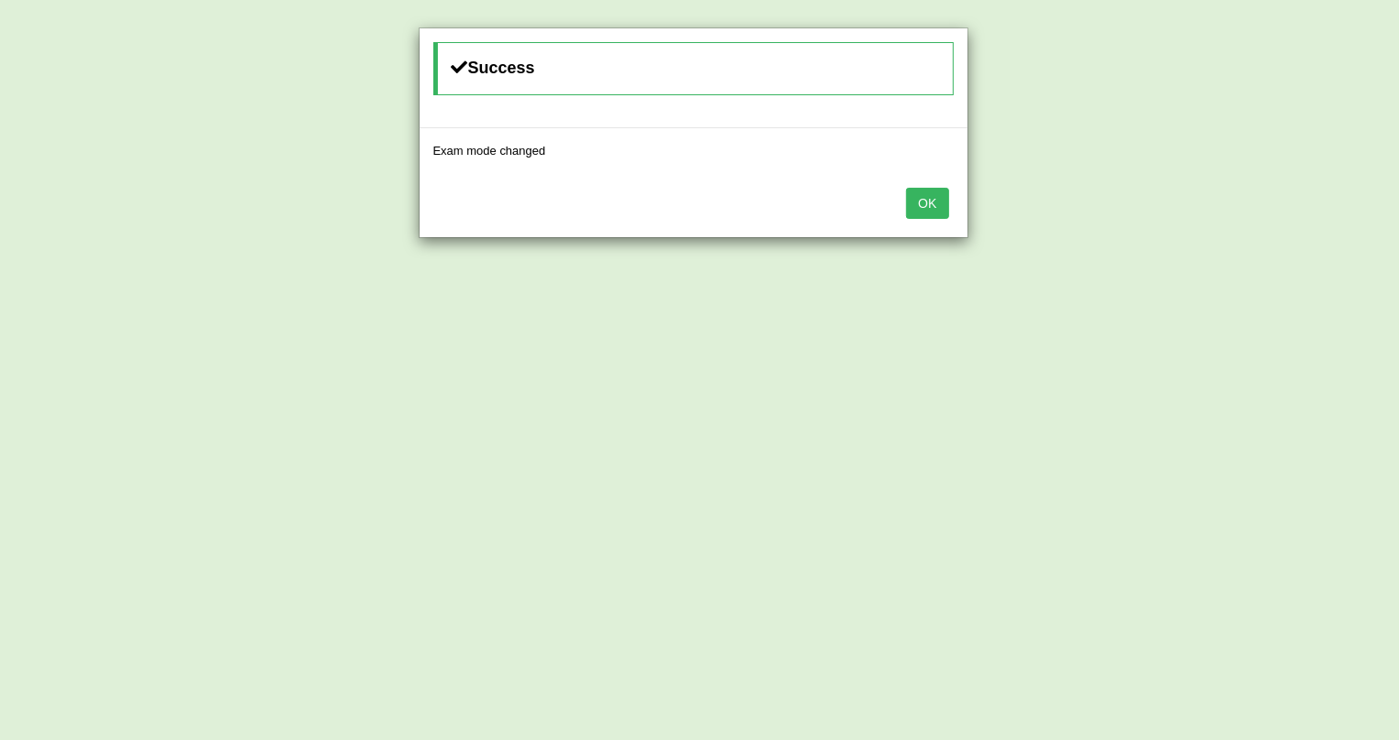
click at [935, 207] on button "OK" at bounding box center [927, 203] width 42 height 31
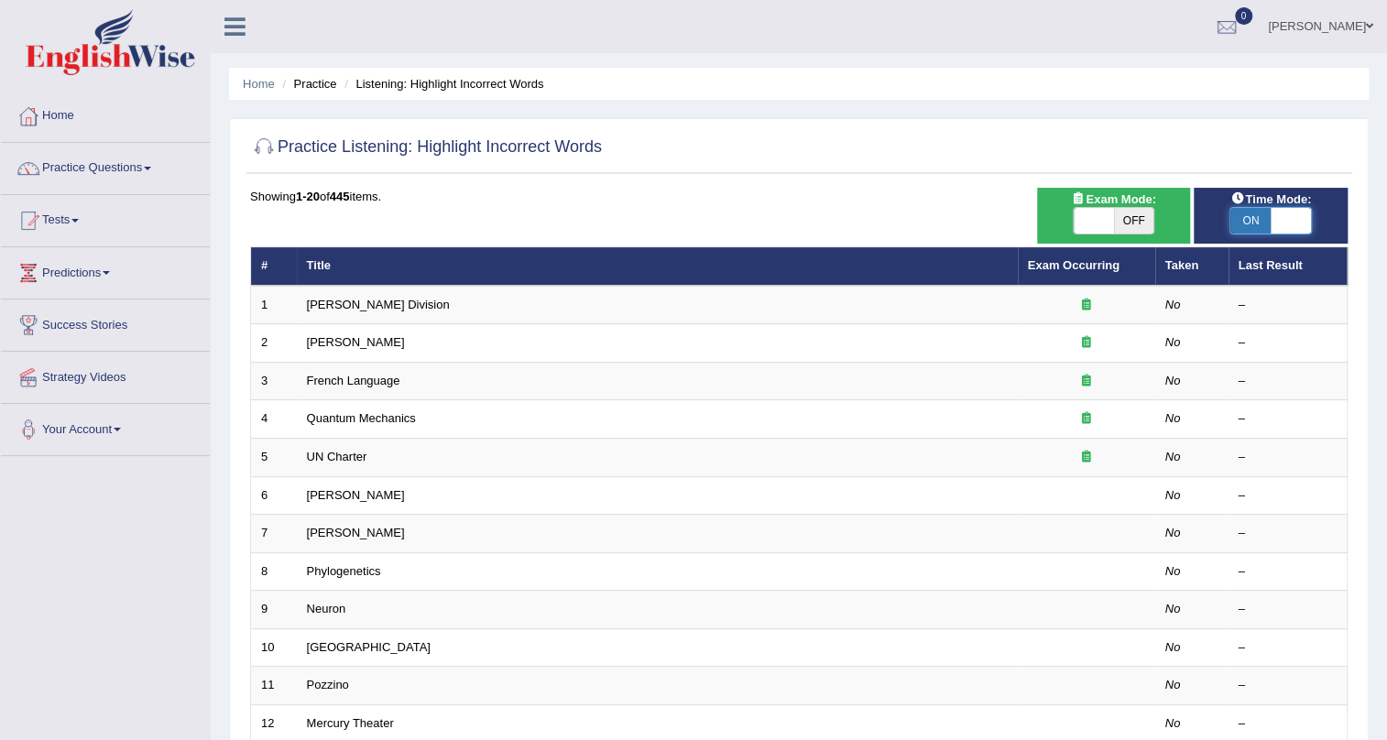
click at [1284, 214] on span at bounding box center [1291, 221] width 40 height 26
checkbox input "false"
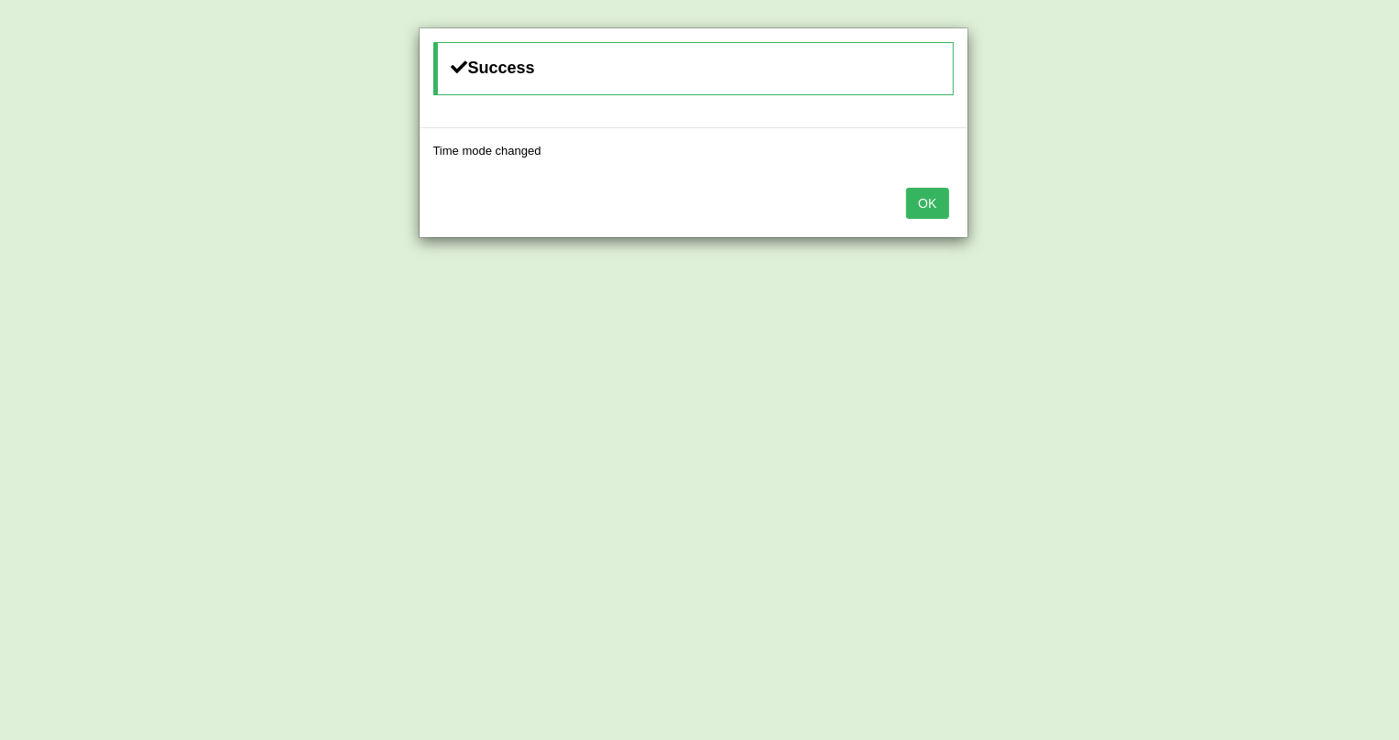
click at [931, 206] on button "OK" at bounding box center [927, 203] width 42 height 31
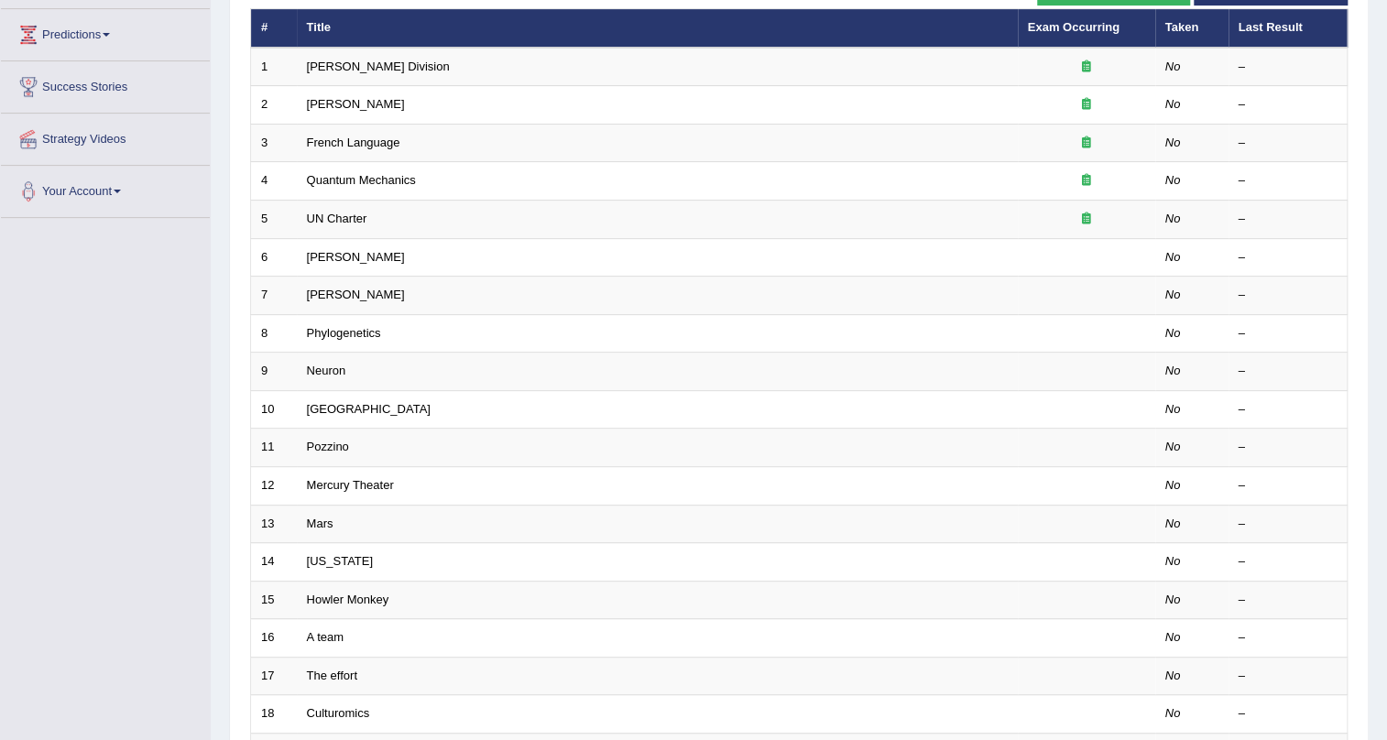
scroll to position [249, 0]
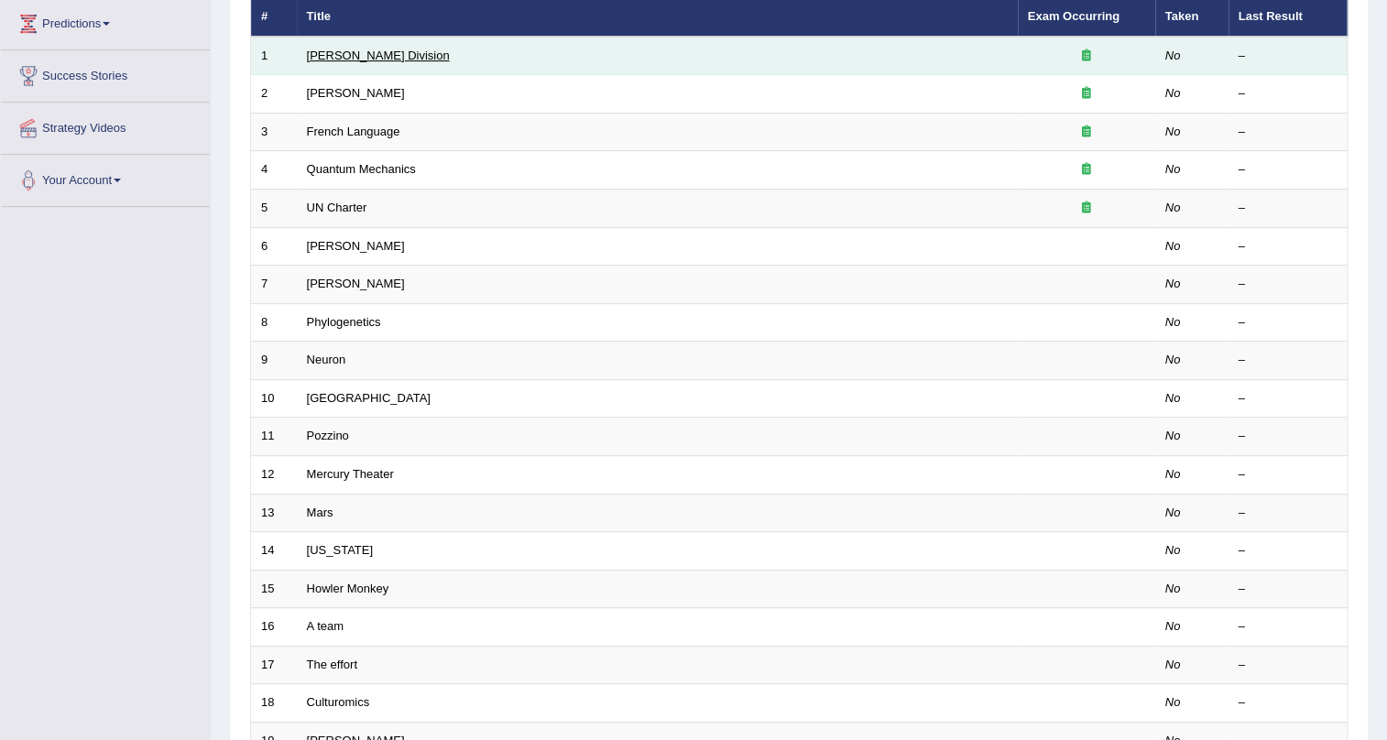
click at [326, 55] on link "[PERSON_NAME] Division" at bounding box center [378, 56] width 143 height 14
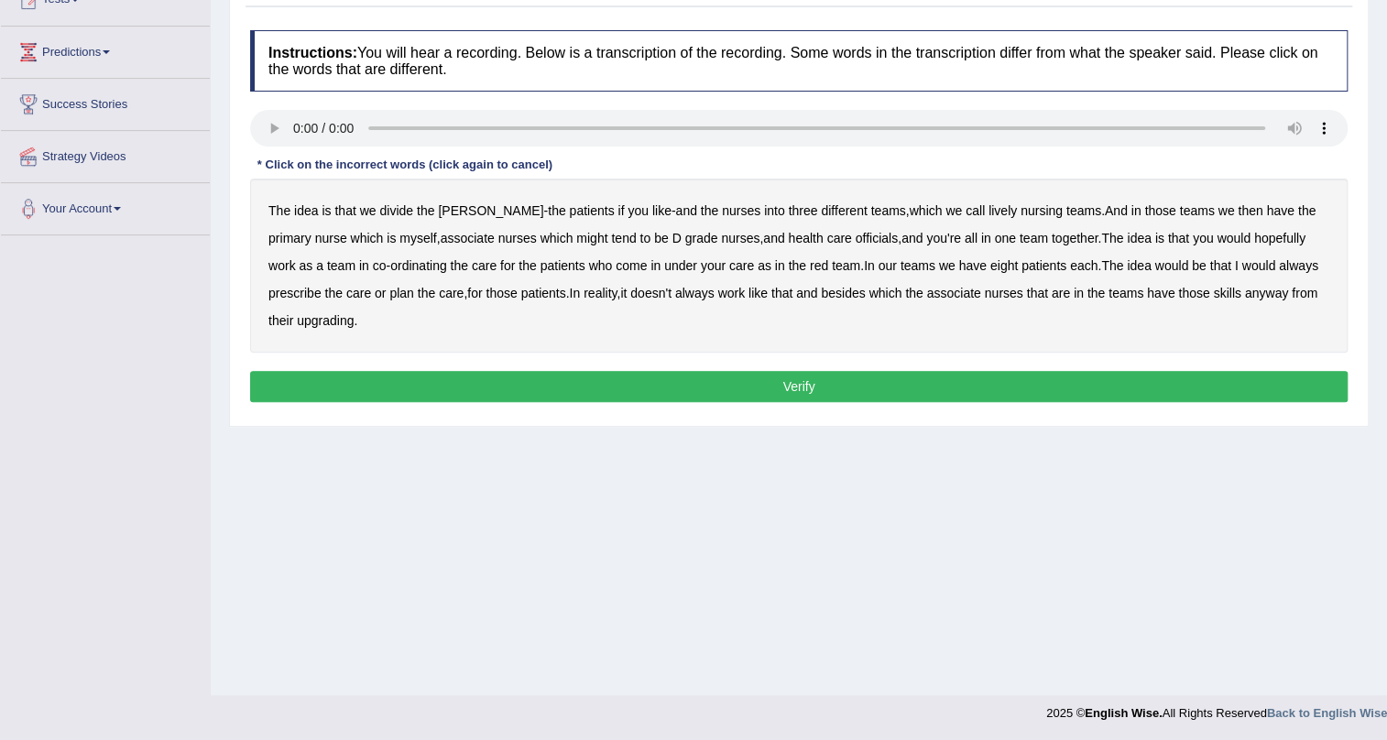
click at [722, 211] on b "nurses" at bounding box center [741, 210] width 38 height 15
click at [821, 210] on b "different" at bounding box center [844, 210] width 46 height 15
click at [871, 210] on b "teams" at bounding box center [888, 210] width 35 height 15
click at [722, 216] on b "nurses" at bounding box center [741, 210] width 38 height 15
click at [821, 214] on b "different" at bounding box center [844, 210] width 46 height 15
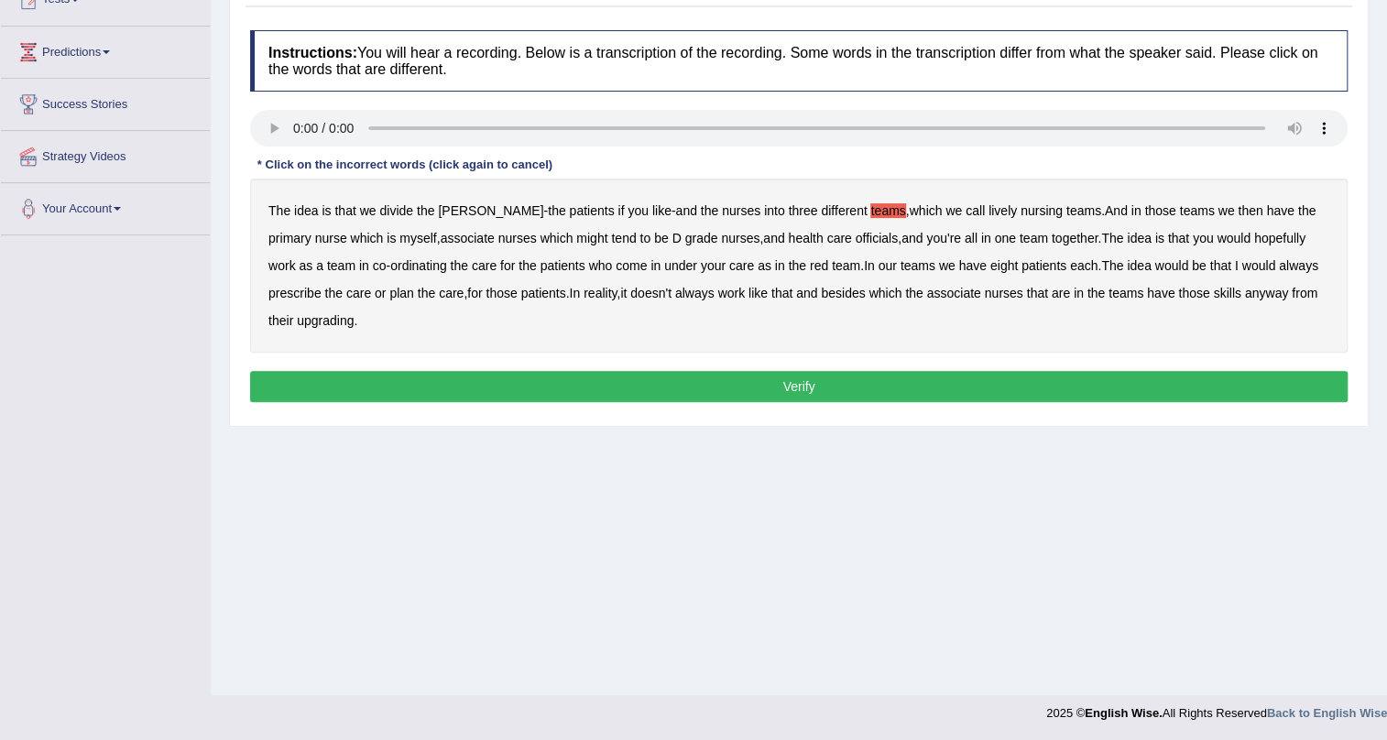
click at [871, 213] on b "teams" at bounding box center [888, 210] width 35 height 15
click at [576, 239] on b "might" at bounding box center [591, 238] width 31 height 15
click at [864, 268] on b "In" at bounding box center [869, 265] width 11 height 15
click at [323, 323] on b "upgrading" at bounding box center [325, 320] width 57 height 15
click at [800, 385] on button "Verify" at bounding box center [799, 386] width 1098 height 31
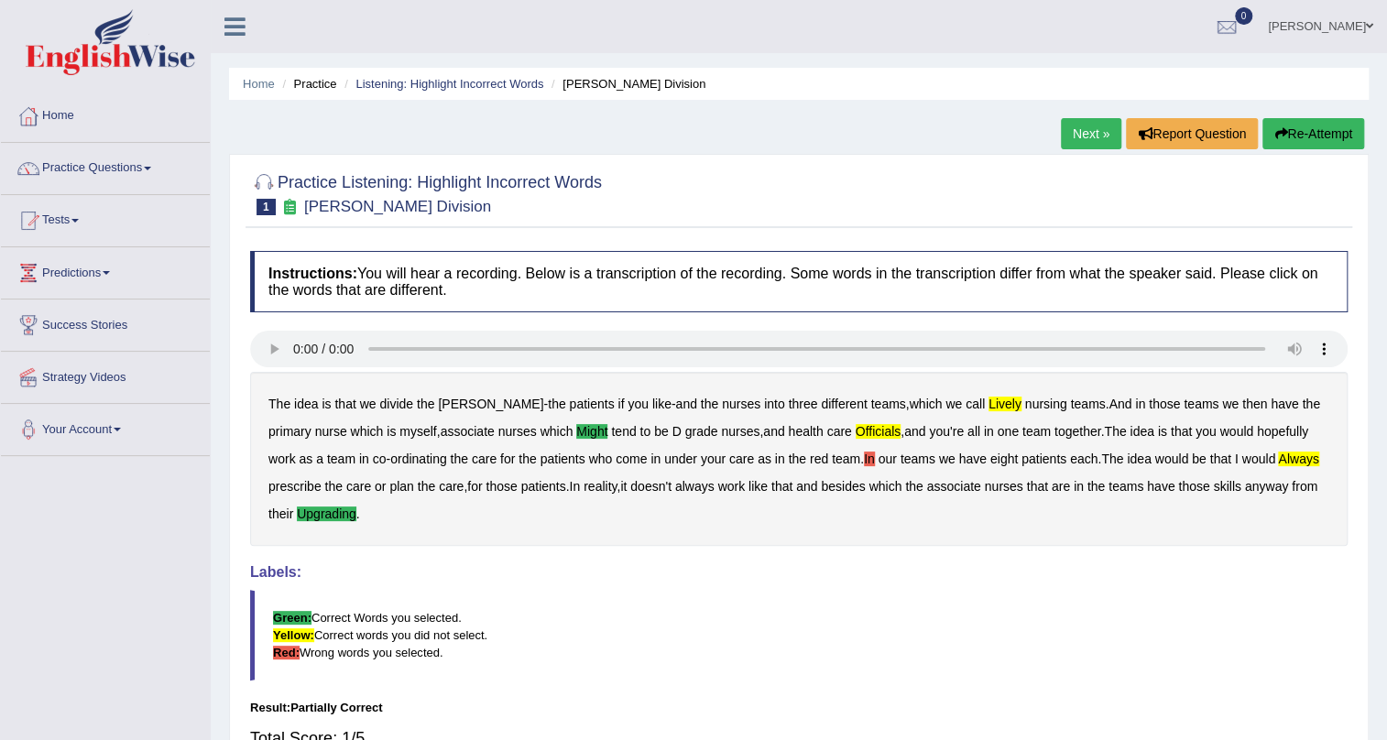
click at [1079, 133] on link "Next »" at bounding box center [1091, 133] width 60 height 31
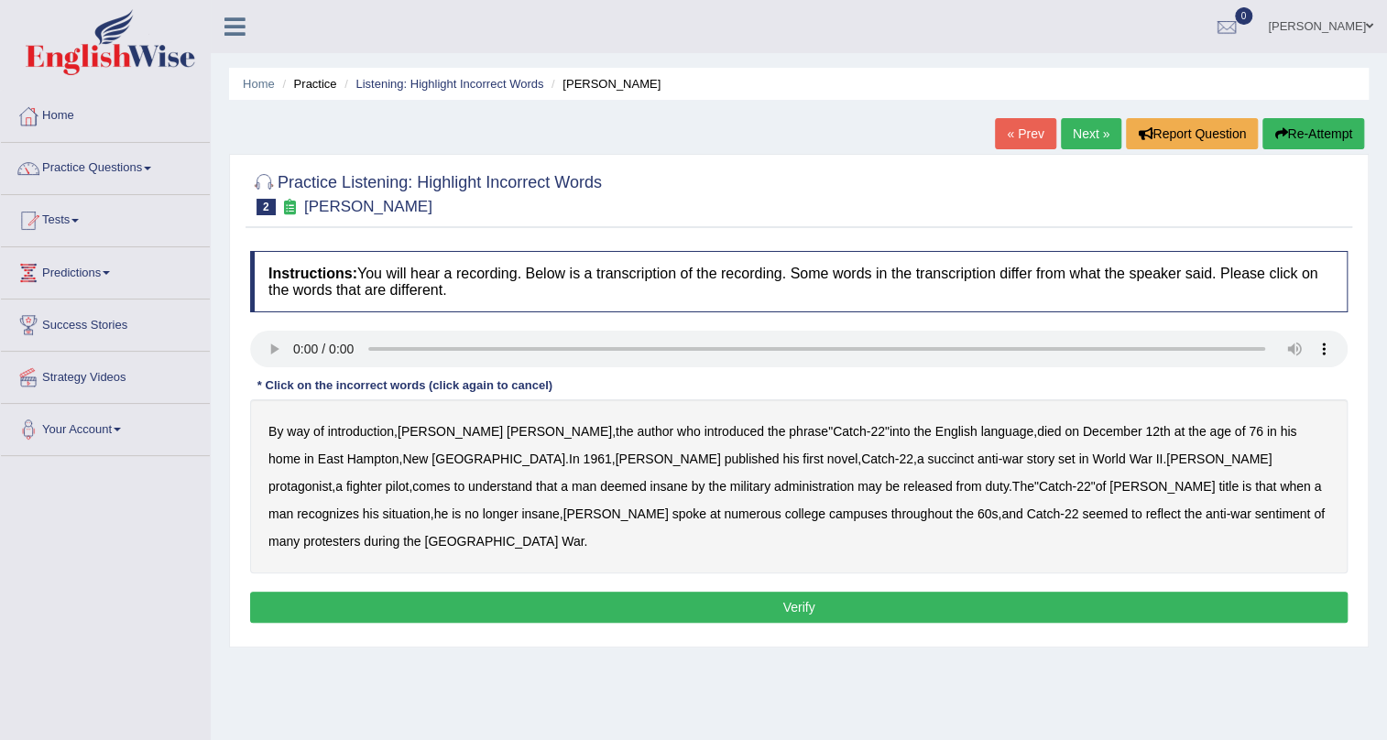
drag, startPoint x: 0, startPoint y: 0, endPoint x: 1079, endPoint y: 132, distance: 1086.7
click at [1079, 133] on link "Next »" at bounding box center [1091, 133] width 60 height 31
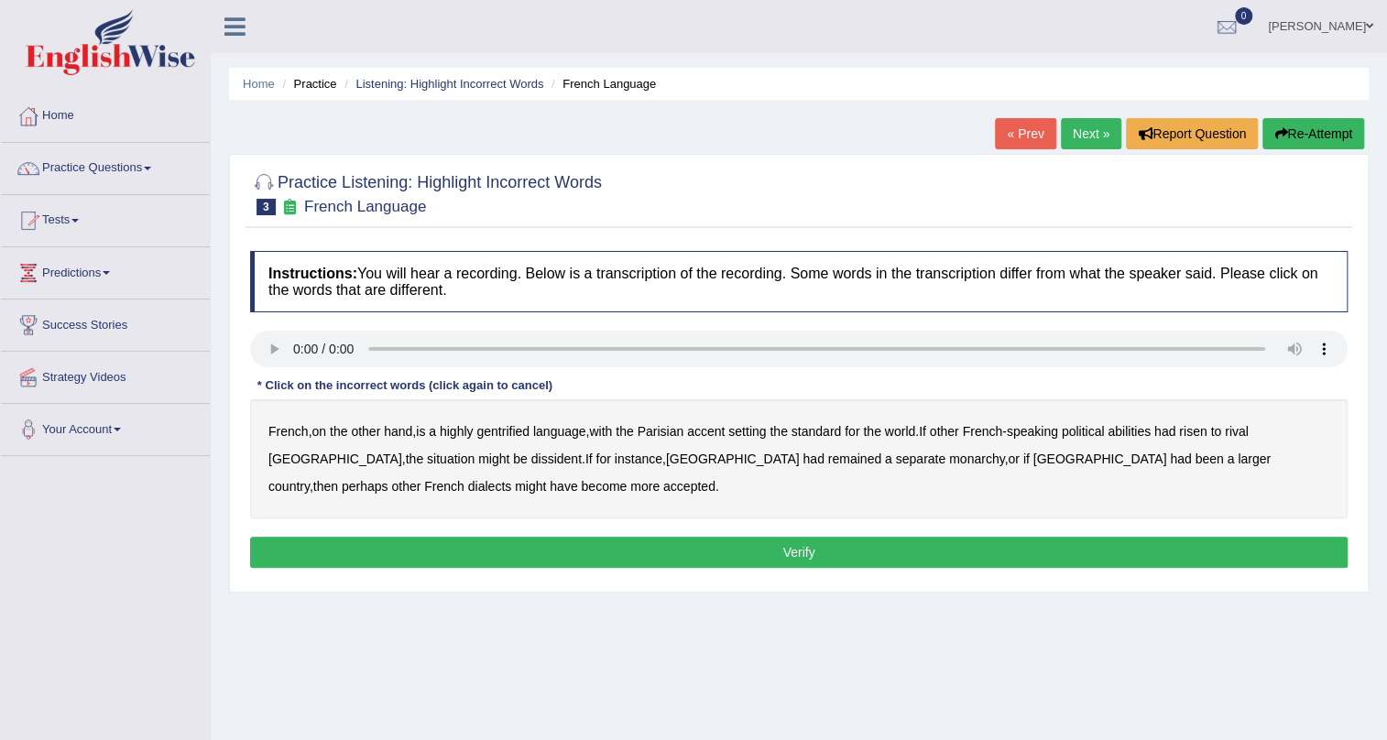
click at [1026, 127] on link "« Prev" at bounding box center [1025, 133] width 60 height 31
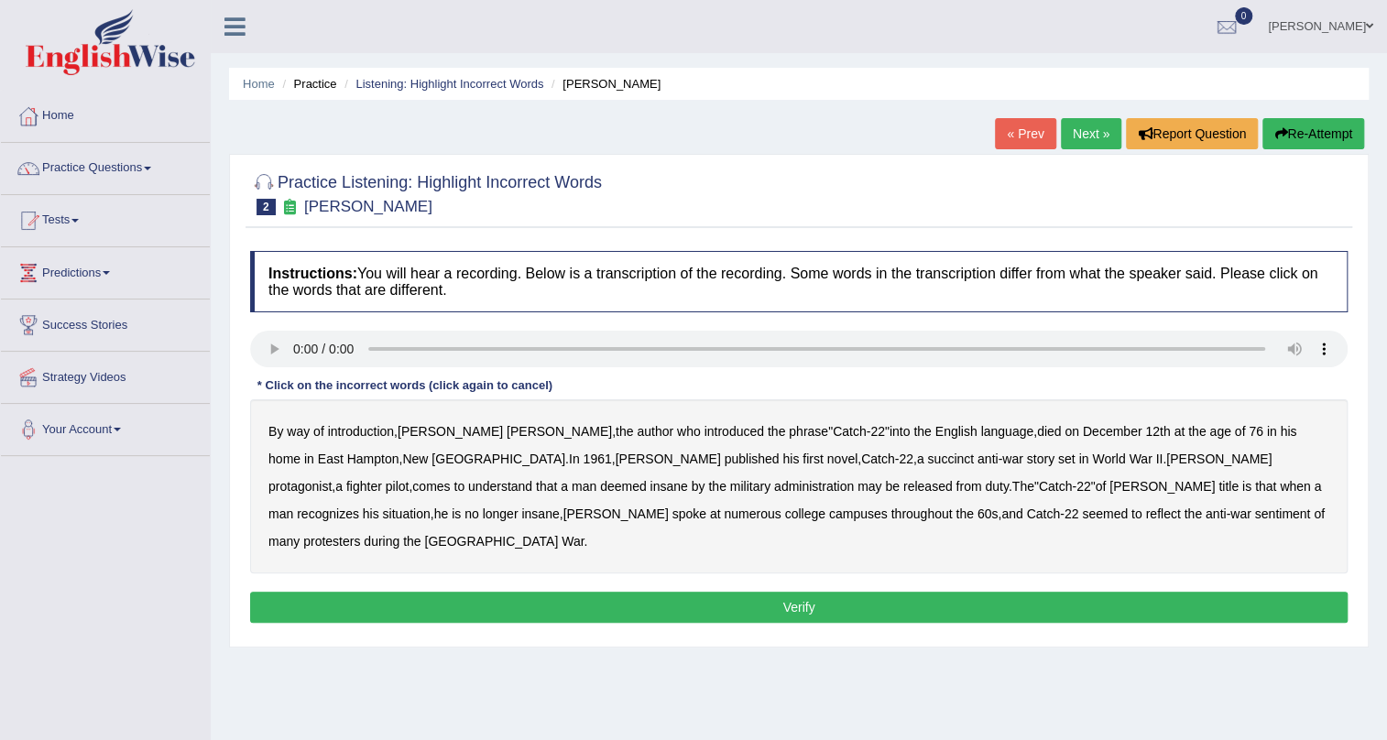
click at [1028, 134] on link "« Prev" at bounding box center [1025, 133] width 60 height 31
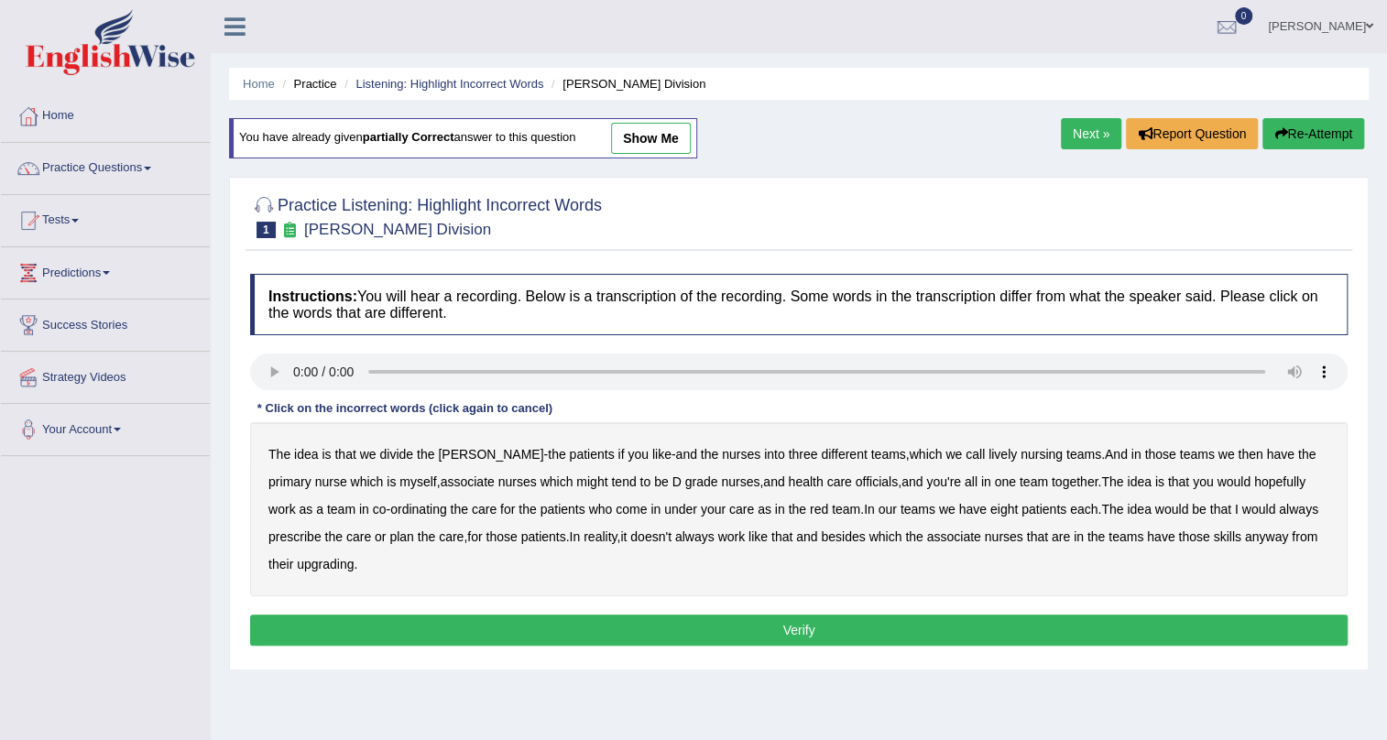
click at [674, 138] on link "show me" at bounding box center [651, 138] width 80 height 31
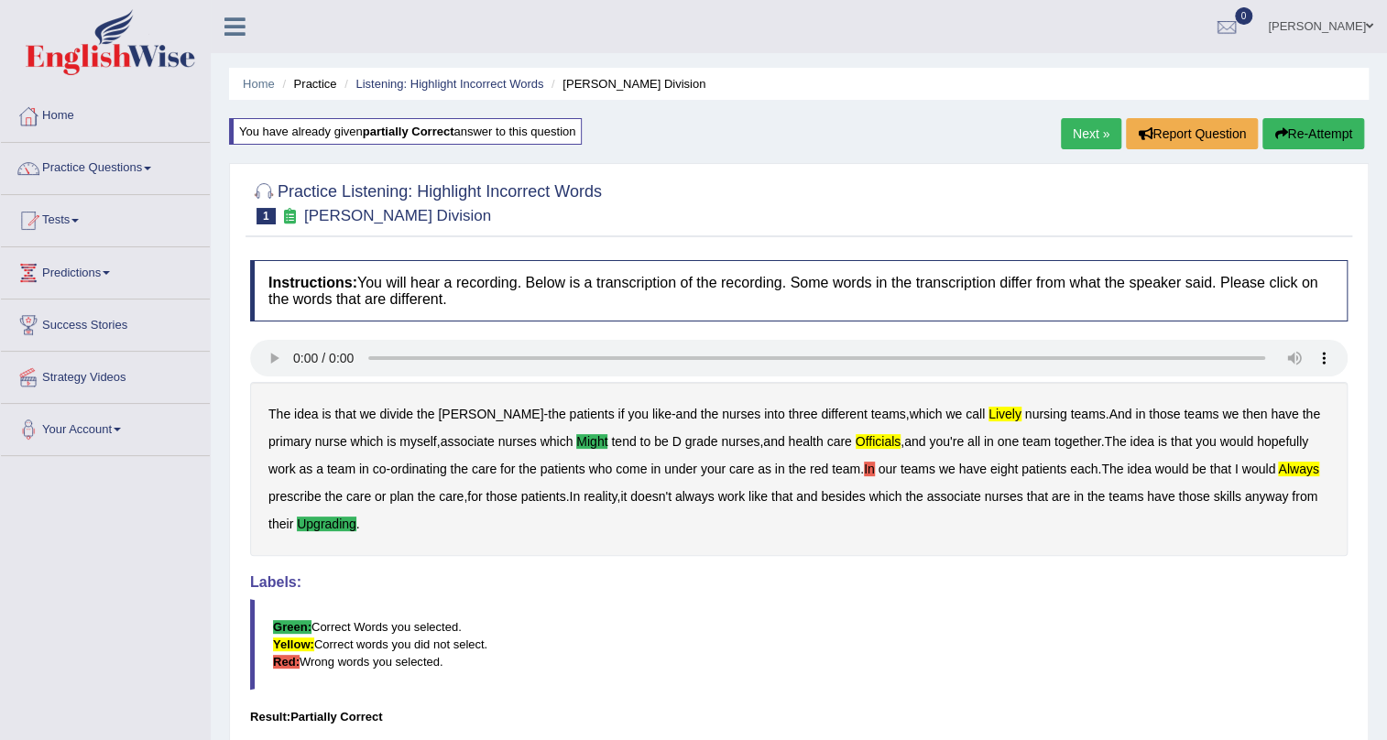
click at [1317, 132] on button "Re-Attempt" at bounding box center [1314, 133] width 102 height 31
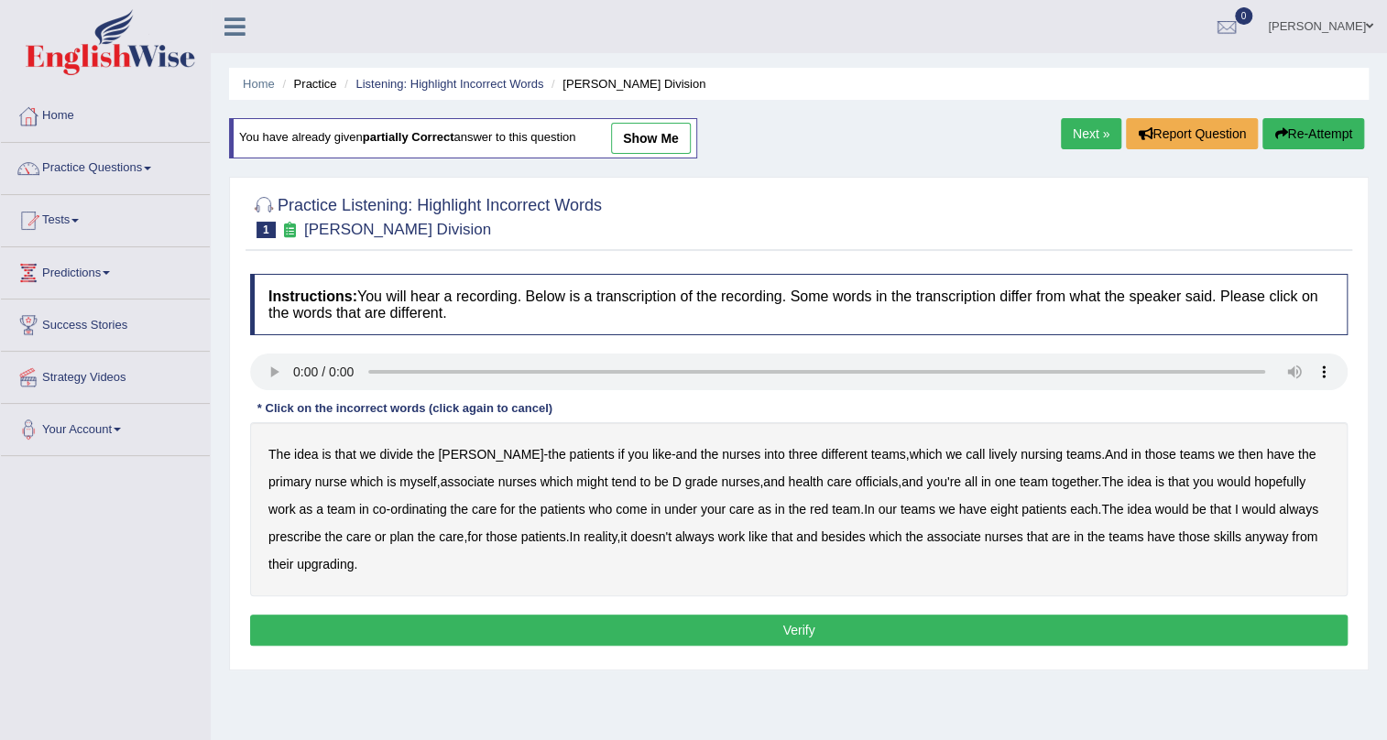
click at [989, 457] on b "lively" at bounding box center [1003, 454] width 28 height 15
click at [1021, 456] on b "nursing" at bounding box center [1042, 454] width 42 height 15
click at [989, 450] on b "lively" at bounding box center [1003, 454] width 28 height 15
click at [856, 485] on b "officials" at bounding box center [877, 482] width 42 height 15
click at [330, 569] on b "upgrading" at bounding box center [325, 564] width 57 height 15
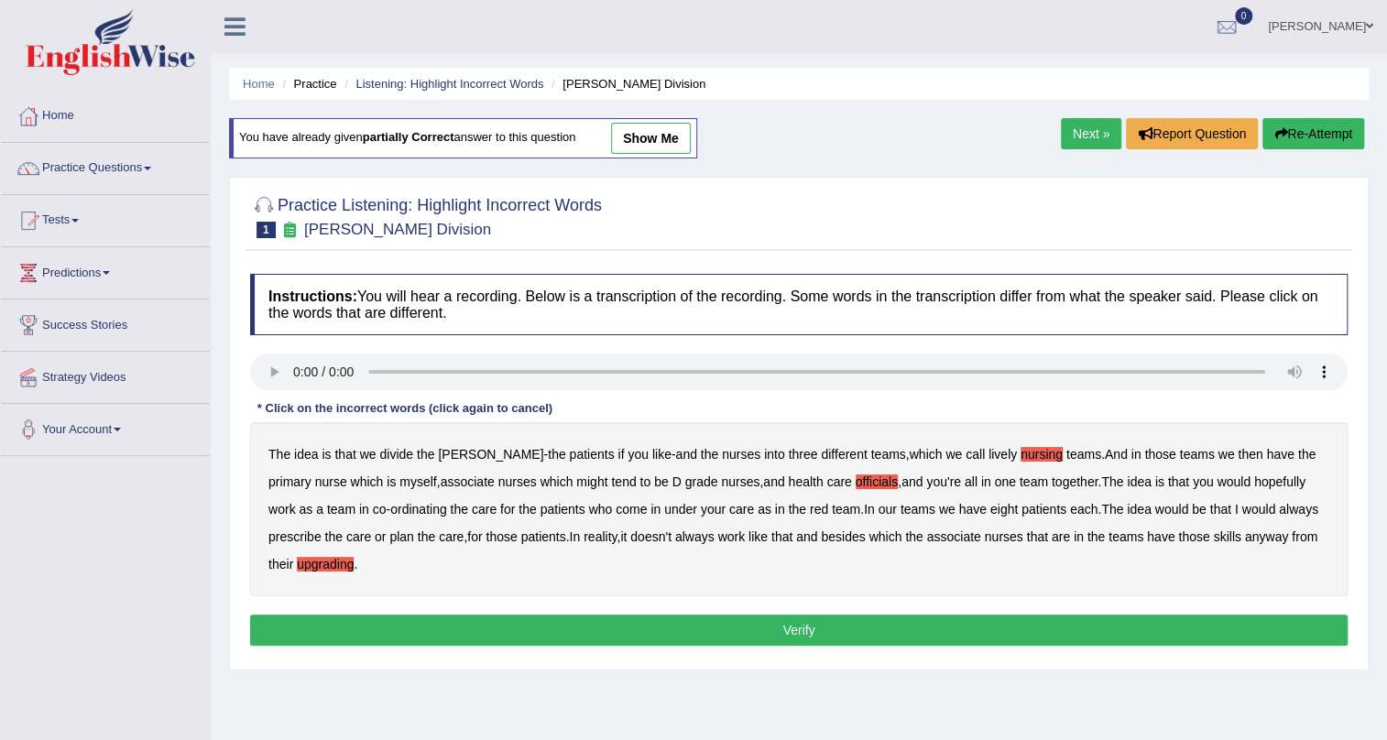
click at [812, 632] on button "Verify" at bounding box center [799, 630] width 1098 height 31
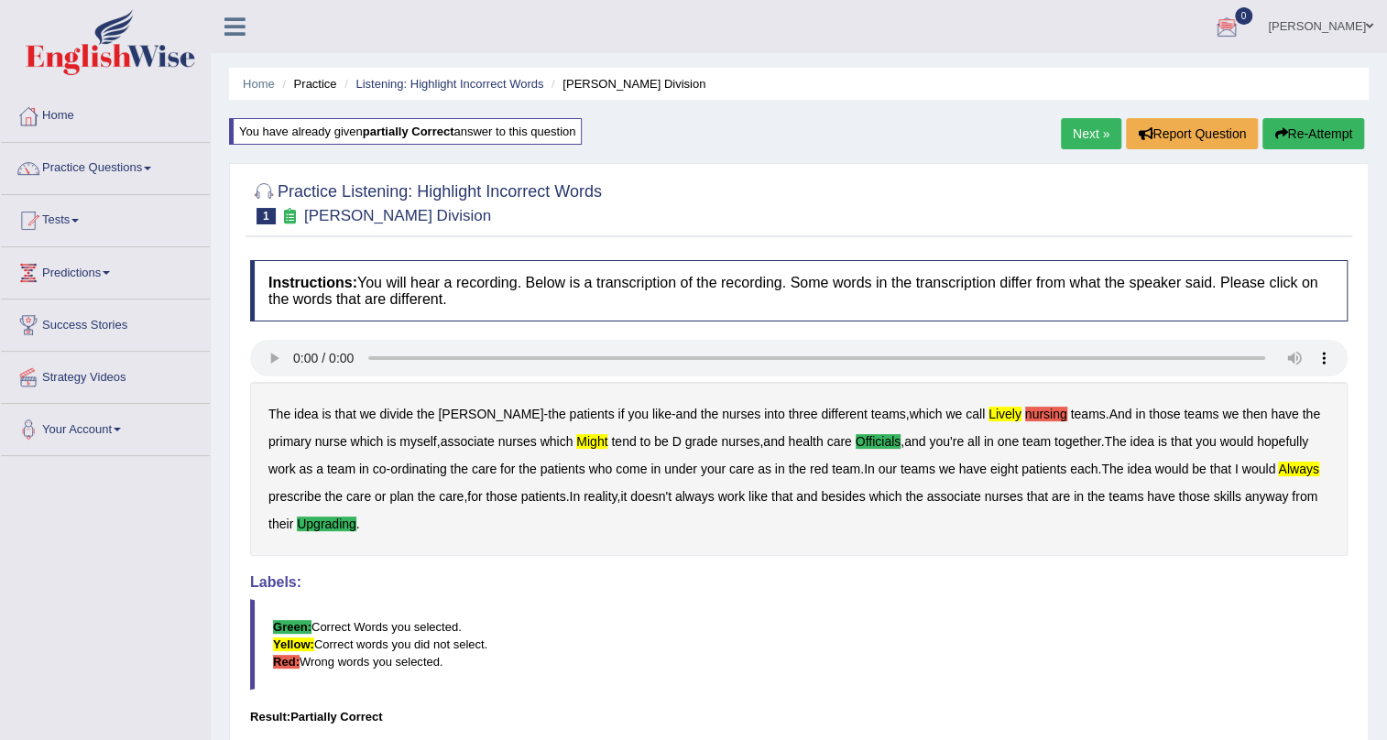
click at [1318, 135] on button "Re-Attempt" at bounding box center [1314, 133] width 102 height 31
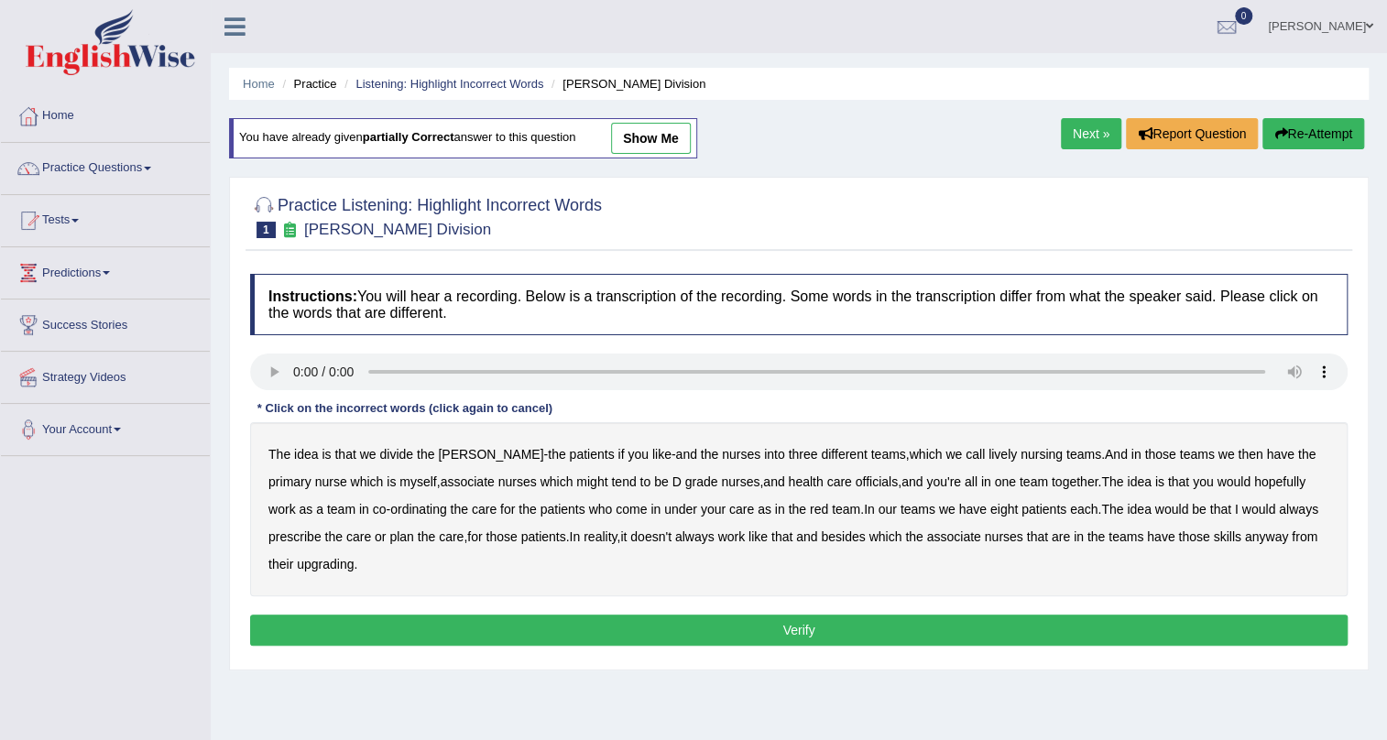
click at [1021, 457] on b "nursing" at bounding box center [1042, 454] width 42 height 15
click at [576, 485] on b "might" at bounding box center [591, 482] width 31 height 15
click at [856, 480] on b "officials" at bounding box center [877, 482] width 42 height 15
click at [328, 566] on b "upgrading" at bounding box center [325, 564] width 57 height 15
click at [790, 631] on button "Verify" at bounding box center [799, 630] width 1098 height 31
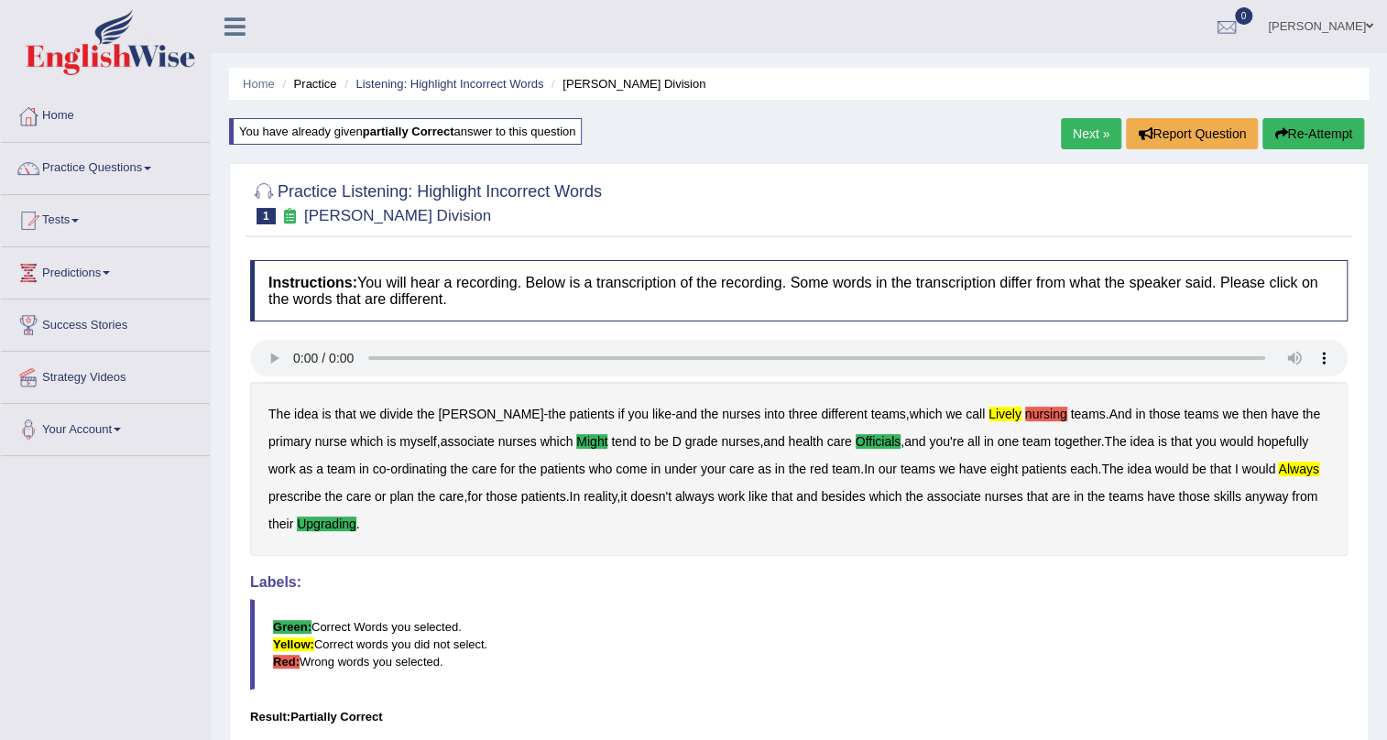
click at [1295, 136] on button "Re-Attempt" at bounding box center [1314, 133] width 102 height 31
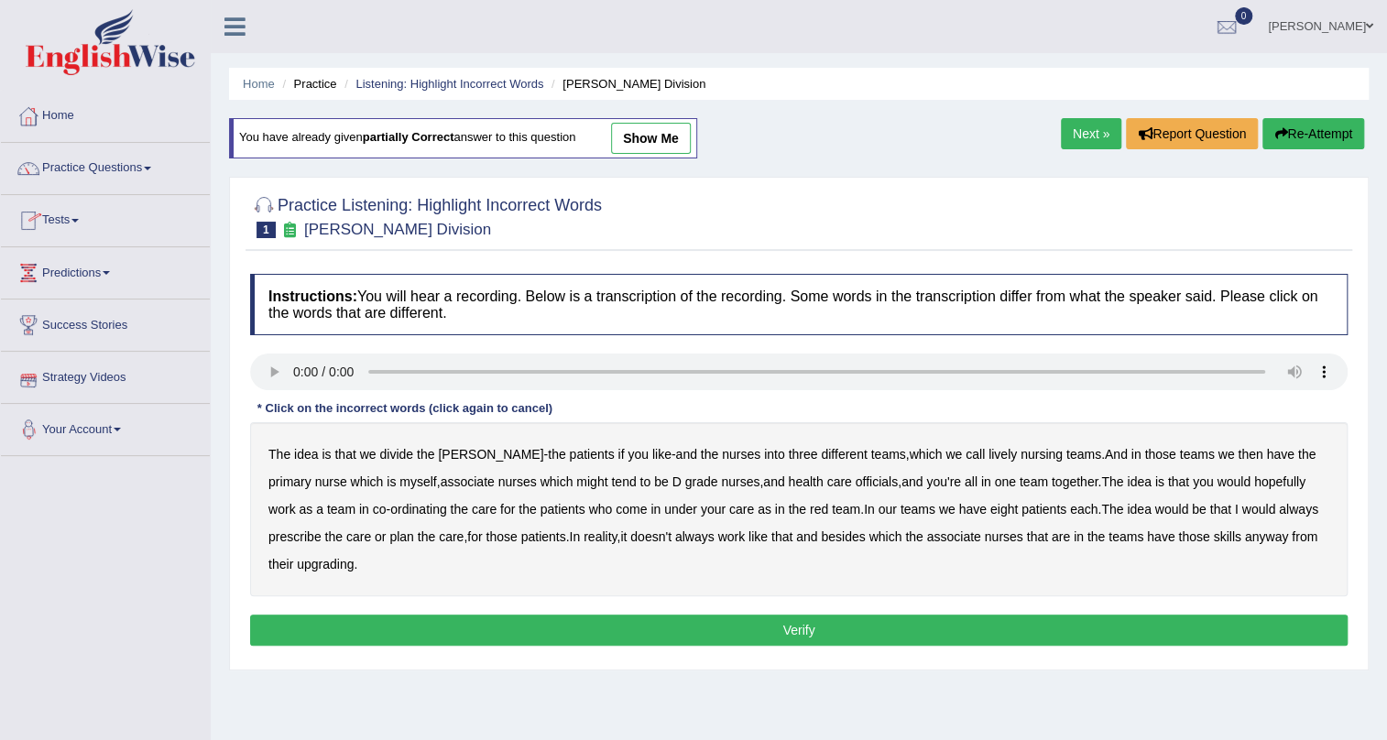
click at [274, 454] on b "The" at bounding box center [280, 454] width 22 height 15
click at [280, 455] on b "The" at bounding box center [280, 454] width 22 height 15
click at [989, 448] on b "lively" at bounding box center [1003, 454] width 28 height 15
click at [576, 482] on b "might" at bounding box center [591, 482] width 31 height 15
click at [856, 479] on b "officials" at bounding box center [877, 482] width 42 height 15
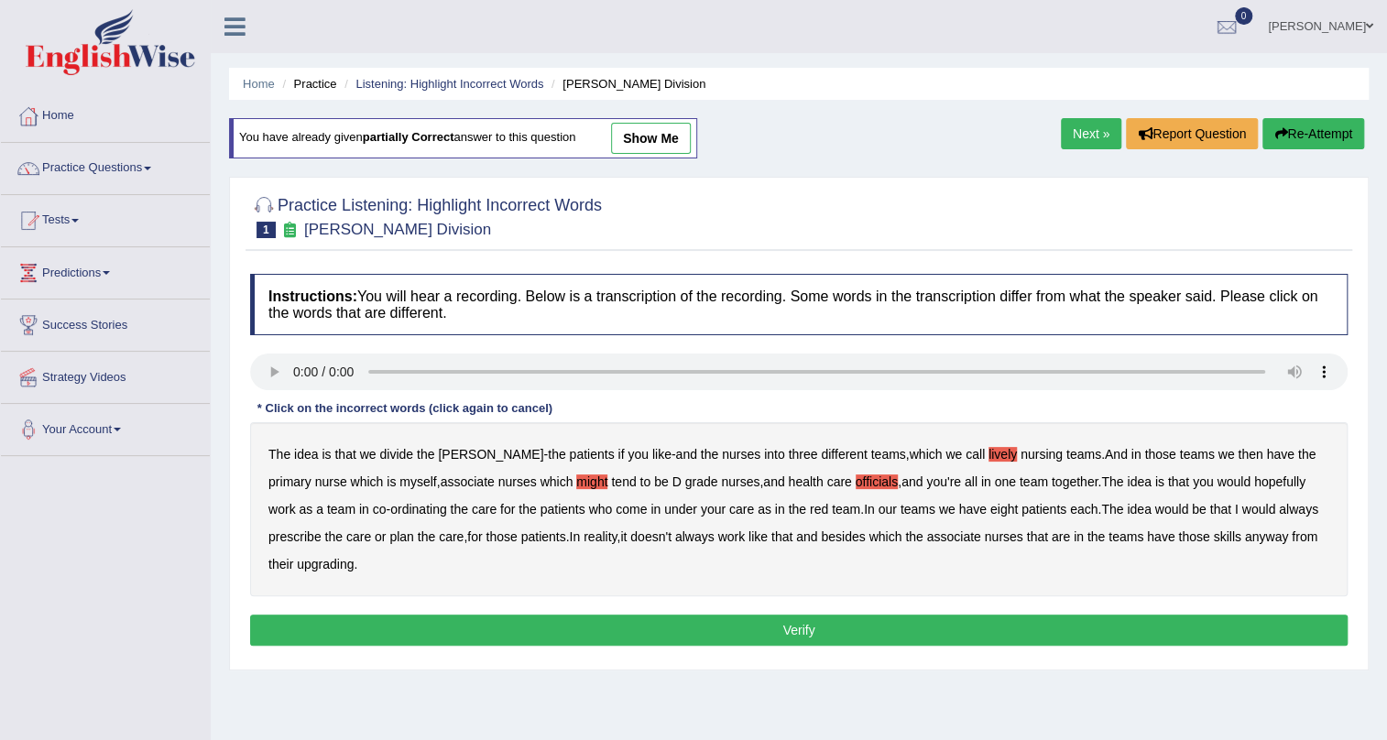
click at [312, 565] on b "upgrading" at bounding box center [325, 564] width 57 height 15
click at [850, 630] on button "Verify" at bounding box center [799, 630] width 1098 height 31
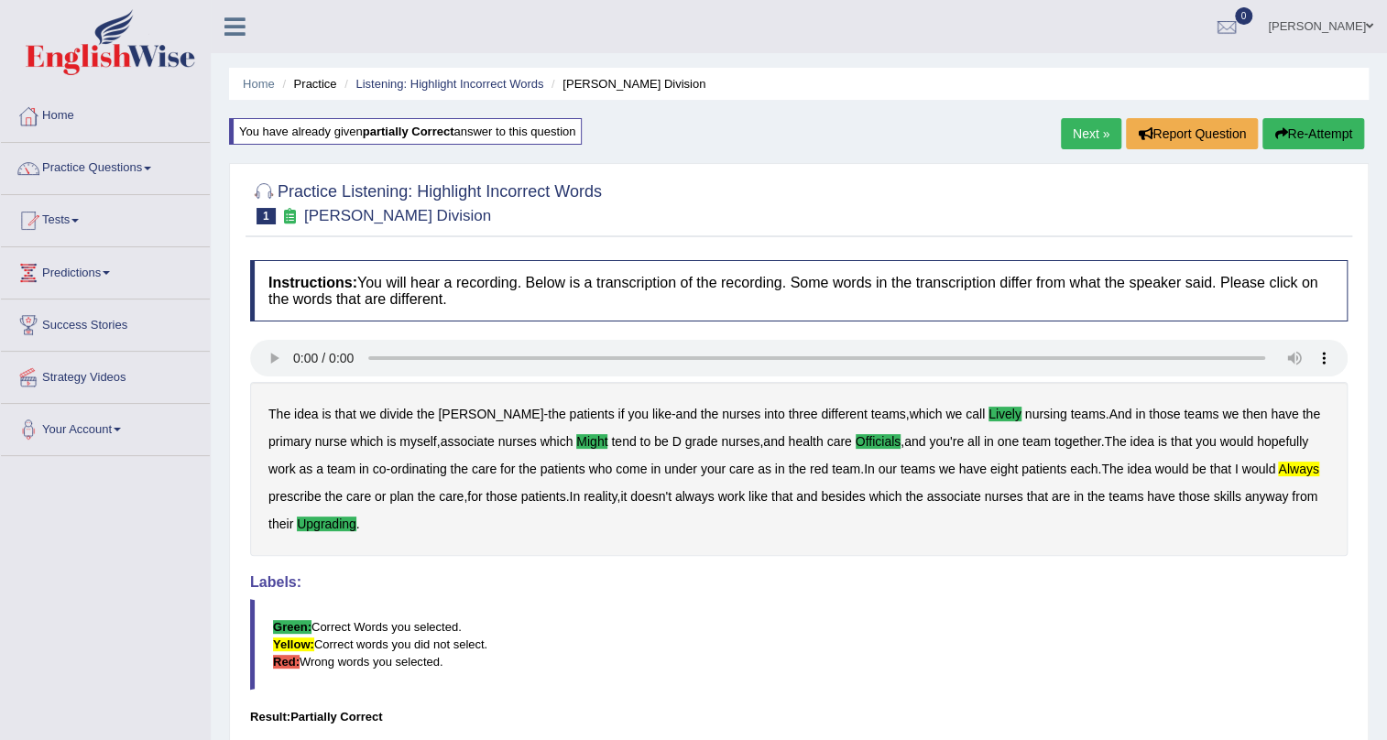
click at [1308, 134] on button "Re-Attempt" at bounding box center [1314, 133] width 102 height 31
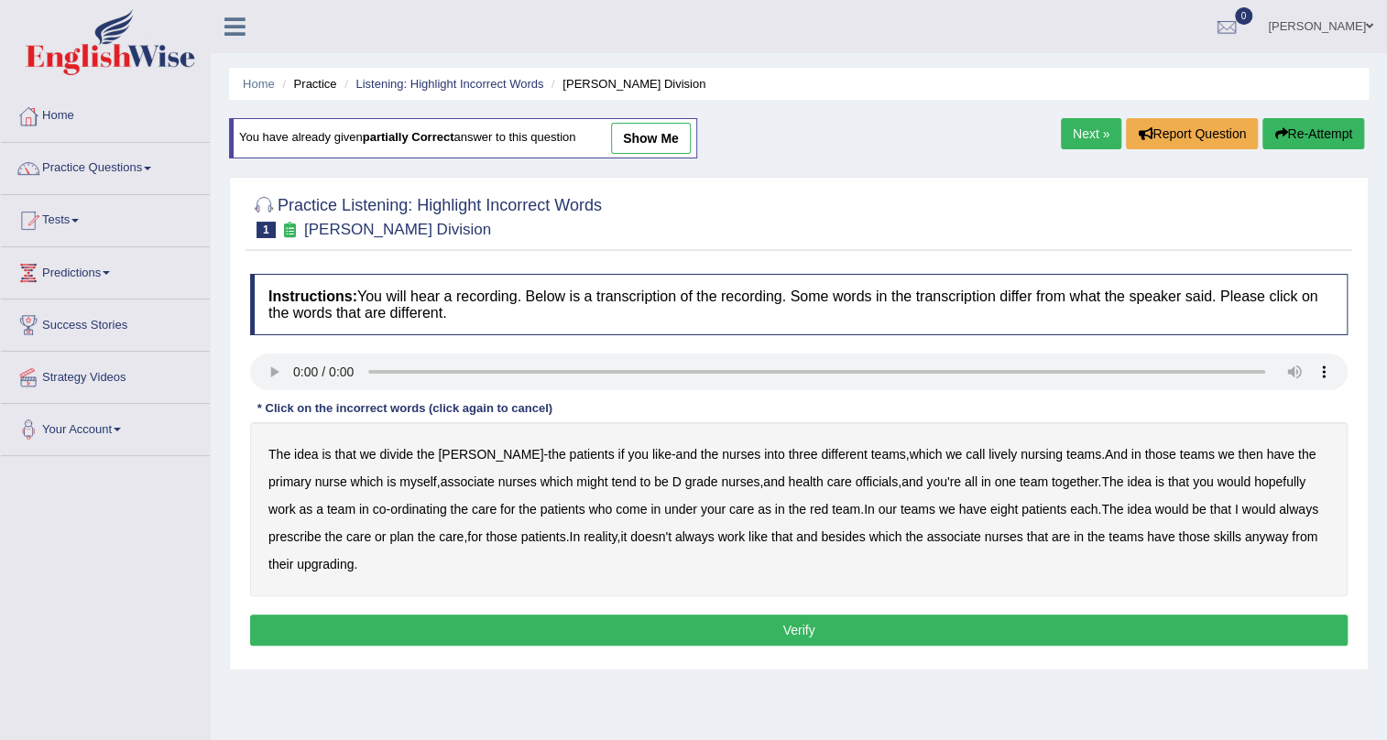
click at [1021, 456] on b "nursing" at bounding box center [1042, 454] width 42 height 15
click at [576, 483] on b "might" at bounding box center [591, 482] width 31 height 15
click at [1279, 507] on b "always" at bounding box center [1298, 509] width 39 height 15
click at [326, 565] on b "upgrading" at bounding box center [325, 564] width 57 height 15
click at [751, 634] on button "Verify" at bounding box center [799, 630] width 1098 height 31
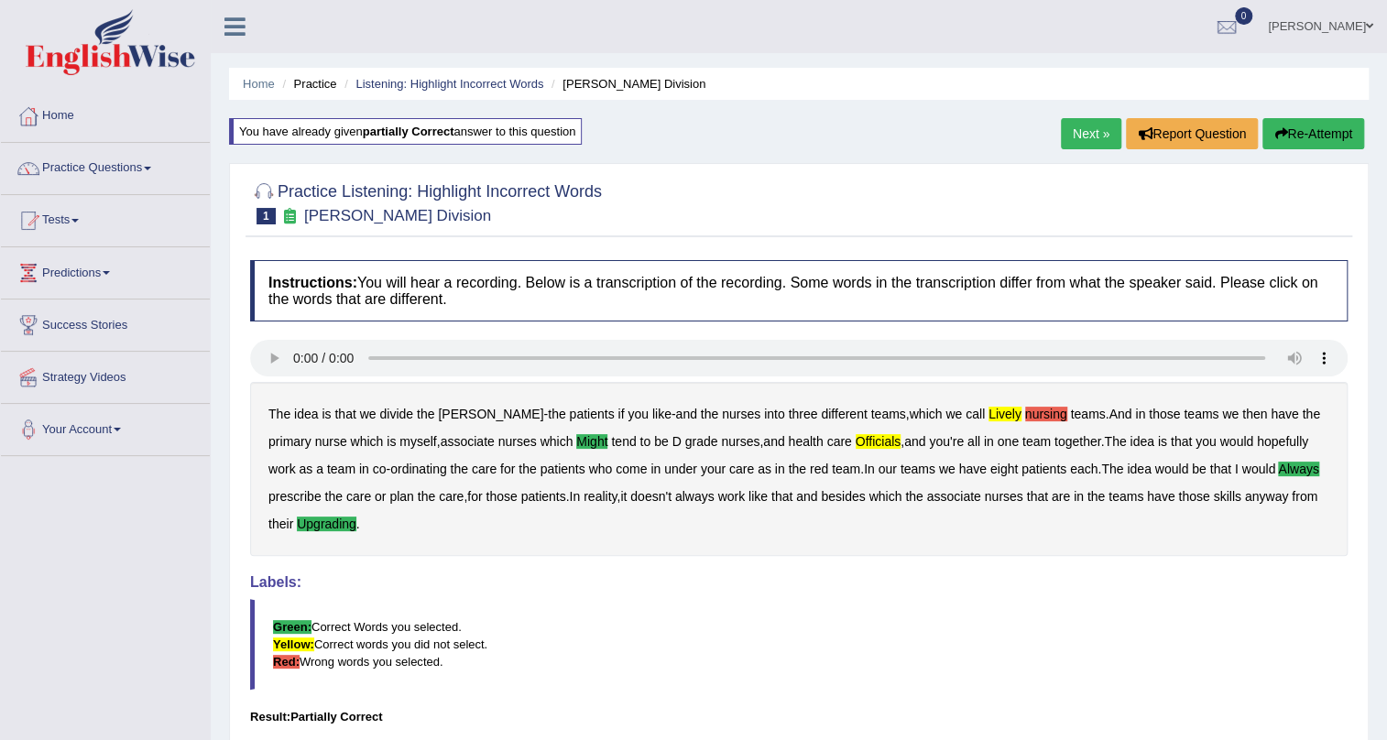
click at [1313, 137] on button "Re-Attempt" at bounding box center [1314, 133] width 102 height 31
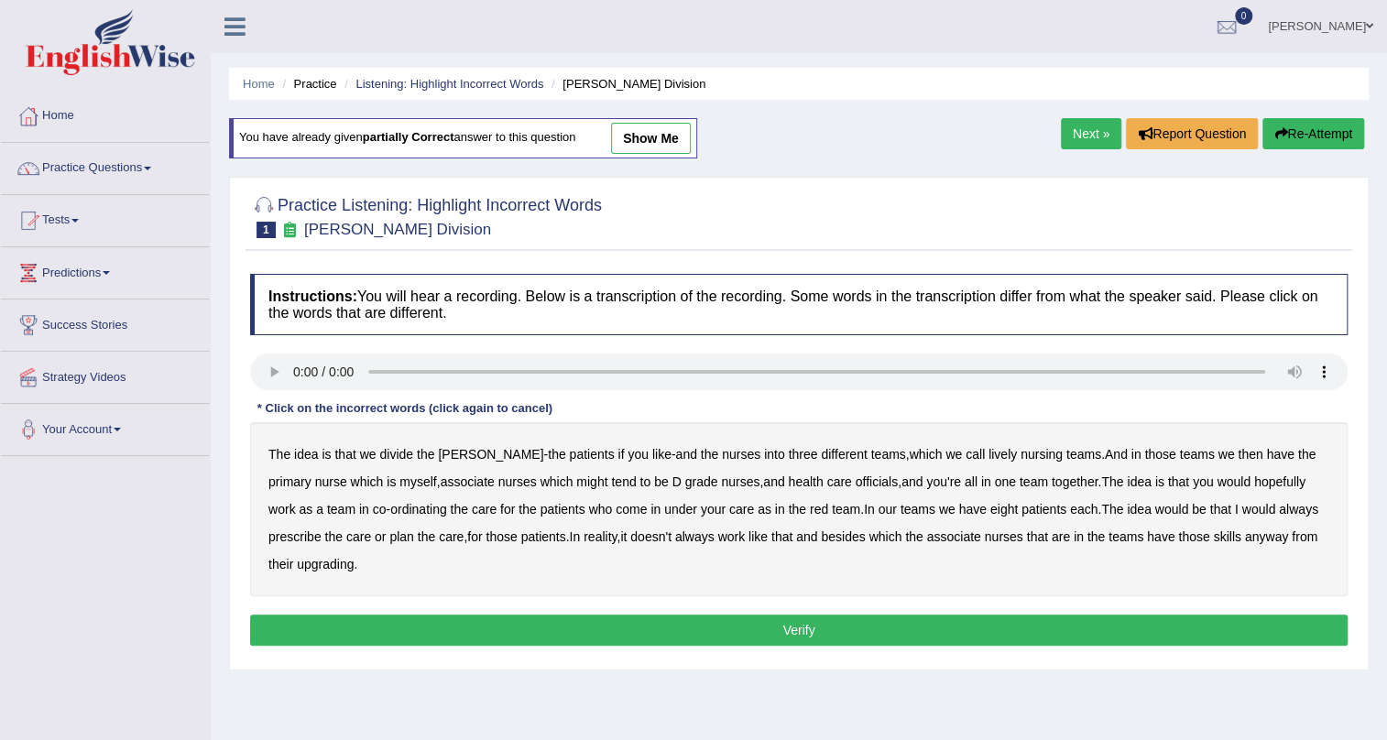
click at [989, 456] on b "lively" at bounding box center [1003, 454] width 28 height 15
click at [576, 486] on b "might" at bounding box center [591, 482] width 31 height 15
click at [1279, 510] on b "always" at bounding box center [1298, 509] width 39 height 15
click at [328, 563] on b "upgrading" at bounding box center [325, 564] width 57 height 15
click at [803, 631] on button "Verify" at bounding box center [799, 630] width 1098 height 31
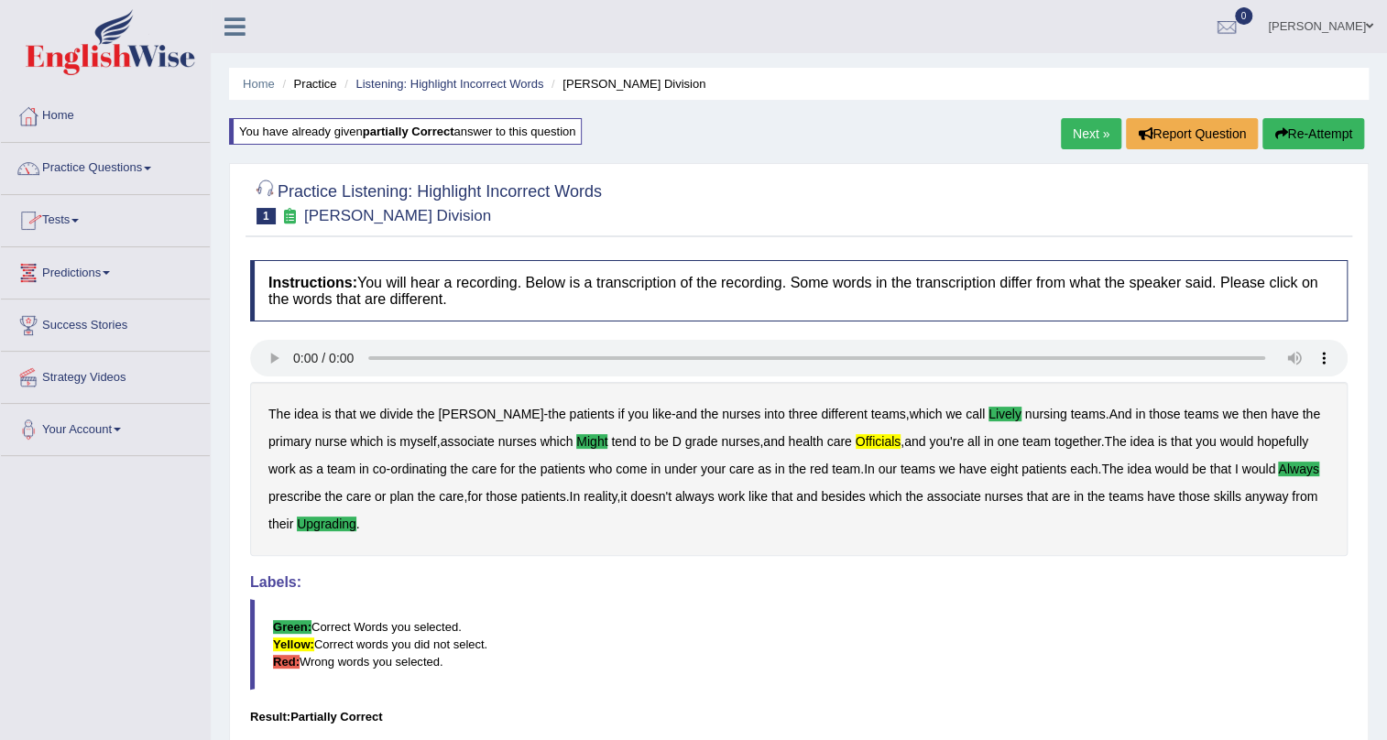
click at [1312, 130] on button "Re-Attempt" at bounding box center [1314, 133] width 102 height 31
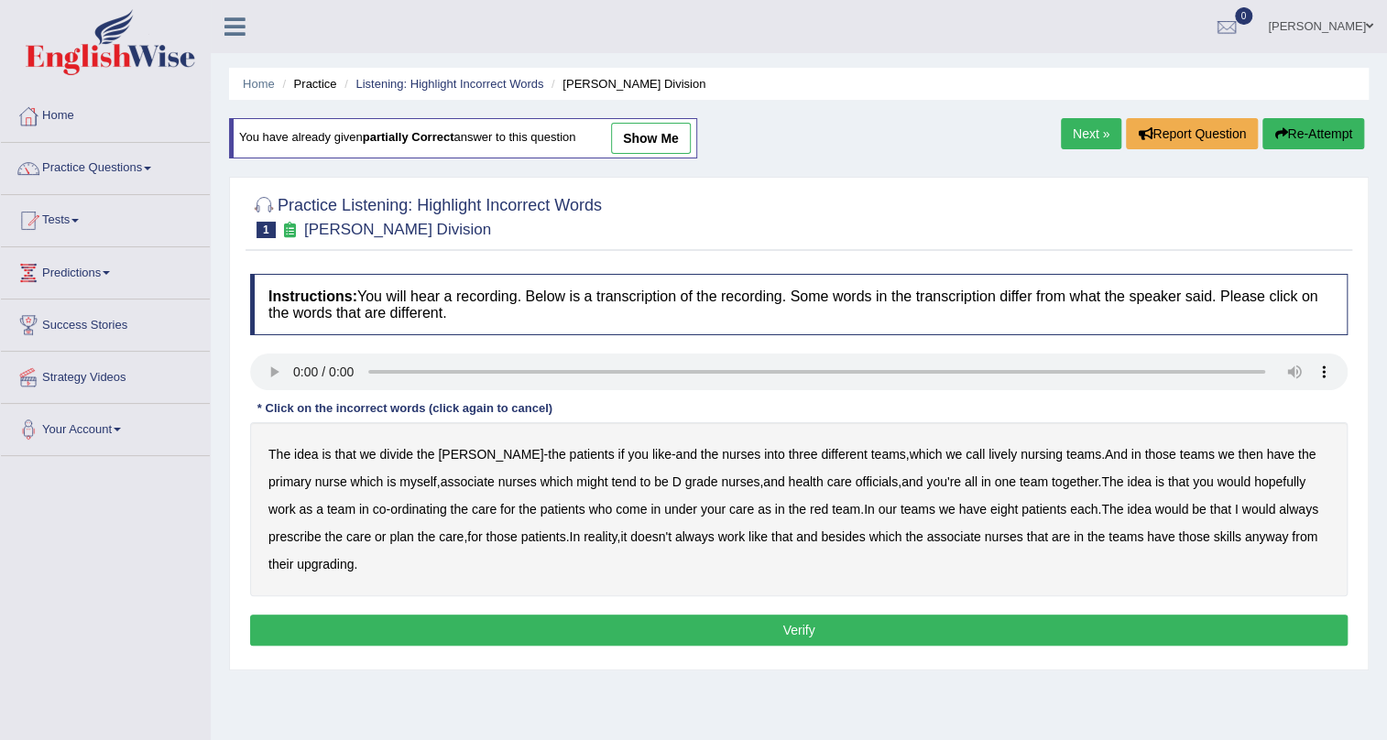
click at [989, 451] on b "lively" at bounding box center [1003, 454] width 28 height 15
click at [576, 485] on b "might" at bounding box center [591, 482] width 31 height 15
click at [856, 482] on b "officials" at bounding box center [877, 482] width 42 height 15
click at [1279, 510] on b "always" at bounding box center [1298, 509] width 39 height 15
click at [321, 562] on b "upgrading" at bounding box center [325, 564] width 57 height 15
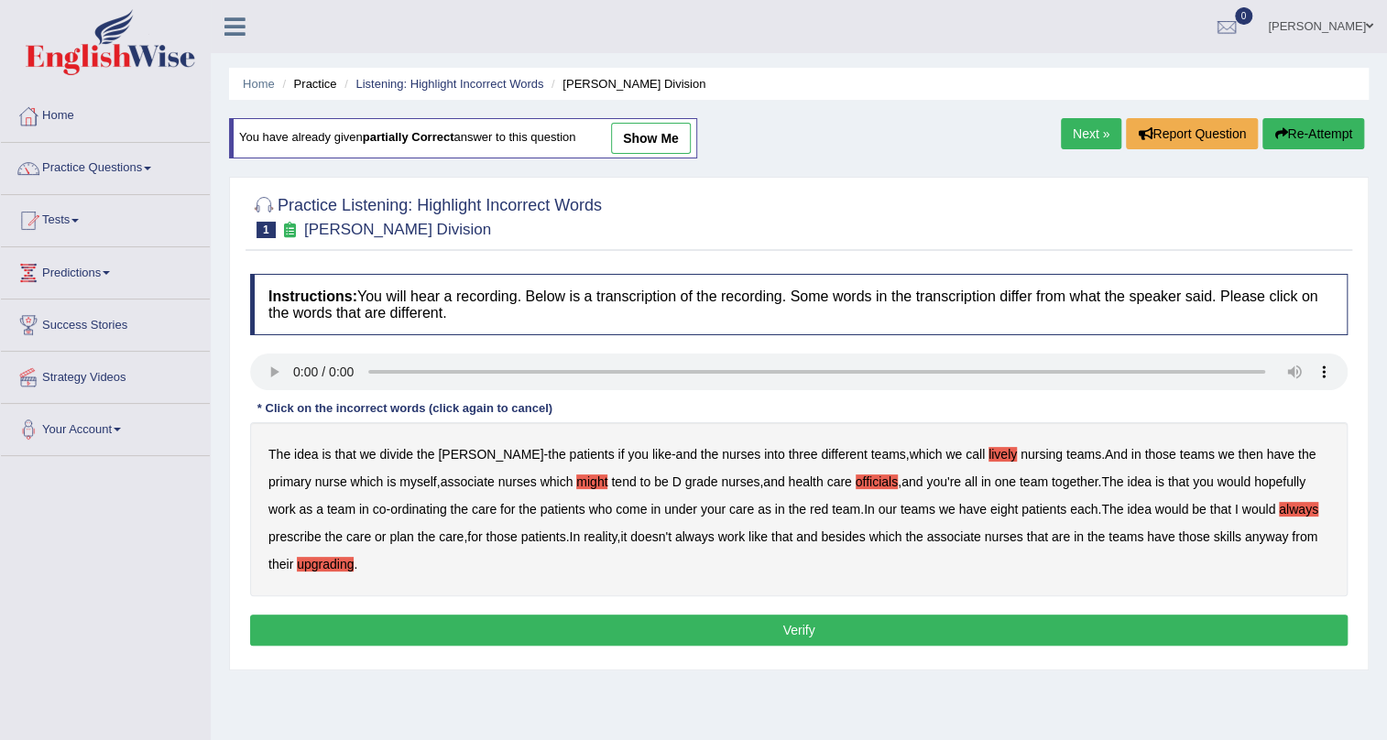
click at [782, 630] on button "Verify" at bounding box center [799, 630] width 1098 height 31
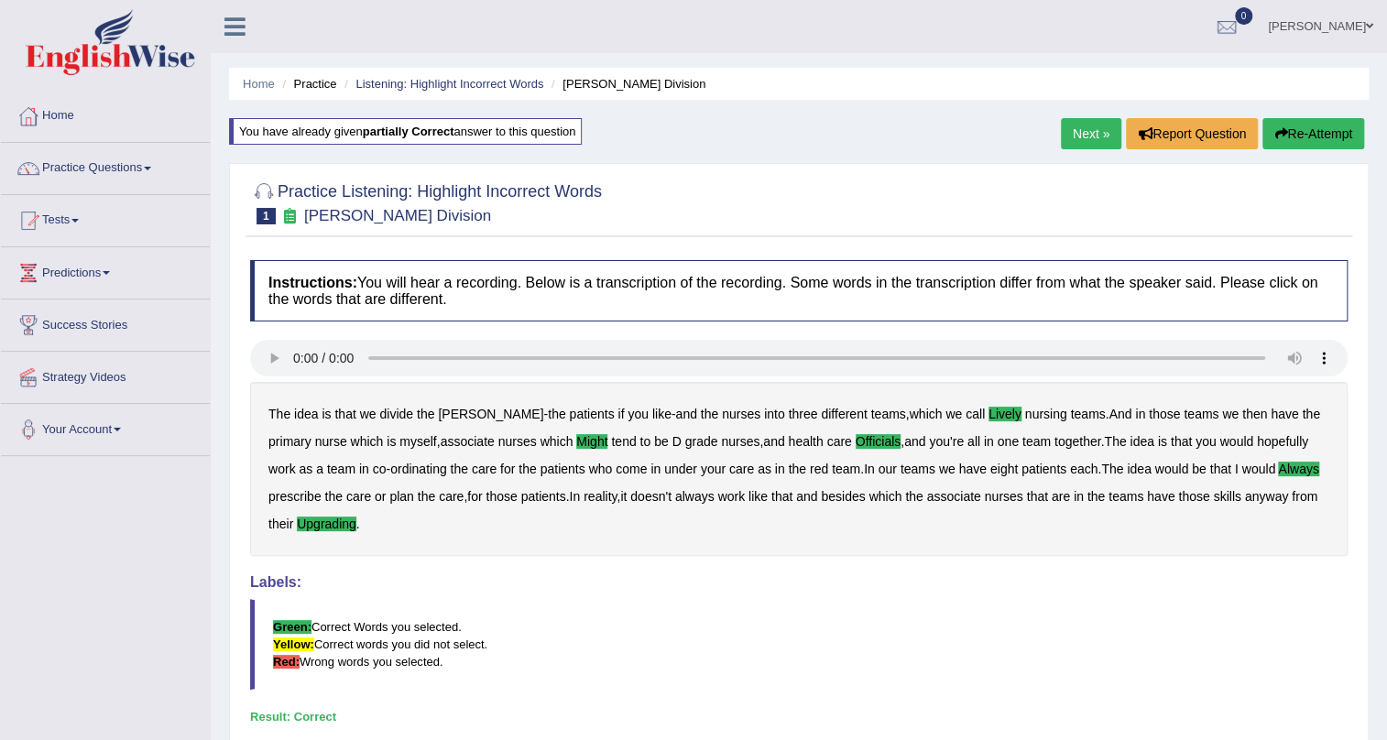
click at [1092, 135] on link "Next »" at bounding box center [1091, 133] width 60 height 31
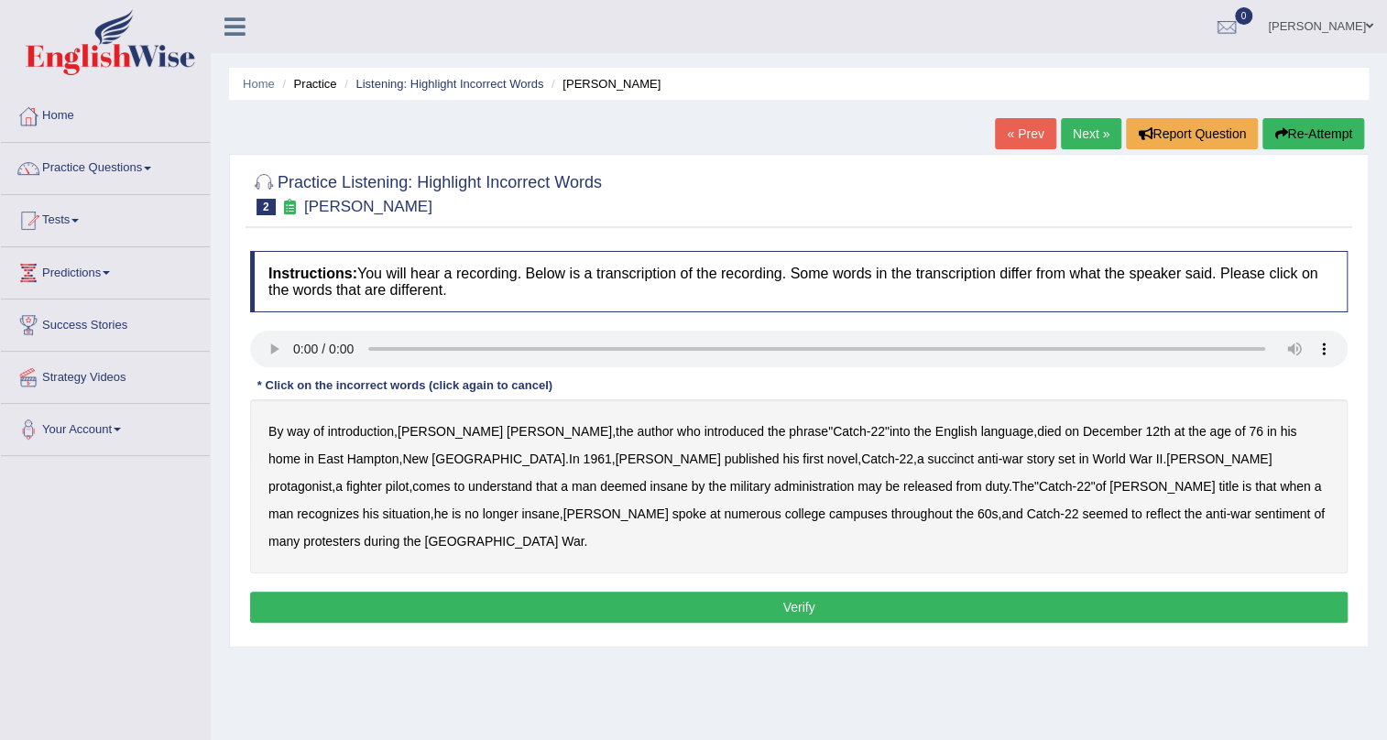
click at [927, 462] on b "succinct" at bounding box center [950, 459] width 47 height 15
click at [774, 488] on b "administration" at bounding box center [814, 486] width 80 height 15
click at [431, 507] on b "situation" at bounding box center [407, 514] width 48 height 15
click at [1146, 515] on b "reflect" at bounding box center [1163, 514] width 35 height 15
click at [815, 592] on button "Verify" at bounding box center [799, 607] width 1098 height 31
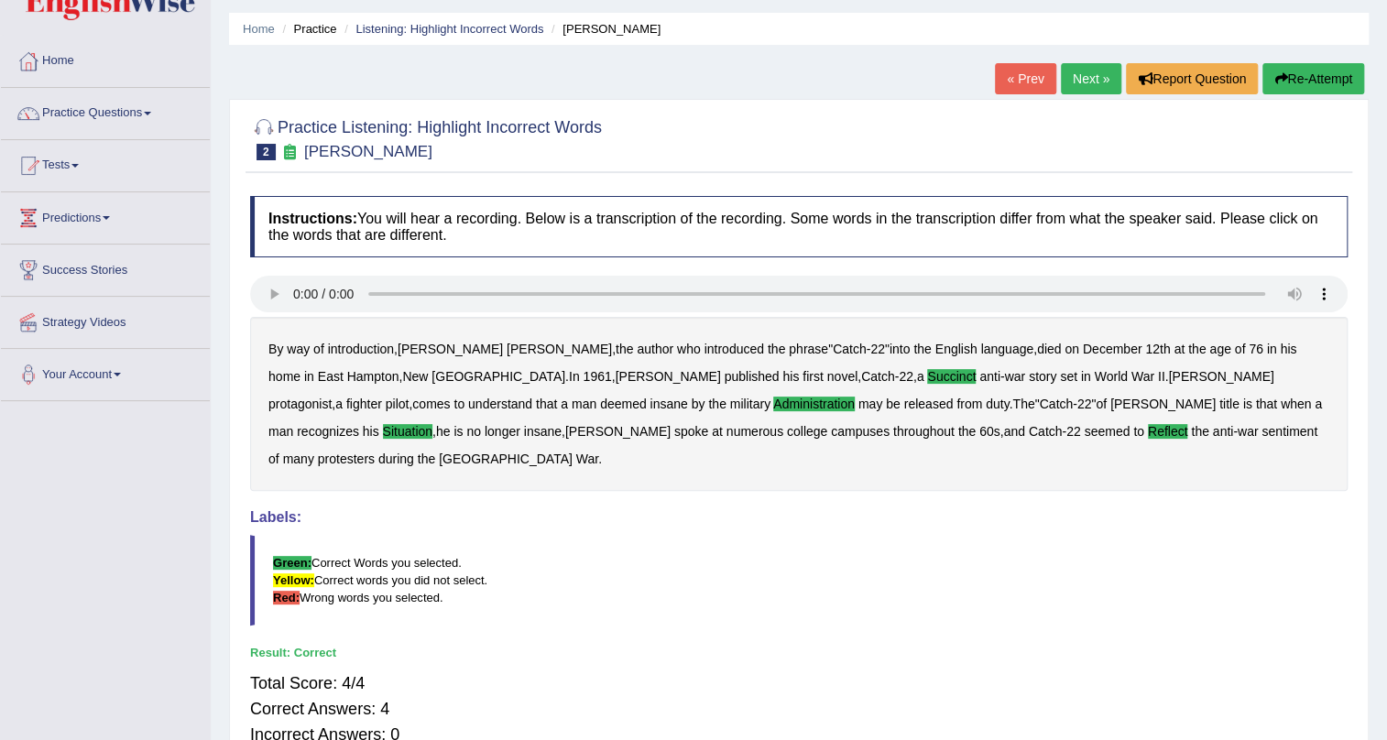
scroll to position [55, 0]
click at [1092, 82] on link "Next »" at bounding box center [1091, 78] width 60 height 31
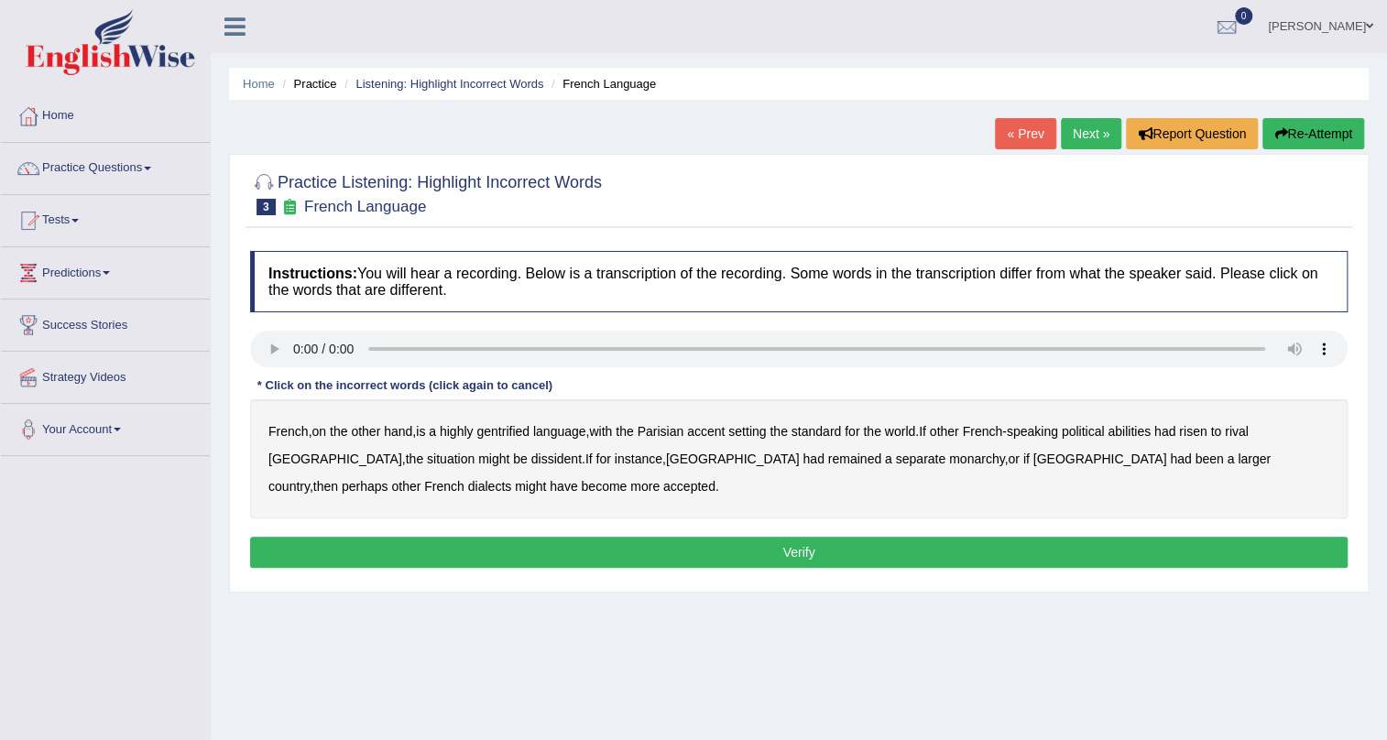
click at [512, 433] on b "gentrified" at bounding box center [503, 431] width 53 height 15
click at [1151, 433] on b "abilities" at bounding box center [1129, 431] width 43 height 15
click at [532, 461] on b "dissident" at bounding box center [557, 459] width 50 height 15
click at [949, 459] on b "monarchy" at bounding box center [976, 459] width 55 height 15
click at [743, 550] on button "Verify" at bounding box center [799, 552] width 1098 height 31
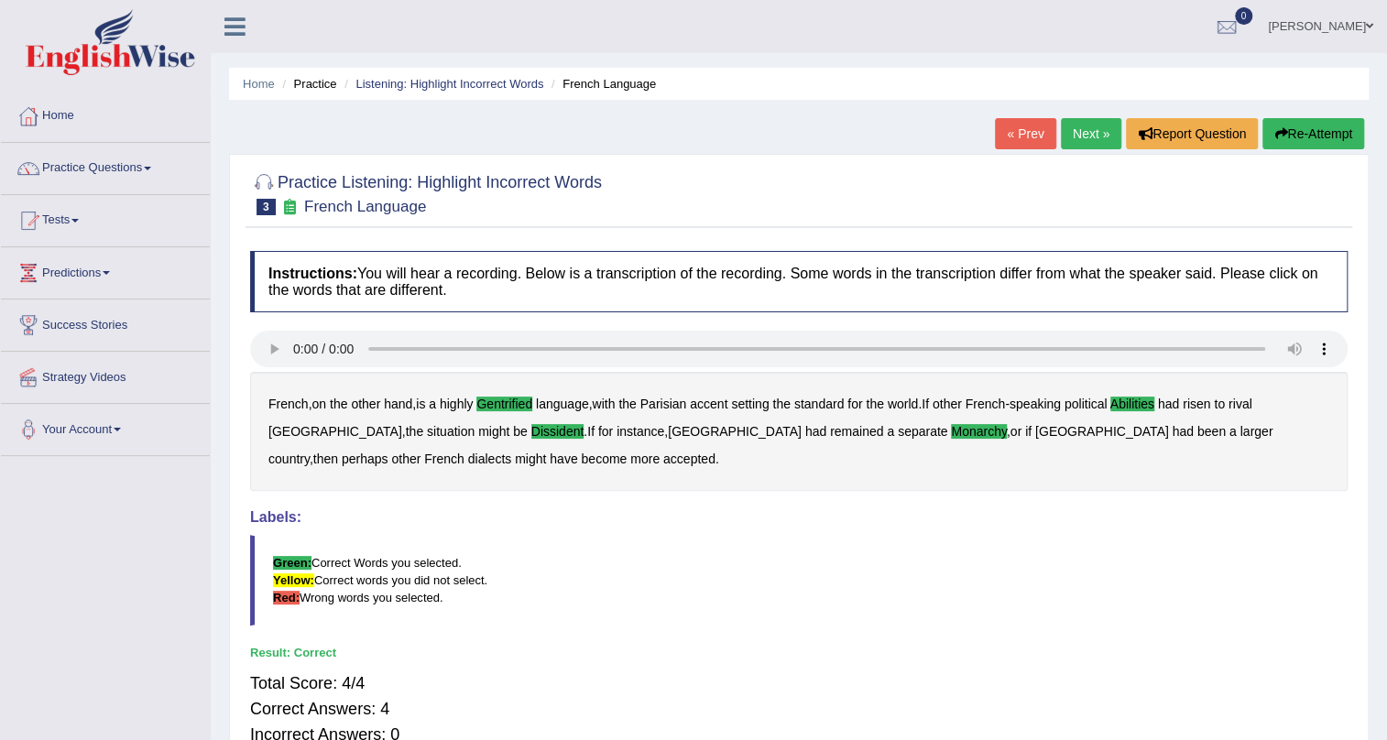
click at [1082, 136] on link "Next »" at bounding box center [1091, 133] width 60 height 31
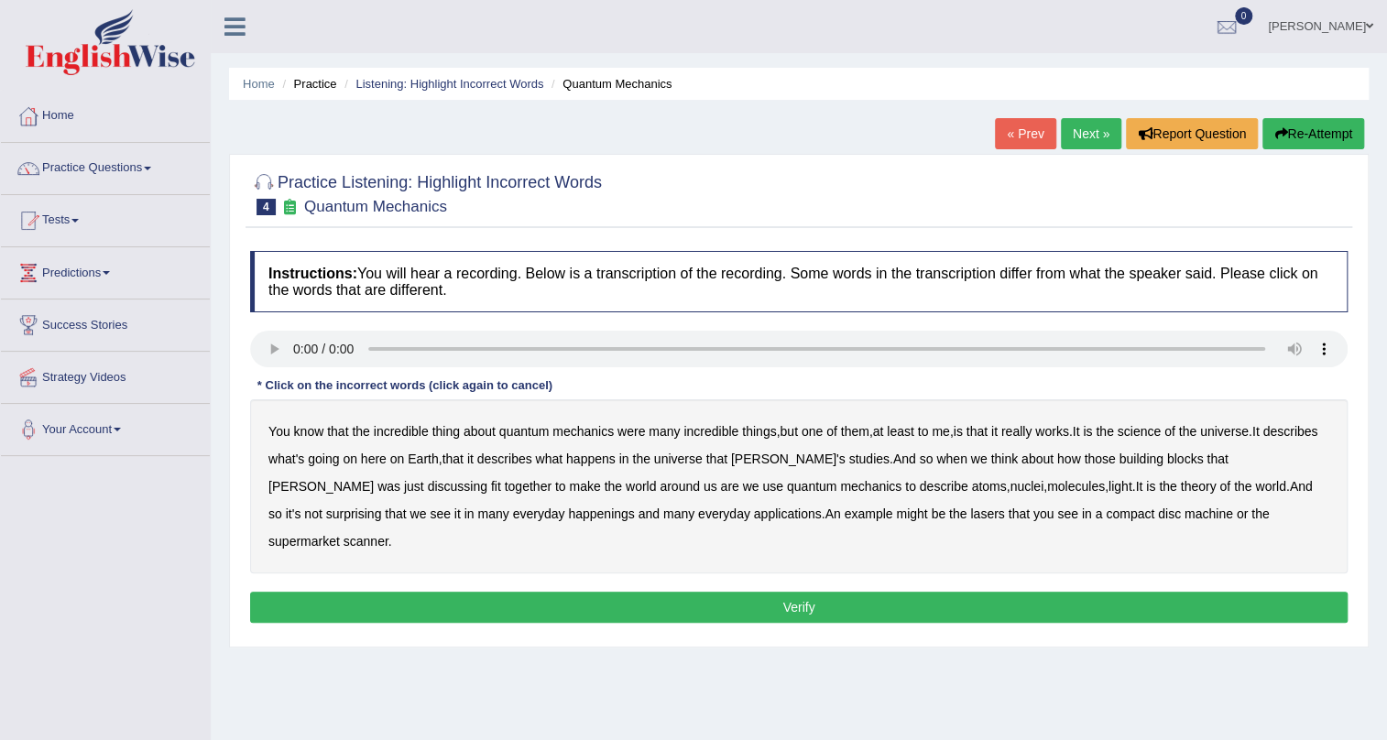
click at [1159, 434] on b "science" at bounding box center [1139, 431] width 43 height 15
click at [822, 463] on b "[PERSON_NAME]'s" at bounding box center [788, 459] width 115 height 15
click at [568, 514] on b "happenings" at bounding box center [601, 514] width 66 height 15
click at [1185, 512] on b "machine" at bounding box center [1209, 514] width 49 height 15
click at [811, 592] on button "Verify" at bounding box center [799, 607] width 1098 height 31
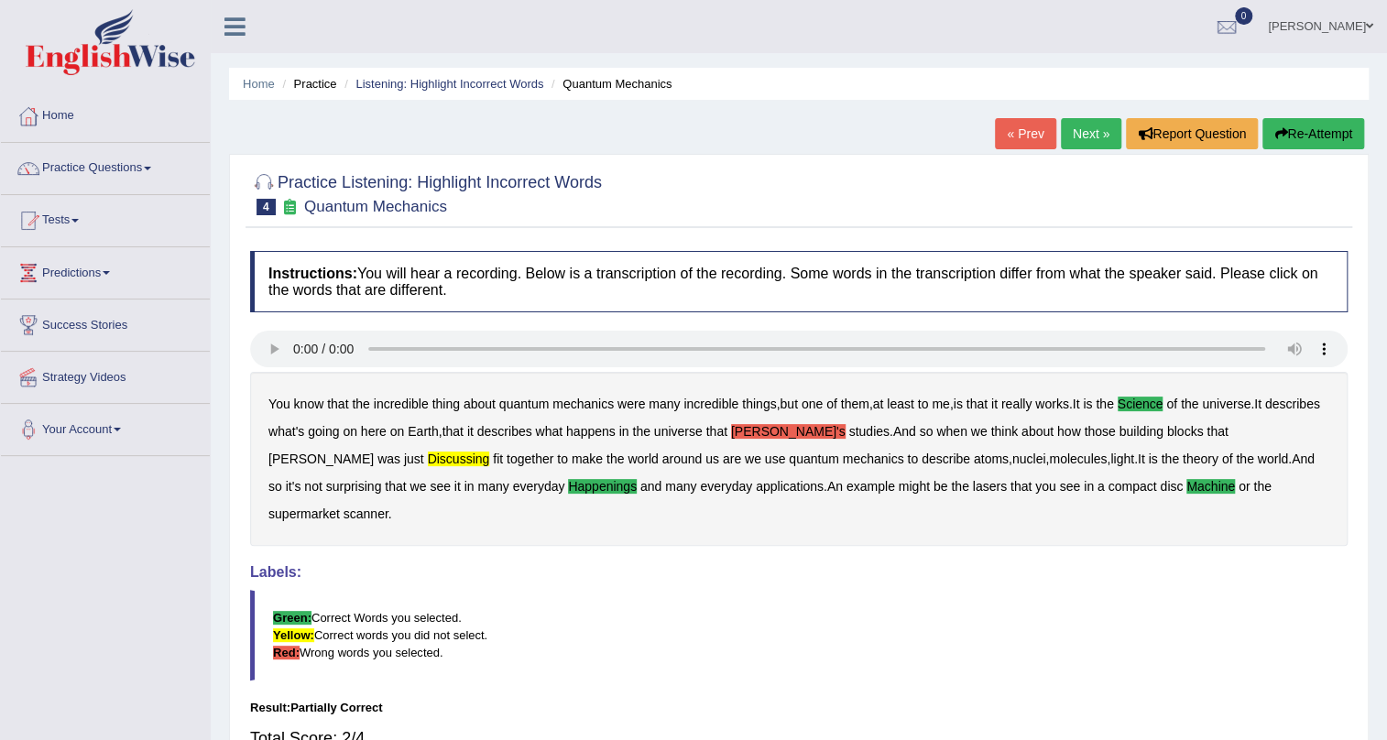
click at [1304, 137] on button "Re-Attempt" at bounding box center [1314, 133] width 102 height 31
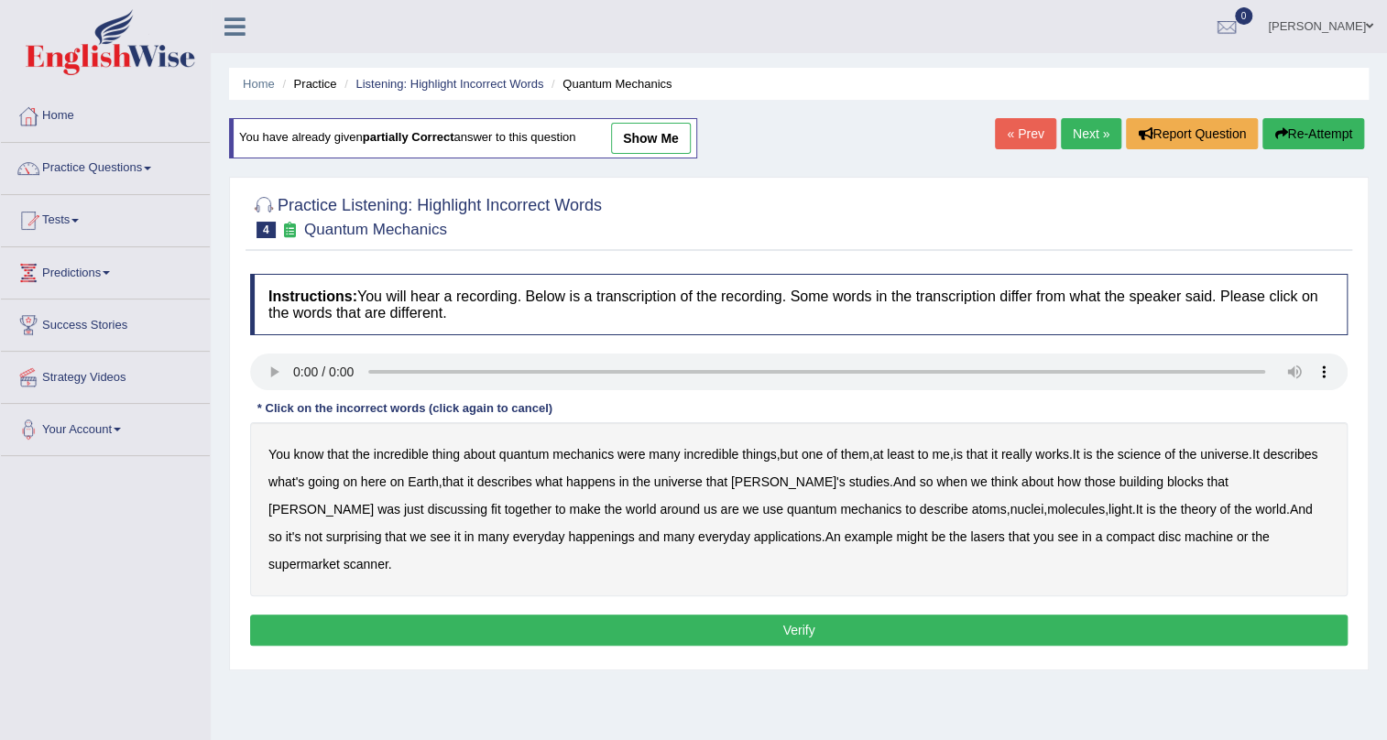
click at [1161, 455] on b "science" at bounding box center [1139, 454] width 43 height 15
click at [568, 541] on b "happenings" at bounding box center [601, 537] width 66 height 15
click at [1185, 540] on b "machine" at bounding box center [1209, 537] width 49 height 15
click at [811, 615] on button "Verify" at bounding box center [799, 630] width 1098 height 31
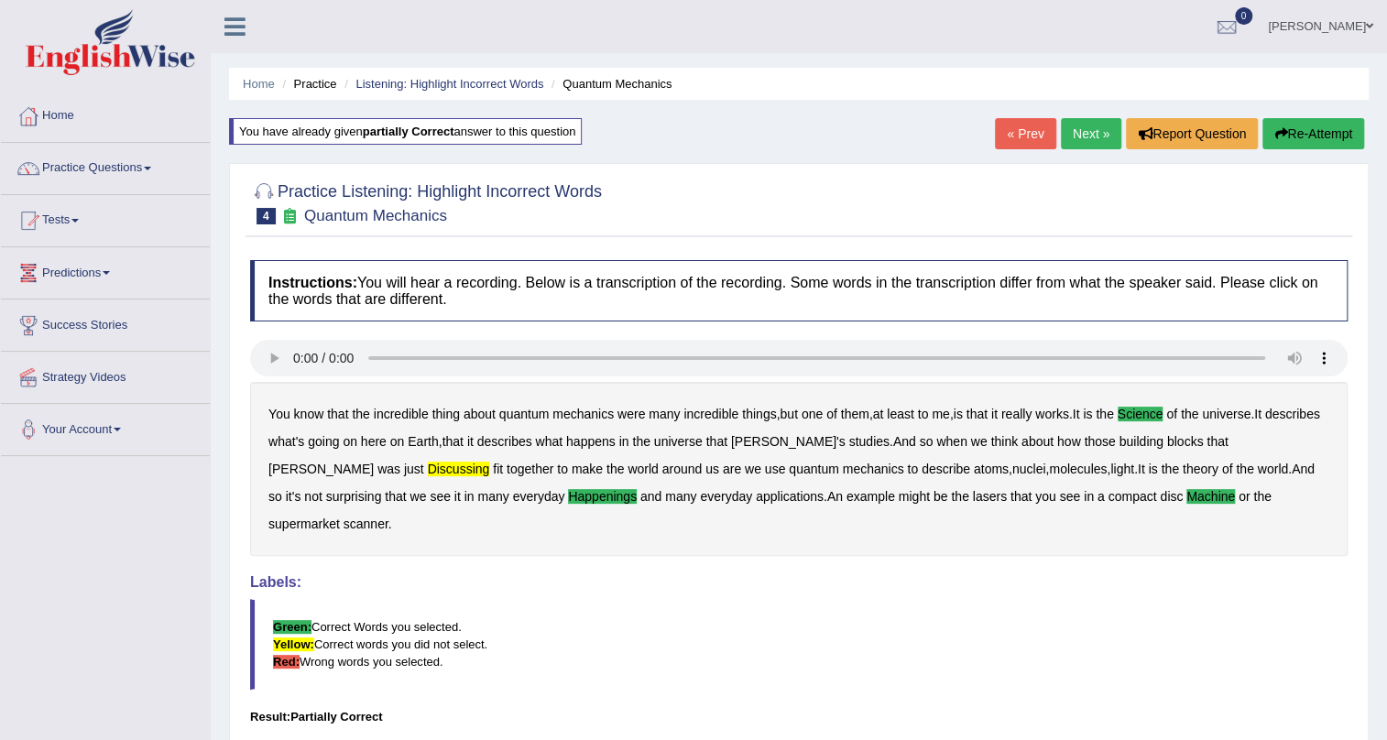
click at [1287, 137] on button "Re-Attempt" at bounding box center [1314, 133] width 102 height 31
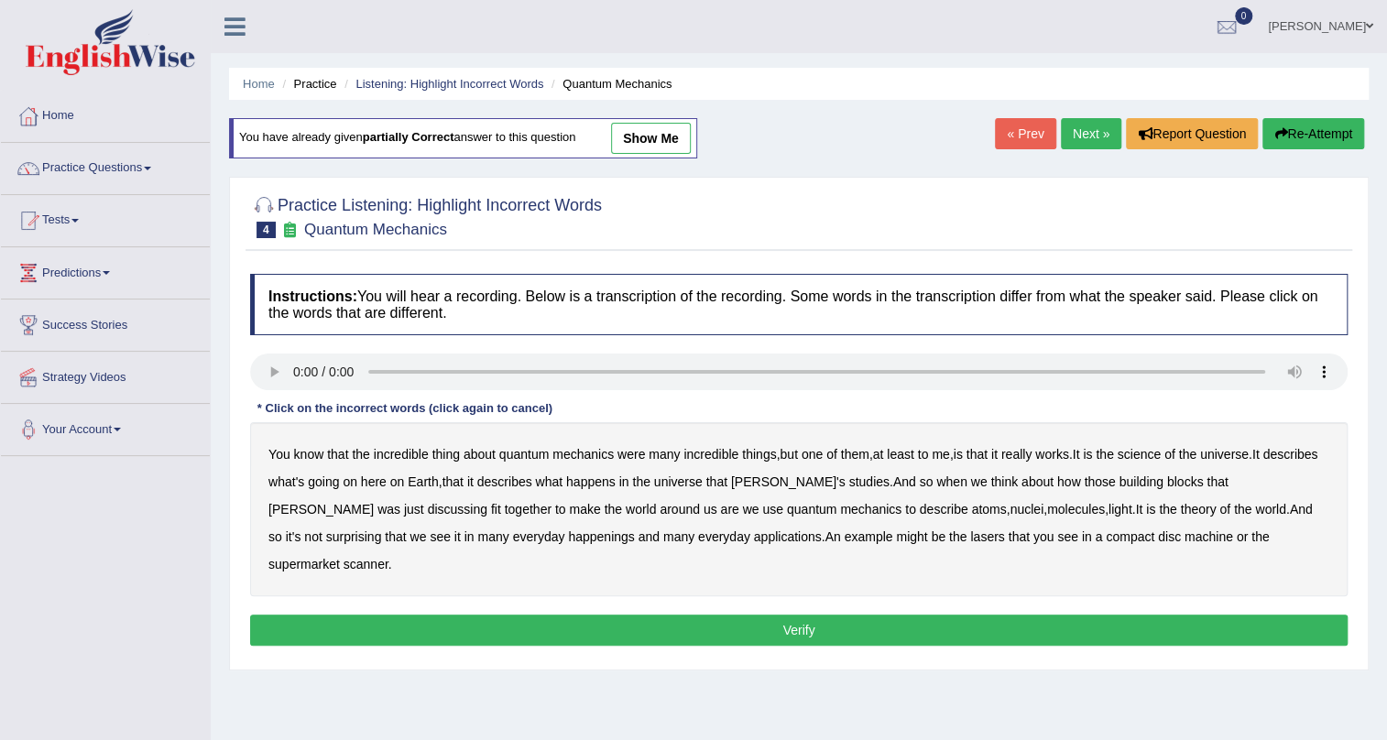
click at [1160, 457] on b "science" at bounding box center [1139, 454] width 43 height 15
click at [428, 509] on b "discussing" at bounding box center [458, 509] width 60 height 15
click at [568, 540] on b "happenings" at bounding box center [601, 537] width 66 height 15
click at [1185, 538] on b "machine" at bounding box center [1209, 537] width 49 height 15
click at [772, 615] on button "Verify" at bounding box center [799, 630] width 1098 height 31
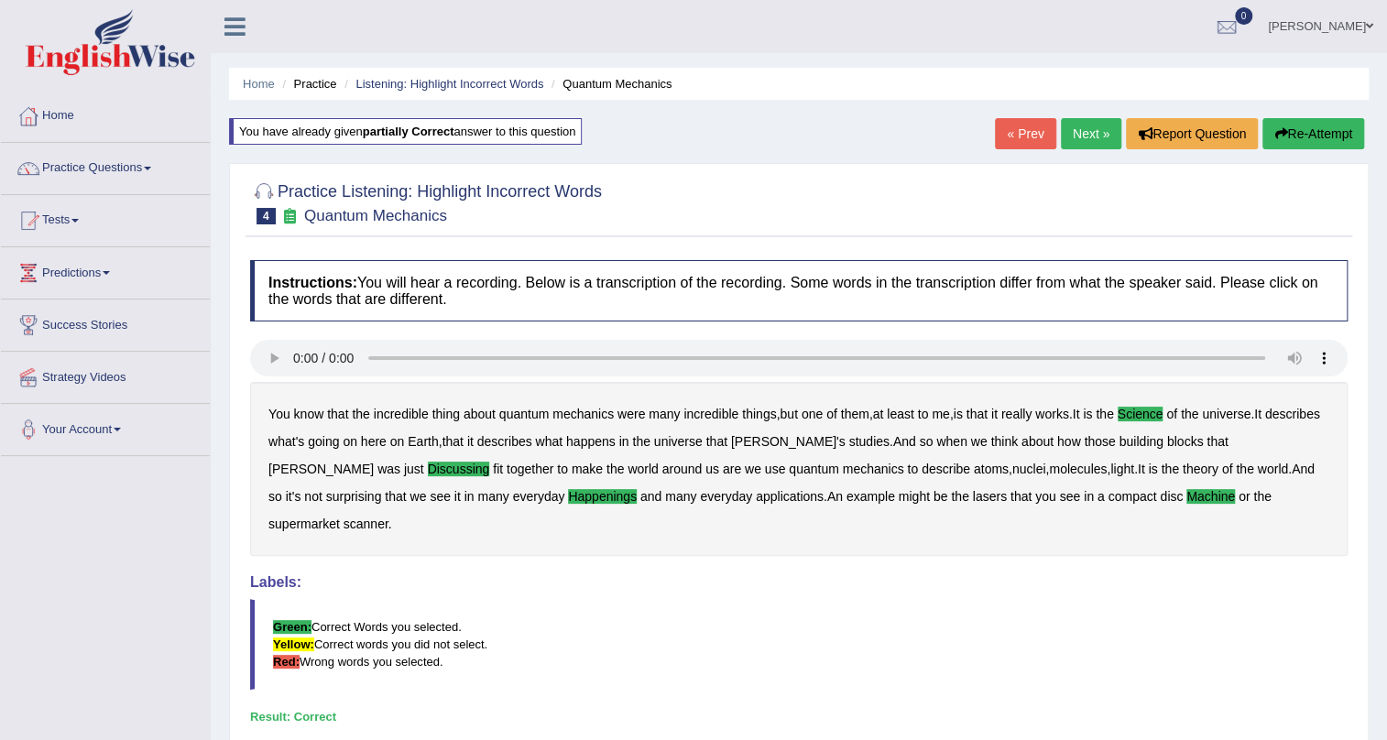
click at [1083, 130] on link "Next »" at bounding box center [1091, 133] width 60 height 31
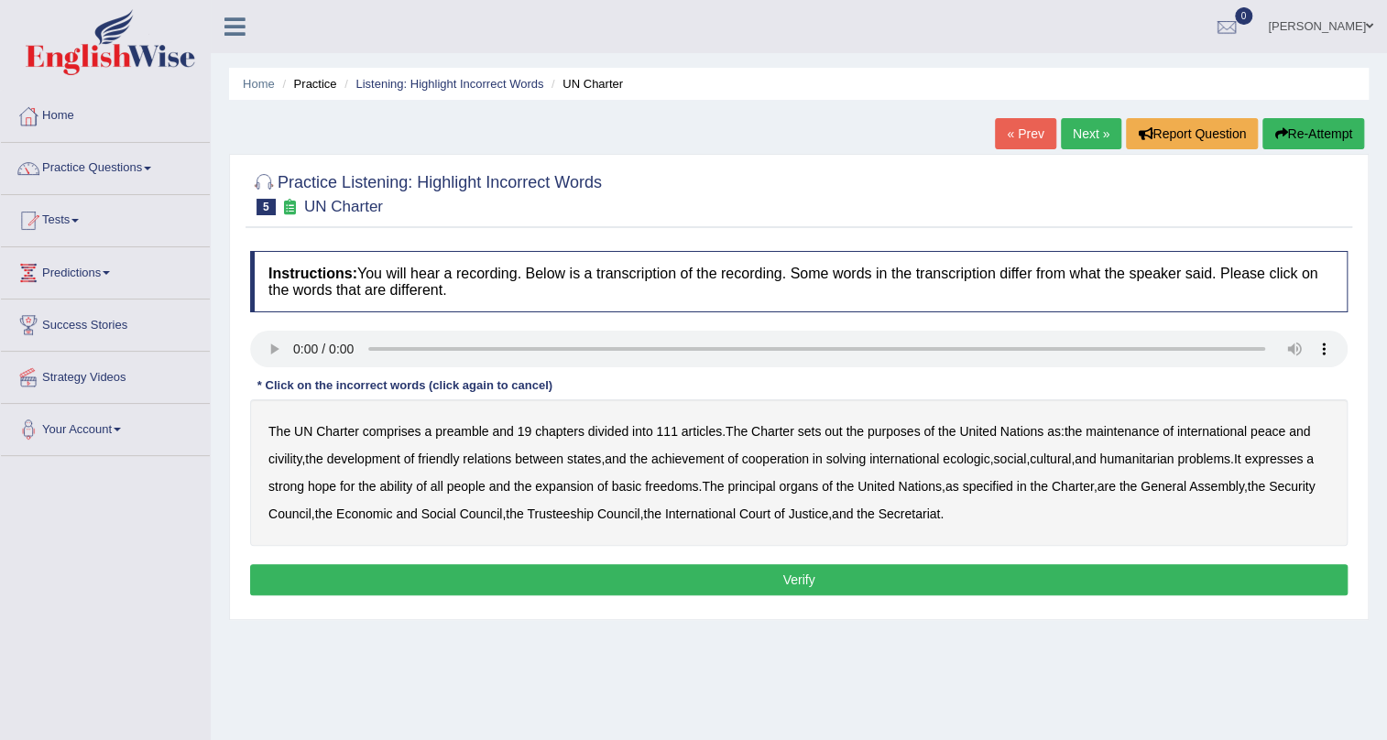
click at [394, 429] on b "comprises" at bounding box center [392, 431] width 59 height 15
click at [470, 433] on b "preamble" at bounding box center [461, 431] width 53 height 15
click at [282, 460] on b "civility" at bounding box center [285, 459] width 33 height 15
click at [982, 458] on b "ecologic" at bounding box center [966, 459] width 47 height 15
click at [412, 489] on b "ability" at bounding box center [395, 486] width 33 height 15
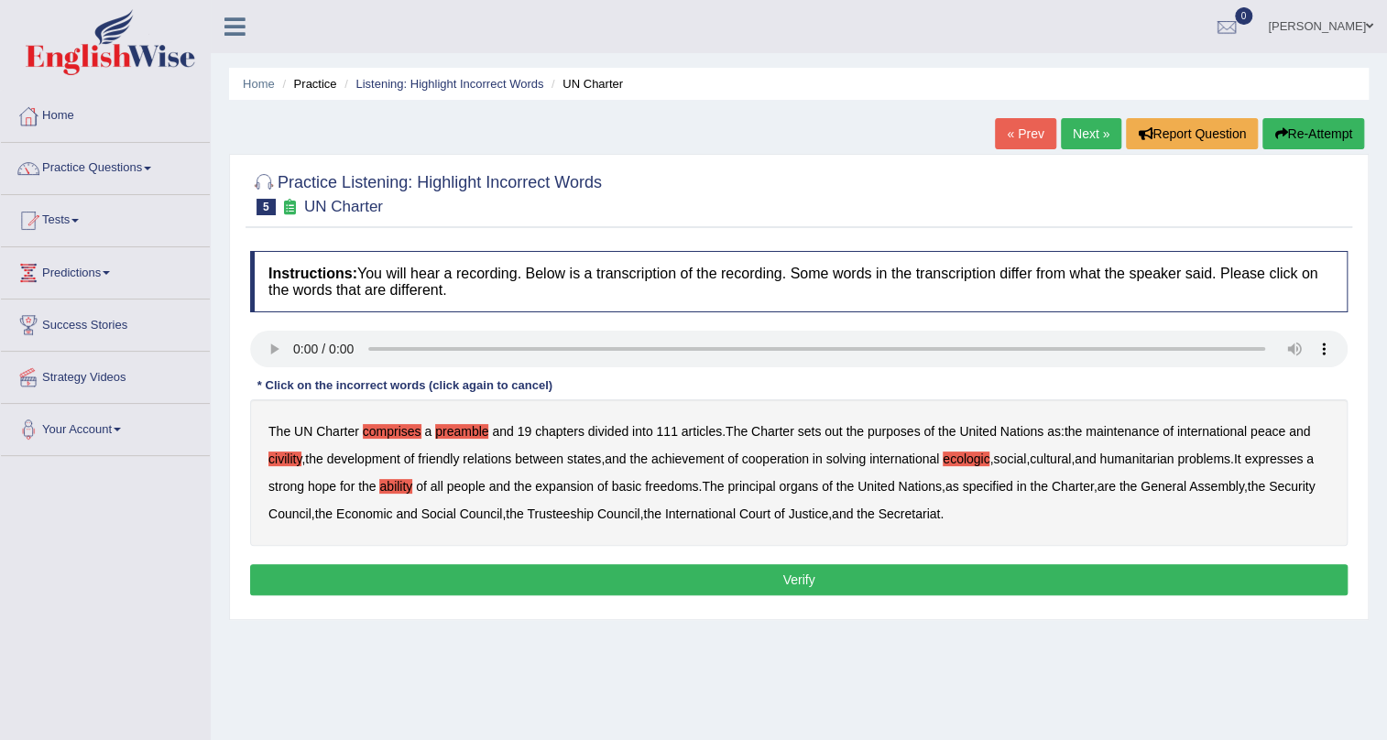
click at [813, 580] on button "Verify" at bounding box center [799, 580] width 1098 height 31
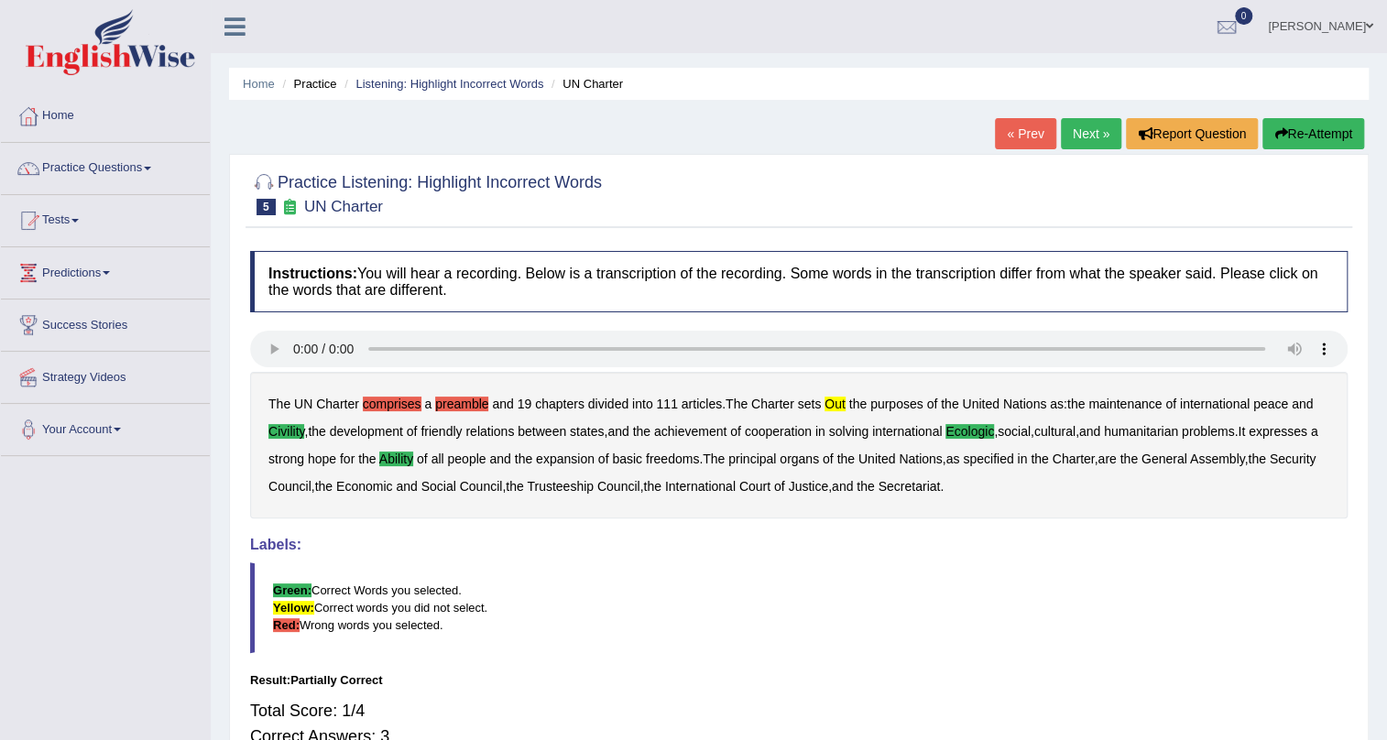
click at [1280, 130] on icon "button" at bounding box center [1281, 133] width 13 height 13
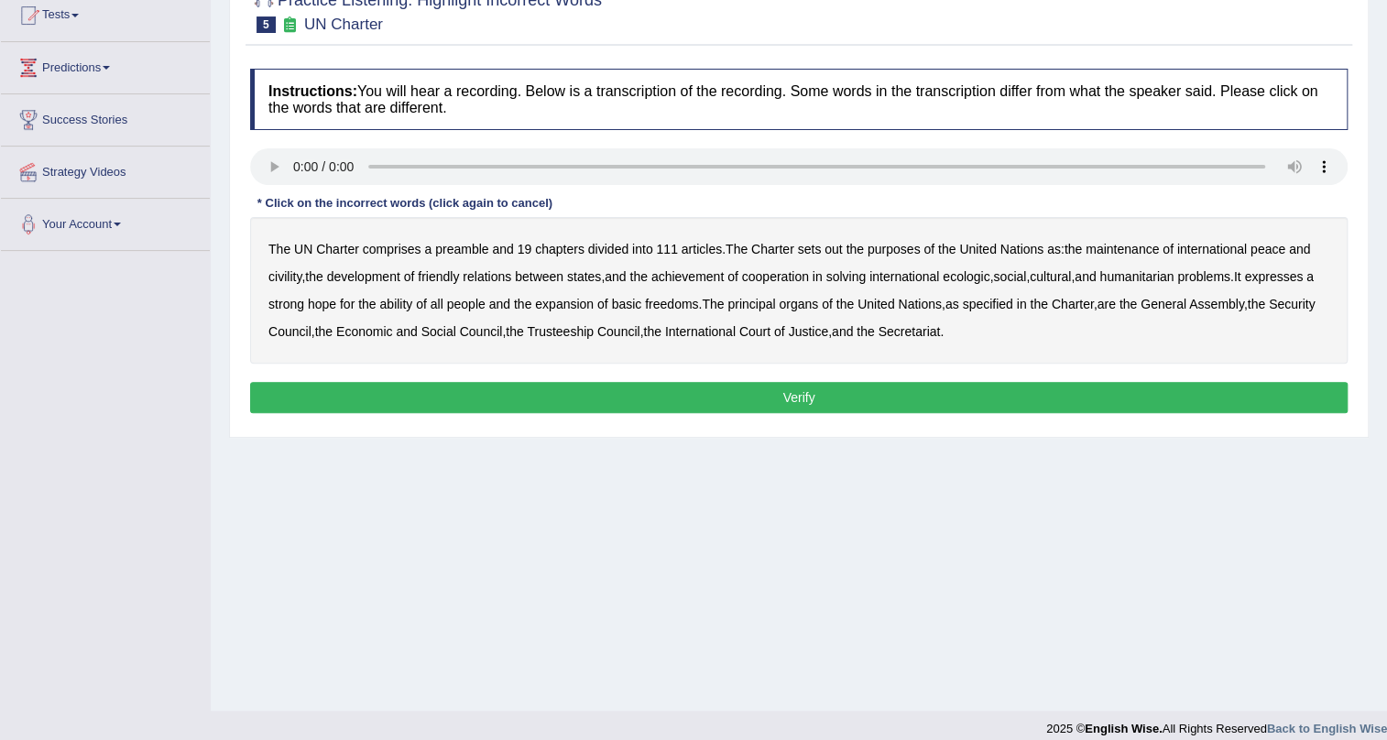
scroll to position [221, 0]
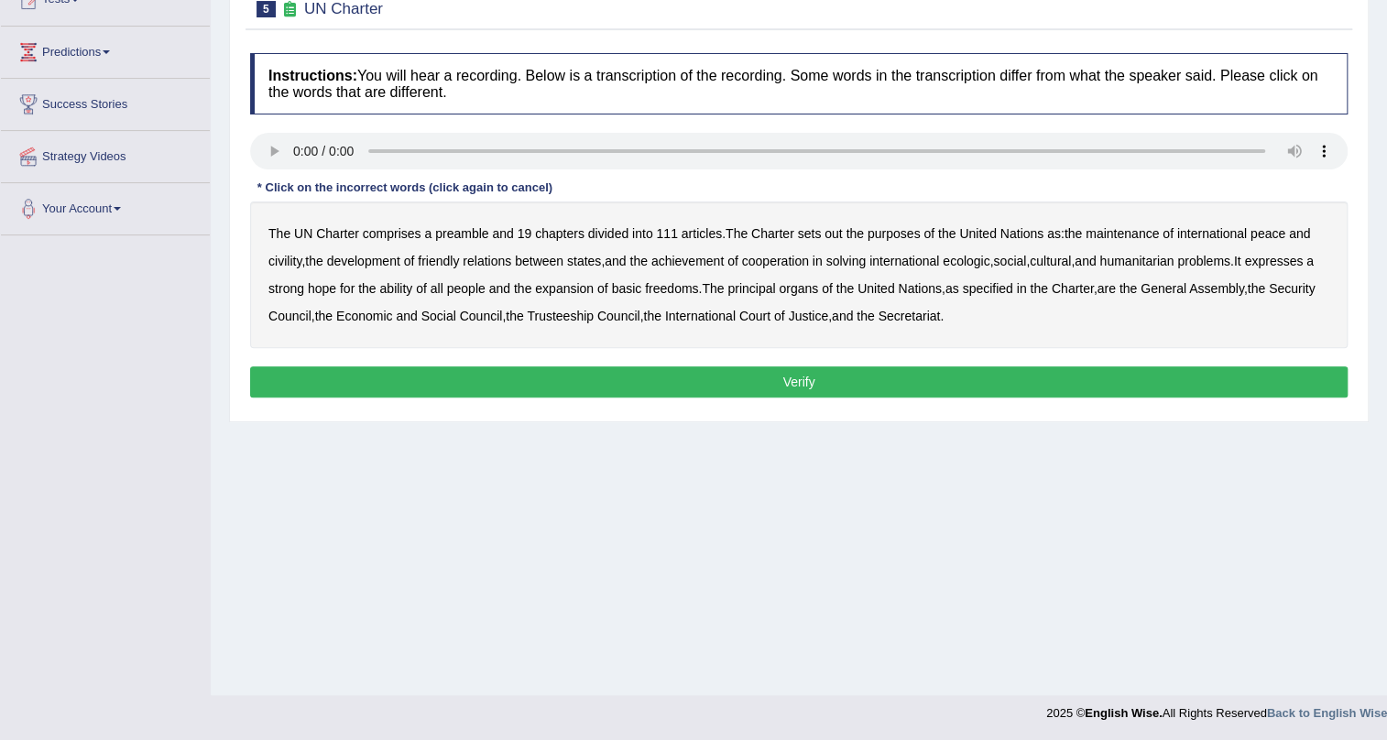
click at [838, 236] on b "out" at bounding box center [833, 233] width 17 height 15
click at [280, 261] on b "civility" at bounding box center [285, 261] width 33 height 15
click at [975, 263] on b "ecologic" at bounding box center [966, 261] width 47 height 15
click at [412, 290] on b "ability" at bounding box center [395, 288] width 33 height 15
click at [802, 379] on button "Verify" at bounding box center [799, 382] width 1098 height 31
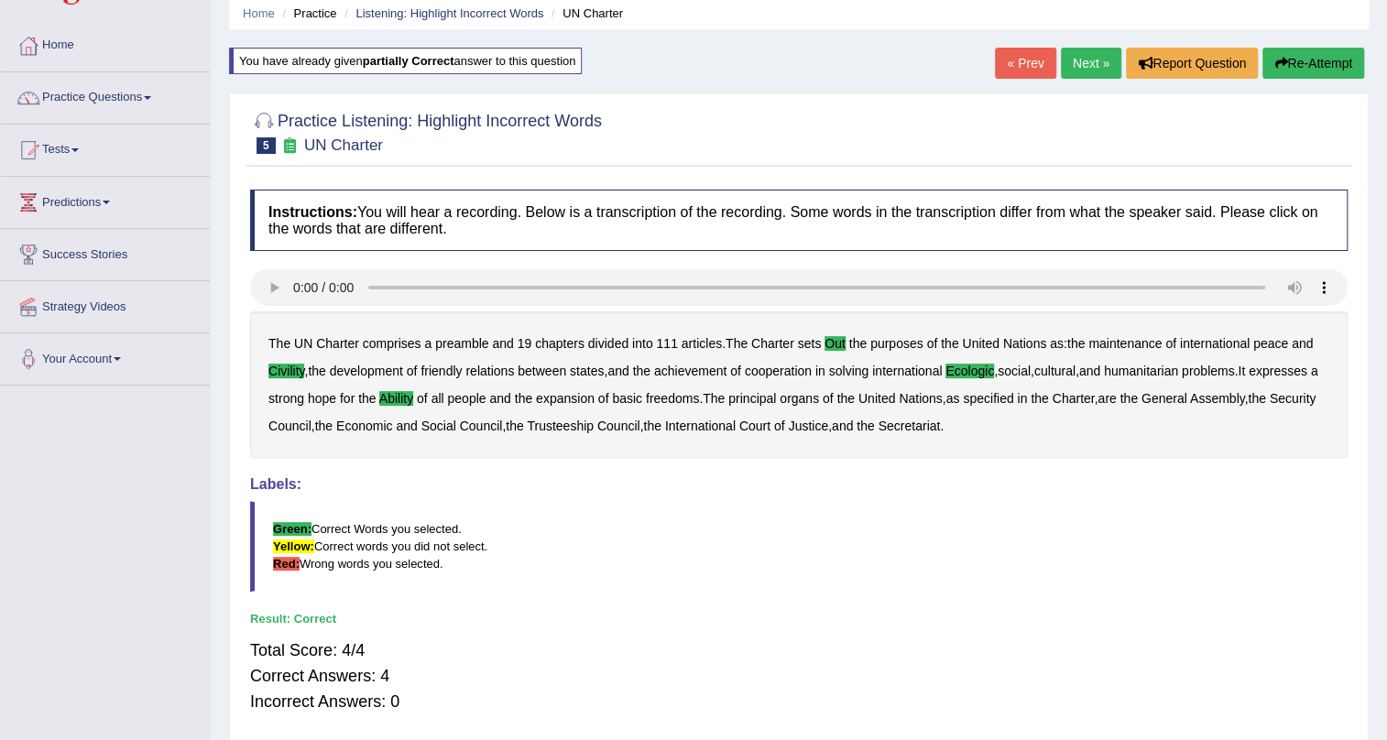
scroll to position [55, 0]
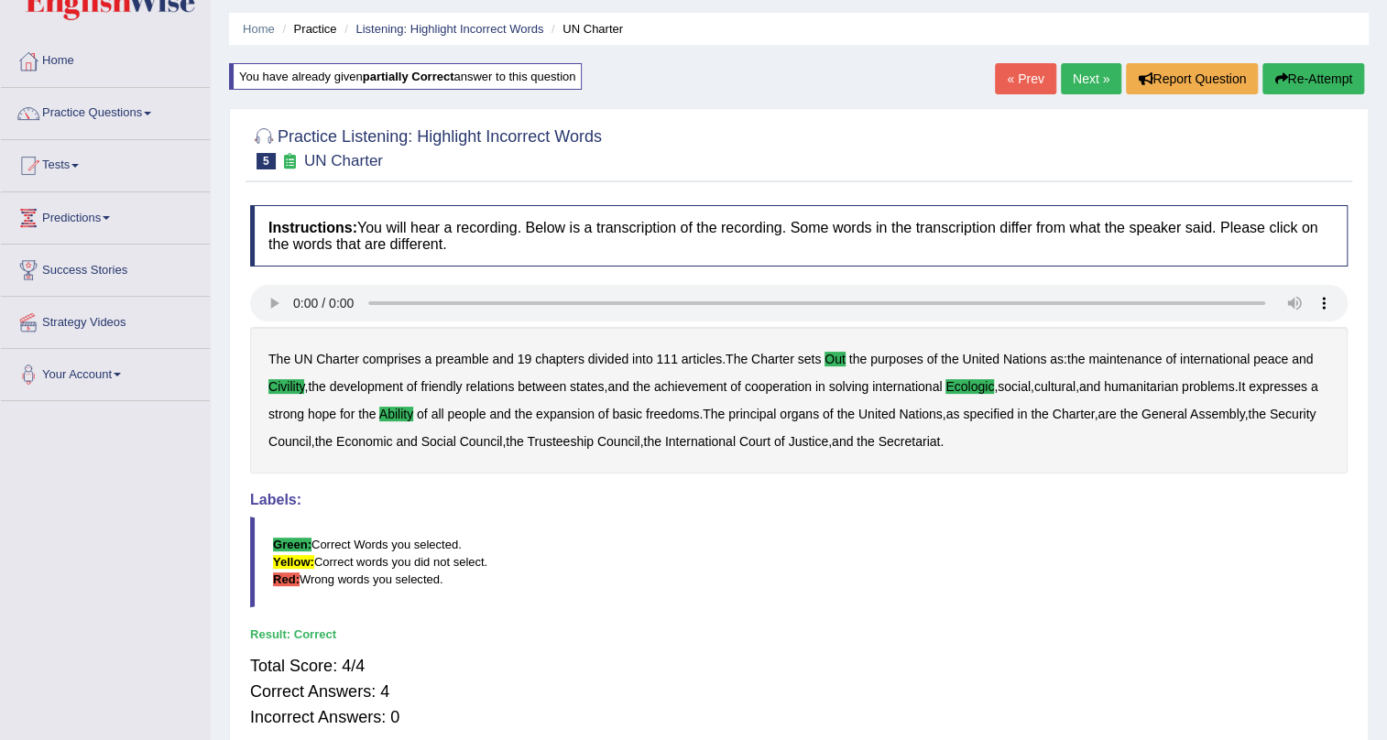
click at [1084, 85] on link "Next »" at bounding box center [1091, 78] width 60 height 31
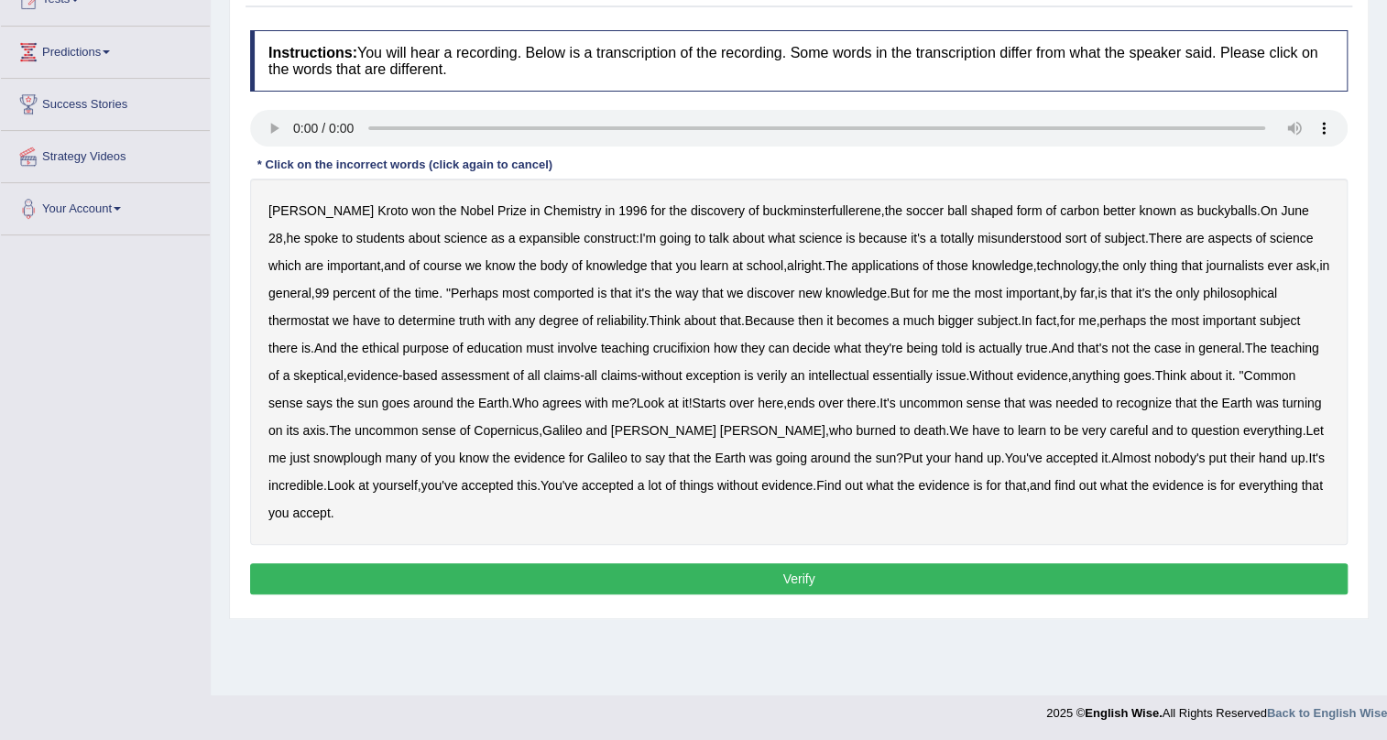
scroll to position [221, 0]
click at [519, 242] on b "expansible" at bounding box center [549, 238] width 61 height 15
click at [576, 297] on b "comported" at bounding box center [563, 293] width 60 height 15
click at [301, 320] on b "thermostat" at bounding box center [299, 320] width 60 height 15
click at [1199, 321] on b "most" at bounding box center [1184, 320] width 27 height 15
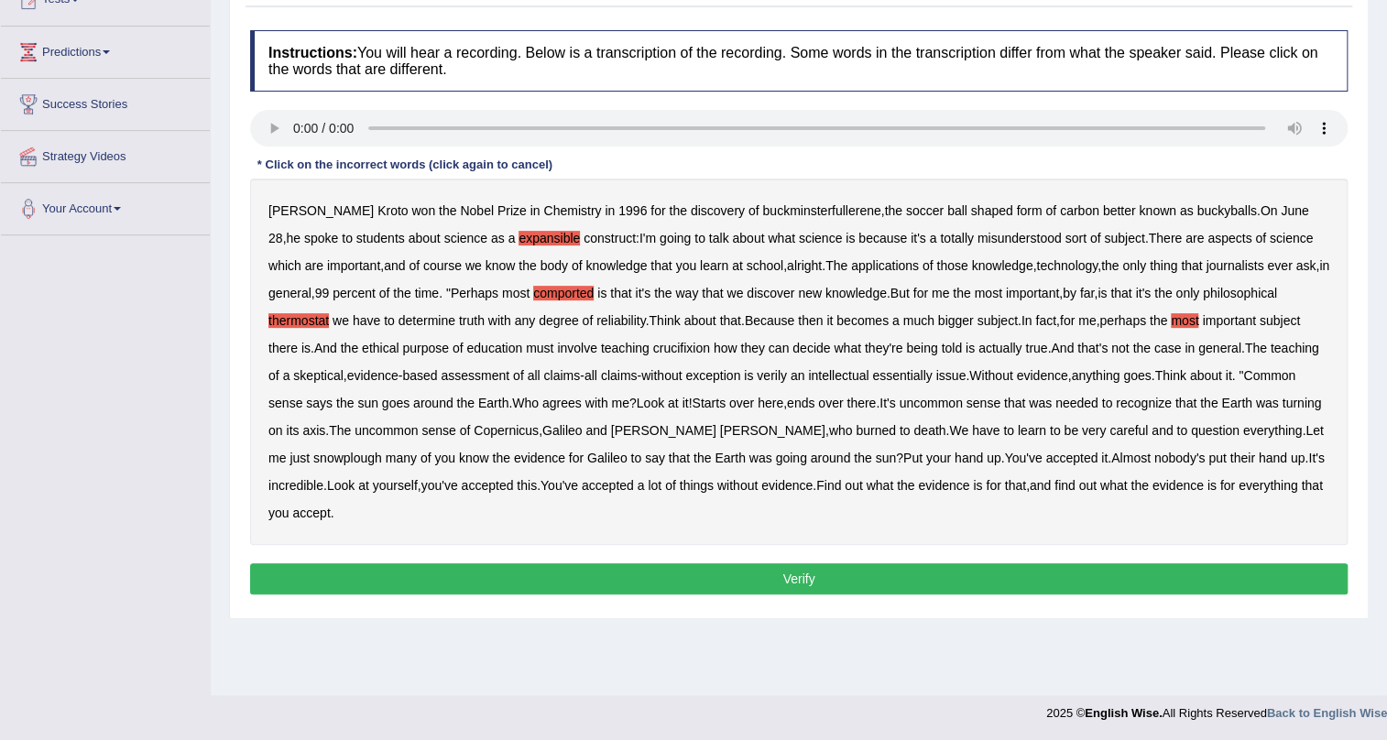
click at [568, 291] on b "comported" at bounding box center [563, 293] width 60 height 15
click at [313, 457] on b "snowplough" at bounding box center [347, 458] width 69 height 15
click at [512, 573] on button "Verify" at bounding box center [799, 579] width 1098 height 31
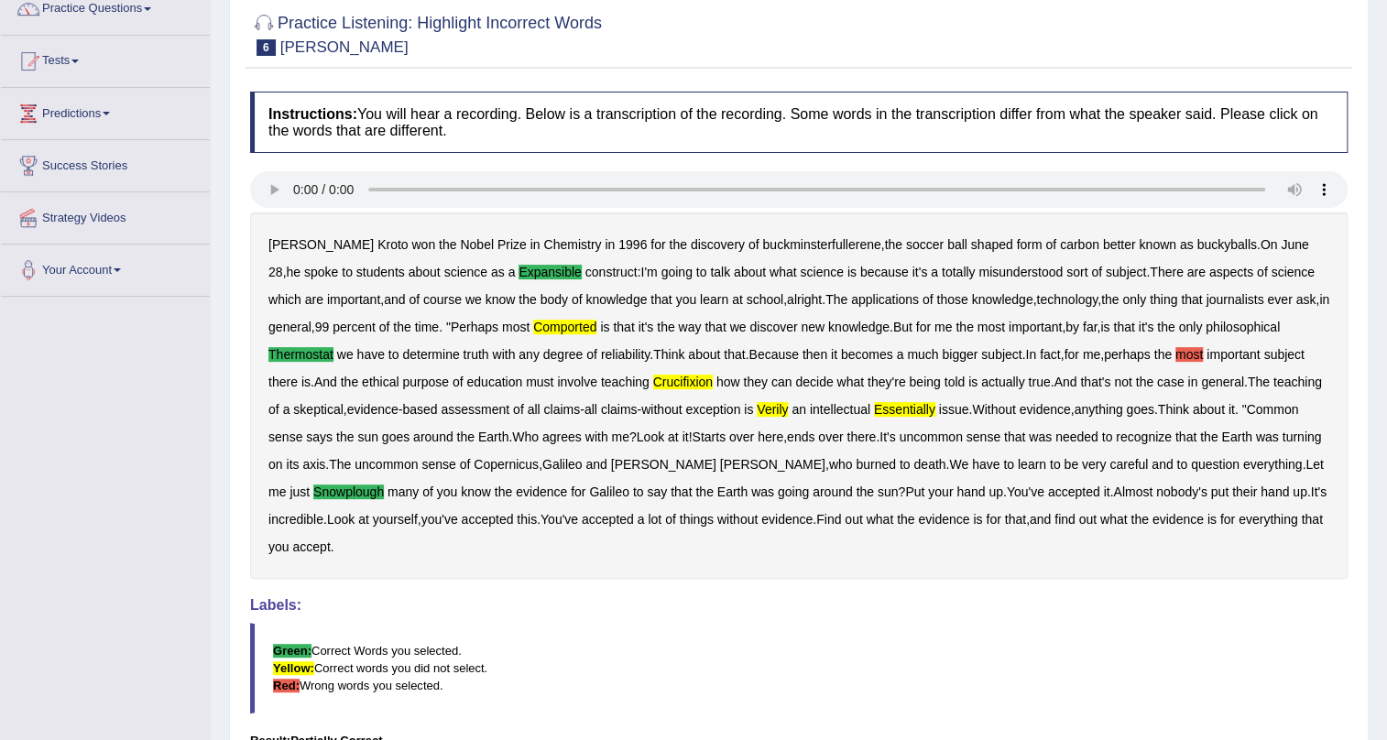
scroll to position [0, 0]
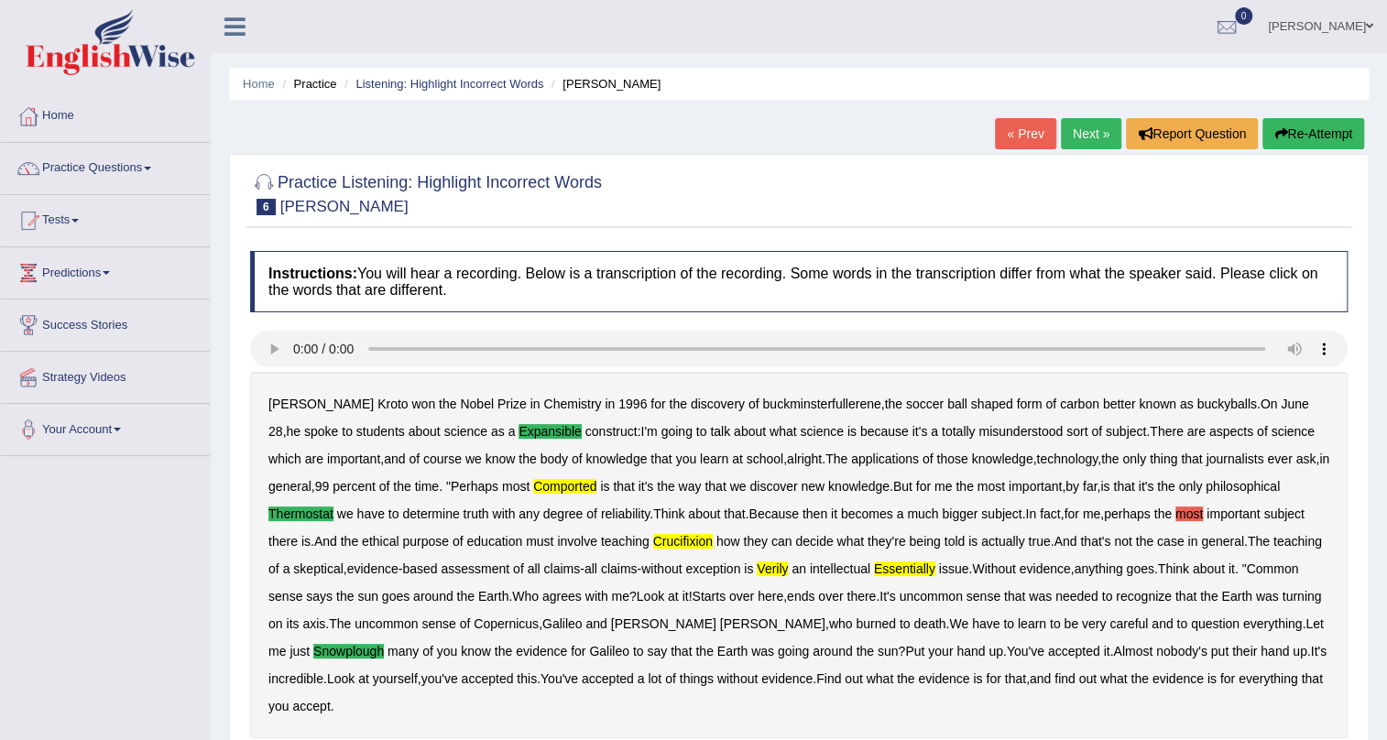
click at [1303, 138] on button "Re-Attempt" at bounding box center [1314, 133] width 102 height 31
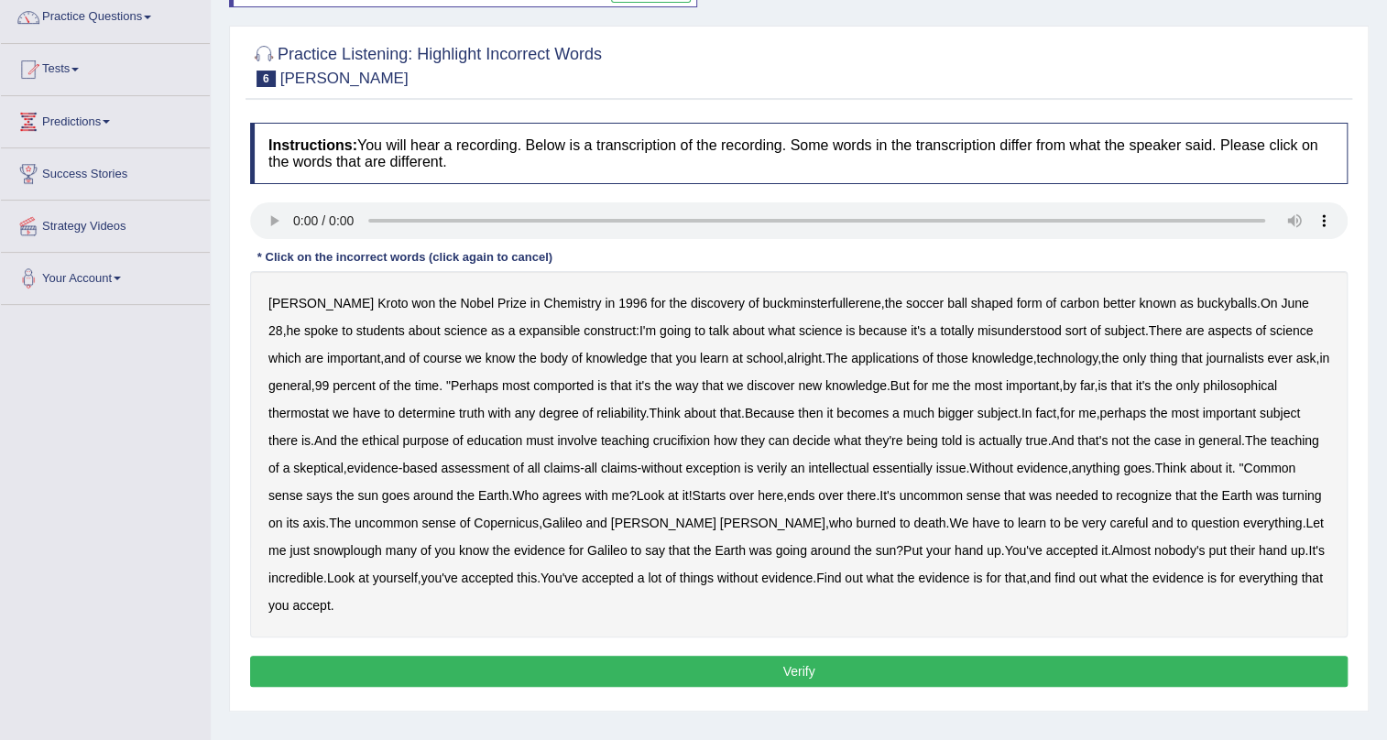
scroll to position [166, 0]
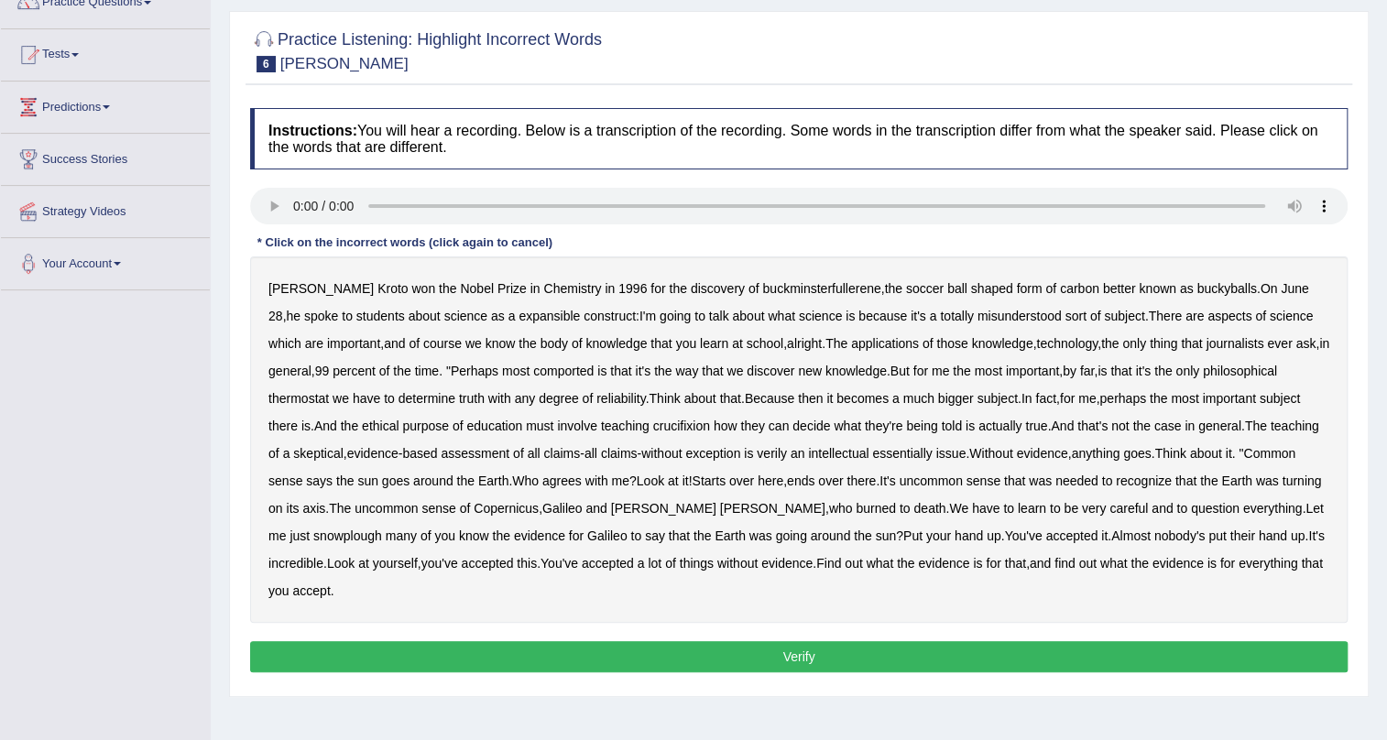
click at [519, 316] on b "expansible" at bounding box center [549, 316] width 61 height 15
click at [574, 371] on b "comported" at bounding box center [563, 371] width 60 height 15
click at [309, 393] on b "thermostat" at bounding box center [299, 398] width 60 height 15
click at [696, 426] on b "crucifixion" at bounding box center [681, 426] width 57 height 15
click at [781, 455] on b "verily" at bounding box center [772, 453] width 30 height 15
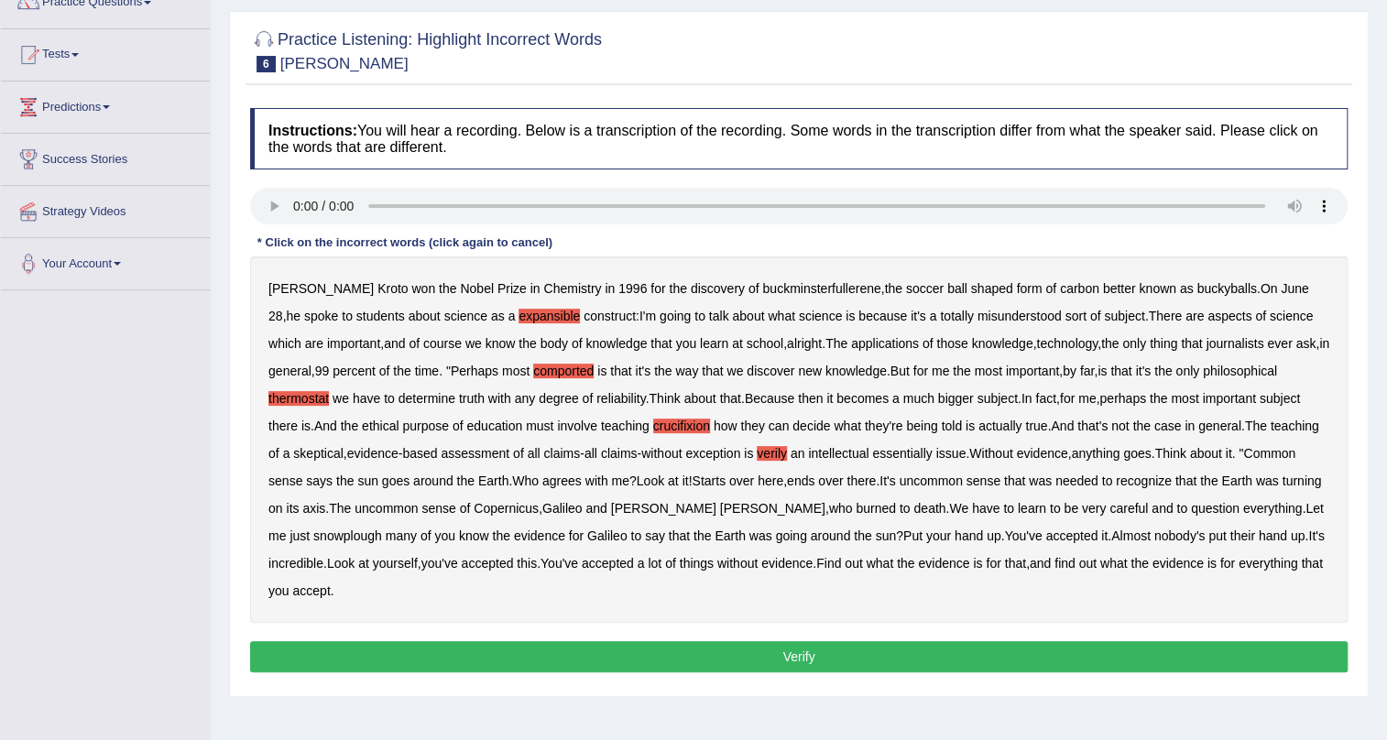
click at [321, 534] on b "snowplough" at bounding box center [347, 536] width 69 height 15
click at [790, 660] on button "Verify" at bounding box center [799, 656] width 1098 height 31
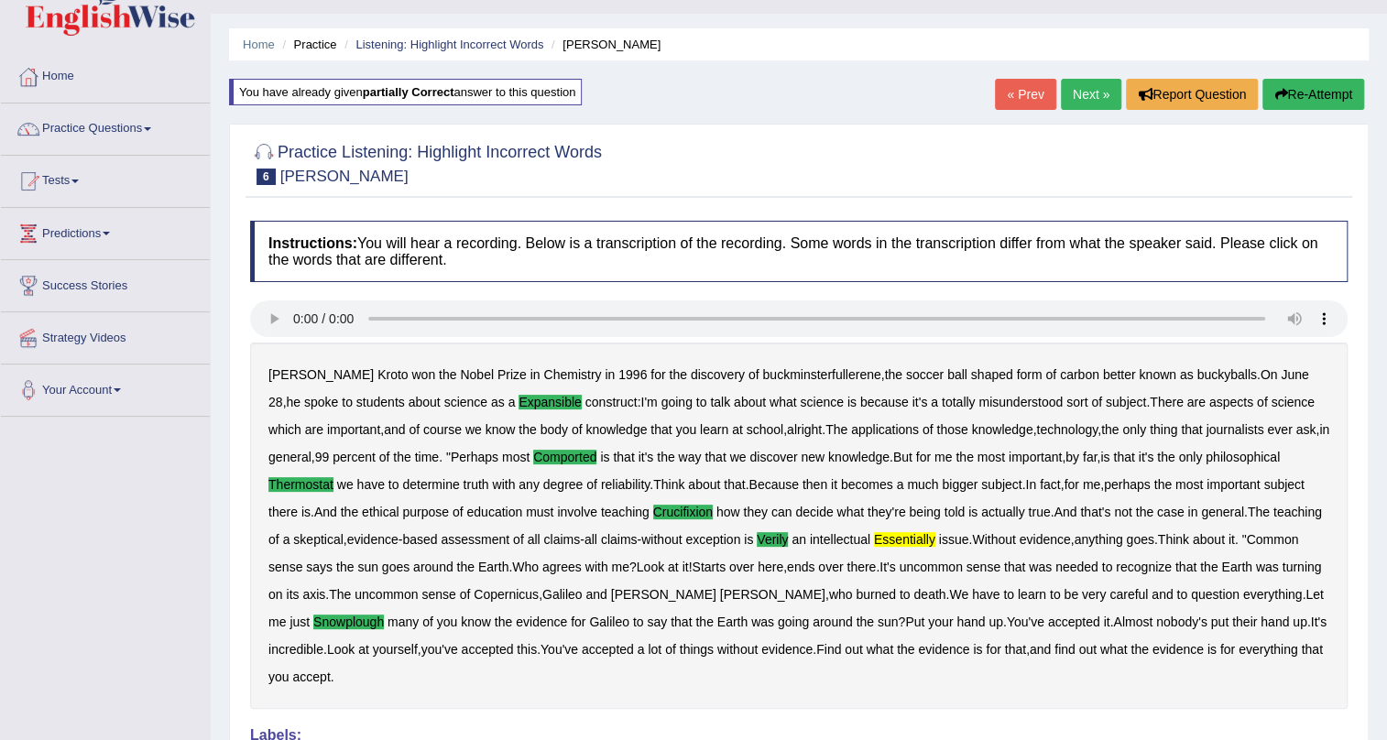
scroll to position [0, 0]
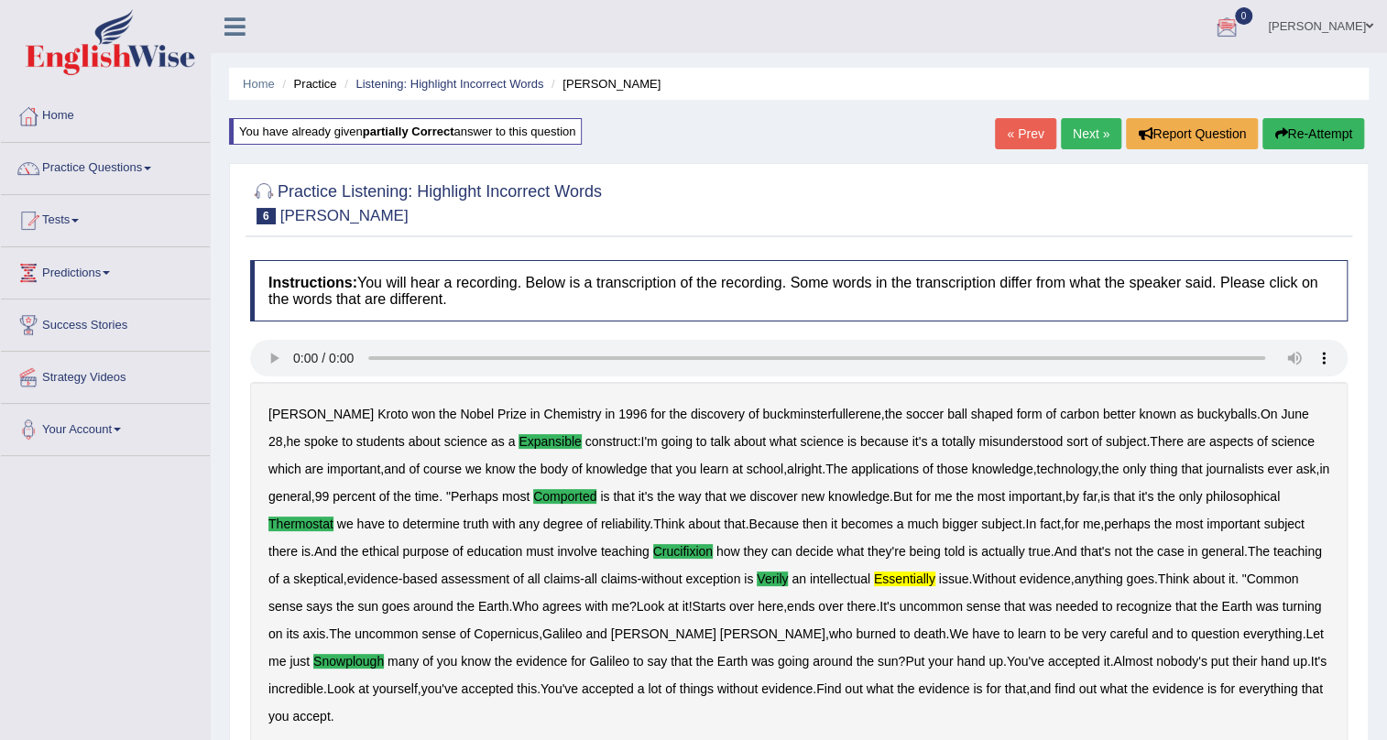
click at [1303, 137] on button "Re-Attempt" at bounding box center [1314, 133] width 102 height 31
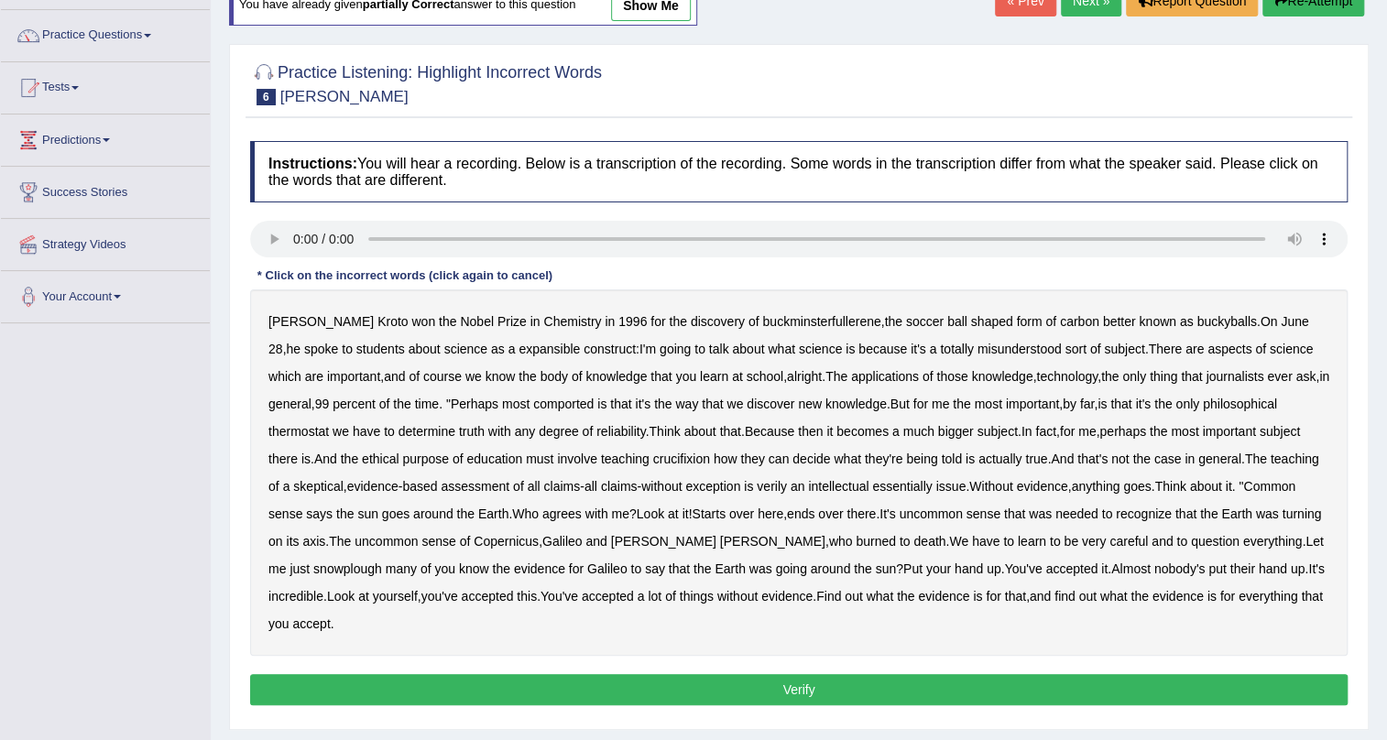
scroll to position [166, 0]
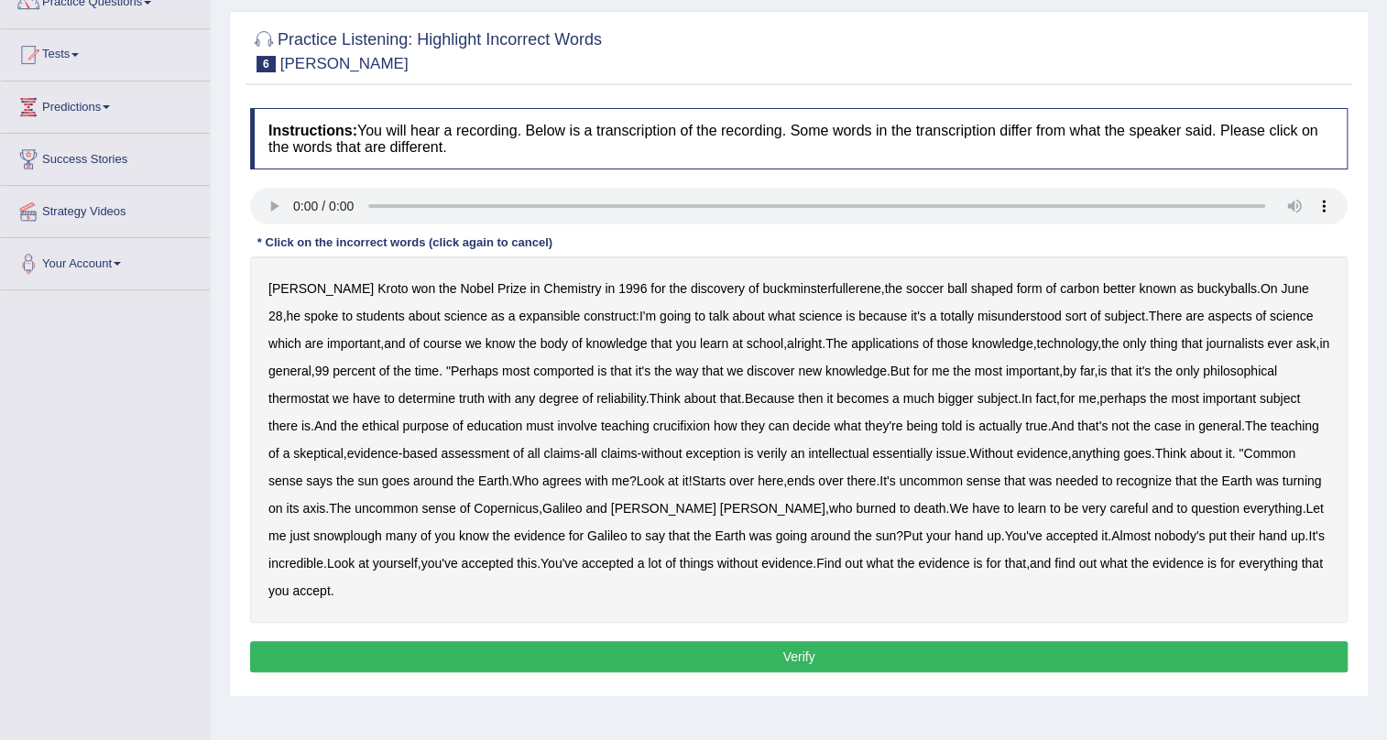
click at [519, 316] on b "expansible" at bounding box center [549, 316] width 61 height 15
click at [578, 372] on b "comported" at bounding box center [563, 371] width 60 height 15
click at [312, 401] on b "thermostat" at bounding box center [299, 398] width 60 height 15
click at [687, 425] on b "crucifixion" at bounding box center [681, 426] width 57 height 15
click at [767, 453] on b "verily" at bounding box center [772, 453] width 30 height 15
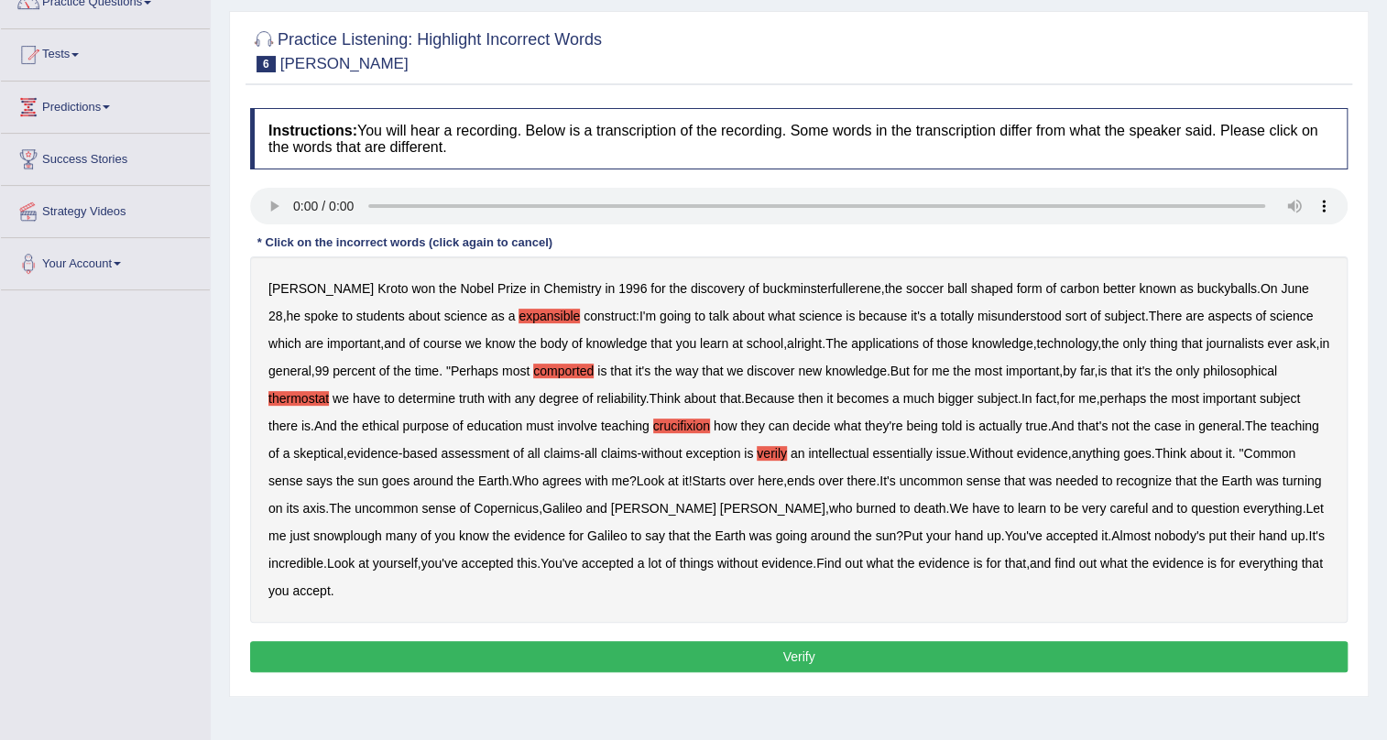
click at [313, 530] on b "snowplough" at bounding box center [347, 536] width 69 height 15
click at [806, 652] on button "Verify" at bounding box center [799, 656] width 1098 height 31
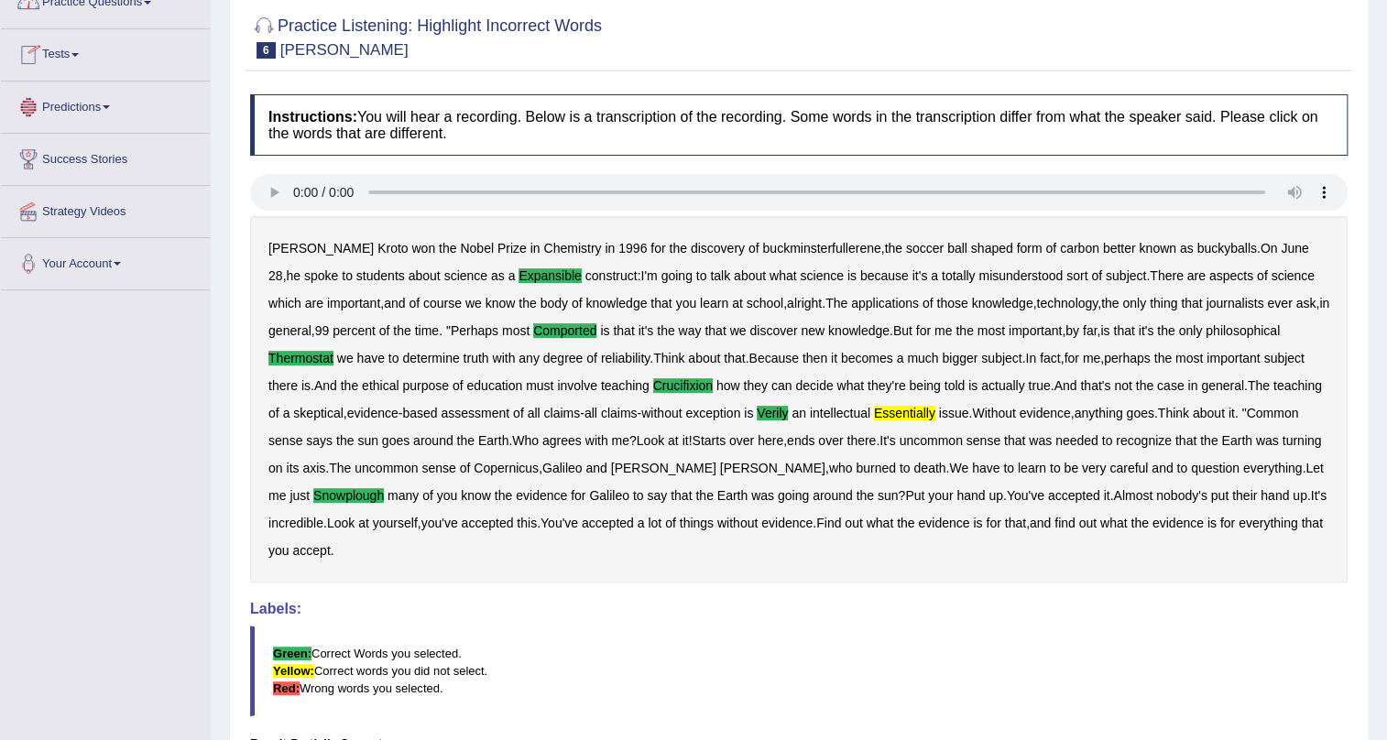
scroll to position [0, 0]
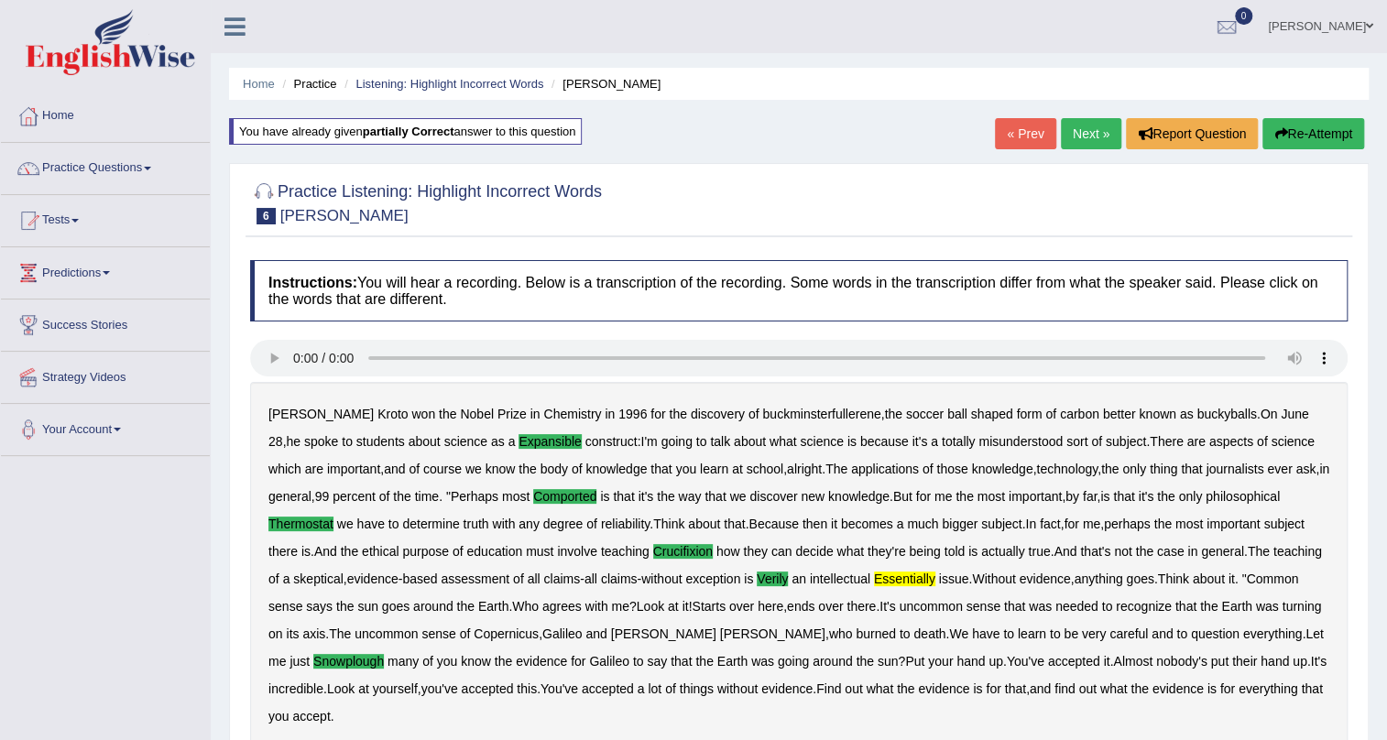
click at [1326, 131] on button "Re-Attempt" at bounding box center [1314, 133] width 102 height 31
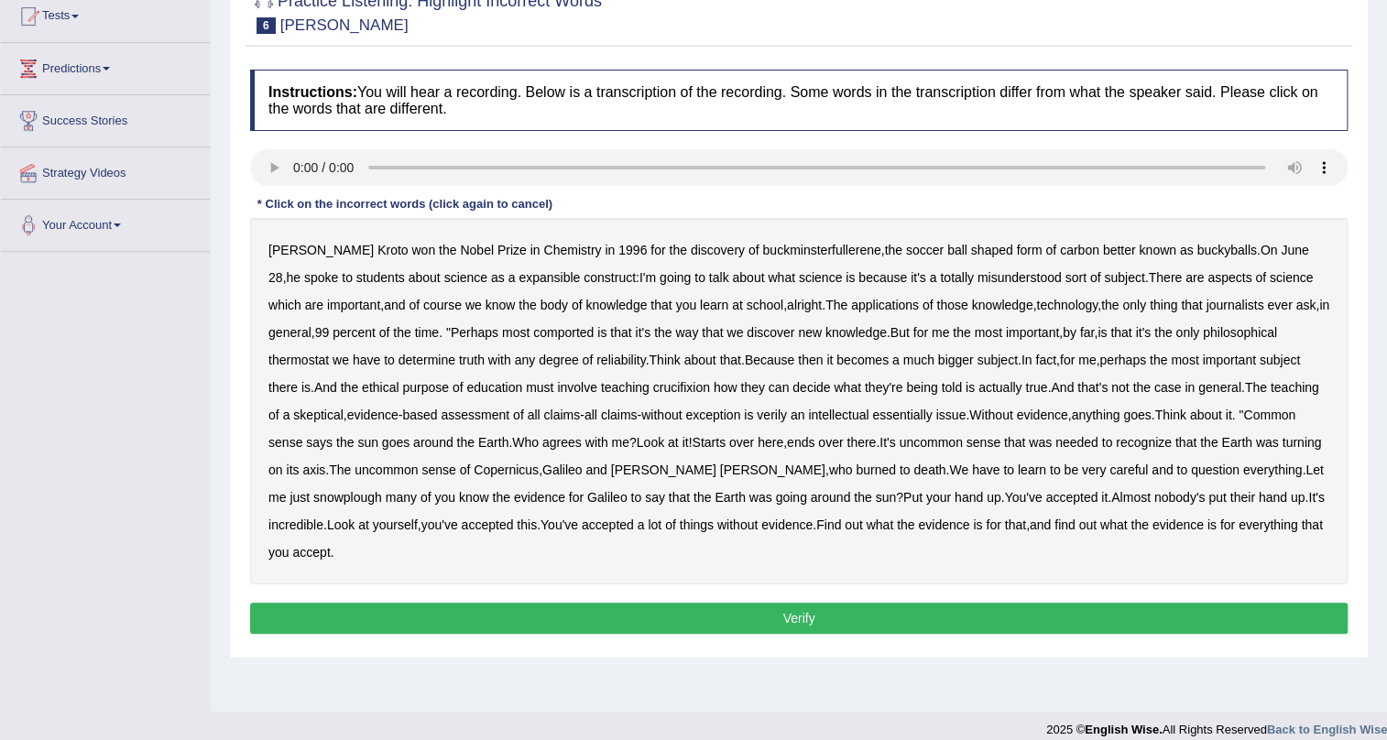
scroll to position [221, 0]
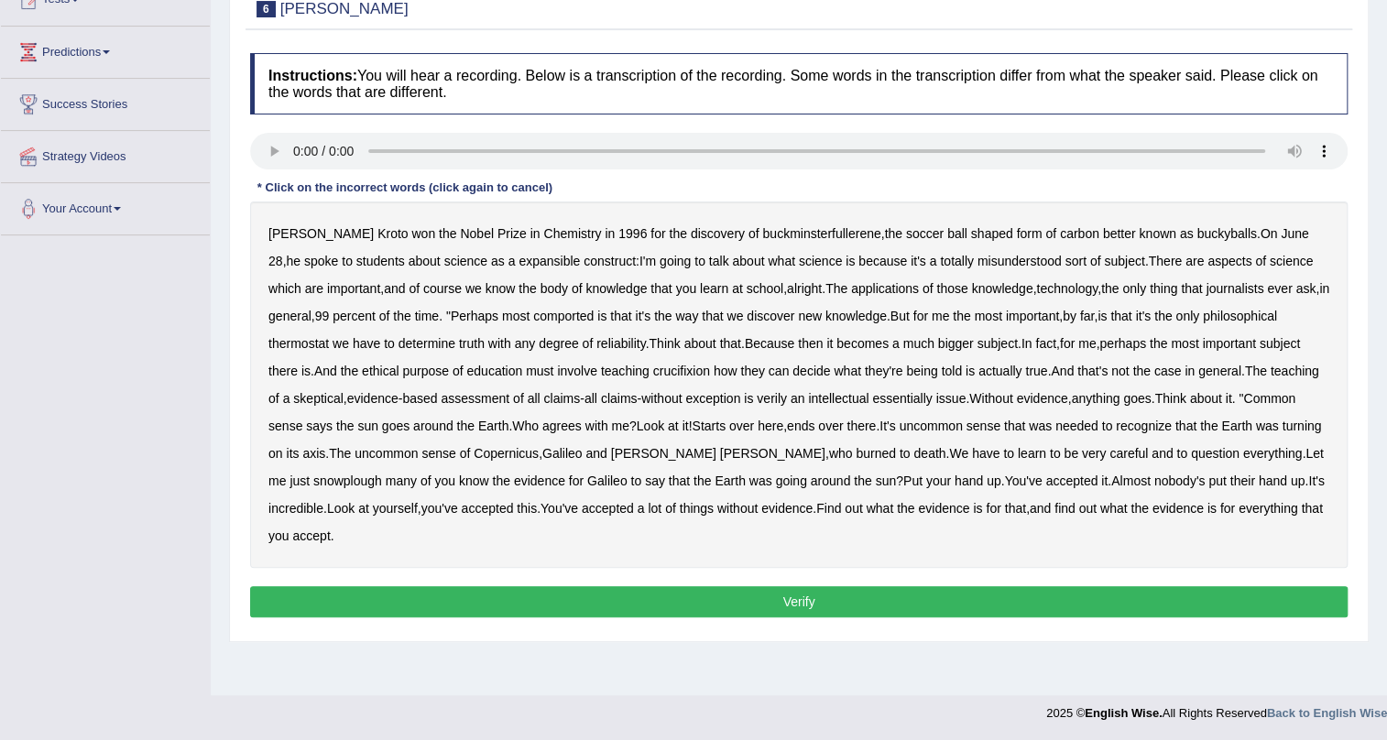
click at [519, 261] on b "expansible" at bounding box center [549, 261] width 61 height 15
click at [576, 316] on b "comported" at bounding box center [563, 316] width 60 height 15
click at [304, 343] on b "thermostat" at bounding box center [299, 343] width 60 height 15
click at [679, 370] on b "crucifixion" at bounding box center [681, 371] width 57 height 15
click at [769, 400] on b "verily" at bounding box center [772, 398] width 30 height 15
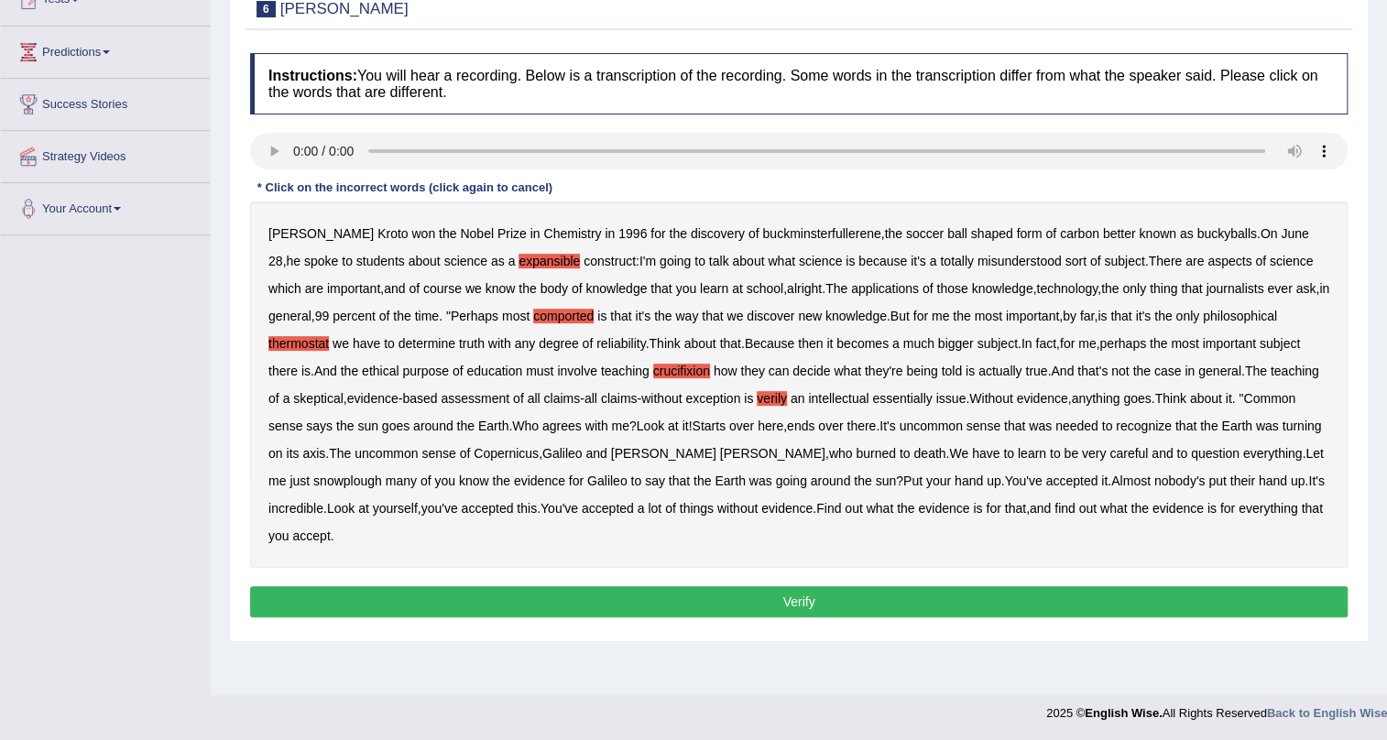
click at [315, 479] on b "snowplough" at bounding box center [347, 481] width 69 height 15
click at [801, 598] on button "Verify" at bounding box center [799, 601] width 1098 height 31
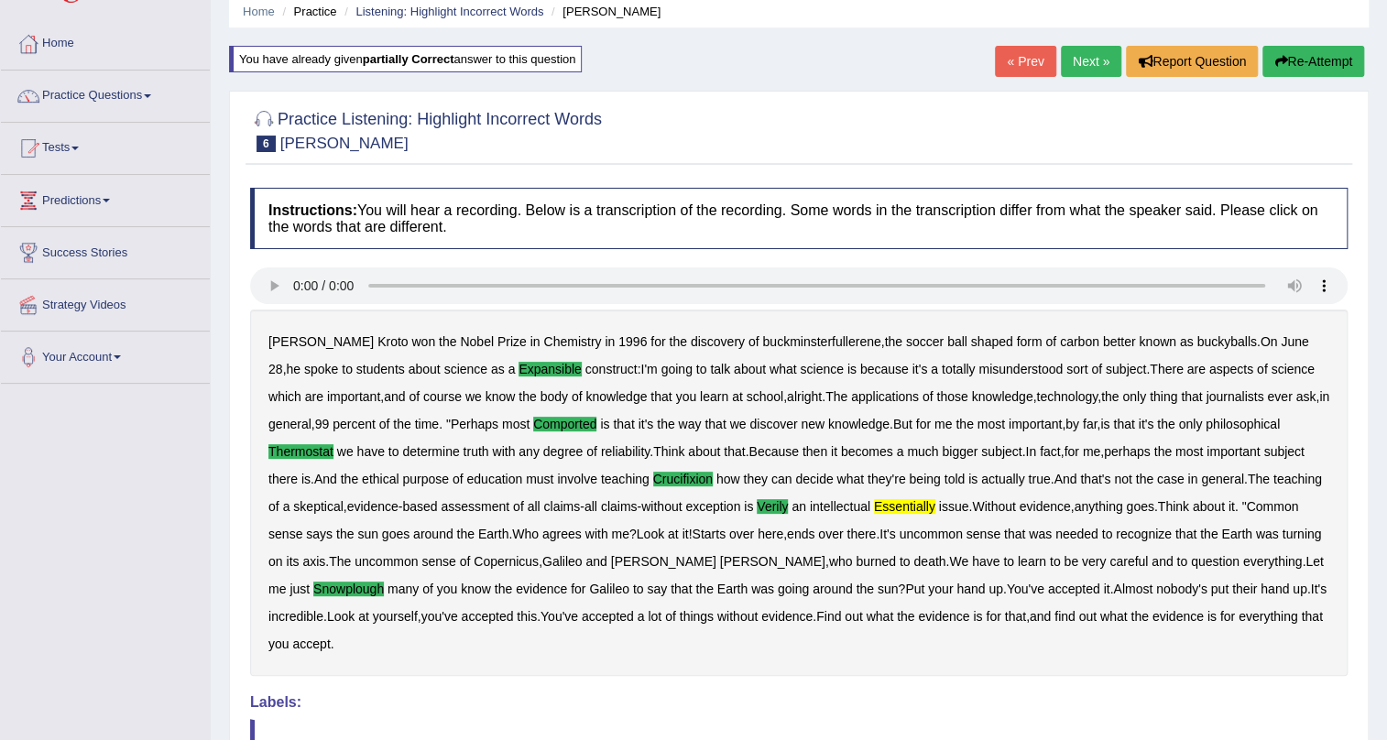
scroll to position [55, 0]
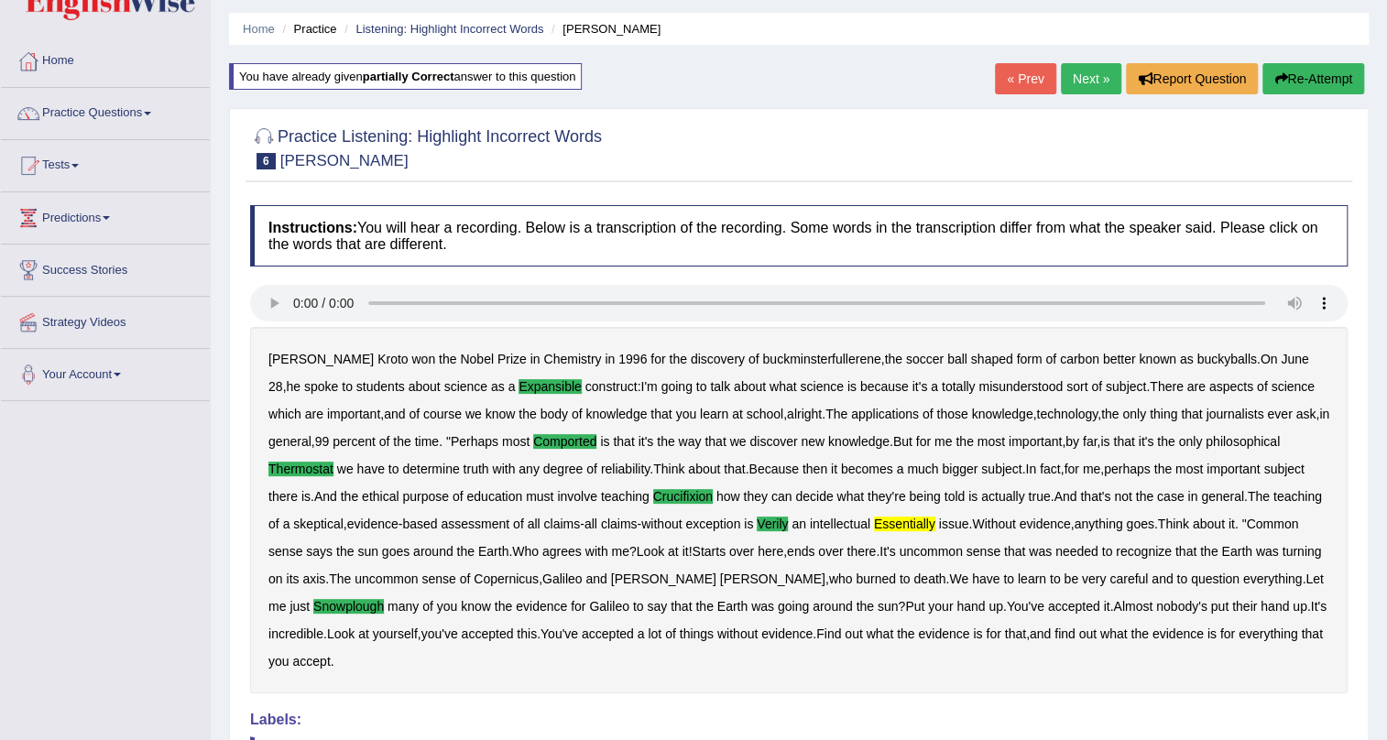
click at [1289, 82] on button "Re-Attempt" at bounding box center [1314, 78] width 102 height 31
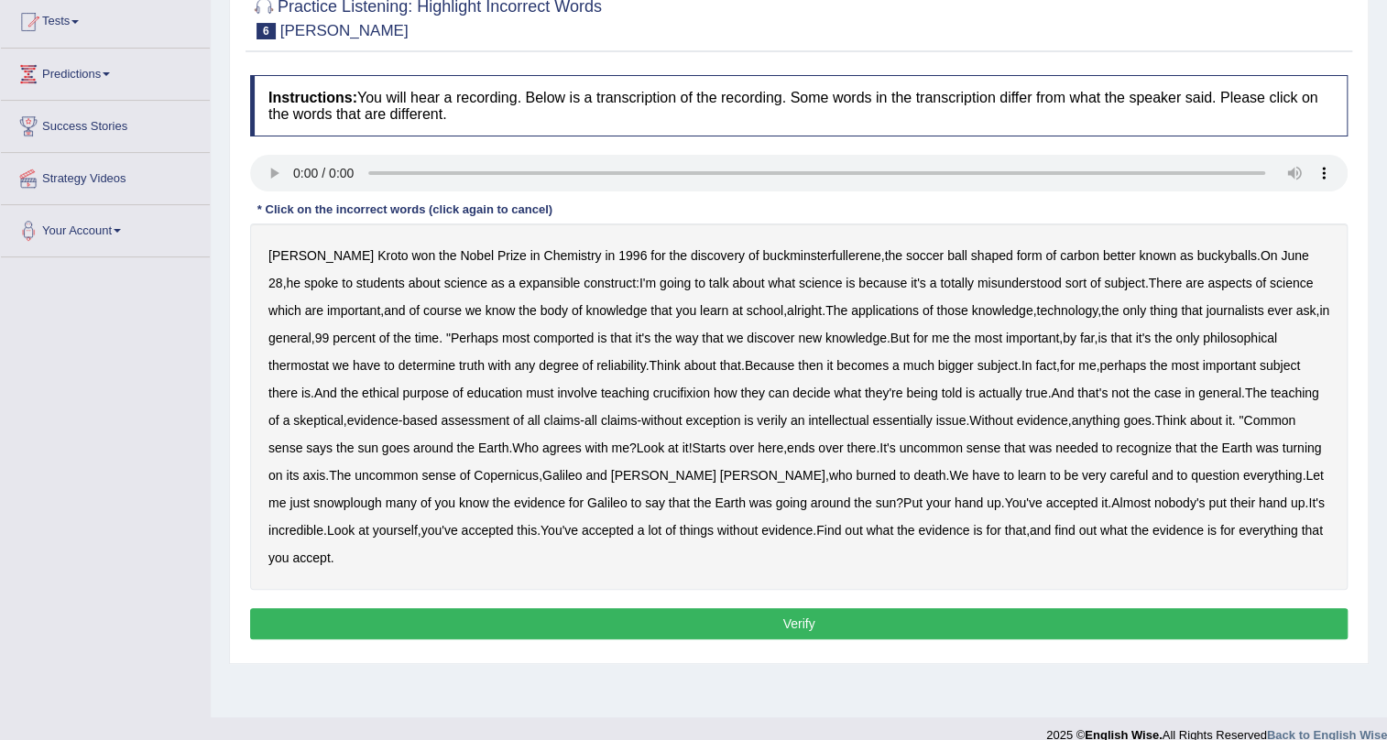
scroll to position [221, 0]
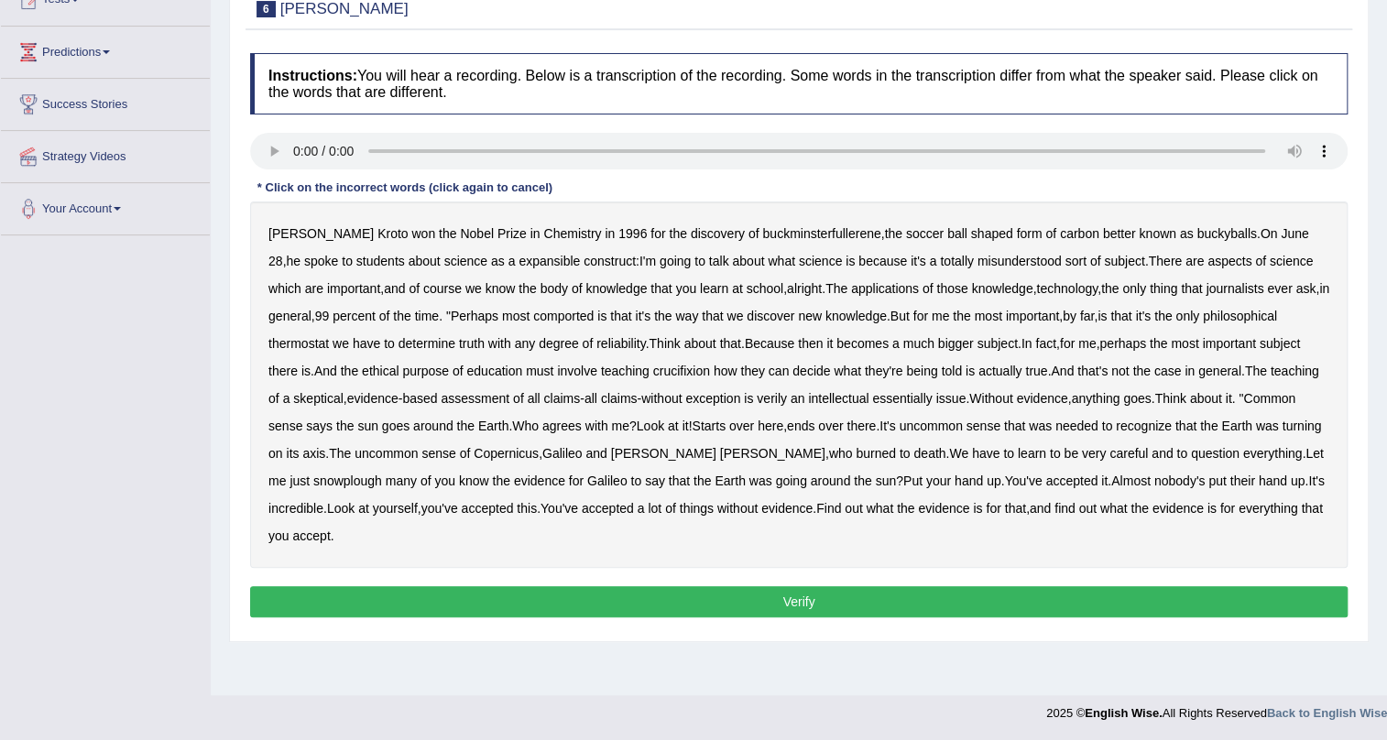
click at [519, 263] on b "expansible" at bounding box center [549, 261] width 61 height 15
click at [323, 345] on b "thermostat" at bounding box center [299, 343] width 60 height 15
click at [668, 367] on b "crucifixion" at bounding box center [681, 371] width 57 height 15
click at [780, 400] on b "verily" at bounding box center [772, 398] width 30 height 15
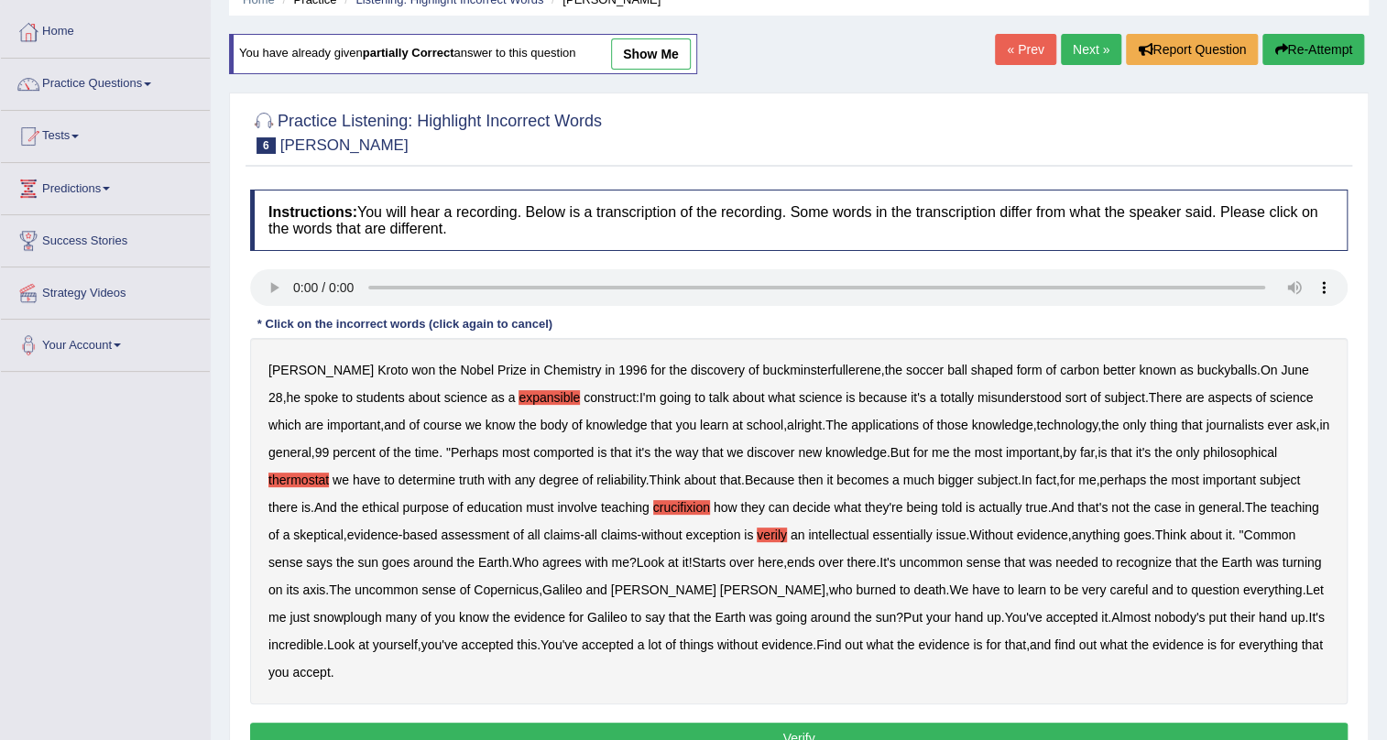
scroll to position [55, 0]
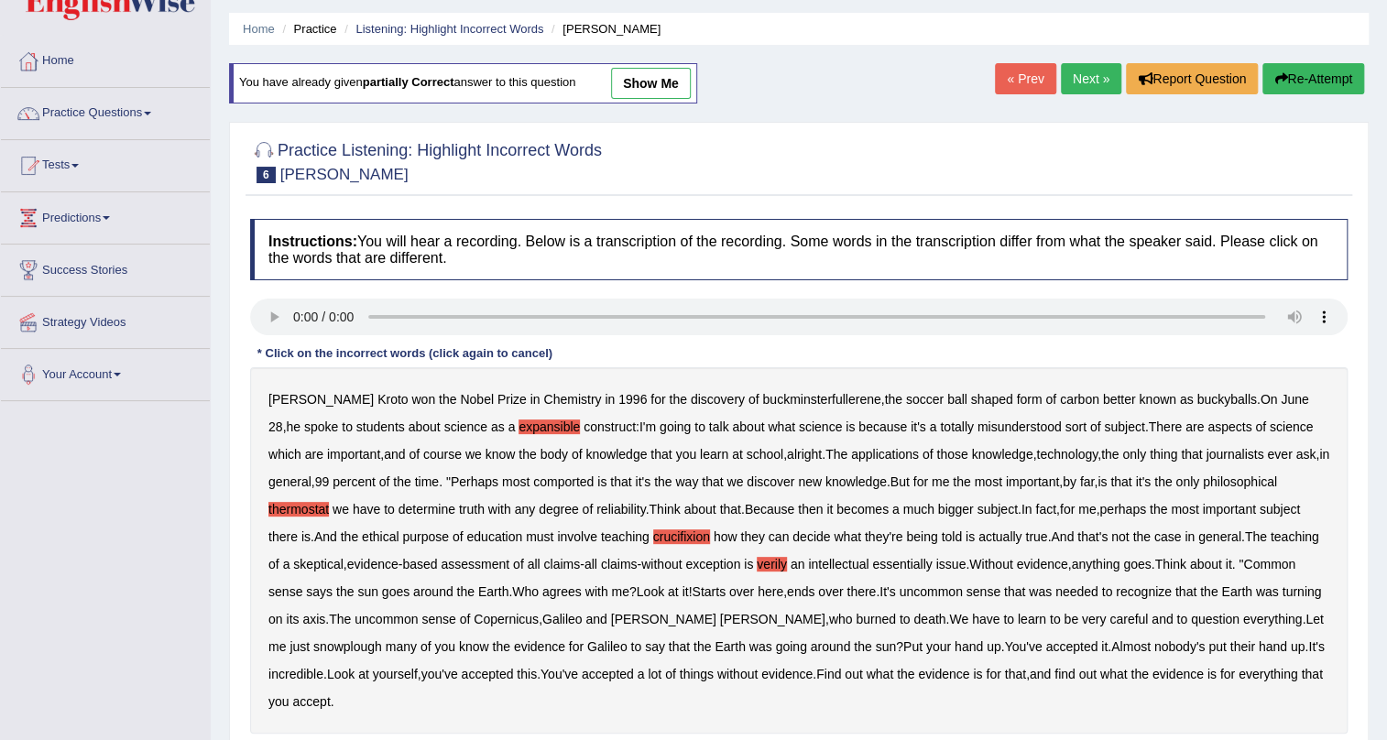
click at [1307, 71] on button "Re-Attempt" at bounding box center [1314, 78] width 102 height 31
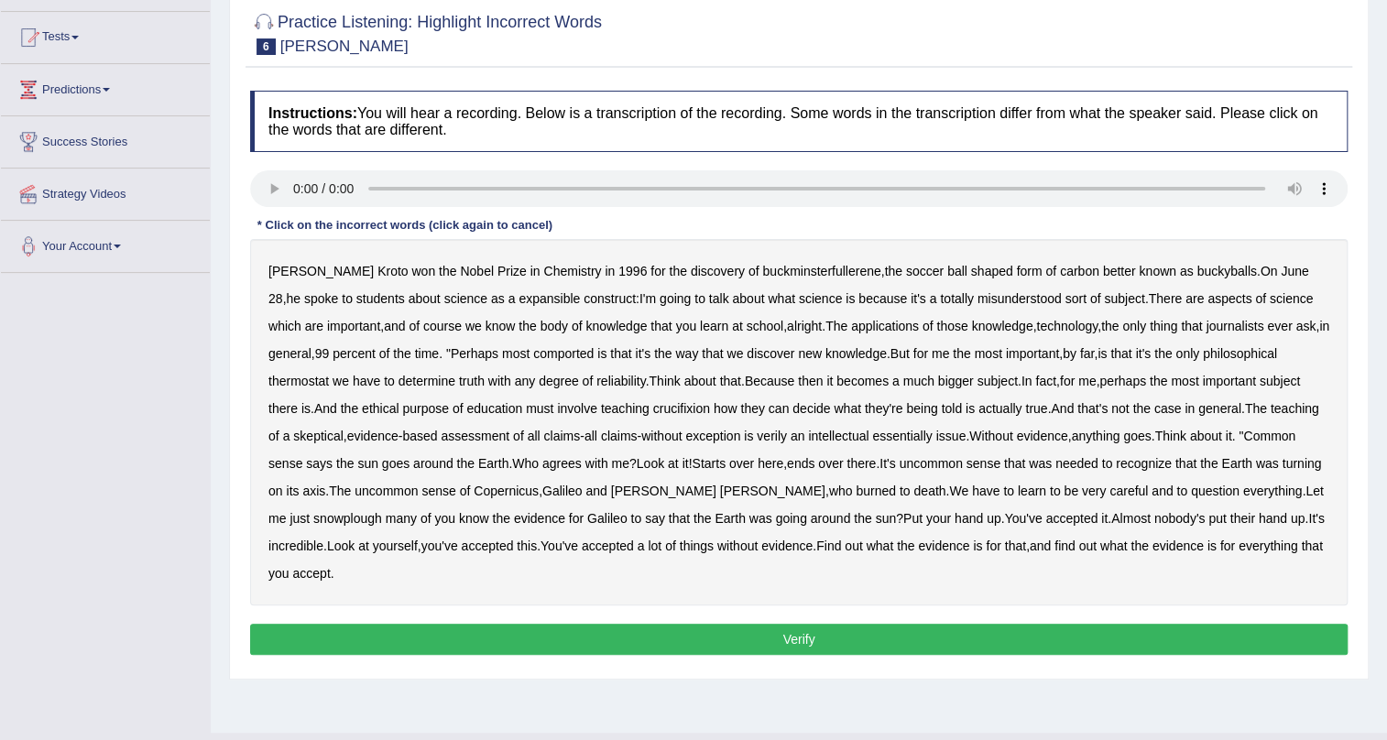
scroll to position [221, 0]
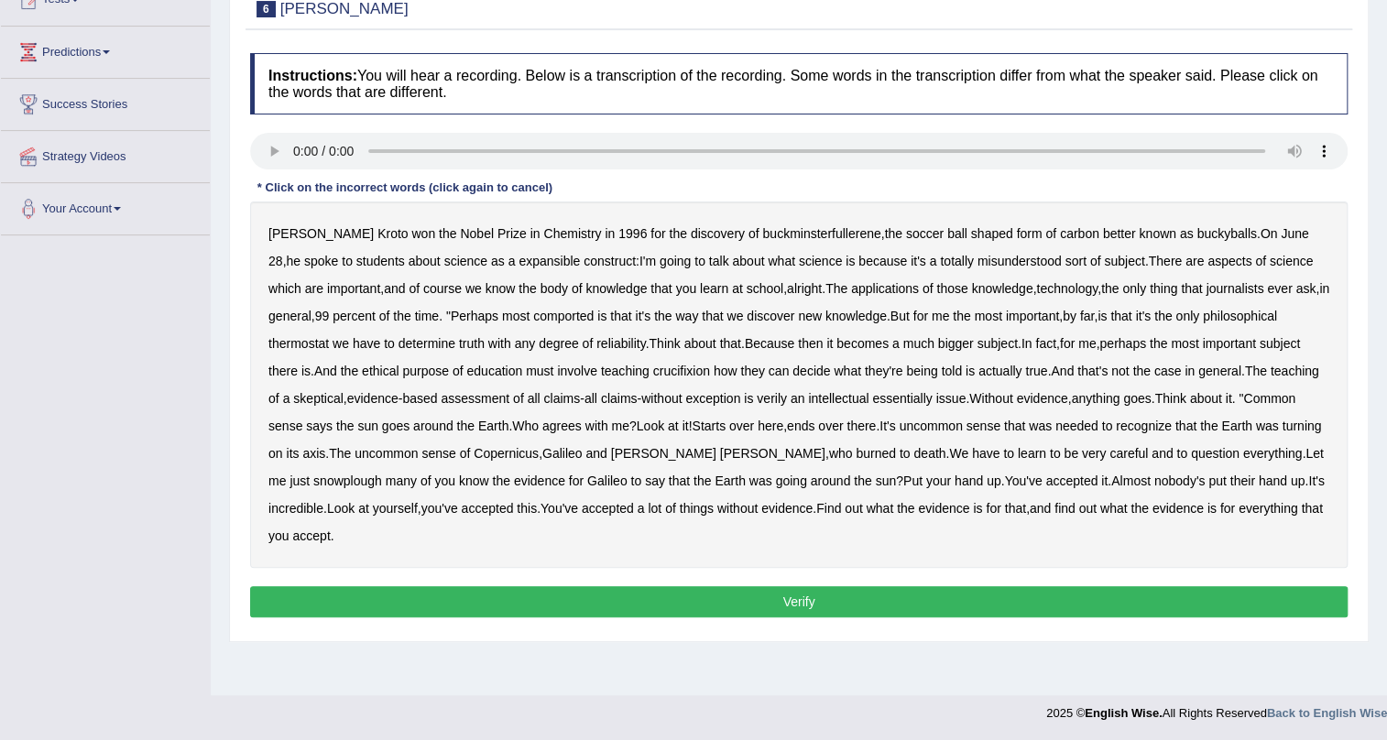
click at [519, 262] on b "expansible" at bounding box center [549, 261] width 61 height 15
click at [302, 340] on b "thermostat" at bounding box center [299, 343] width 60 height 15
click at [675, 367] on b "crucifixion" at bounding box center [681, 371] width 57 height 15
click at [831, 399] on b "intellectual" at bounding box center [838, 398] width 60 height 15
click at [919, 400] on b "essentially" at bounding box center [902, 398] width 60 height 15
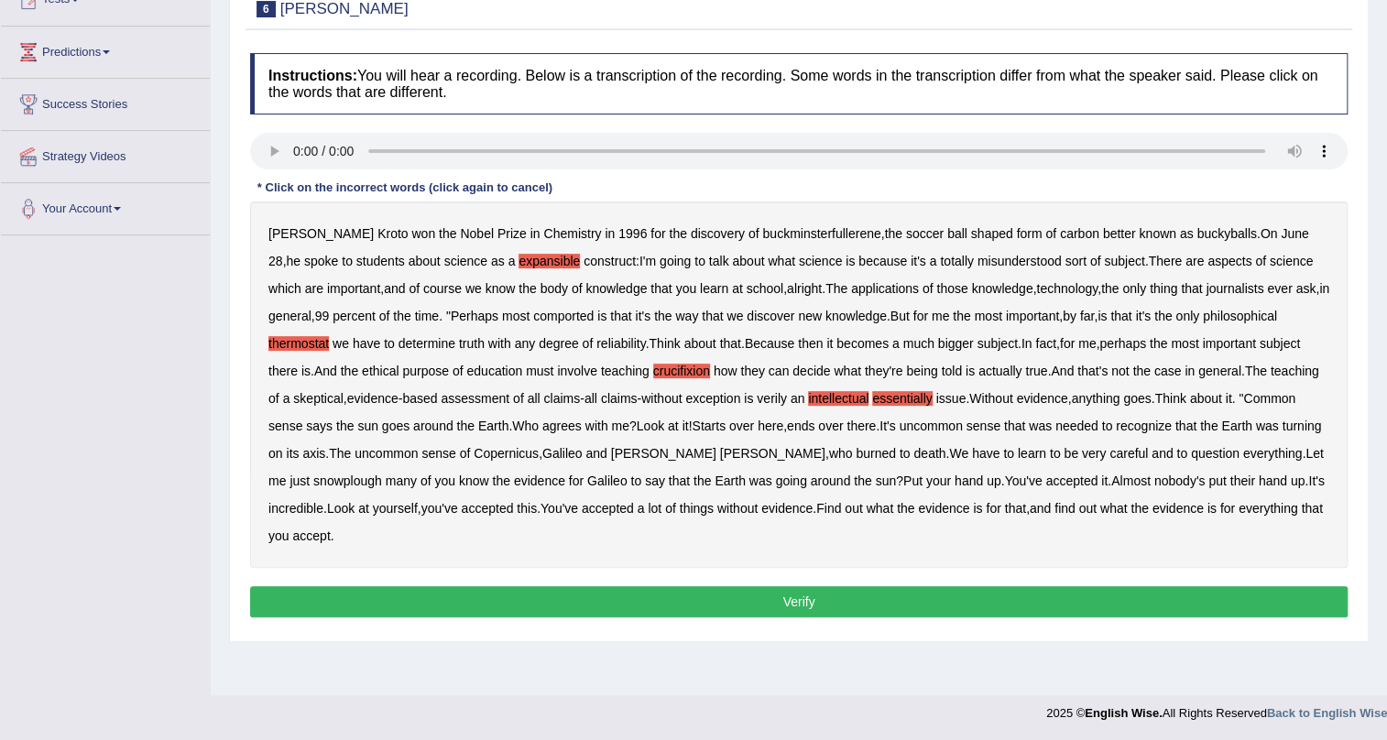
click at [313, 478] on b "snowplough" at bounding box center [347, 481] width 69 height 15
click at [795, 600] on button "Verify" at bounding box center [799, 601] width 1098 height 31
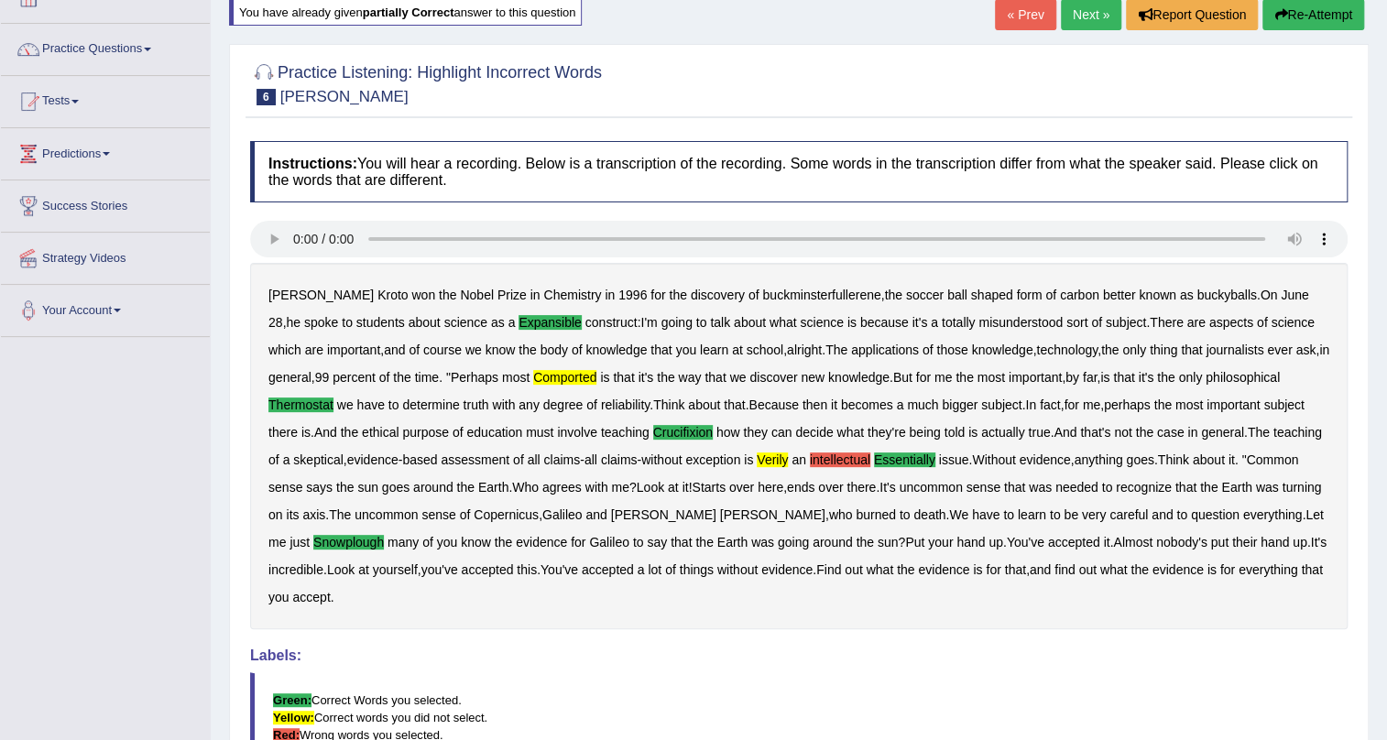
scroll to position [55, 0]
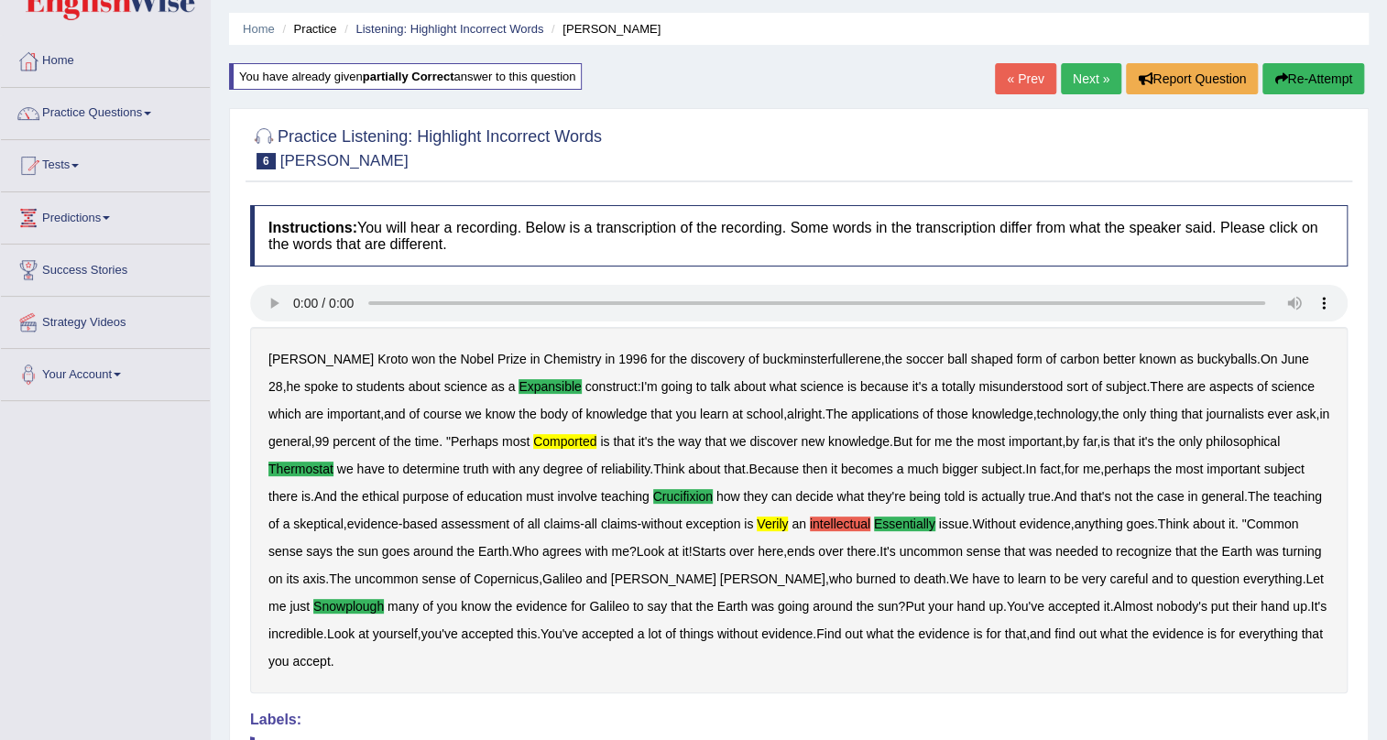
click at [1328, 77] on button "Re-Attempt" at bounding box center [1314, 78] width 102 height 31
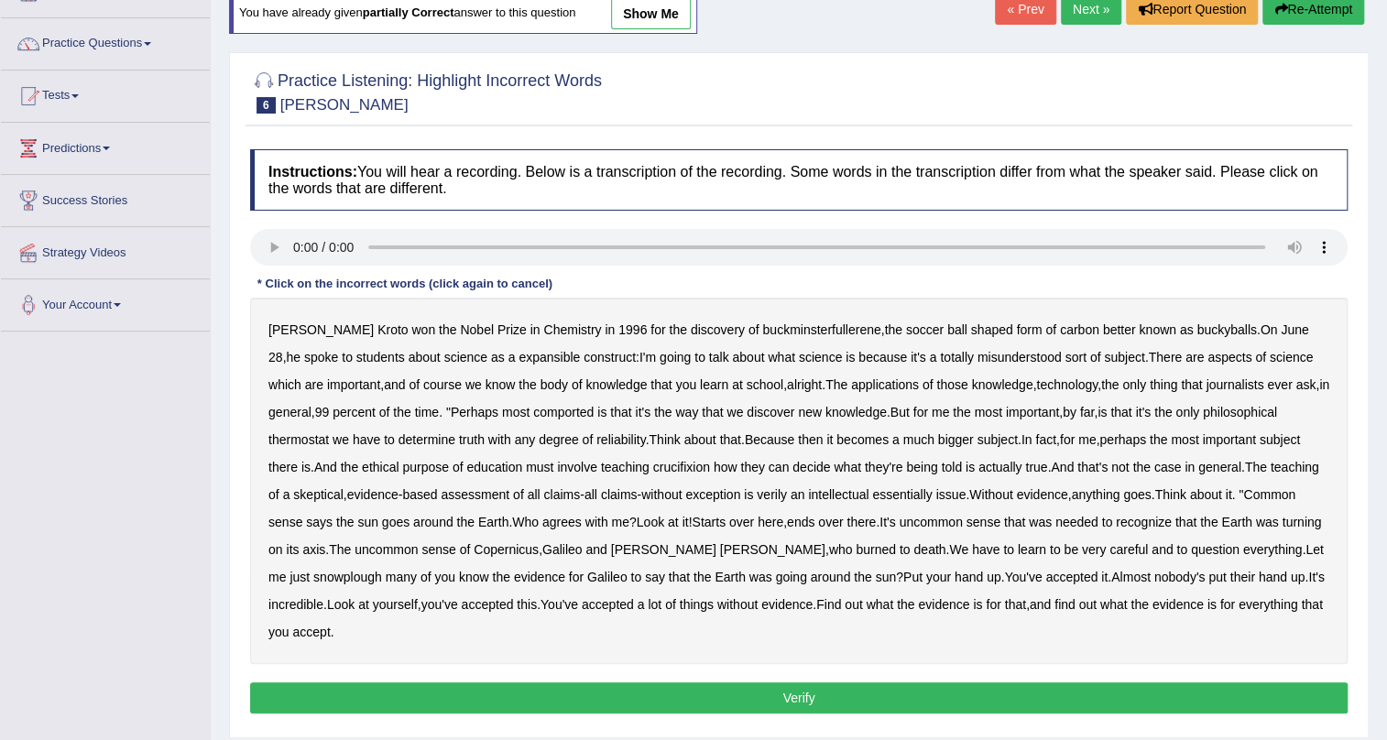
scroll to position [221, 0]
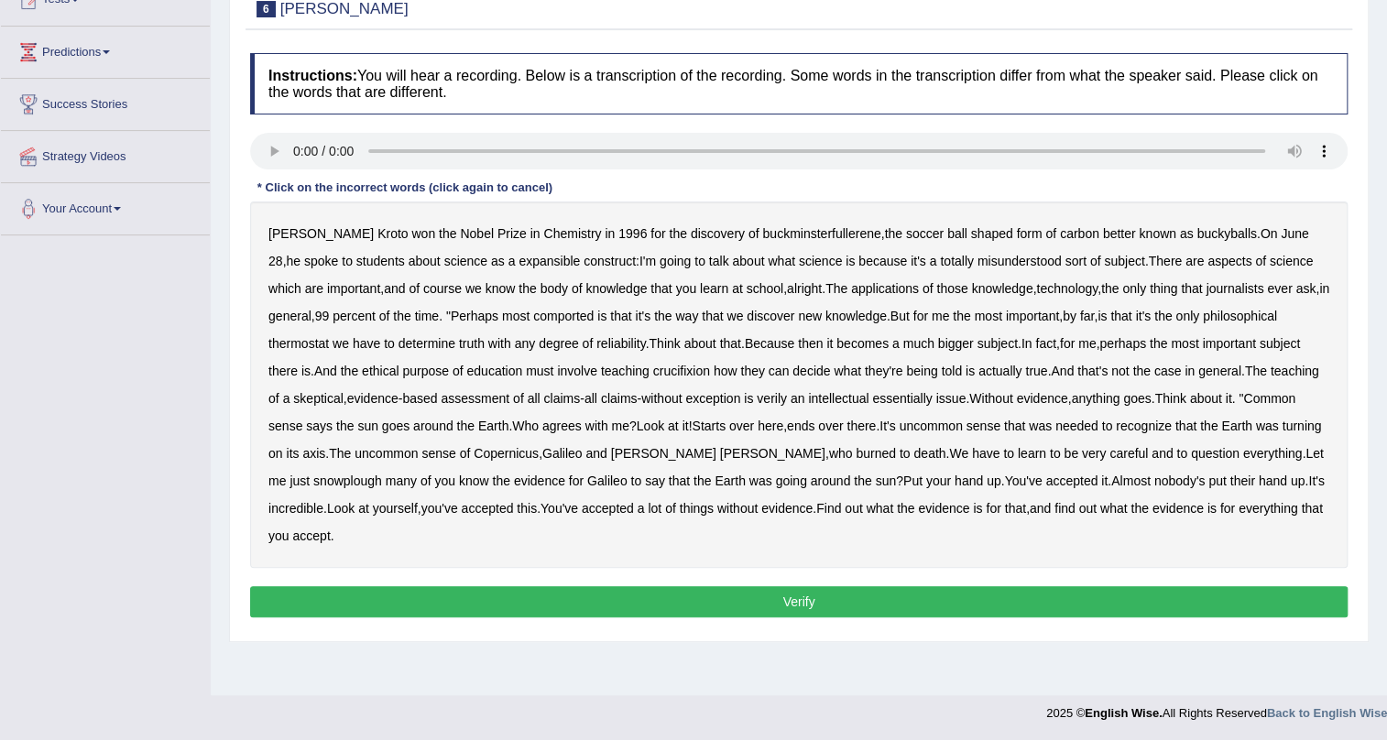
click at [519, 263] on b "expansible" at bounding box center [549, 261] width 61 height 15
click at [571, 317] on b "comported" at bounding box center [563, 316] width 60 height 15
click at [321, 344] on b "thermostat" at bounding box center [299, 343] width 60 height 15
click at [688, 372] on b "crucifixion" at bounding box center [681, 371] width 57 height 15
click at [773, 399] on b "verily" at bounding box center [772, 398] width 30 height 15
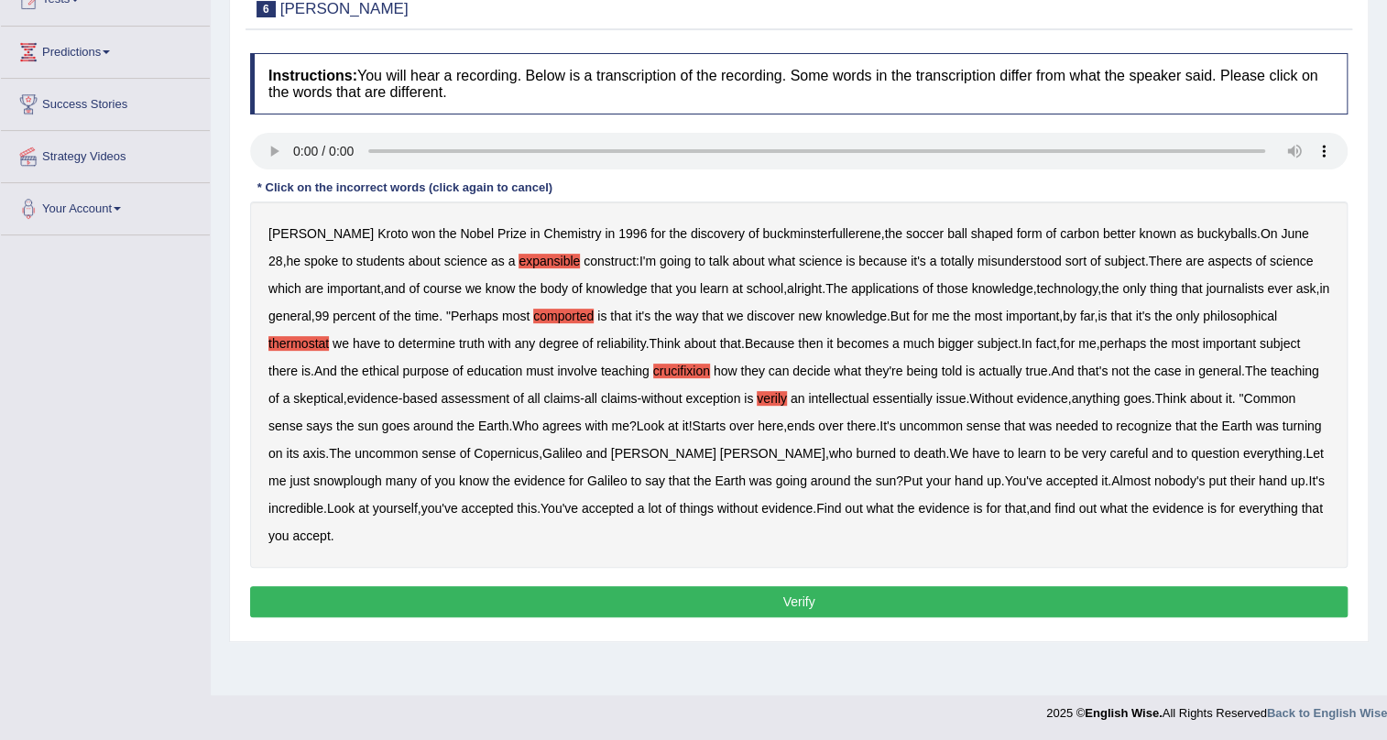
click at [902, 399] on b "essentially" at bounding box center [902, 398] width 60 height 15
click at [313, 481] on b "snowplough" at bounding box center [347, 481] width 69 height 15
click at [803, 596] on button "Verify" at bounding box center [799, 601] width 1098 height 31
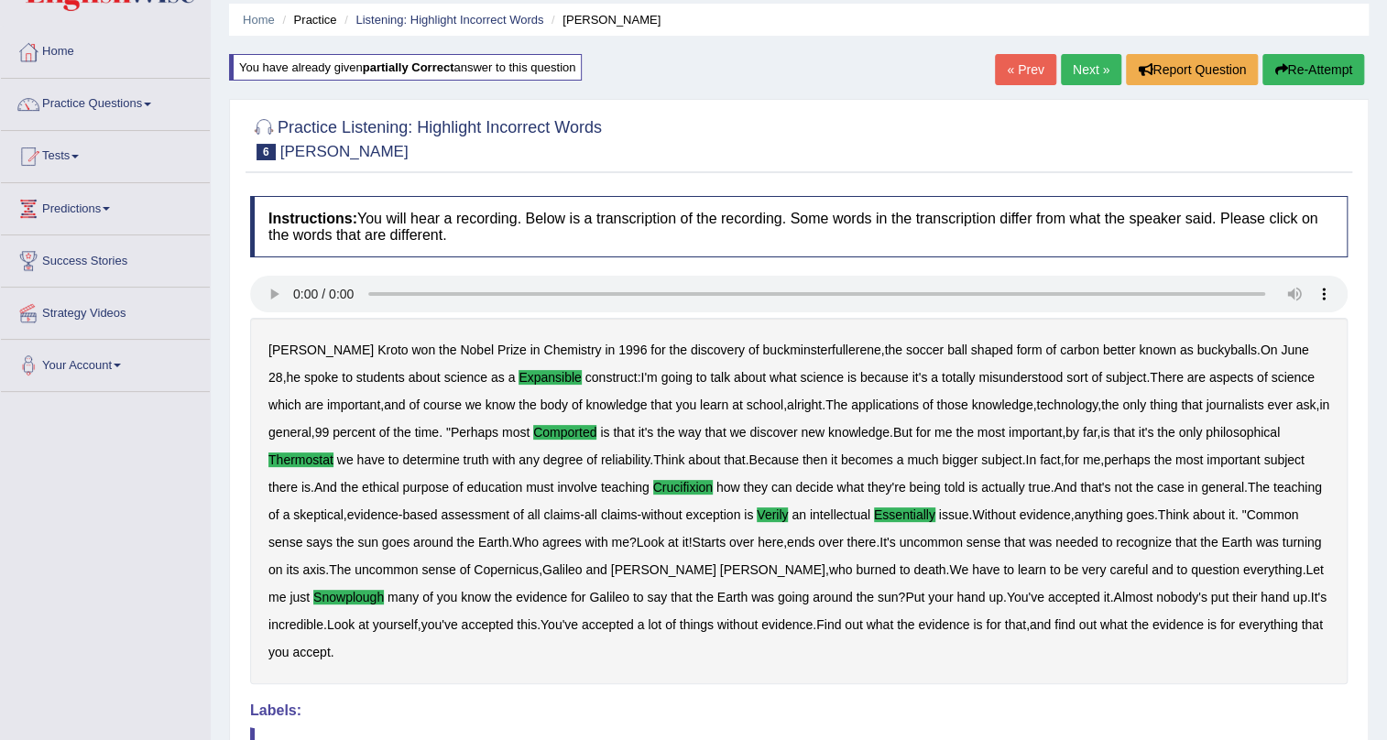
scroll to position [55, 0]
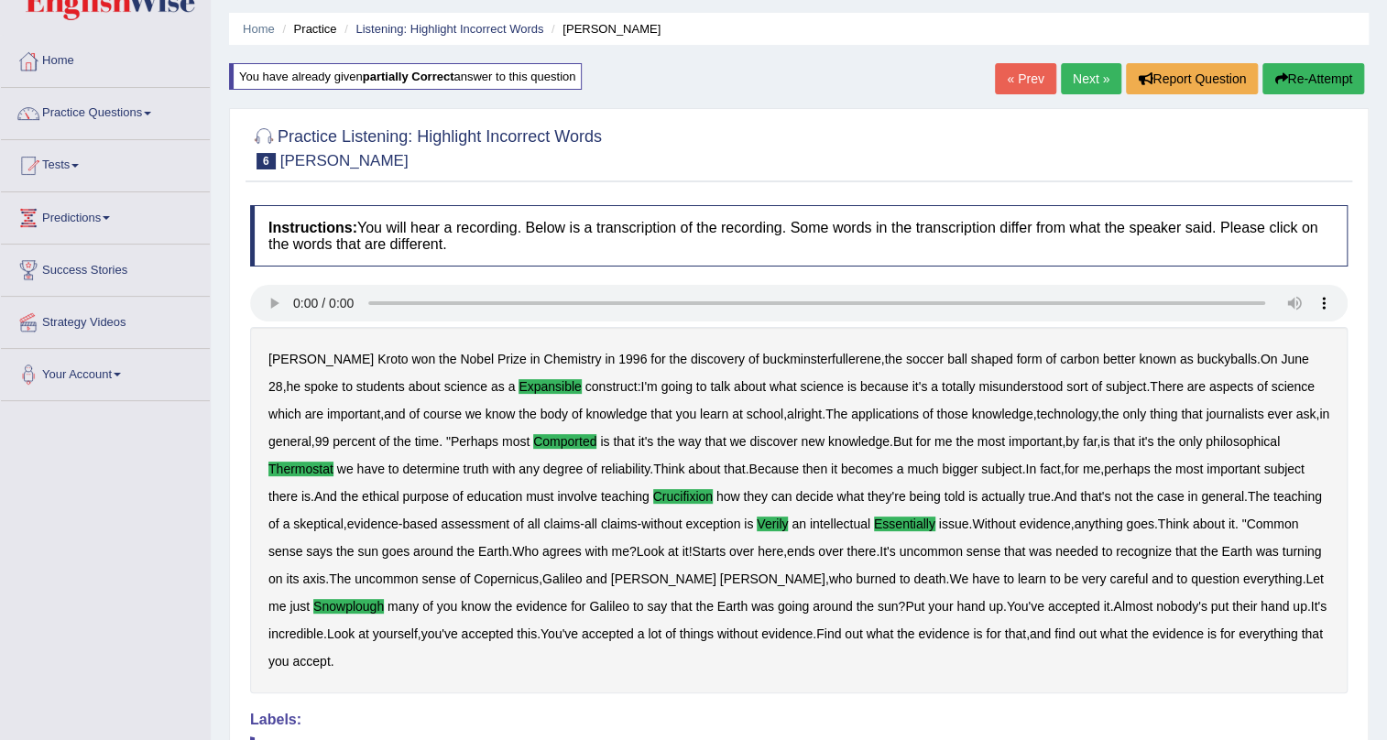
click at [1084, 83] on link "Next »" at bounding box center [1091, 78] width 60 height 31
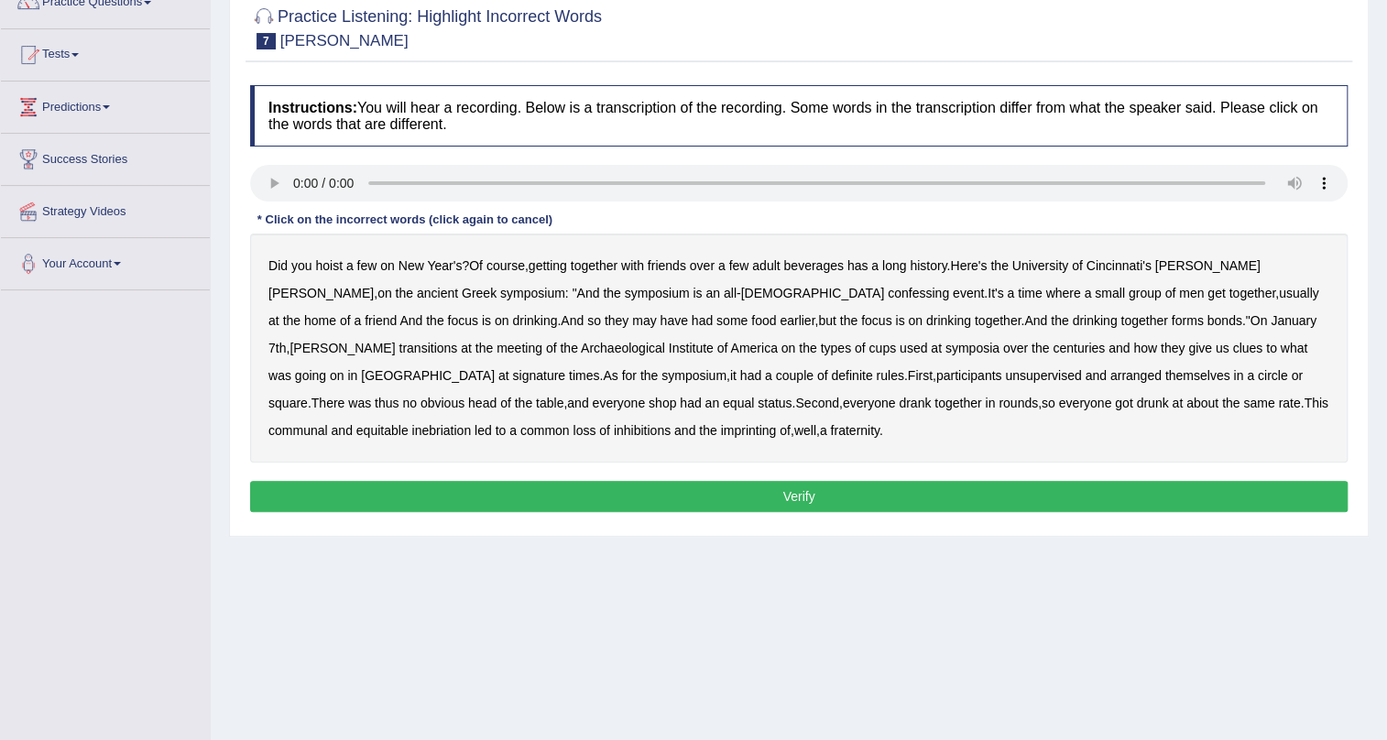
click at [1136, 266] on b "Cincinnati's" at bounding box center [1118, 265] width 65 height 15
click at [888, 295] on b "confessing" at bounding box center [918, 293] width 61 height 15
click at [457, 341] on b "transitions" at bounding box center [428, 348] width 59 height 15
click at [565, 368] on b "signature" at bounding box center [538, 375] width 53 height 15
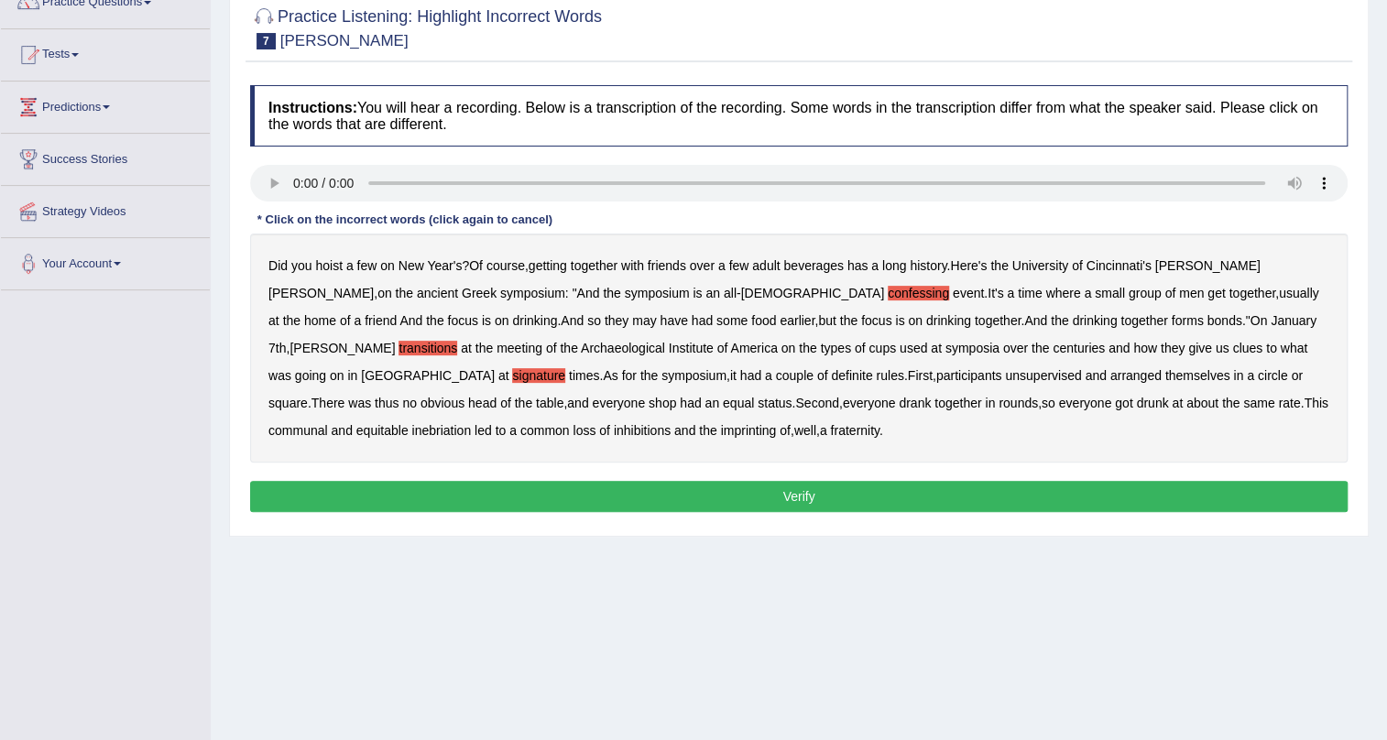
click at [937, 374] on b "participants" at bounding box center [970, 375] width 66 height 15
click at [937, 371] on b "participants" at bounding box center [970, 375] width 66 height 15
click at [1005, 377] on b "unsupervised" at bounding box center [1043, 375] width 76 height 15
click at [649, 402] on b "shop" at bounding box center [662, 403] width 27 height 15
click at [721, 430] on b "imprinting" at bounding box center [749, 430] width 56 height 15
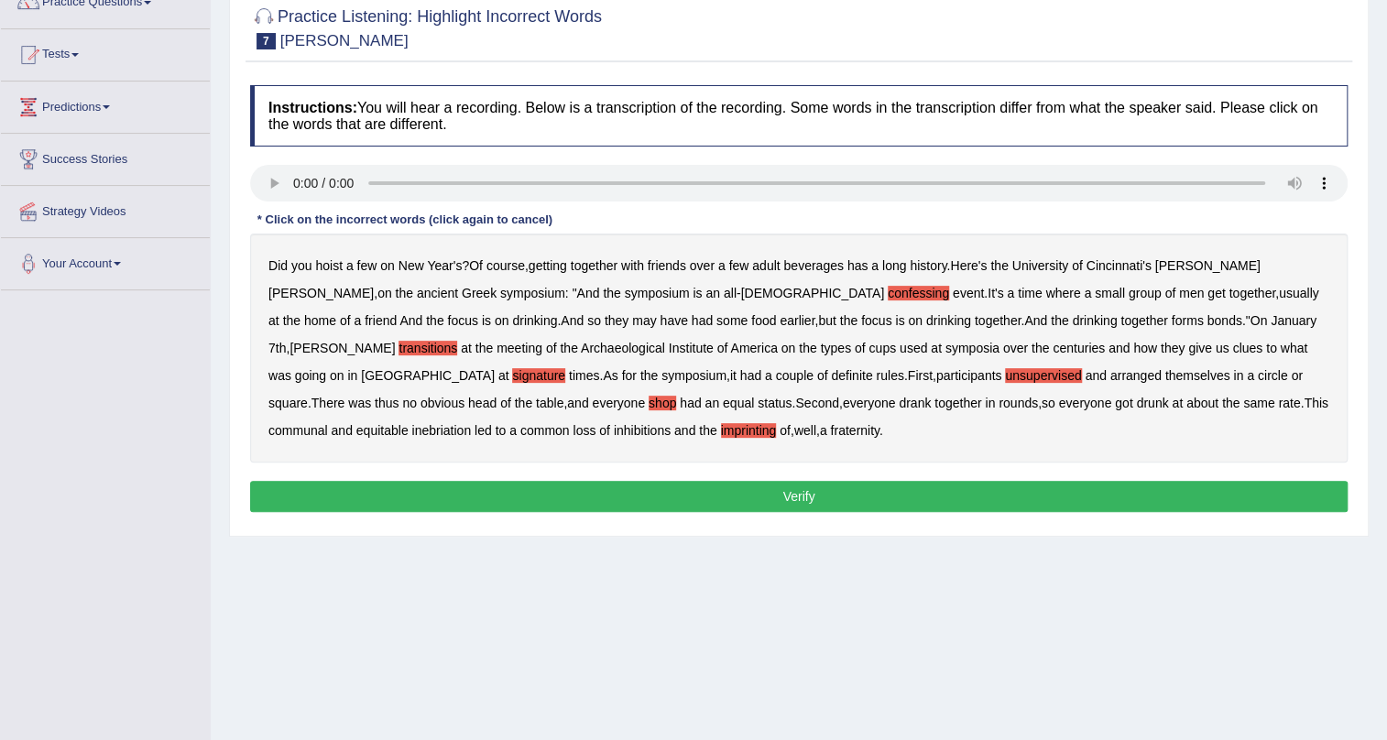
click at [654, 491] on button "Verify" at bounding box center [799, 496] width 1098 height 31
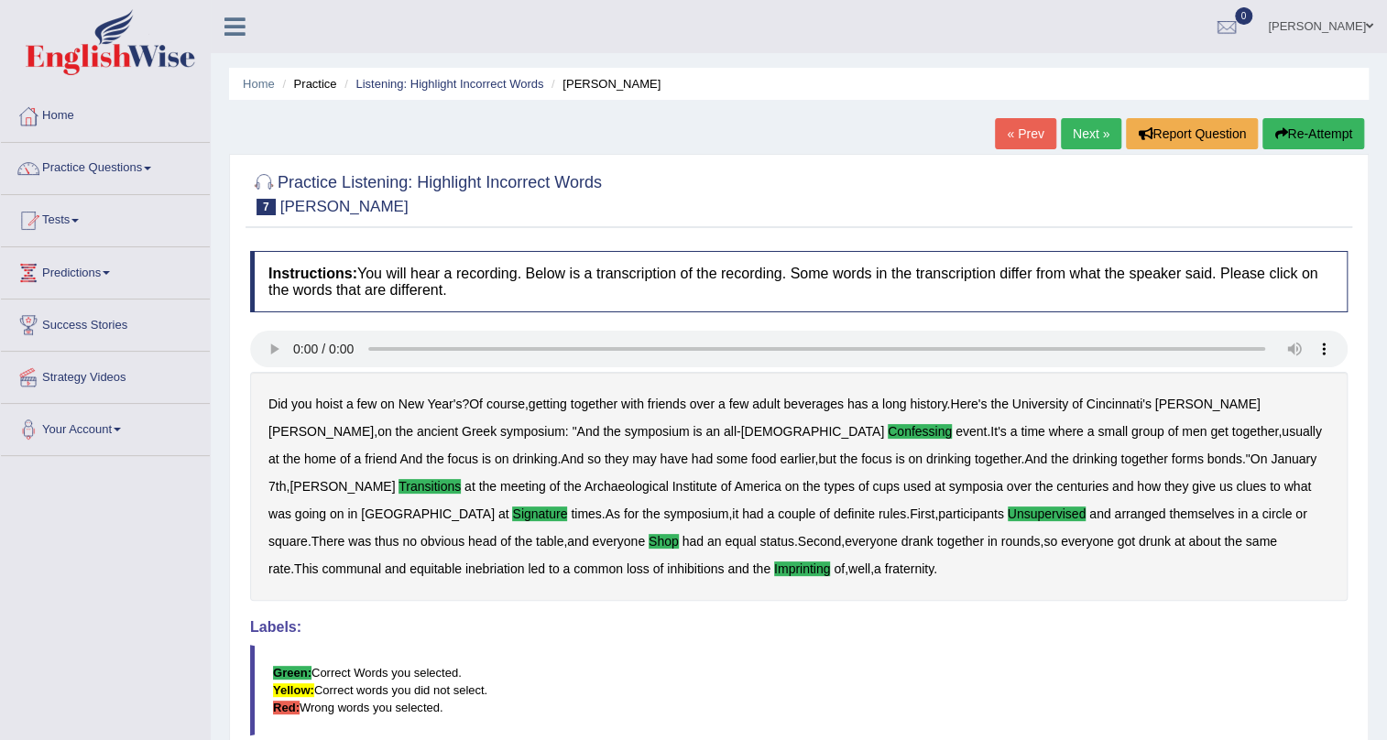
click at [1083, 135] on link "Next »" at bounding box center [1091, 133] width 60 height 31
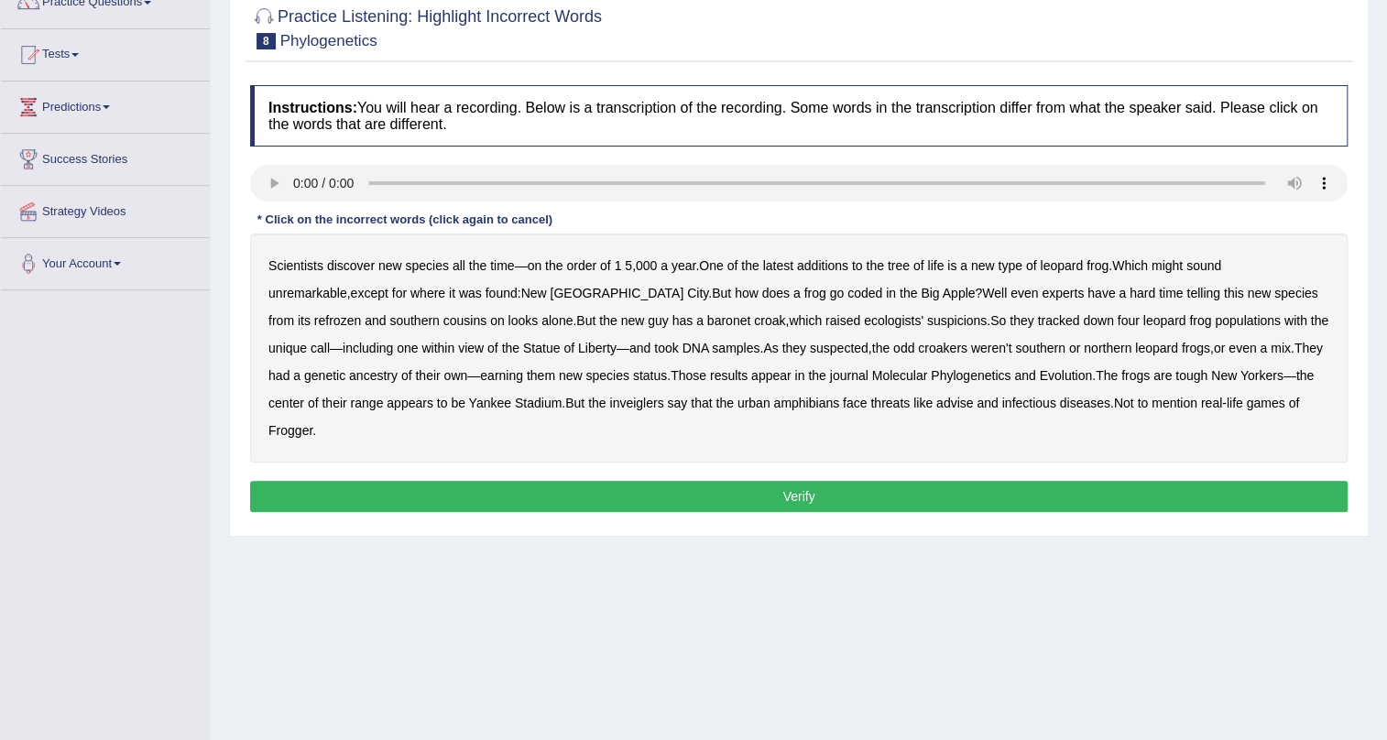
click at [762, 294] on b "does" at bounding box center [775, 293] width 27 height 15
click at [361, 313] on b "refrozen" at bounding box center [337, 320] width 47 height 15
click at [609, 402] on b "inveiglers" at bounding box center [636, 403] width 54 height 15
click at [937, 405] on b "advise" at bounding box center [955, 403] width 37 height 15
click at [813, 481] on button "Verify" at bounding box center [799, 496] width 1098 height 31
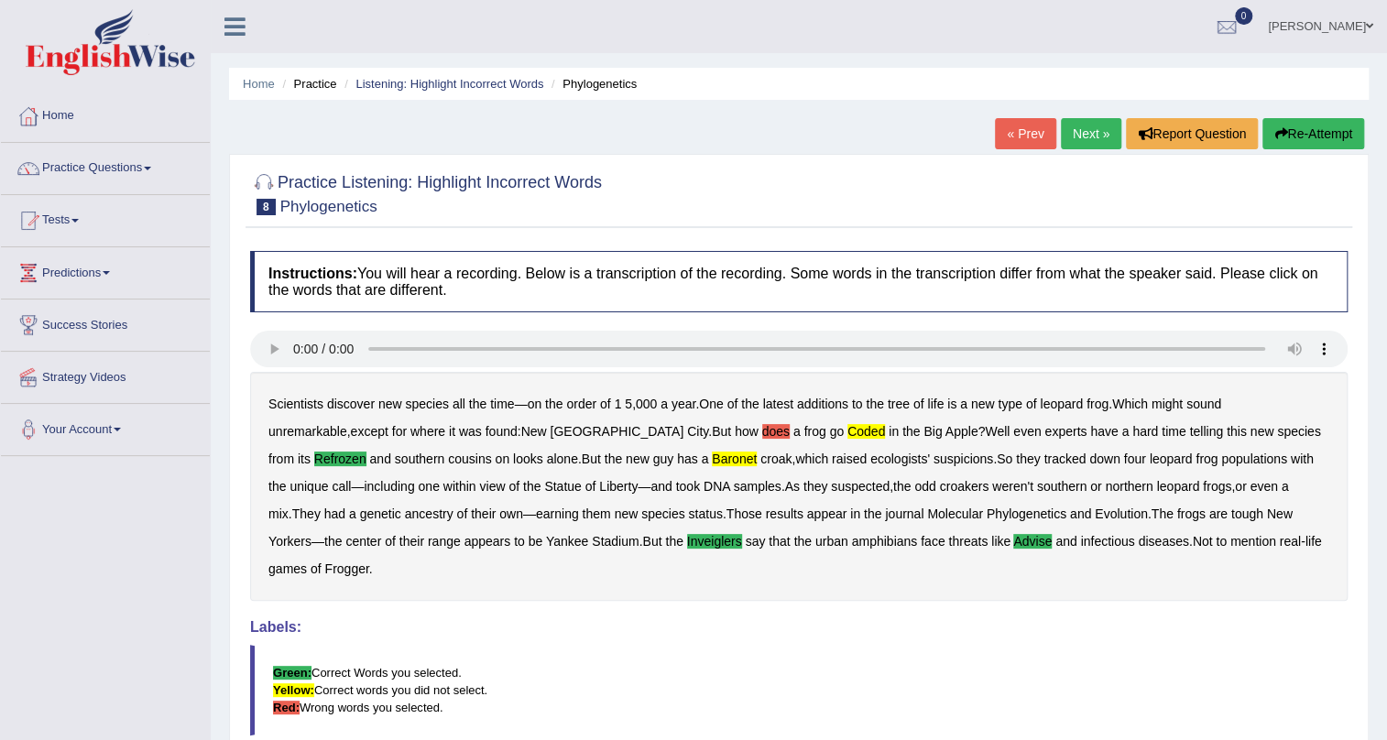
click at [1311, 137] on button "Re-Attempt" at bounding box center [1314, 133] width 102 height 31
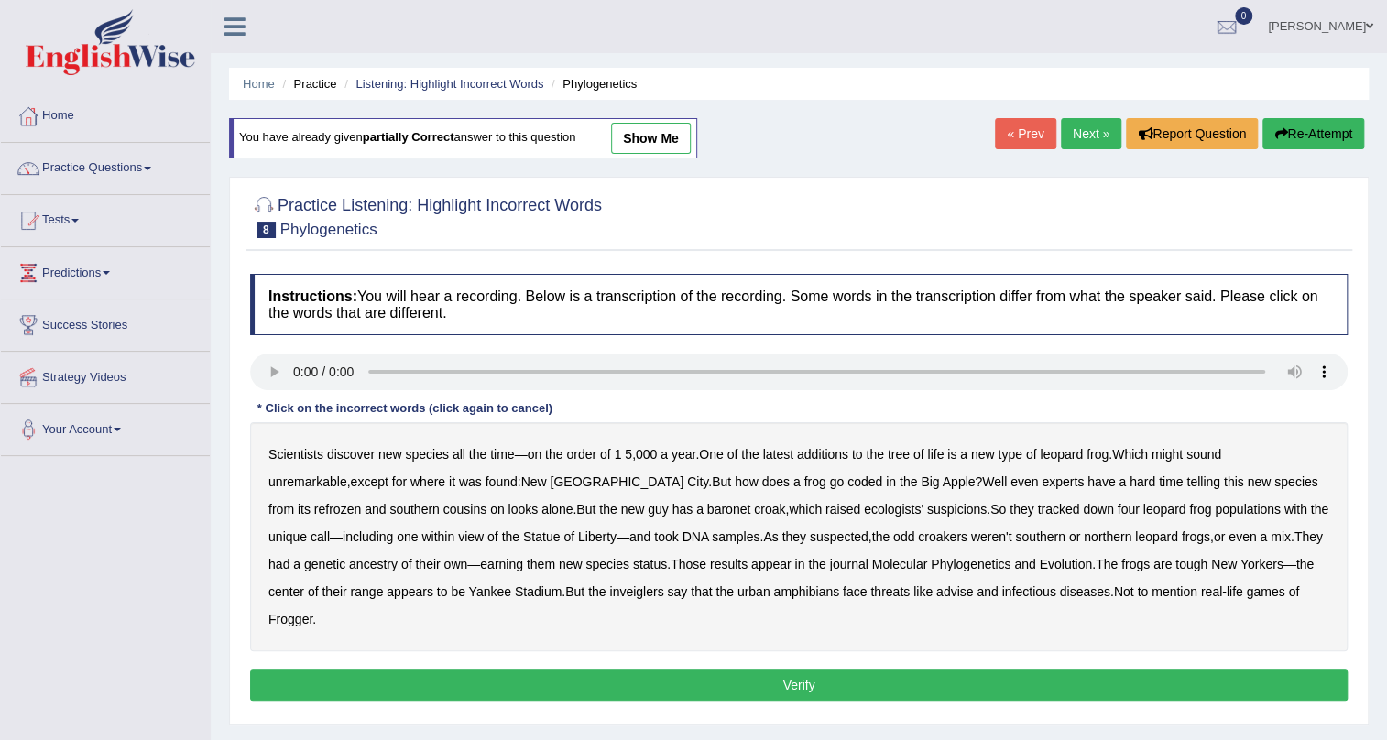
click at [848, 485] on b "coded" at bounding box center [865, 482] width 35 height 15
click at [361, 502] on b "refrozen" at bounding box center [337, 509] width 47 height 15
click at [609, 589] on b "inveiglers" at bounding box center [636, 592] width 54 height 15
click at [937, 591] on b "advise" at bounding box center [955, 592] width 37 height 15
click at [872, 670] on button "Verify" at bounding box center [799, 685] width 1098 height 31
